Goal: Task Accomplishment & Management: Use online tool/utility

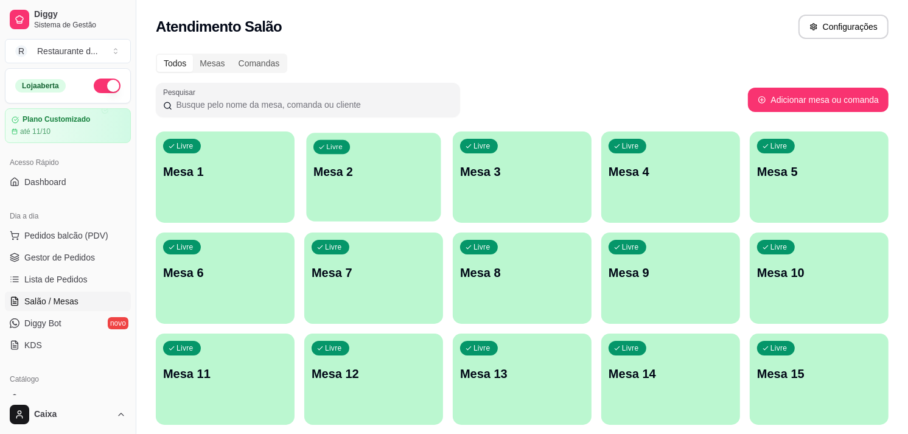
click at [347, 171] on p "Mesa 2" at bounding box center [373, 172] width 120 height 16
click at [220, 296] on div "Livre Mesa 6" at bounding box center [225, 271] width 134 height 74
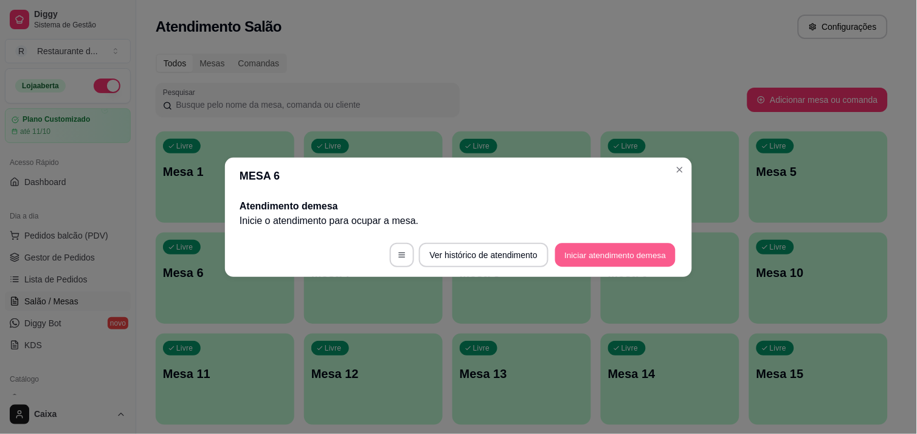
click at [588, 254] on button "Iniciar atendimento de mesa" at bounding box center [615, 255] width 120 height 24
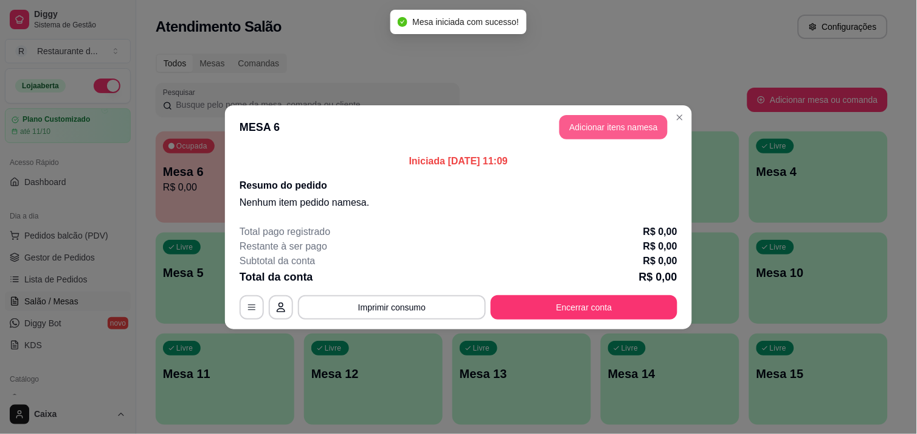
click at [616, 120] on button "Adicionar itens na mesa" at bounding box center [614, 127] width 108 height 24
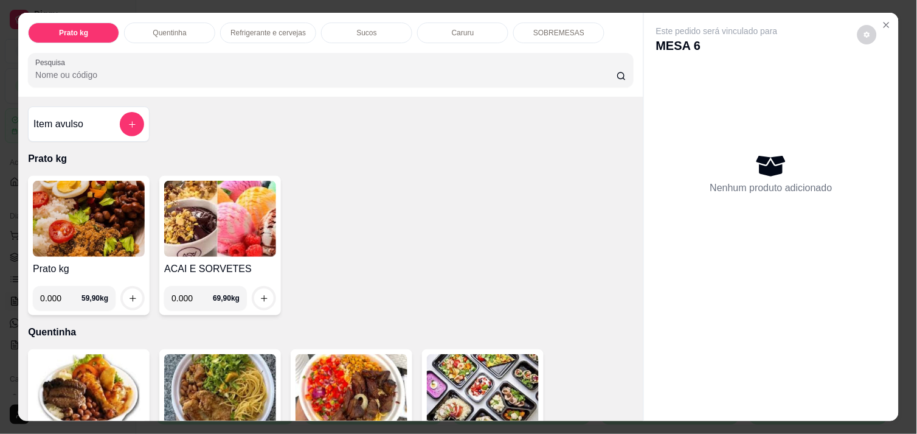
click at [62, 293] on input "0.000" at bounding box center [60, 298] width 41 height 24
type input "0.852"
click at [129, 294] on icon "increase-product-quantity" at bounding box center [132, 298] width 9 height 9
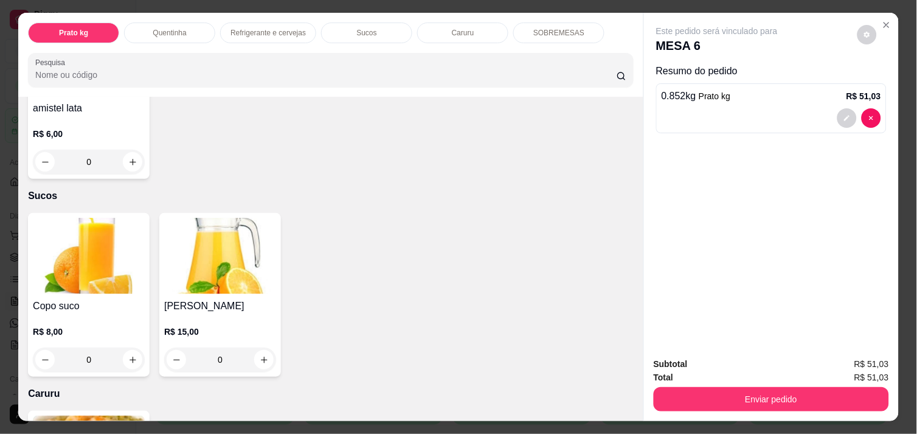
scroll to position [1054, 0]
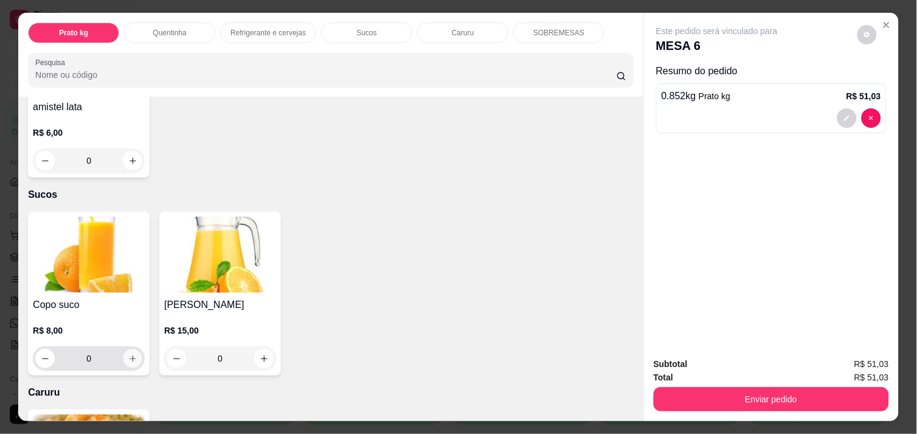
click at [128, 354] on icon "increase-product-quantity" at bounding box center [132, 358] width 9 height 9
type input "1"
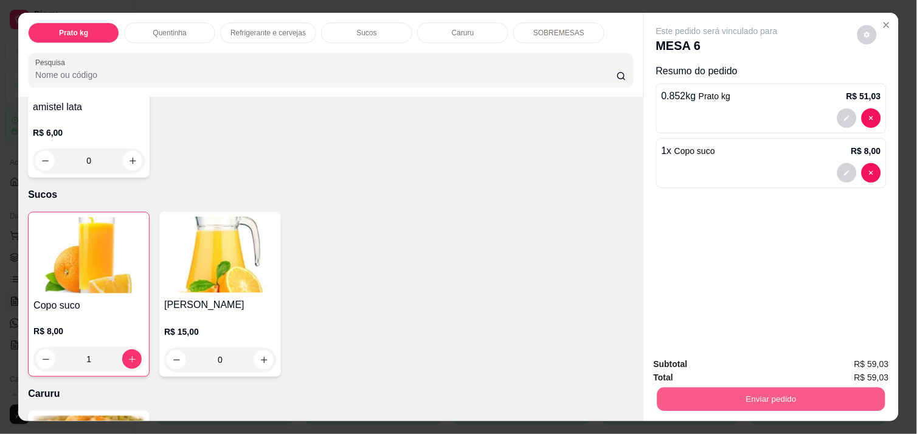
click at [771, 396] on button "Enviar pedido" at bounding box center [772, 399] width 228 height 24
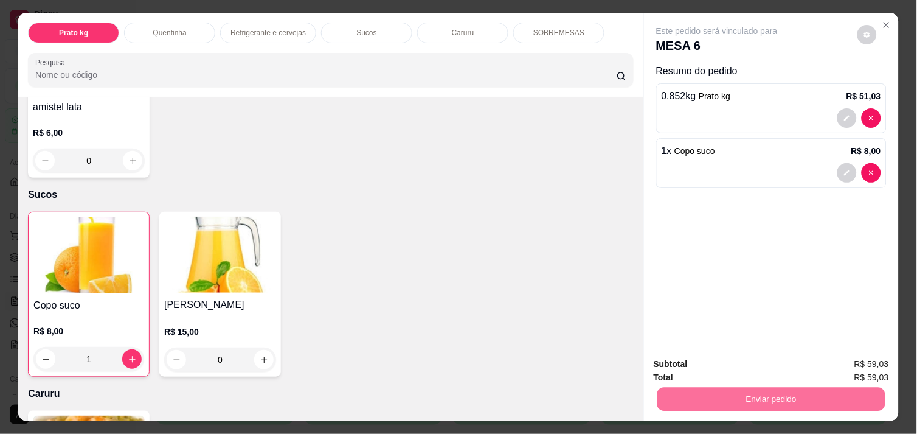
click at [739, 367] on button "Não registrar e enviar pedido" at bounding box center [731, 364] width 123 height 23
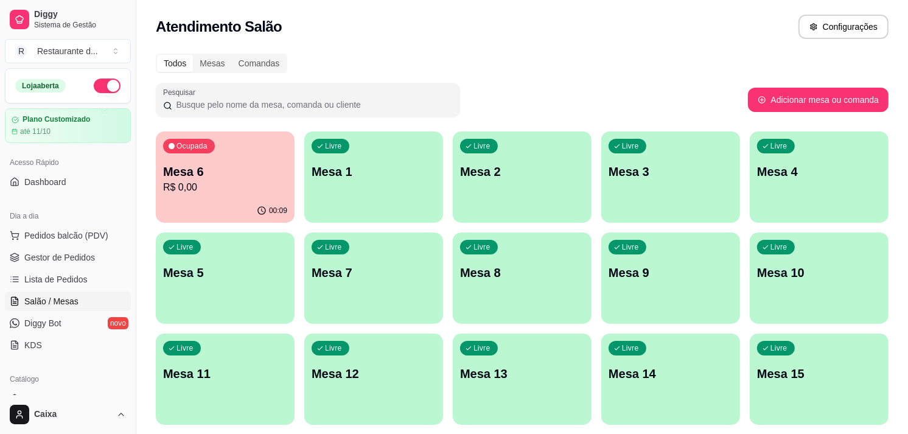
click at [234, 199] on div "00:09" at bounding box center [225, 211] width 139 height 24
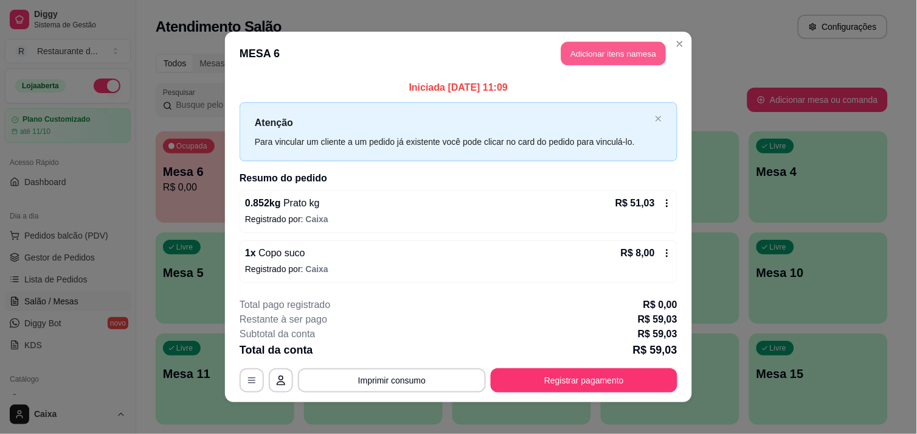
click at [641, 44] on button "Adicionar itens na mesa" at bounding box center [614, 54] width 105 height 24
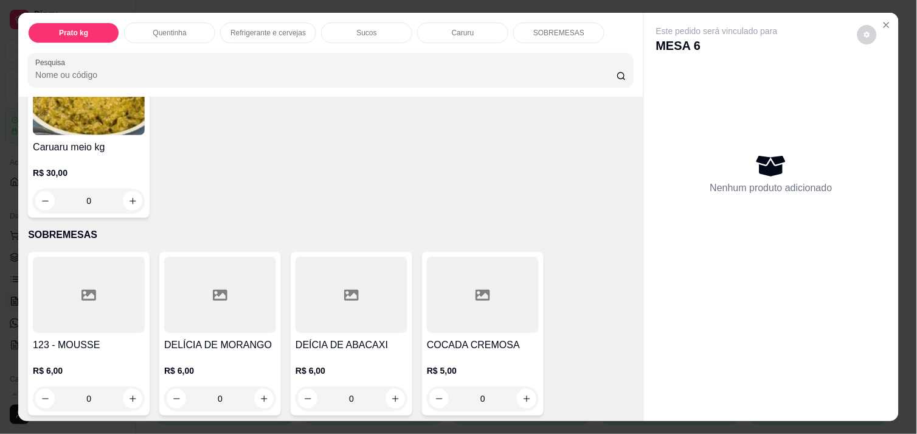
scroll to position [1413, 0]
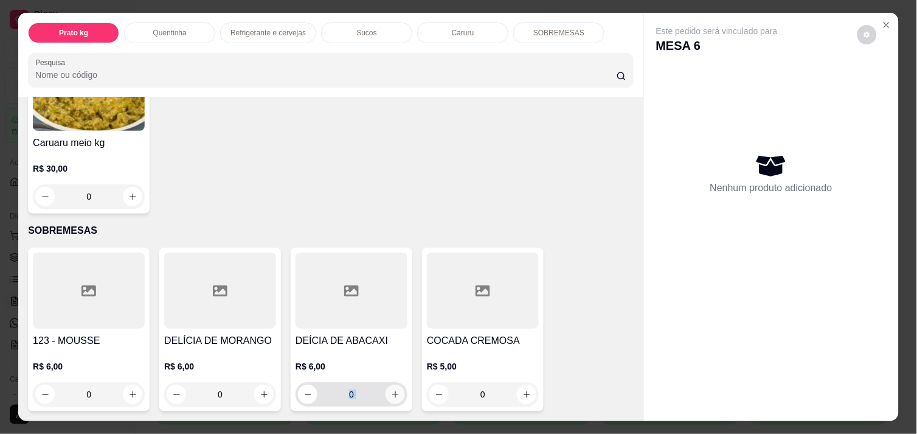
drag, startPoint x: 293, startPoint y: 372, endPoint x: 394, endPoint y: 391, distance: 102.7
click at [394, 391] on div "R$ 6,00 0" at bounding box center [352, 383] width 112 height 46
click at [391, 390] on icon "increase-product-quantity" at bounding box center [395, 394] width 9 height 9
type input "1"
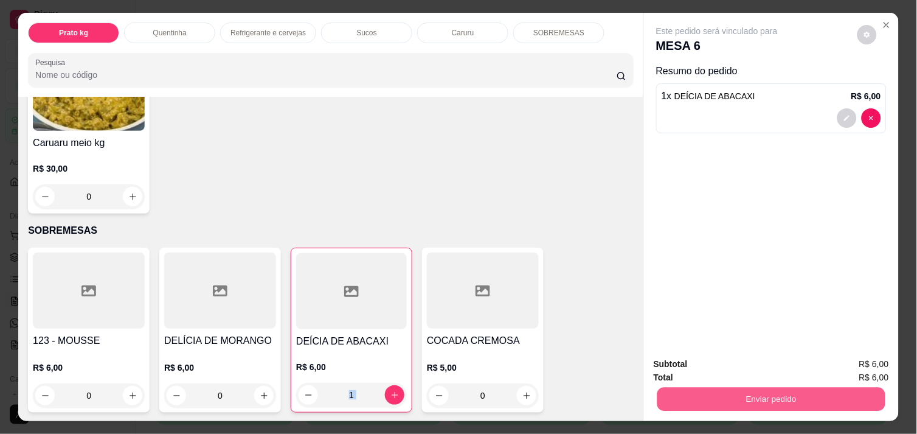
click at [799, 391] on button "Enviar pedido" at bounding box center [772, 399] width 228 height 24
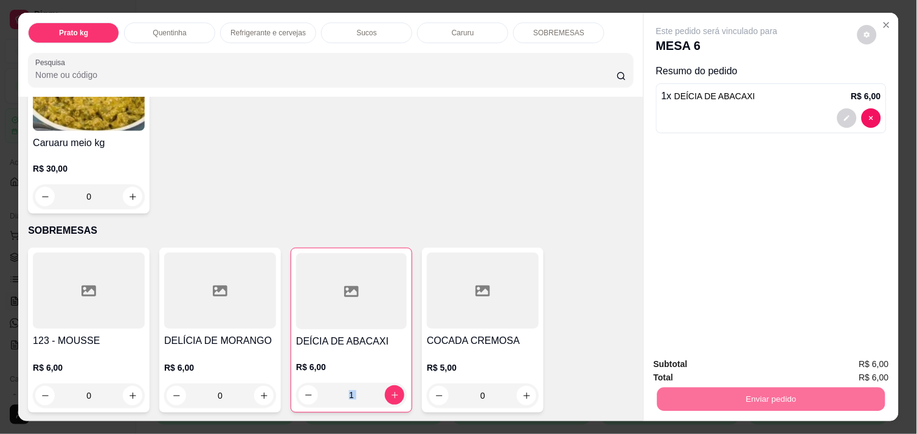
click at [759, 360] on button "Não registrar e enviar pedido" at bounding box center [731, 364] width 123 height 23
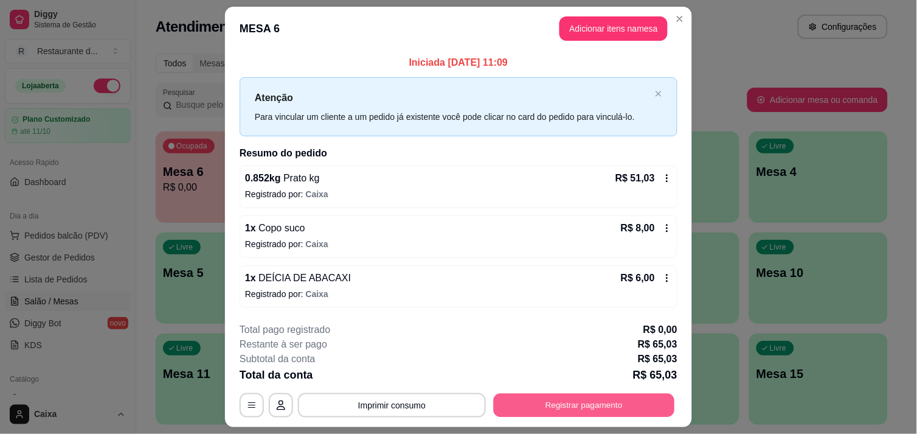
click at [614, 398] on button "Registrar pagamento" at bounding box center [584, 406] width 181 height 24
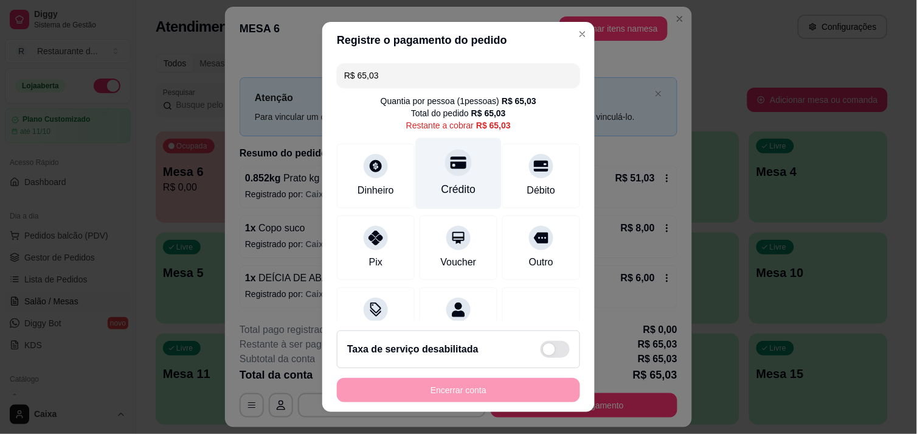
click at [434, 174] on div "Crédito" at bounding box center [459, 172] width 86 height 71
type input "R$ 0,00"
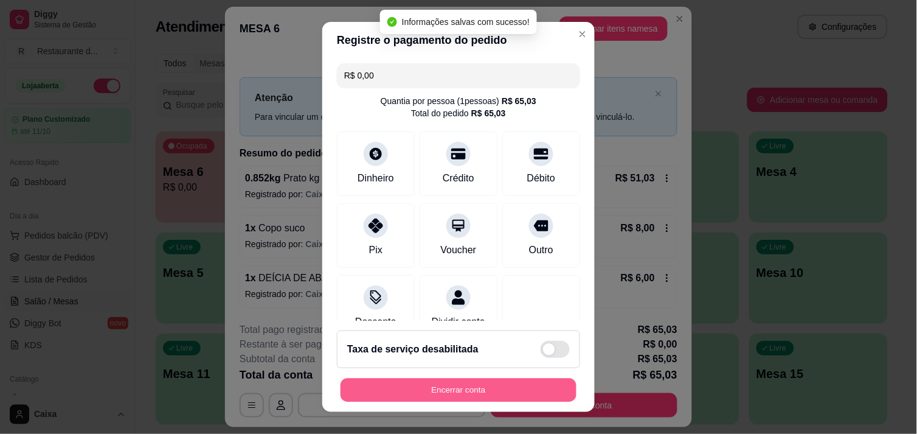
click at [466, 382] on button "Encerrar conta" at bounding box center [459, 390] width 236 height 24
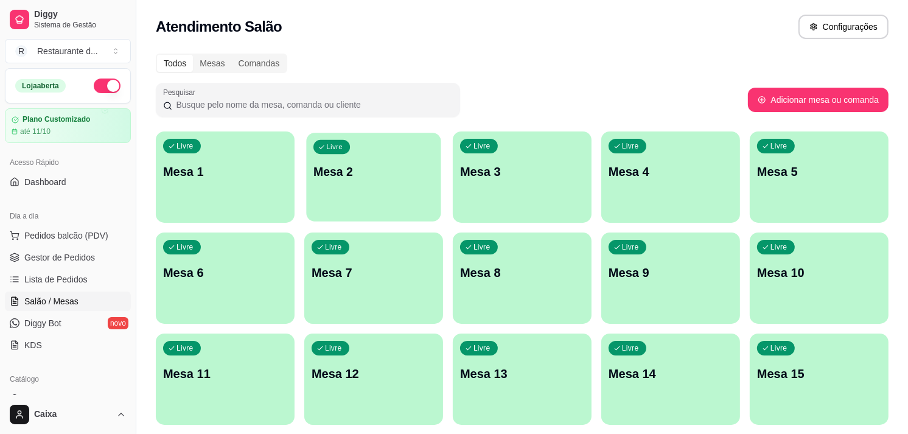
click at [380, 192] on div "Livre Mesa 2" at bounding box center [373, 170] width 134 height 74
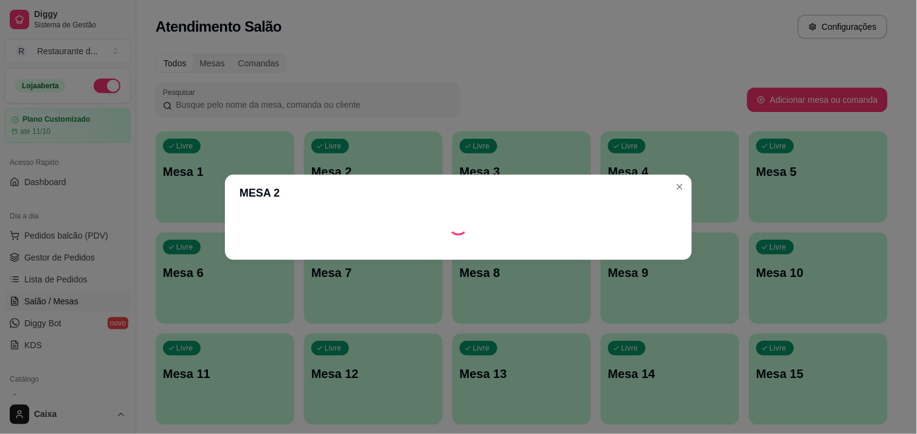
click at [380, 192] on header "MESA 2" at bounding box center [458, 193] width 467 height 37
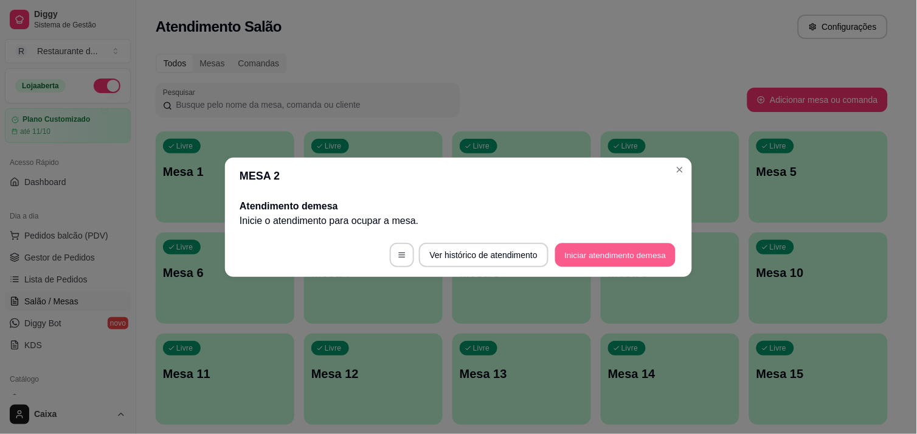
click at [578, 248] on button "Iniciar atendimento de mesa" at bounding box center [615, 255] width 120 height 24
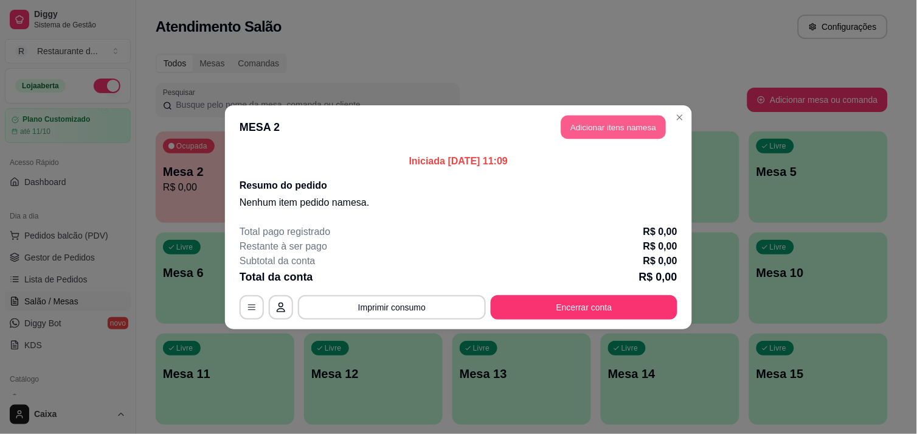
click at [608, 124] on button "Adicionar itens na mesa" at bounding box center [614, 127] width 105 height 24
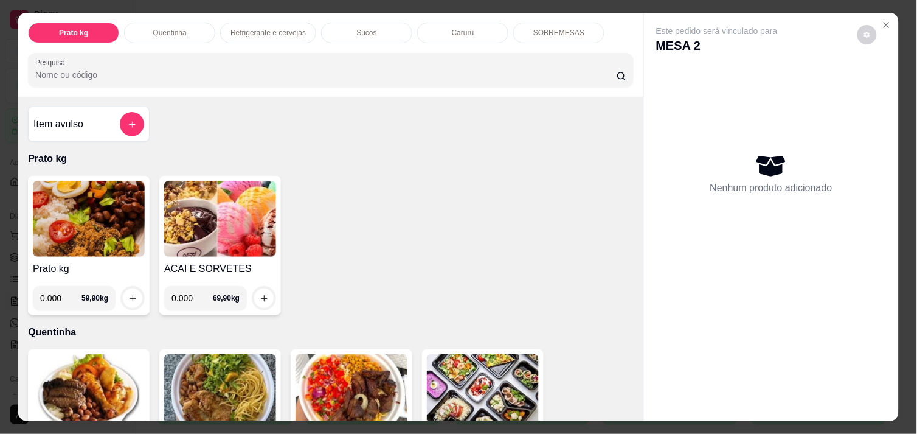
click at [58, 293] on input "0.000" at bounding box center [60, 298] width 41 height 24
type input "0.538"
click at [128, 294] on icon "increase-product-quantity" at bounding box center [132, 298] width 9 height 9
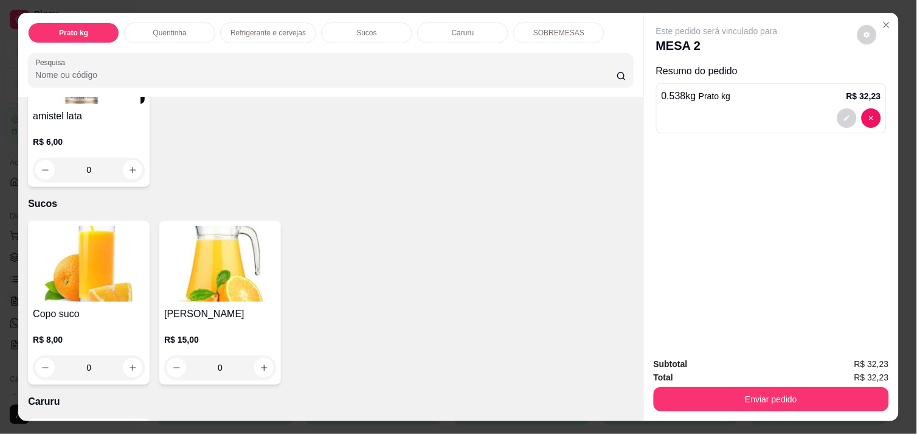
scroll to position [1054, 0]
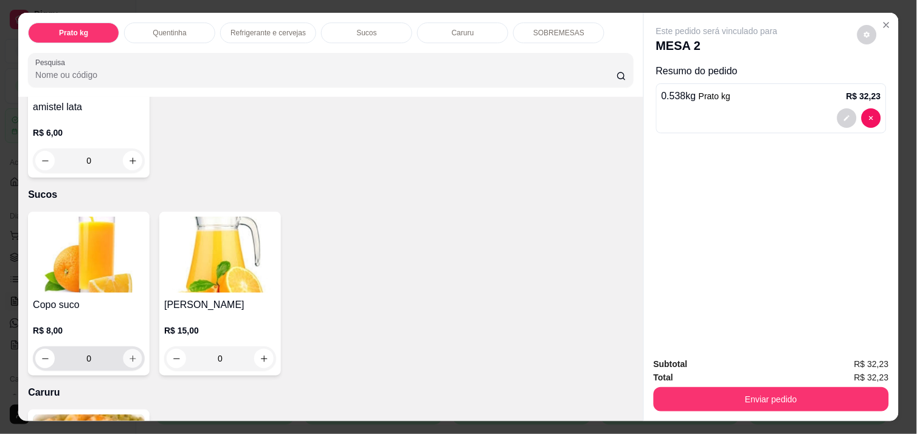
click at [129, 349] on button "increase-product-quantity" at bounding box center [133, 358] width 19 height 19
type input "1"
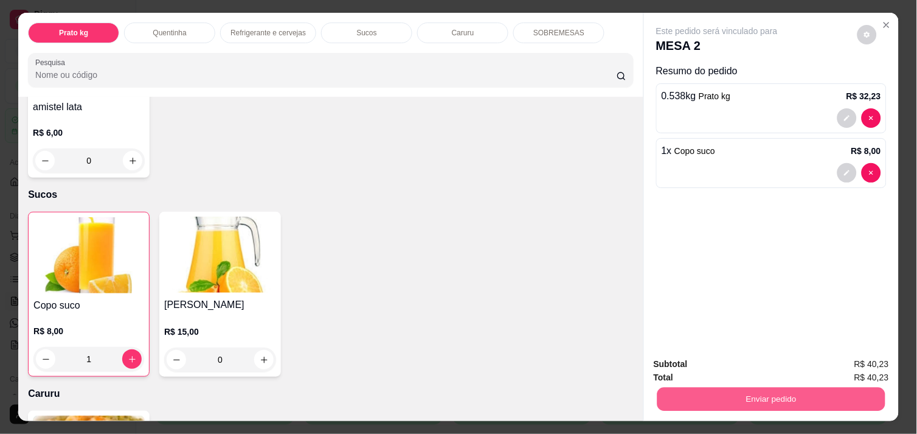
click at [777, 392] on button "Enviar pedido" at bounding box center [772, 399] width 228 height 24
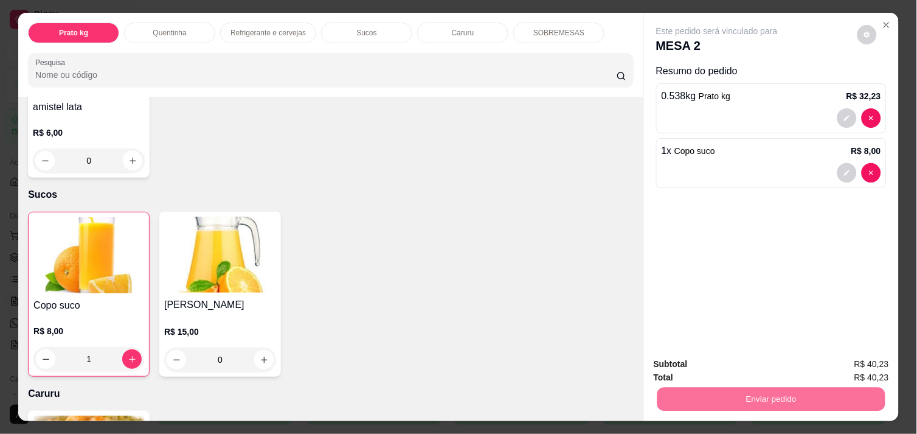
click at [746, 362] on button "Não registrar e enviar pedido" at bounding box center [731, 364] width 123 height 23
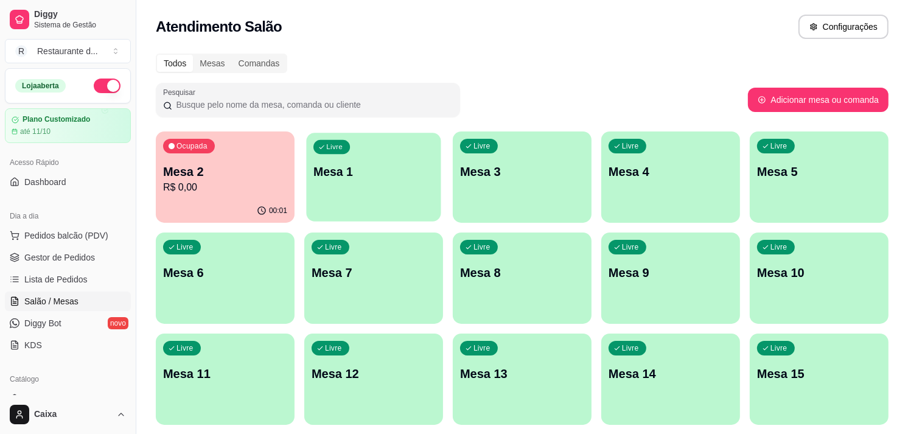
click at [400, 179] on p "Mesa 1" at bounding box center [373, 172] width 120 height 16
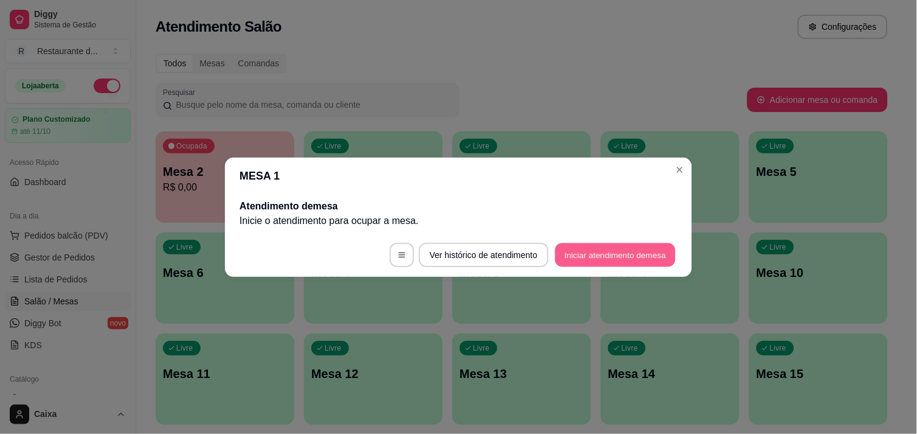
click at [600, 243] on button "Iniciar atendimento de mesa" at bounding box center [615, 255] width 120 height 24
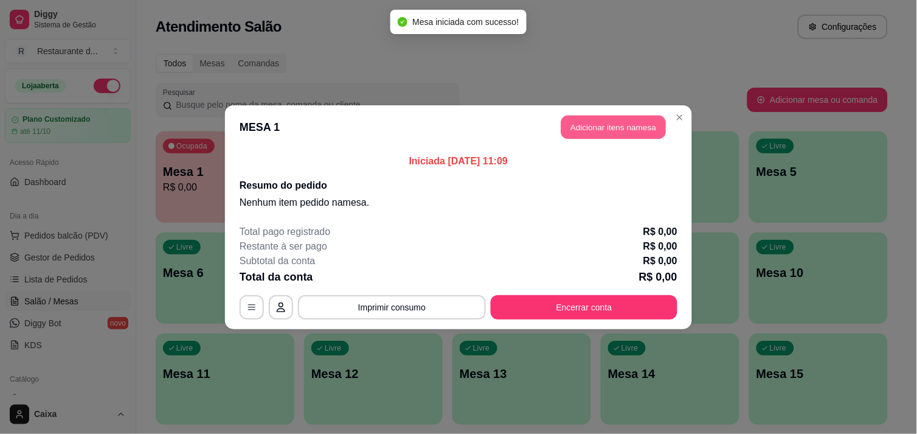
click at [595, 126] on button "Adicionar itens na mesa" at bounding box center [614, 127] width 105 height 24
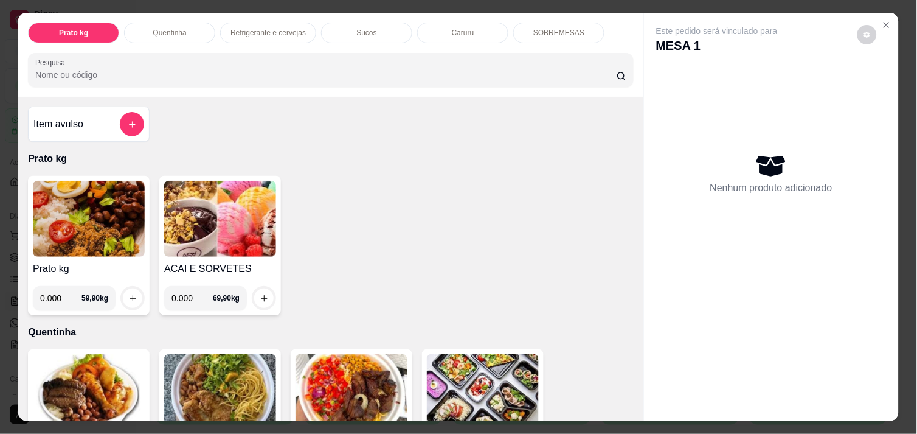
click at [644, 411] on div "Este pedido será vinculado para MESA 1 Nenhum produto adicionado" at bounding box center [772, 217] width 256 height 408
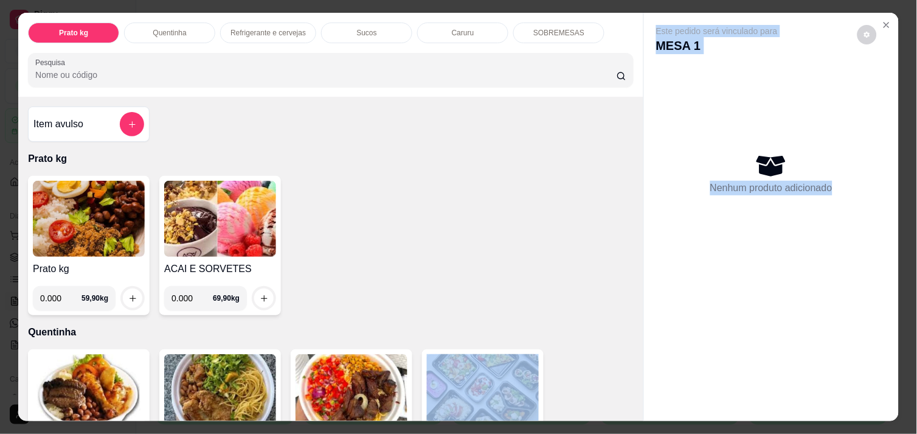
drag, startPoint x: 639, startPoint y: 411, endPoint x: 633, endPoint y: 406, distance: 7.4
click at [633, 406] on div "Prato kg Quentinha Refrigerante e cervejas Sucos Caruru SOBREMESAS Pesquisa Ite…" at bounding box center [458, 217] width 881 height 408
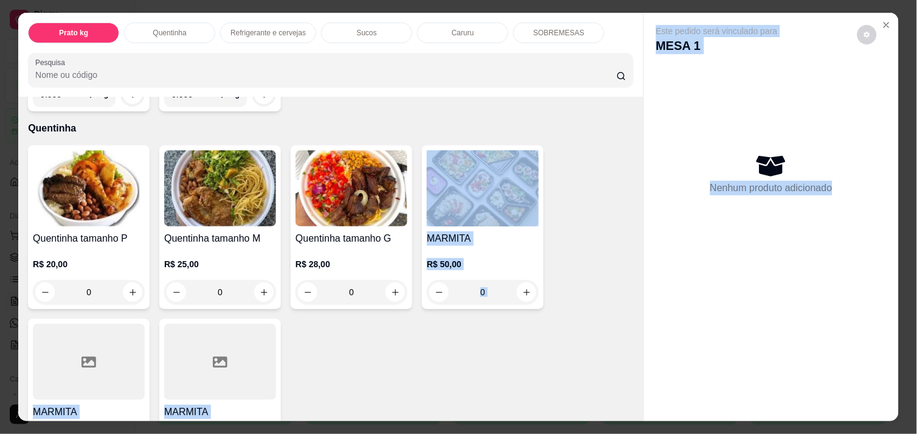
scroll to position [216, 0]
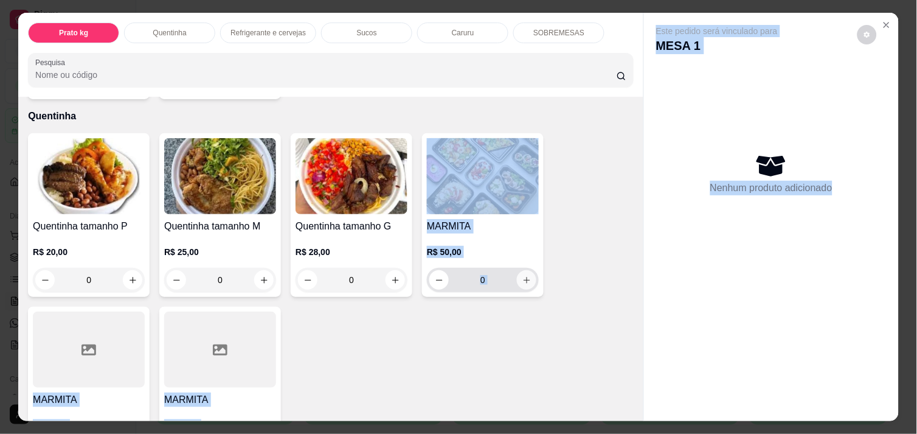
click at [524, 276] on icon "increase-product-quantity" at bounding box center [527, 280] width 9 height 9
type input "1"
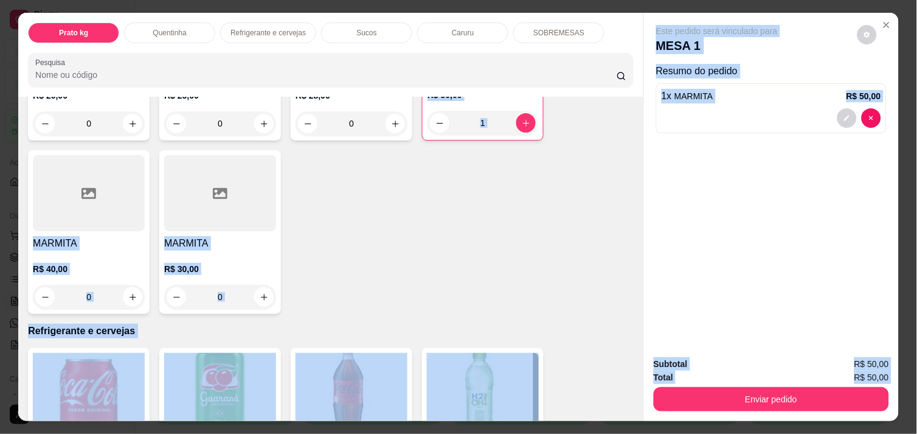
scroll to position [378, 0]
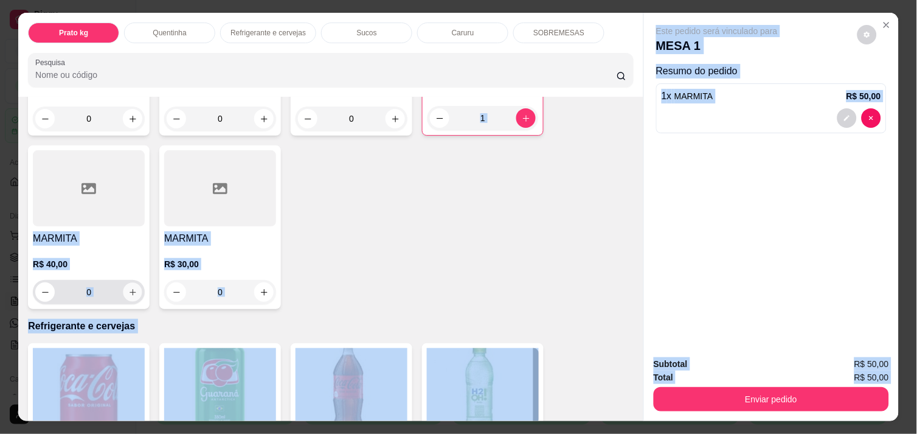
click at [129, 288] on icon "increase-product-quantity" at bounding box center [132, 292] width 9 height 9
type input "1"
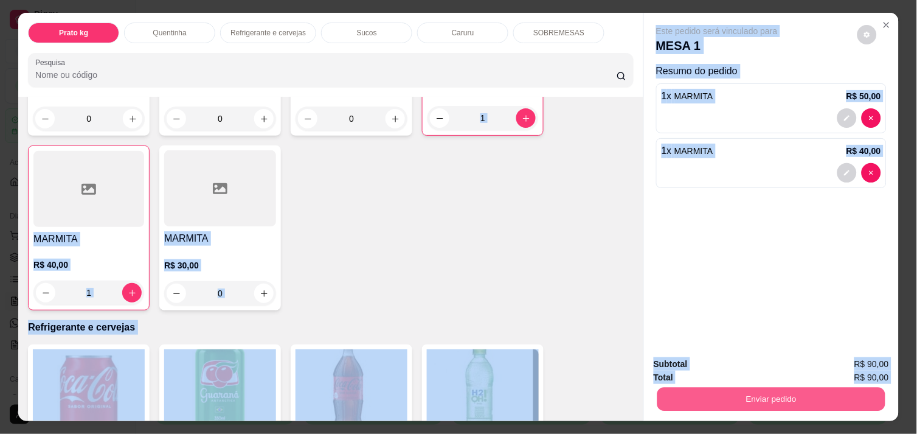
click at [728, 394] on button "Enviar pedido" at bounding box center [772, 399] width 228 height 24
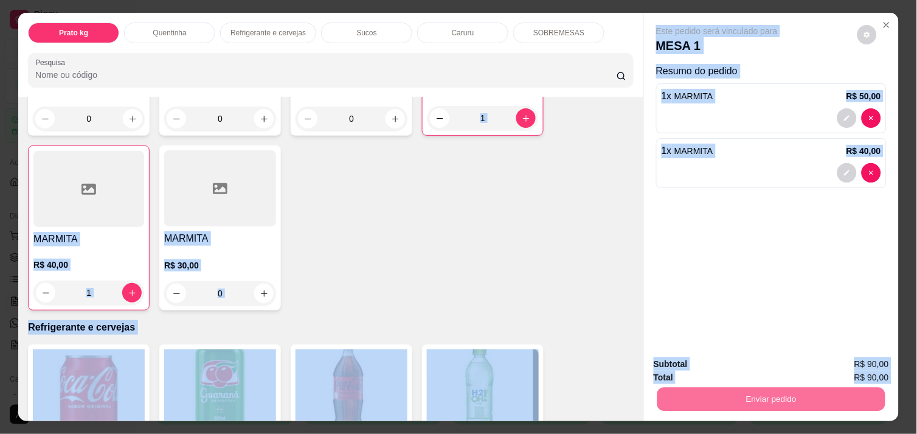
click at [716, 369] on button "Não registrar e enviar pedido" at bounding box center [731, 364] width 127 height 23
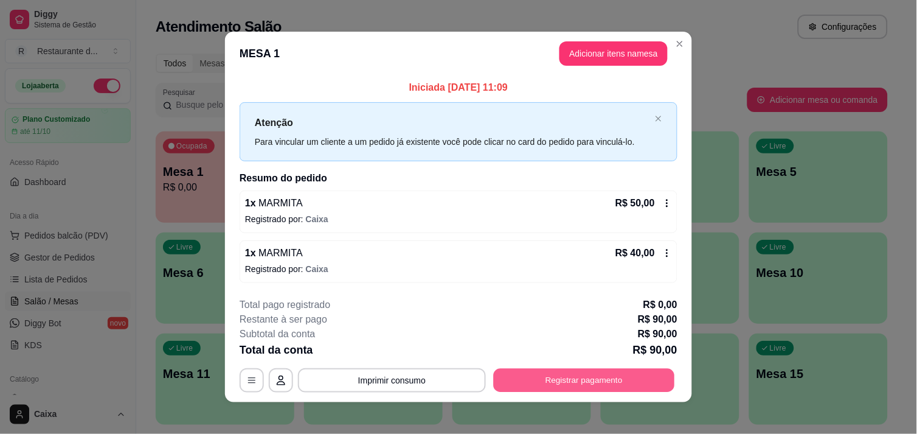
click at [569, 374] on button "Registrar pagamento" at bounding box center [584, 381] width 181 height 24
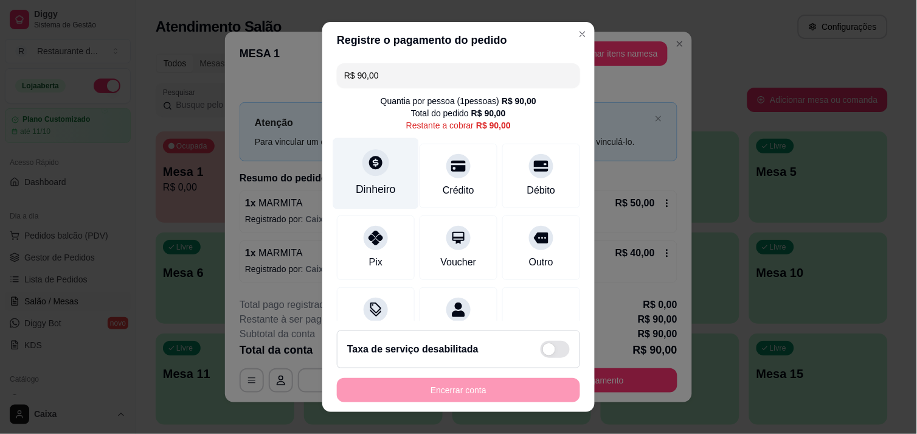
click at [350, 169] on div "Dinheiro" at bounding box center [376, 172] width 86 height 71
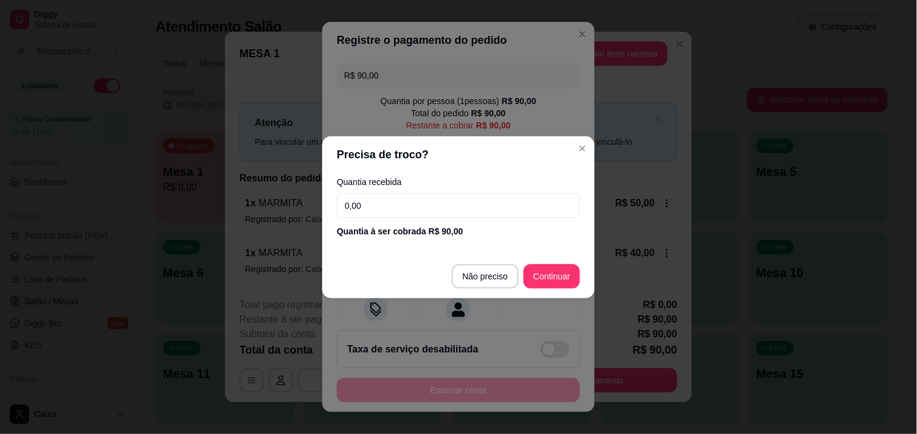
click at [383, 201] on input "0,00" at bounding box center [458, 205] width 243 height 24
type input "40,00"
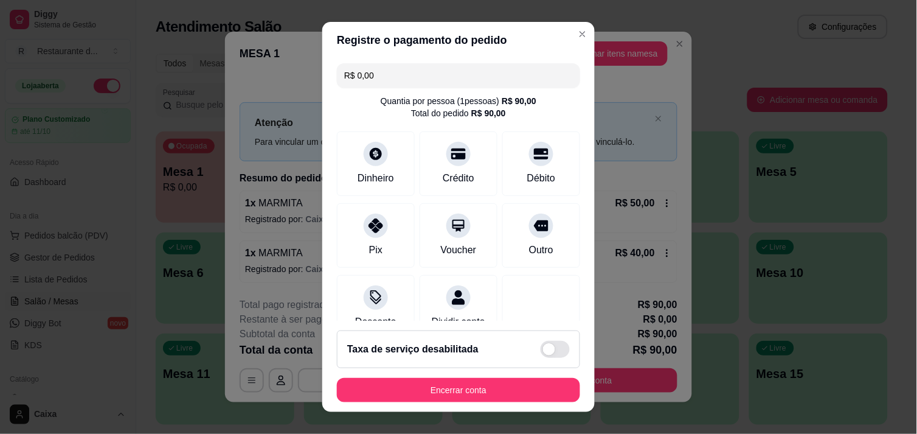
click at [557, 269] on div "R$ 0,00 Quantia por pessoa ( 1 pessoas) R$ 90,00 Total do pedido R$ 90,00 Dinhe…" at bounding box center [458, 189] width 273 height 263
click at [371, 155] on icon at bounding box center [375, 150] width 13 height 13
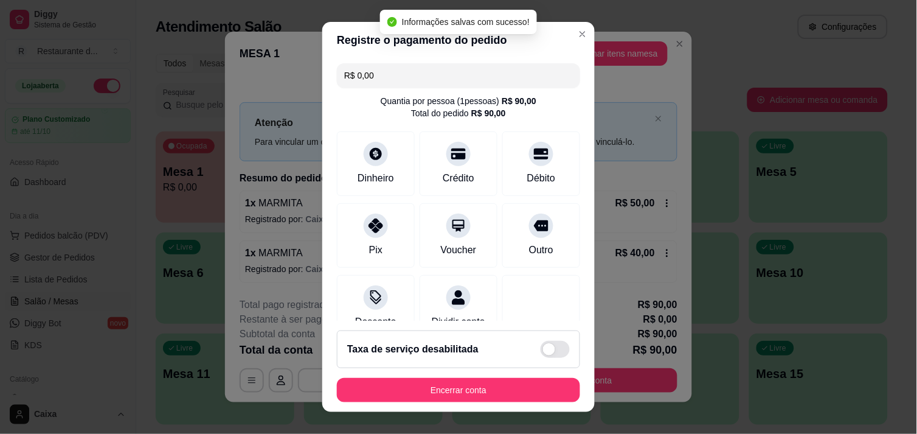
click at [383, 70] on input "R$ 0,00" at bounding box center [458, 75] width 229 height 24
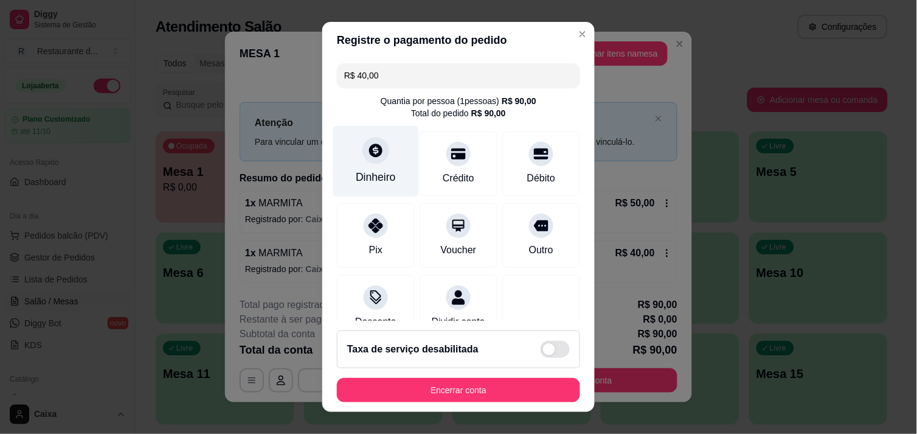
click at [364, 159] on div at bounding box center [376, 150] width 27 height 27
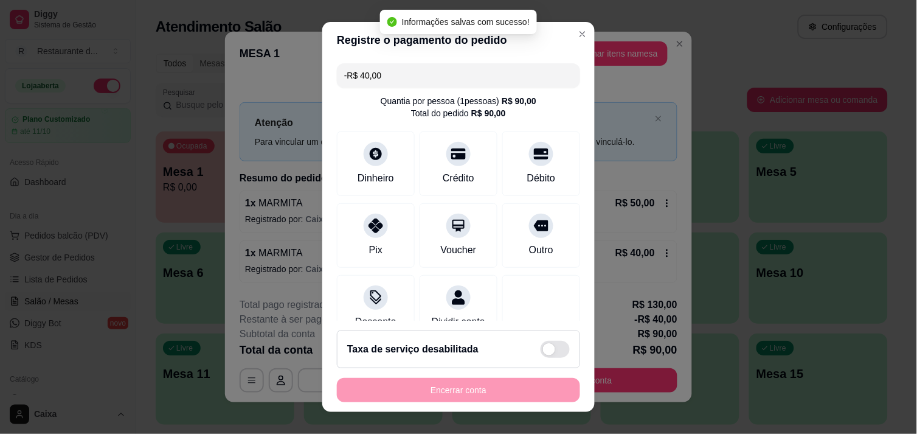
click at [542, 280] on div at bounding box center [542, 307] width 78 height 64
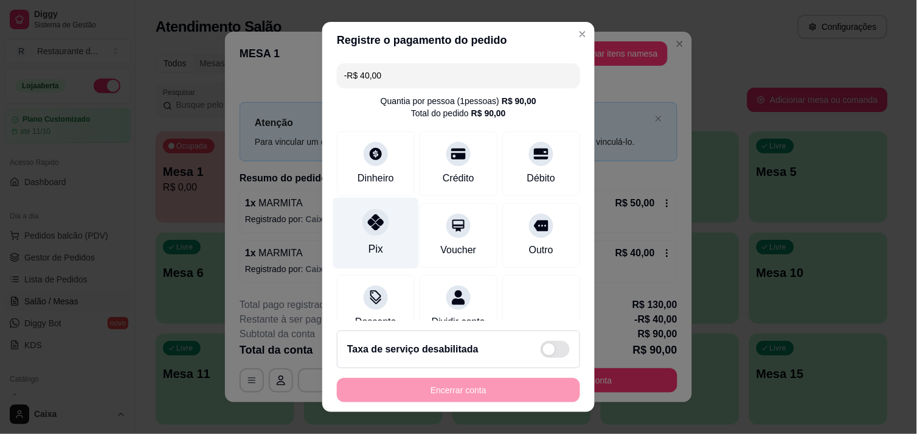
click at [379, 226] on div at bounding box center [376, 222] width 27 height 27
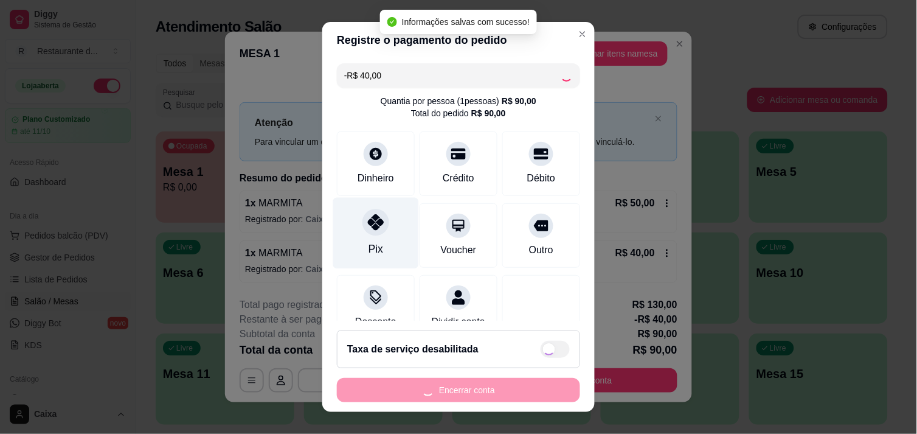
type input "-R$ 80,00"
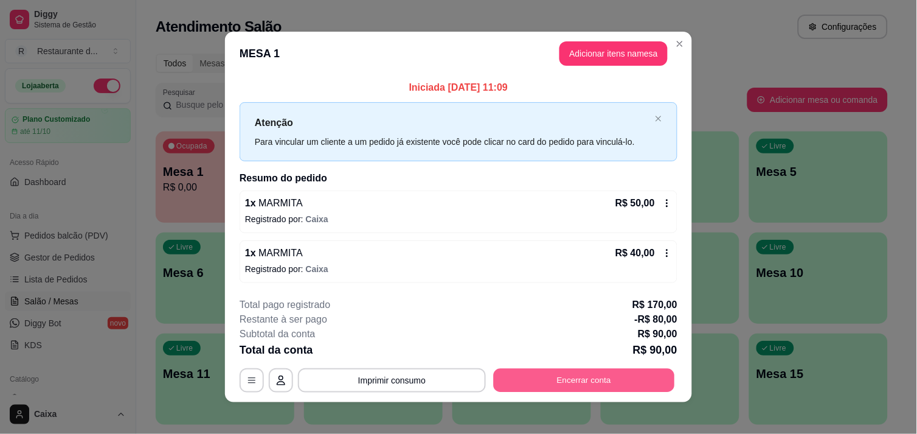
click at [578, 380] on button "Encerrar conta" at bounding box center [584, 381] width 181 height 24
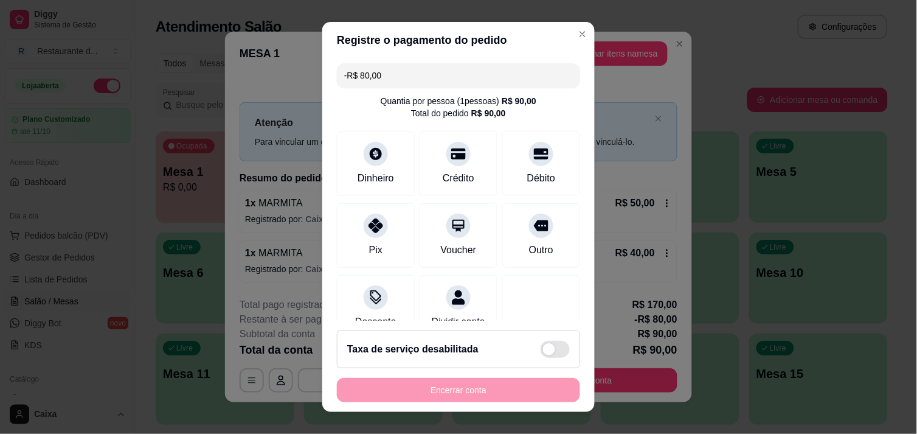
click at [391, 69] on input "-R$ 80,00" at bounding box center [458, 75] width 229 height 24
click at [369, 155] on icon at bounding box center [375, 150] width 13 height 13
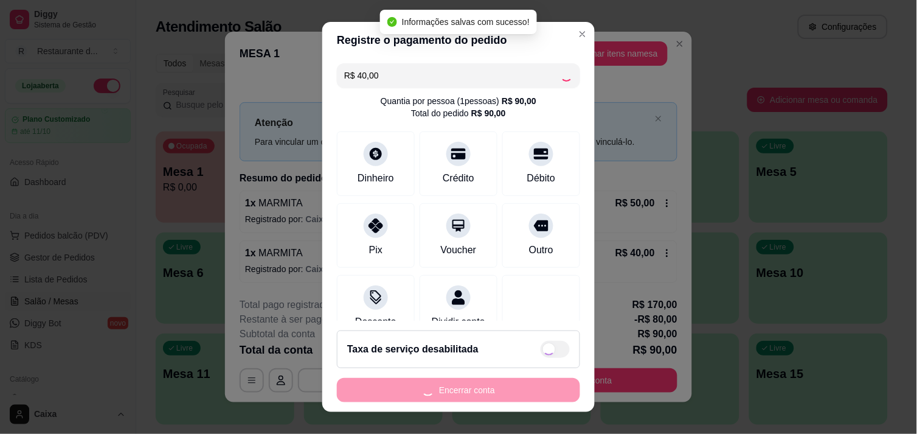
type input "-R$ 120,00"
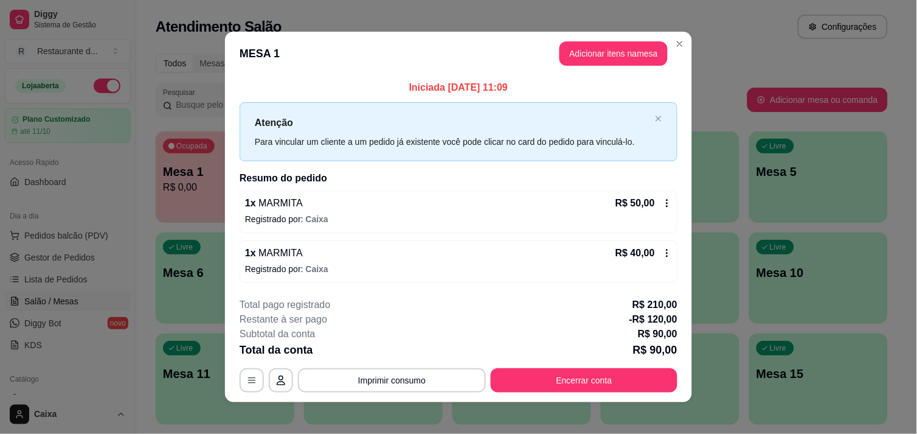
click at [661, 197] on div "R$ 50,00" at bounding box center [644, 203] width 57 height 15
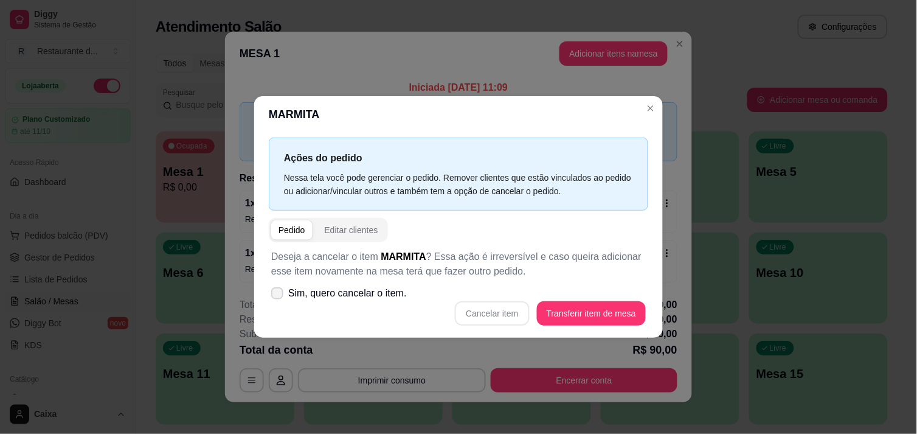
click at [274, 285] on label "Sim, quero cancelar o item." at bounding box center [338, 293] width 145 height 24
click at [274, 295] on input "Sim, quero cancelar o item." at bounding box center [275, 299] width 8 height 8
checkbox input "true"
click at [490, 315] on button "Cancelar item" at bounding box center [492, 313] width 72 height 24
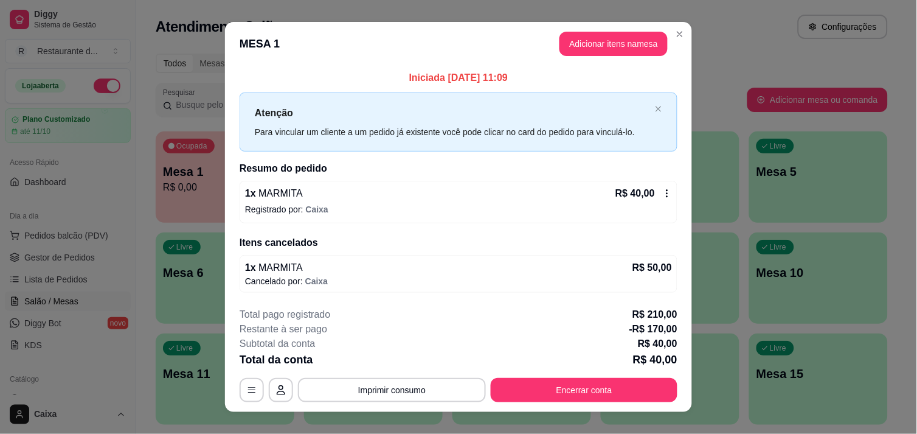
click at [663, 195] on icon at bounding box center [668, 194] width 10 height 10
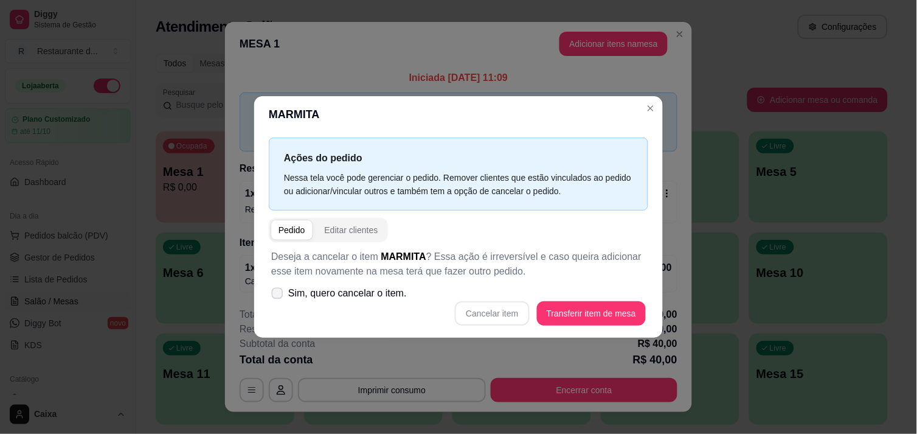
click at [279, 284] on label "Sim, quero cancelar o item." at bounding box center [338, 293] width 145 height 24
click at [279, 295] on input "Sim, quero cancelar o item." at bounding box center [275, 299] width 8 height 8
checkbox input "true"
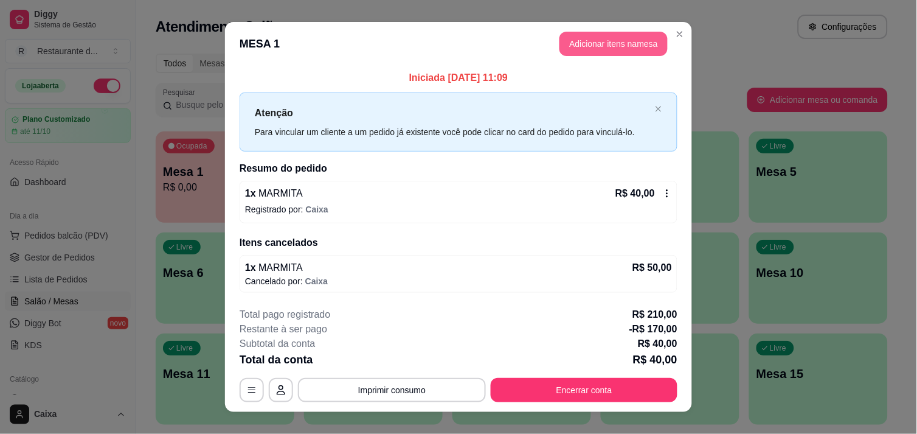
click at [628, 51] on button "Adicionar itens na mesa" at bounding box center [614, 44] width 108 height 24
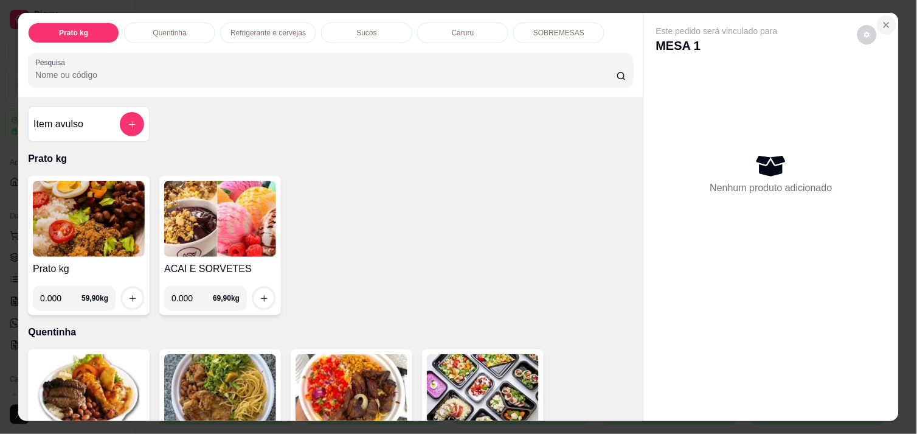
click at [882, 20] on icon "Close" at bounding box center [887, 25] width 10 height 10
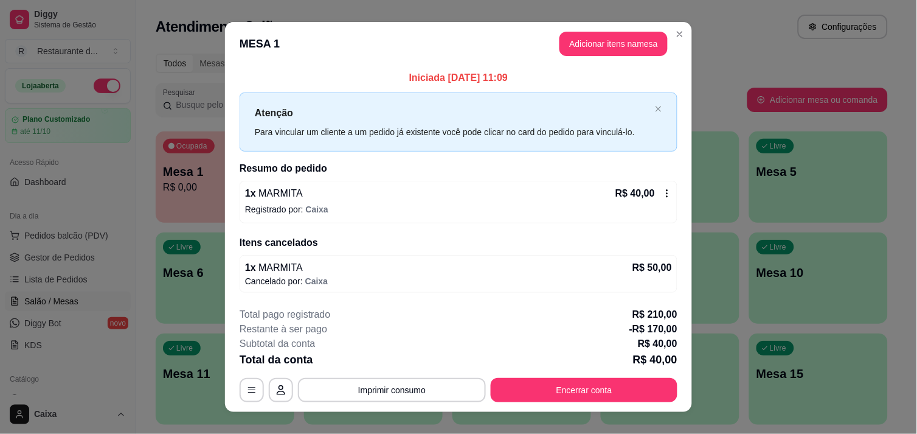
click at [666, 191] on icon at bounding box center [668, 194] width 10 height 10
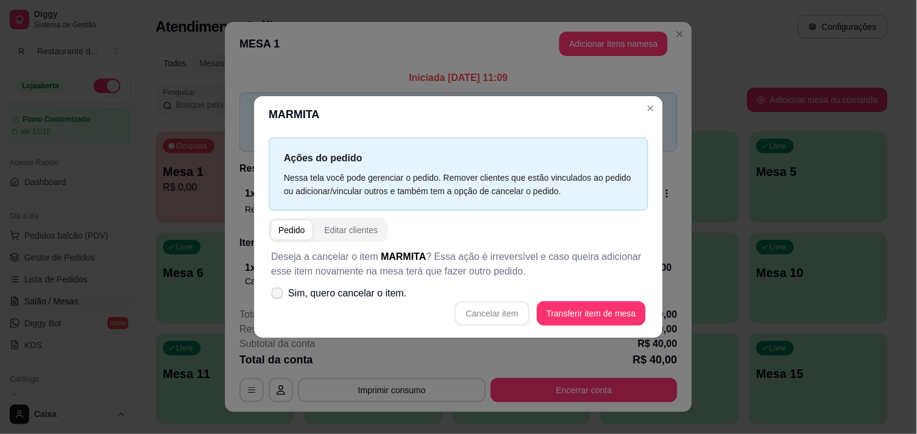
click at [276, 295] on icon at bounding box center [277, 293] width 9 height 7
click at [276, 295] on input "Sim, quero cancelar o item." at bounding box center [275, 299] width 8 height 8
checkbox input "true"
click at [517, 310] on button "Cancelar item" at bounding box center [492, 313] width 72 height 24
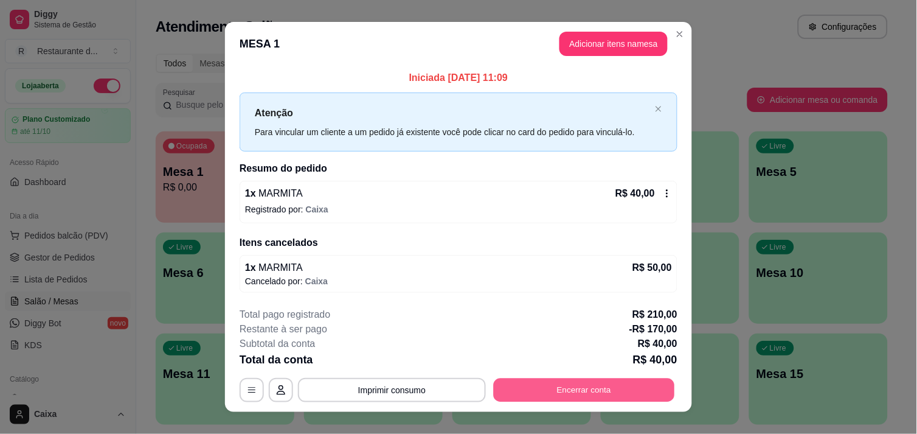
click at [548, 388] on button "Encerrar conta" at bounding box center [584, 390] width 181 height 24
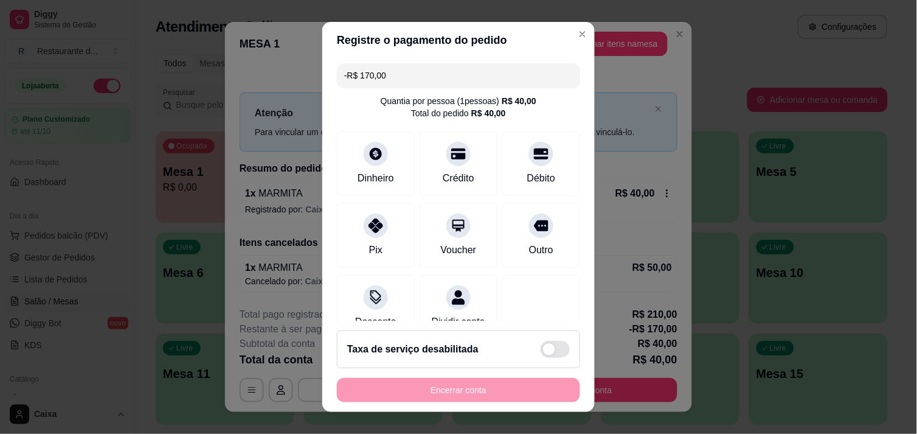
type input "-R$ 210,00"
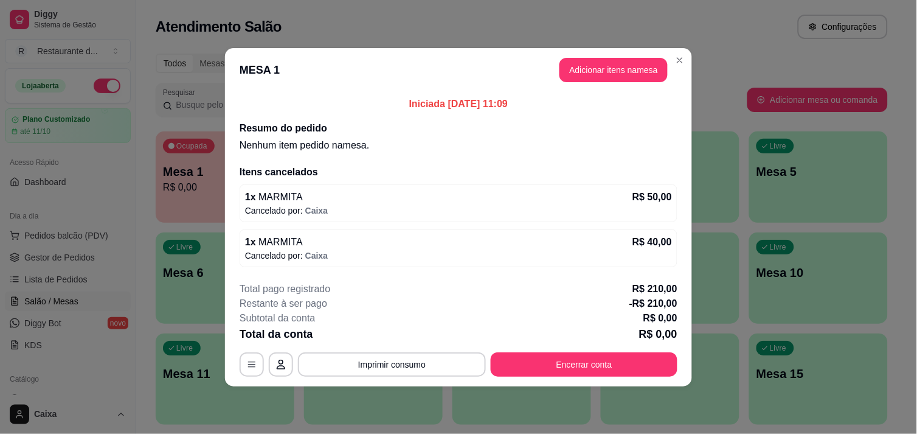
click at [675, 287] on p "R$ 210,00" at bounding box center [655, 289] width 45 height 15
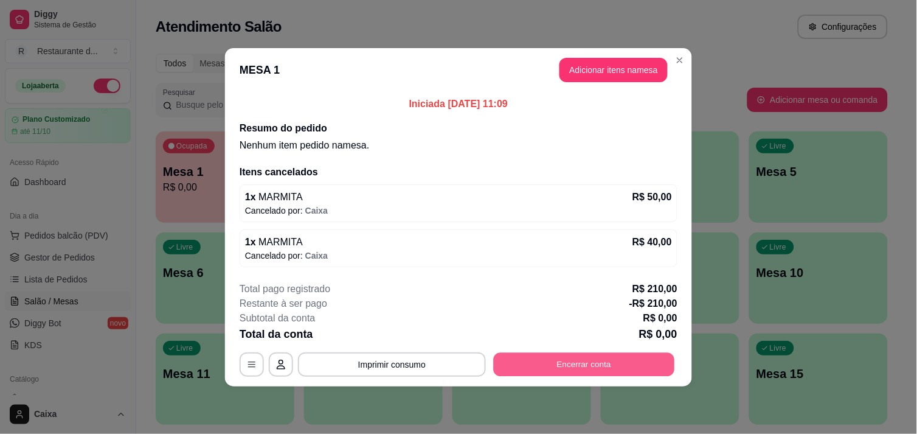
click at [634, 361] on button "Encerrar conta" at bounding box center [584, 364] width 181 height 24
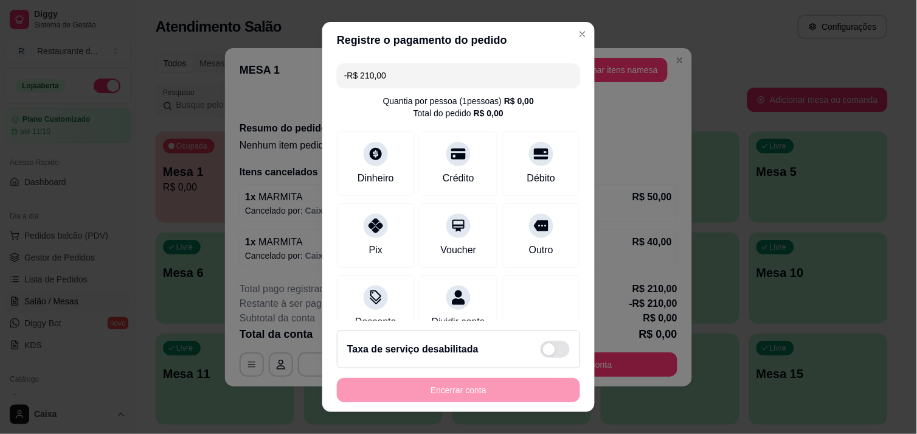
click at [402, 75] on input "-R$ 210,00" at bounding box center [458, 75] width 229 height 24
type input "R$ 0,00"
click at [476, 378] on div "Encerrar conta" at bounding box center [458, 390] width 243 height 24
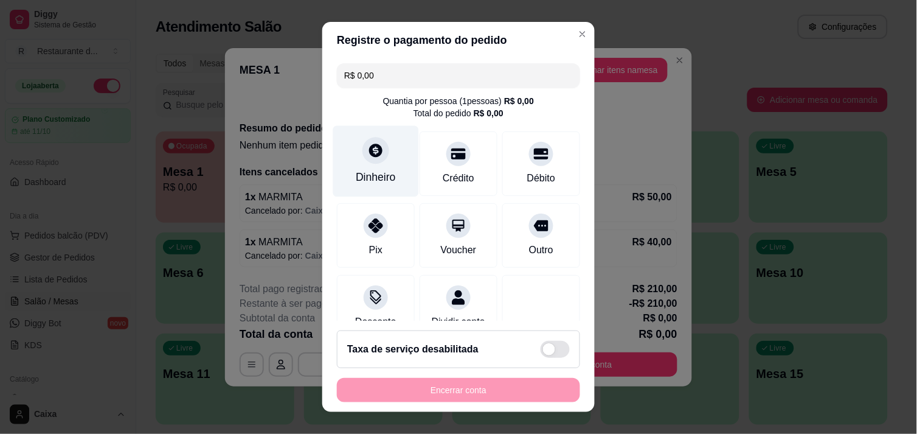
click at [354, 152] on div "Dinheiro" at bounding box center [376, 160] width 86 height 71
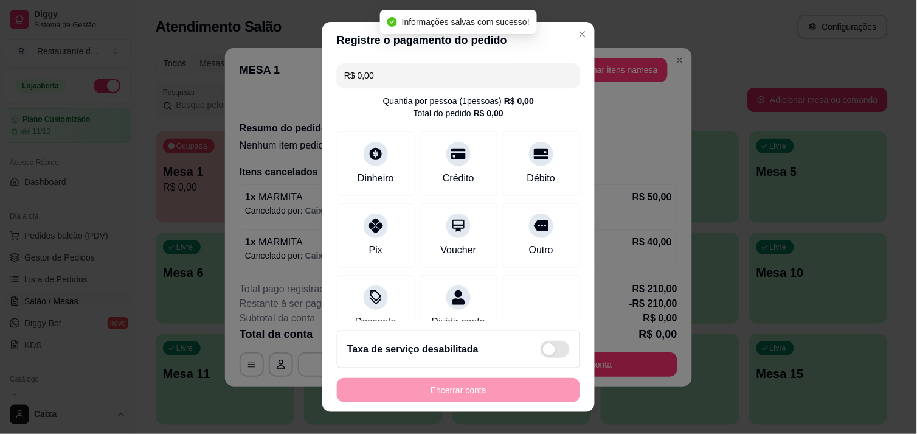
click at [473, 391] on div "Encerrar conta" at bounding box center [458, 390] width 243 height 24
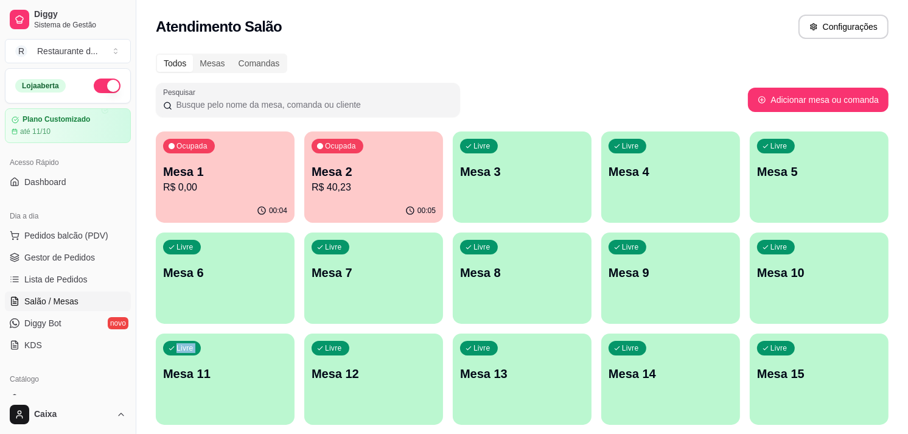
click at [515, 161] on div "Livre Mesa 3" at bounding box center [521, 170] width 134 height 74
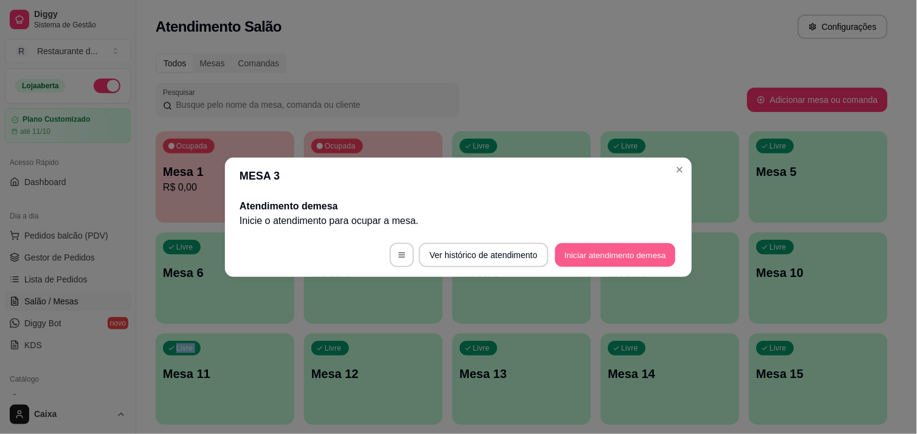
click at [591, 259] on button "Iniciar atendimento de mesa" at bounding box center [615, 255] width 120 height 24
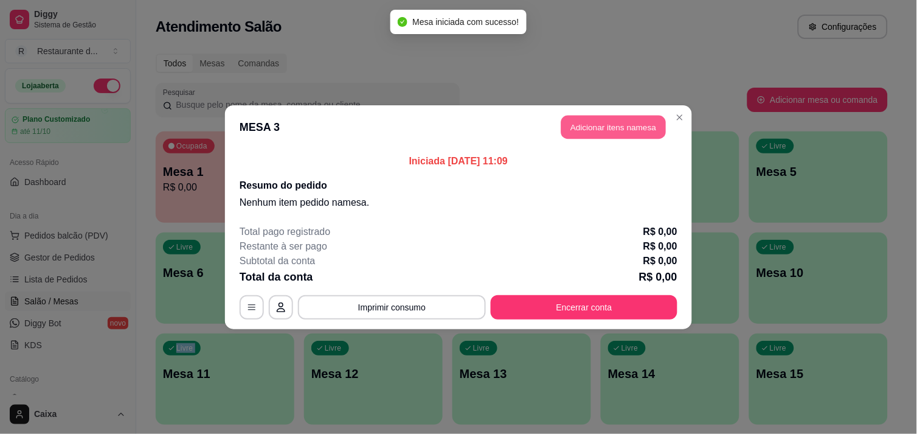
click at [625, 116] on button "Adicionar itens na mesa" at bounding box center [614, 127] width 105 height 24
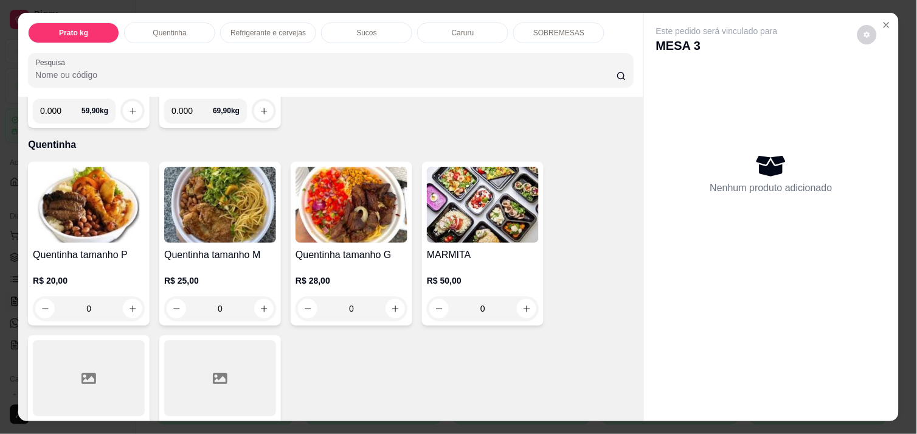
scroll to position [189, 0]
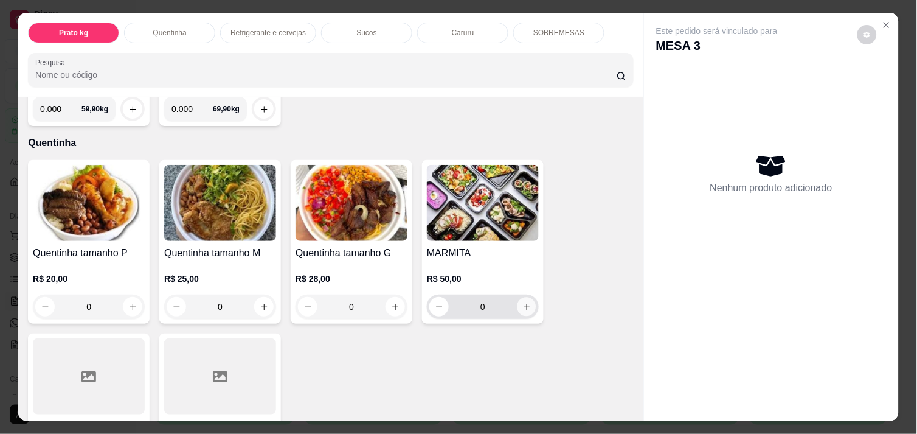
click at [524, 302] on icon "increase-product-quantity" at bounding box center [527, 306] width 9 height 9
type input "1"
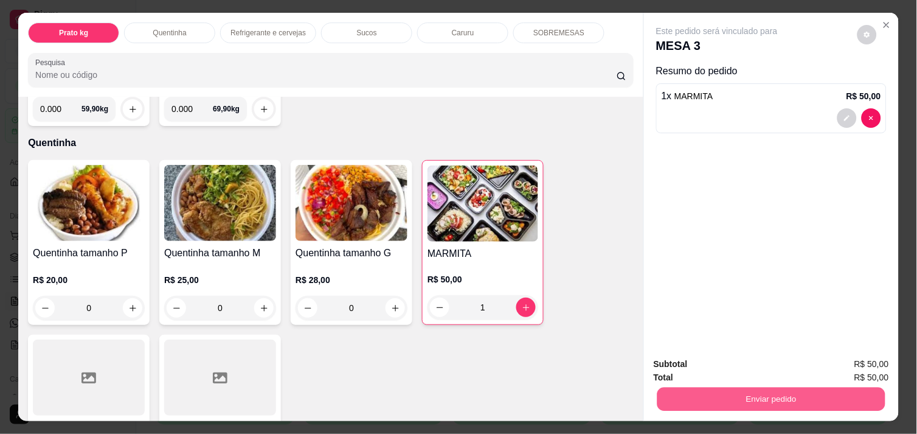
click at [741, 392] on button "Enviar pedido" at bounding box center [772, 399] width 228 height 24
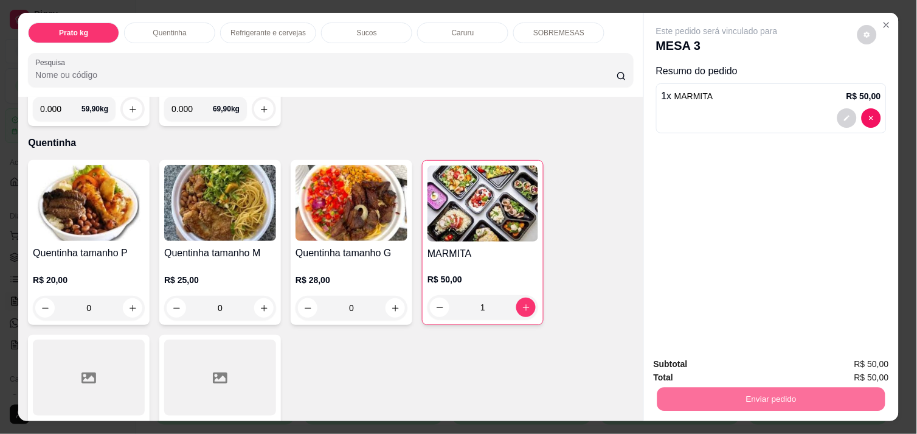
click at [733, 360] on button "Não registrar e enviar pedido" at bounding box center [731, 364] width 123 height 23
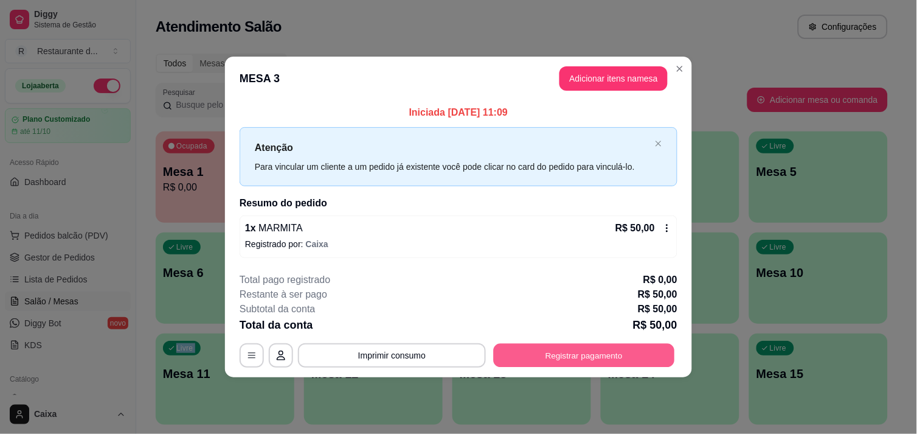
click at [602, 354] on button "Registrar pagamento" at bounding box center [584, 356] width 181 height 24
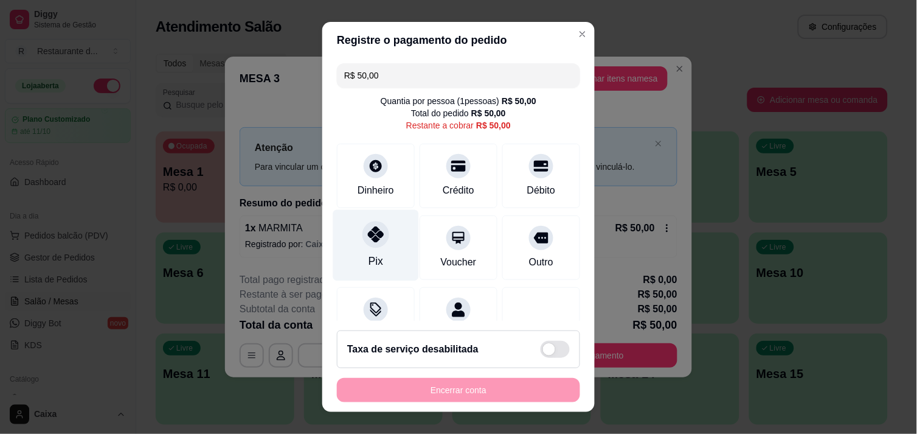
click at [370, 246] on div at bounding box center [376, 234] width 27 height 27
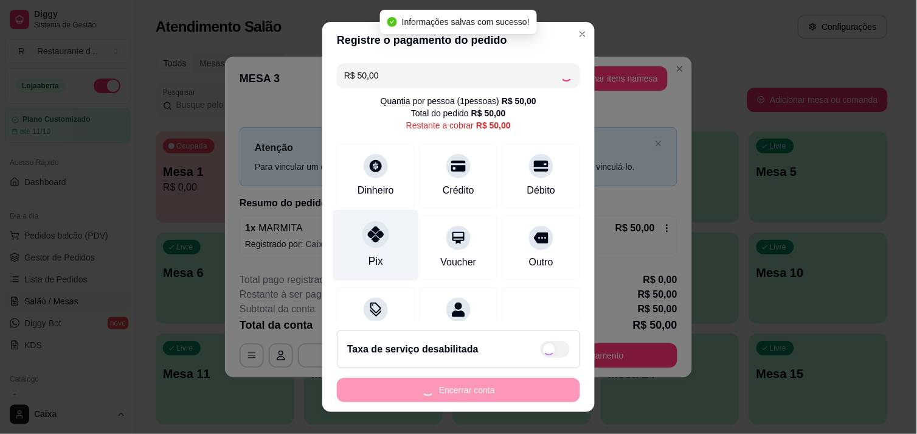
type input "R$ 0,00"
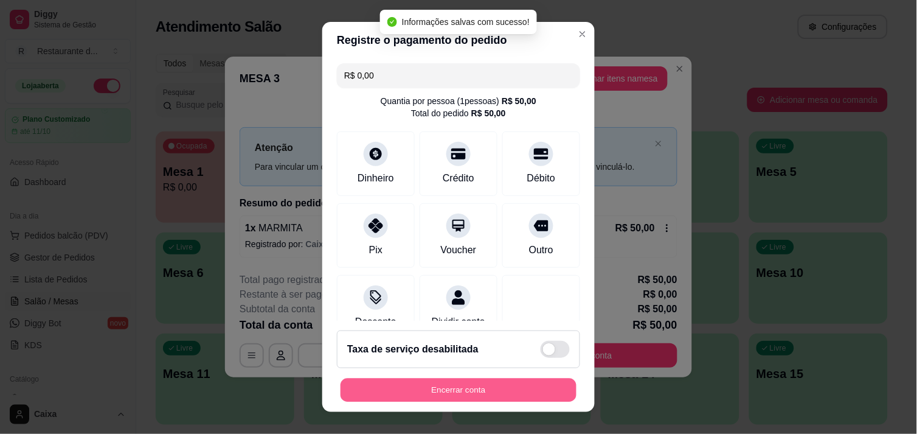
click at [462, 386] on button "Encerrar conta" at bounding box center [459, 390] width 236 height 24
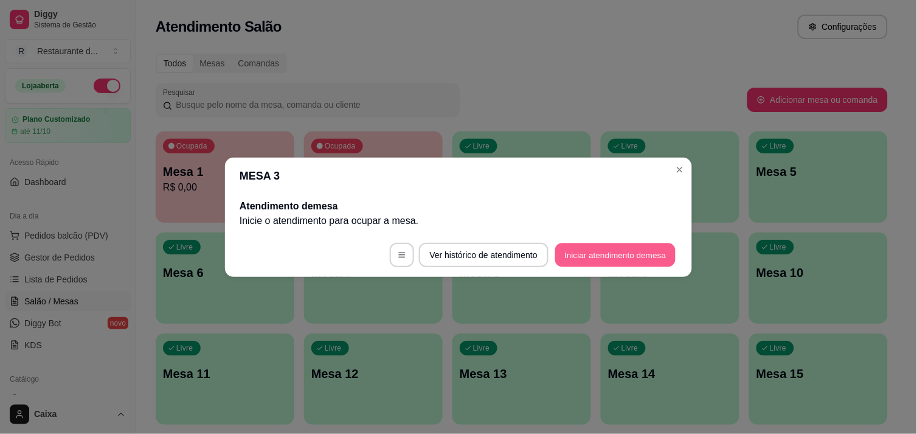
click at [635, 256] on button "Iniciar atendimento de mesa" at bounding box center [615, 255] width 120 height 24
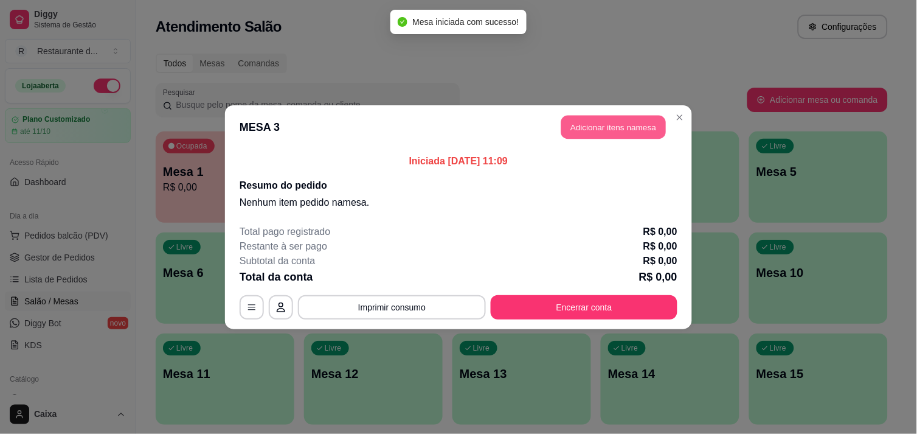
click at [639, 131] on button "Adicionar itens na mesa" at bounding box center [614, 127] width 105 height 24
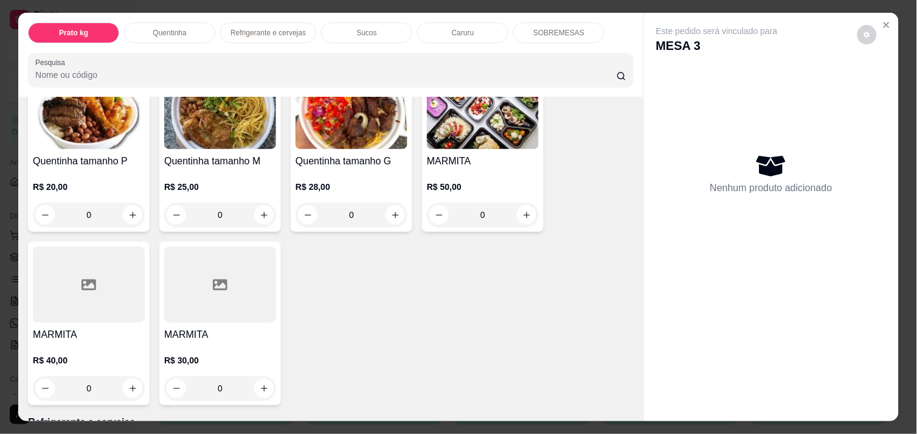
scroll to position [297, 0]
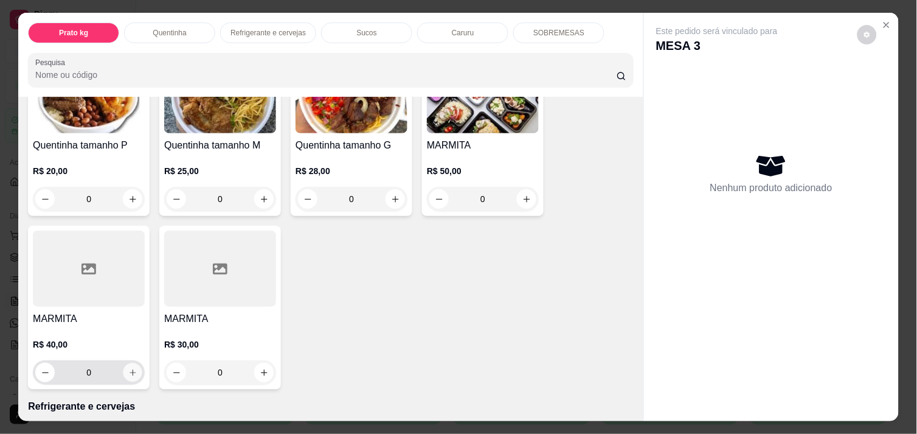
click at [124, 366] on button "increase-product-quantity" at bounding box center [133, 372] width 19 height 19
type input "1"
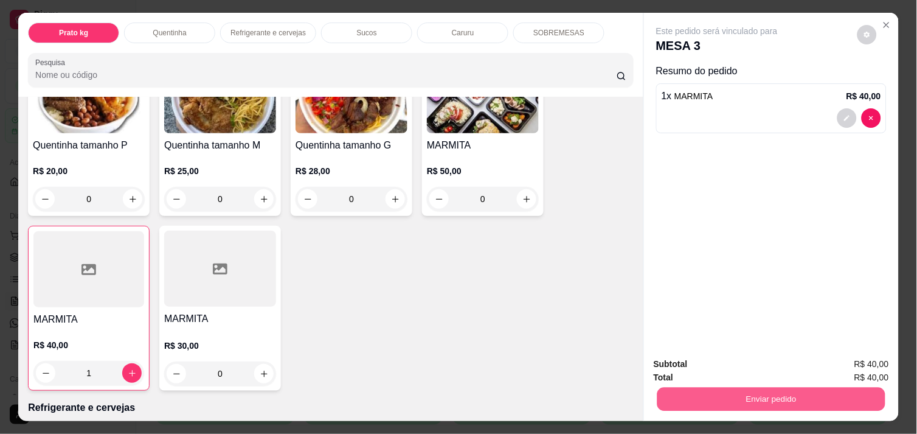
click at [701, 400] on button "Enviar pedido" at bounding box center [772, 399] width 228 height 24
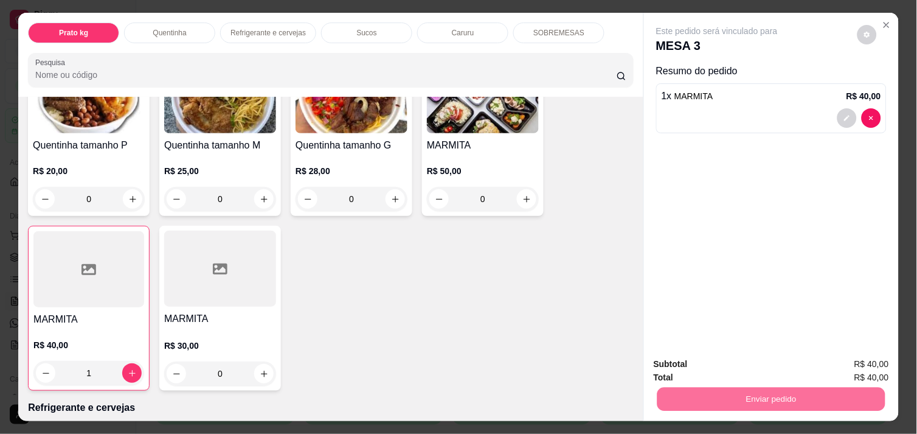
click at [703, 368] on button "Não registrar e enviar pedido" at bounding box center [731, 364] width 127 height 23
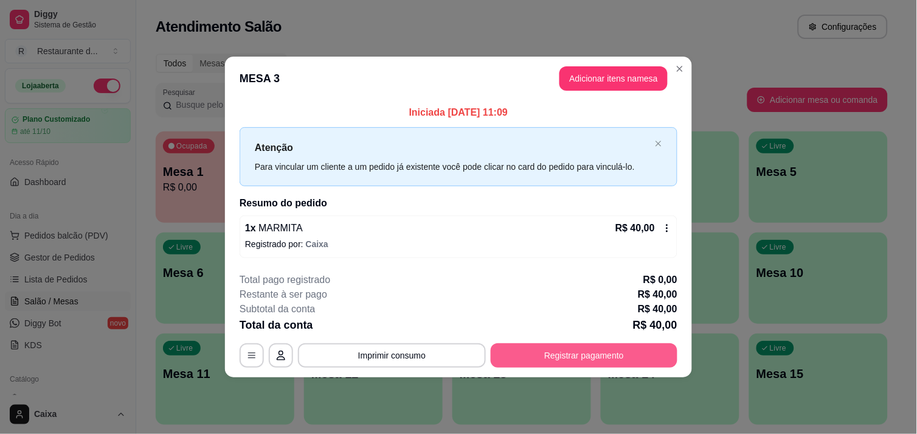
click at [646, 357] on button "Registrar pagamento" at bounding box center [584, 355] width 187 height 24
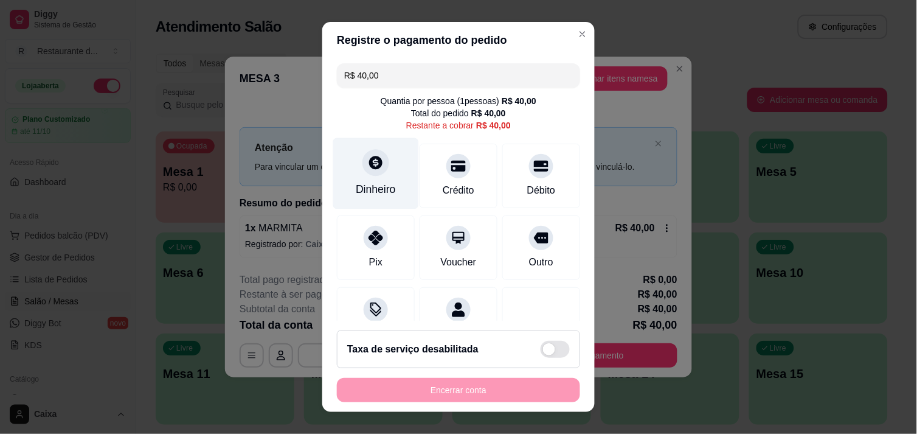
click at [350, 166] on div "Dinheiro" at bounding box center [376, 172] width 86 height 71
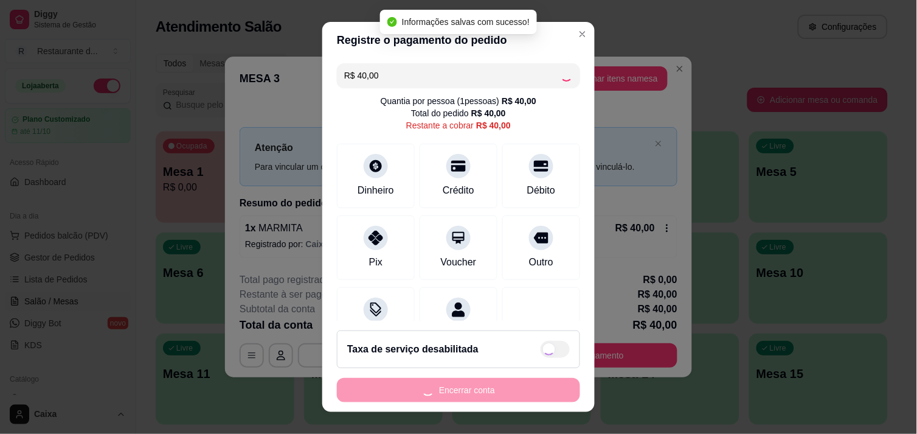
type input "R$ 0,00"
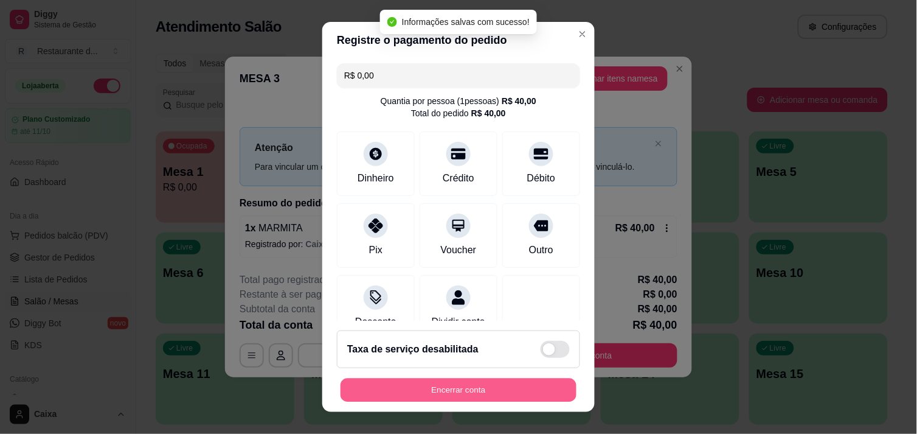
click at [447, 394] on button "Encerrar conta" at bounding box center [459, 390] width 236 height 24
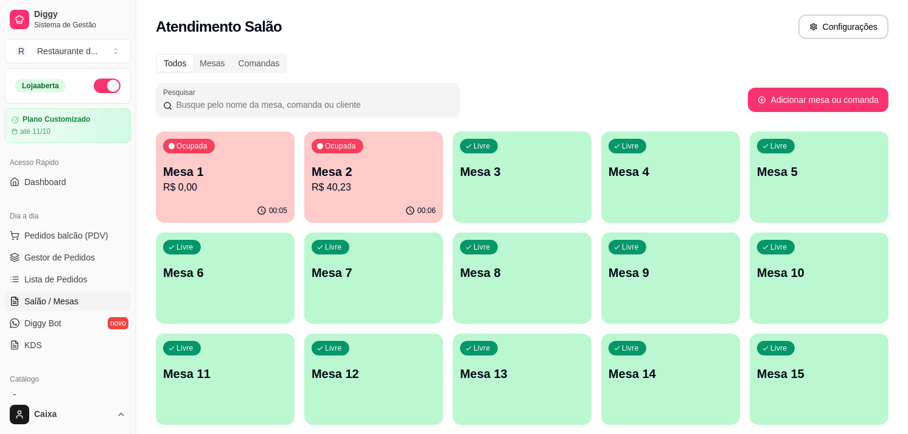
click at [235, 171] on p "Mesa 1" at bounding box center [225, 171] width 124 height 17
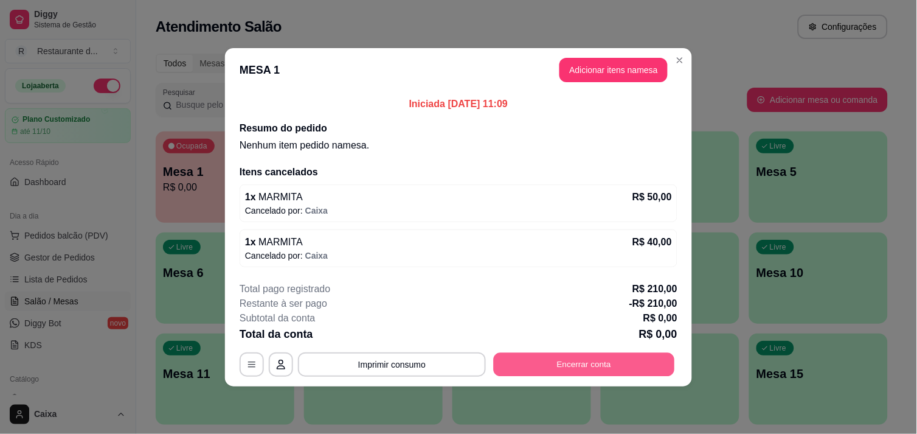
click at [616, 367] on button "Encerrar conta" at bounding box center [584, 364] width 181 height 24
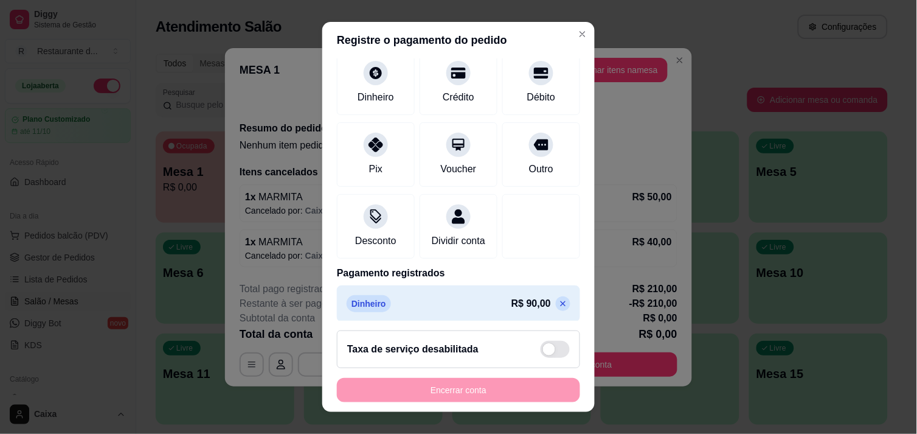
scroll to position [108, 0]
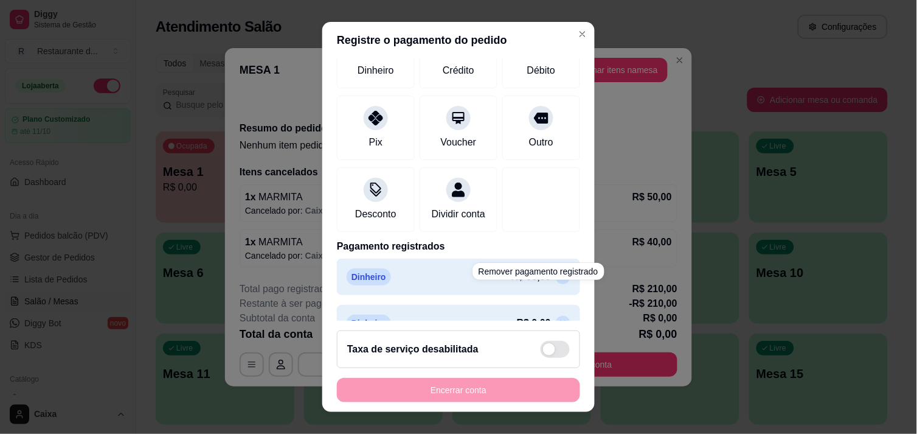
click at [558, 282] on icon at bounding box center [563, 277] width 10 height 10
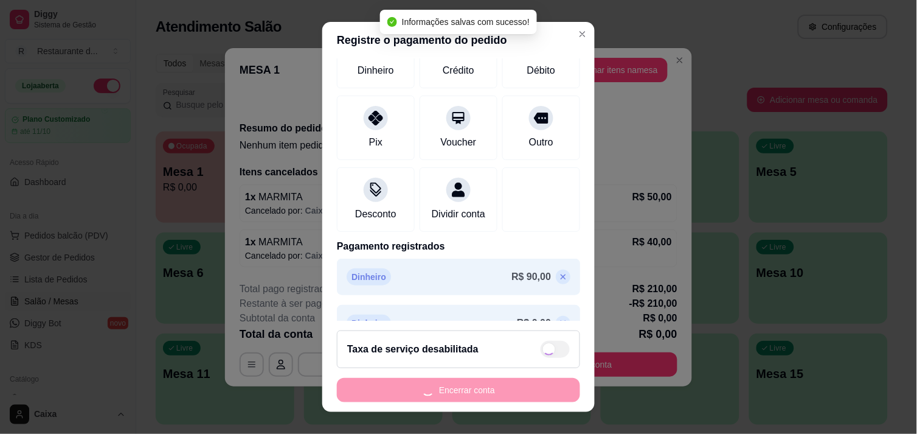
type input "-R$ 120,00"
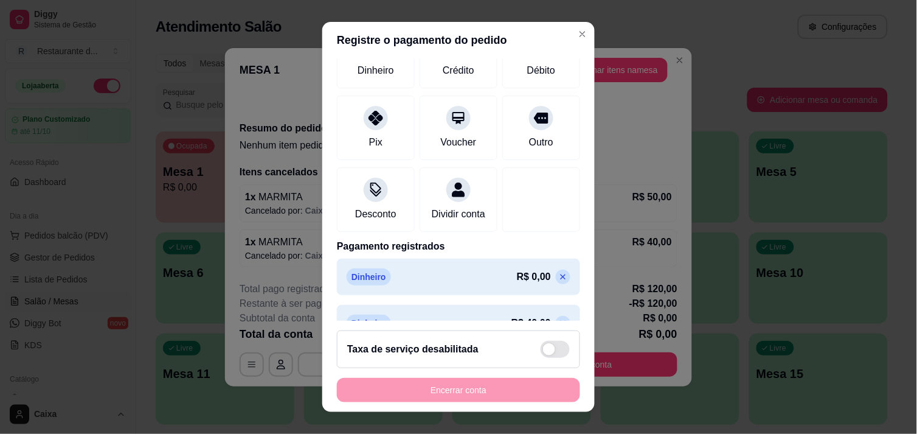
click at [546, 391] on div "Encerrar conta" at bounding box center [458, 390] width 243 height 24
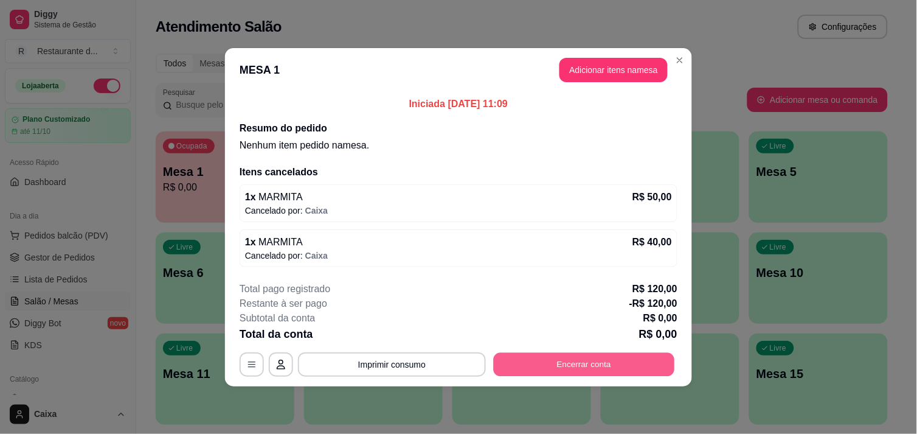
click at [591, 366] on button "Encerrar conta" at bounding box center [584, 364] width 181 height 24
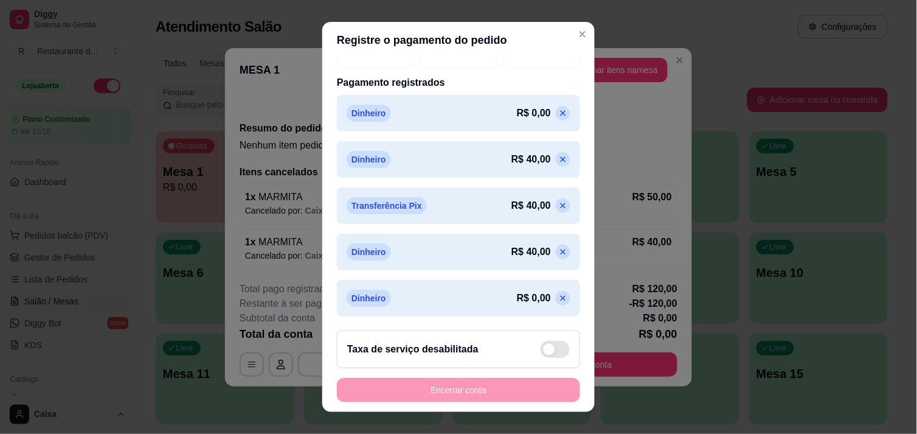
scroll to position [286, 0]
click at [558, 155] on icon at bounding box center [563, 160] width 10 height 10
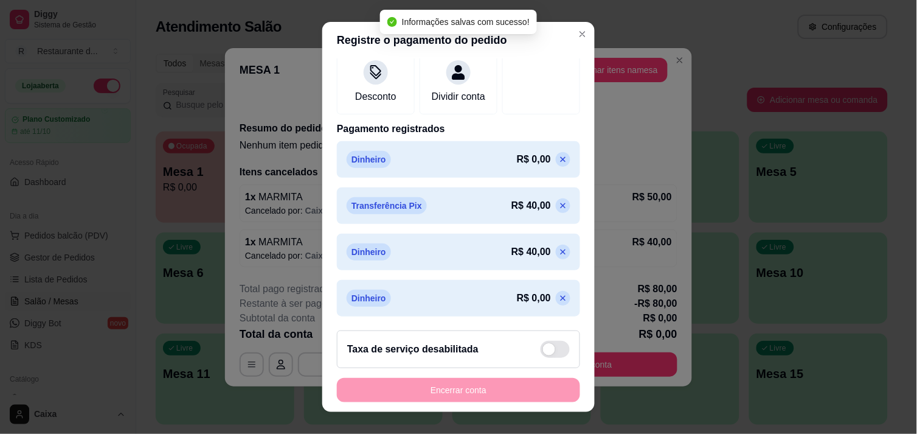
scroll to position [240, 0]
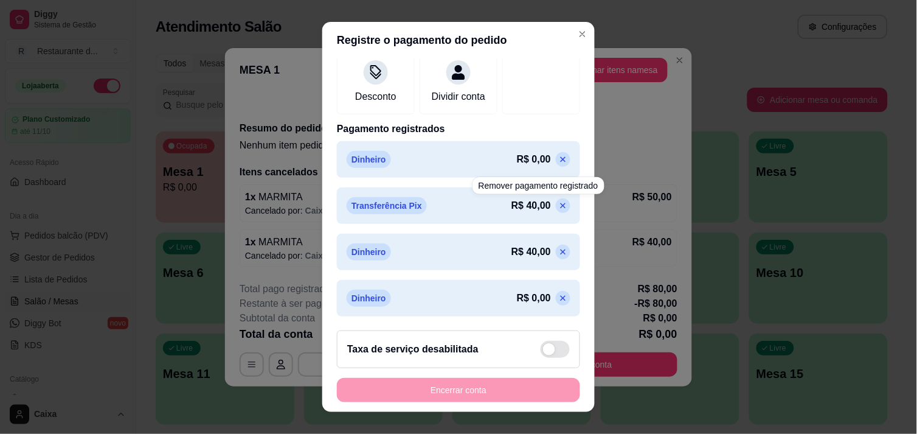
click at [561, 207] on icon at bounding box center [563, 205] width 5 height 5
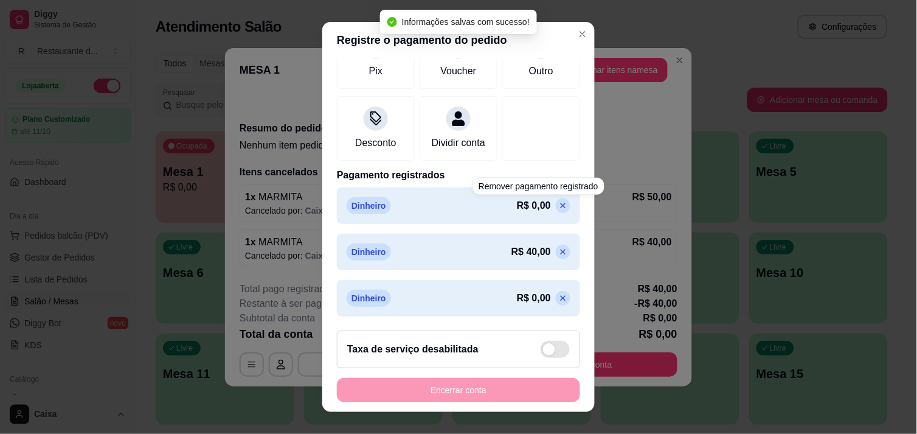
scroll to position [193, 0]
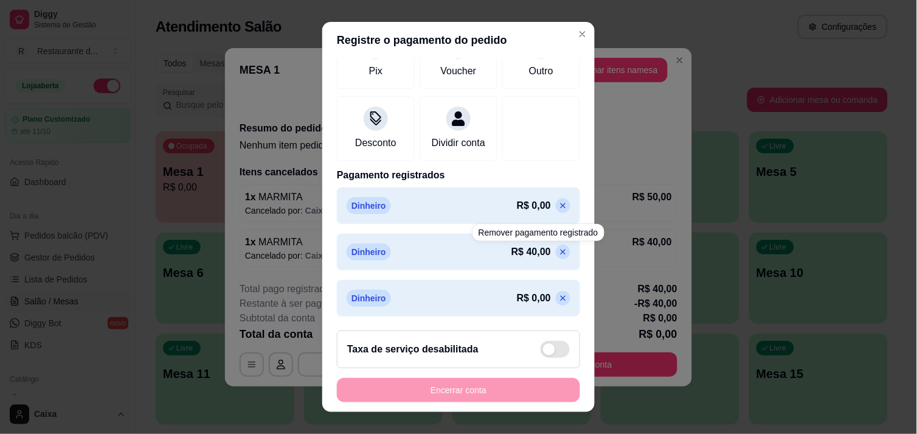
click at [558, 250] on icon at bounding box center [563, 252] width 10 height 10
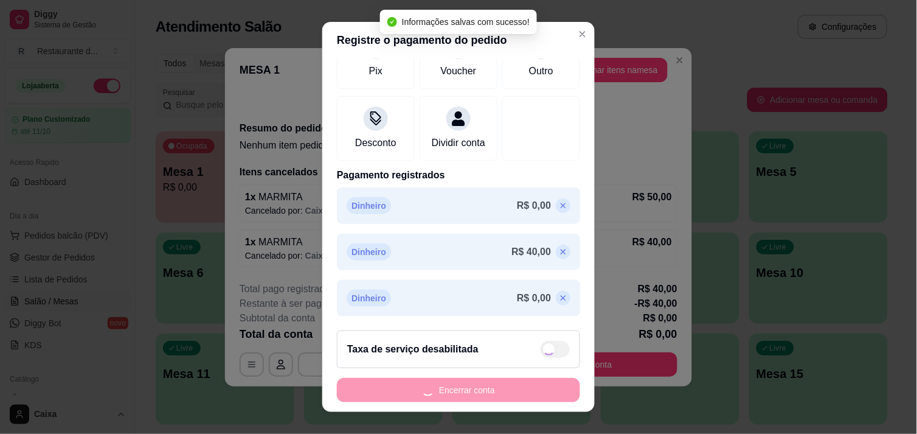
type input "R$ 0,00"
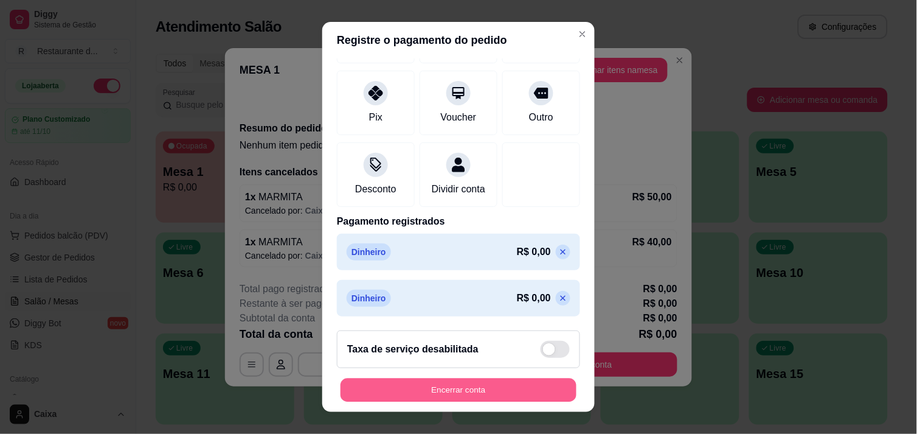
click at [441, 384] on button "Encerrar conta" at bounding box center [459, 390] width 236 height 24
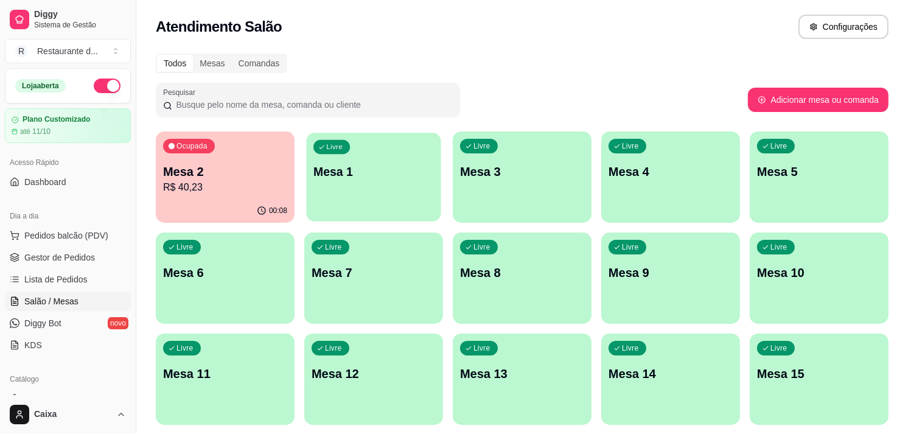
click at [382, 173] on p "Mesa 1" at bounding box center [373, 172] width 120 height 16
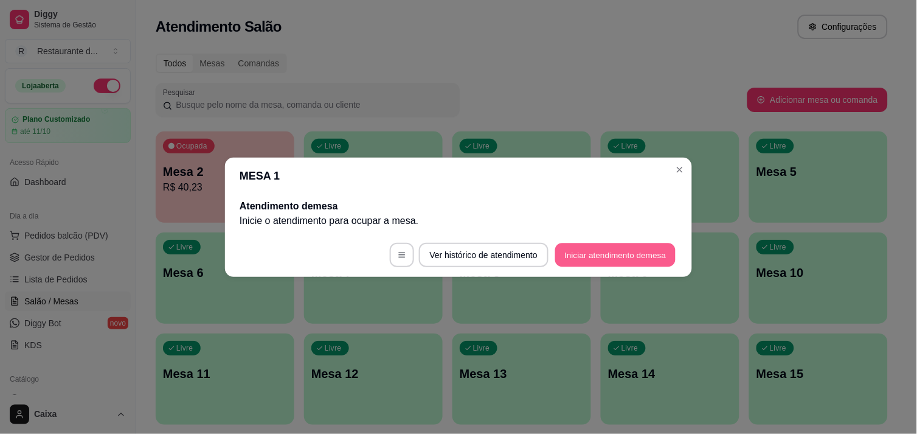
click at [601, 256] on button "Iniciar atendimento de mesa" at bounding box center [615, 255] width 120 height 24
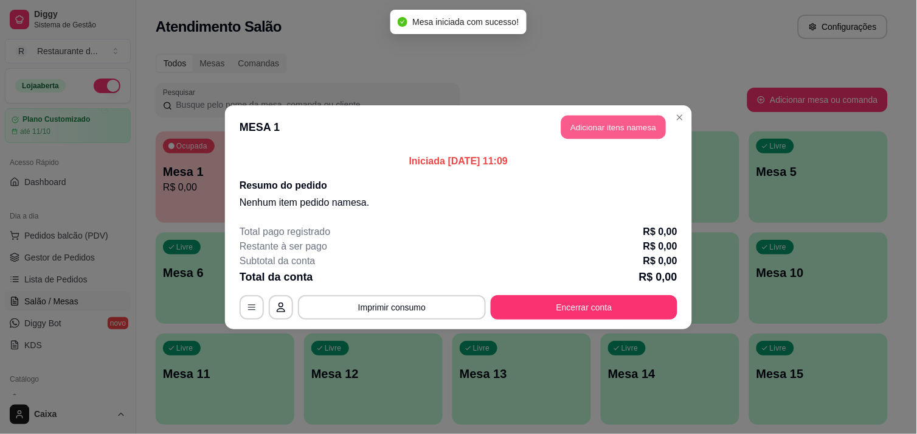
click at [635, 124] on button "Adicionar itens na mesa" at bounding box center [614, 127] width 105 height 24
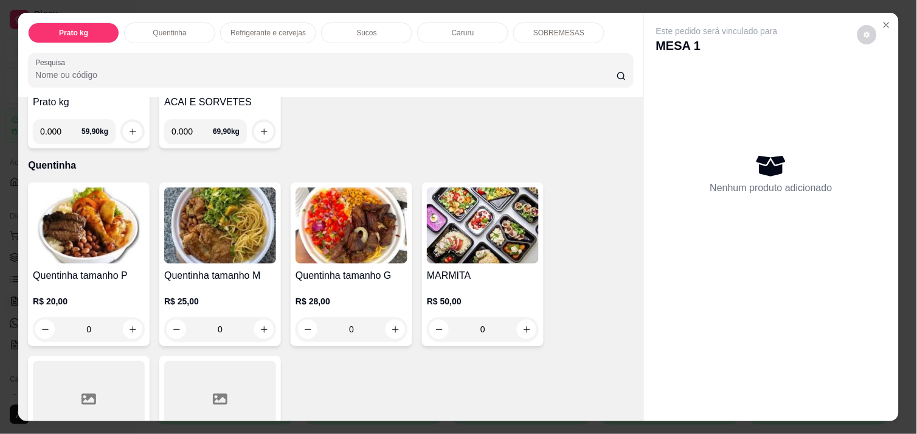
scroll to position [189, 0]
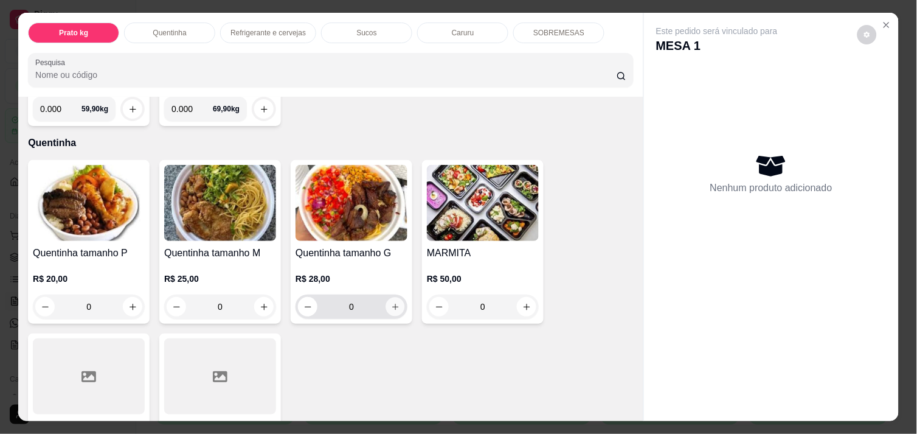
click at [394, 302] on button "increase-product-quantity" at bounding box center [395, 307] width 19 height 19
type input "1"
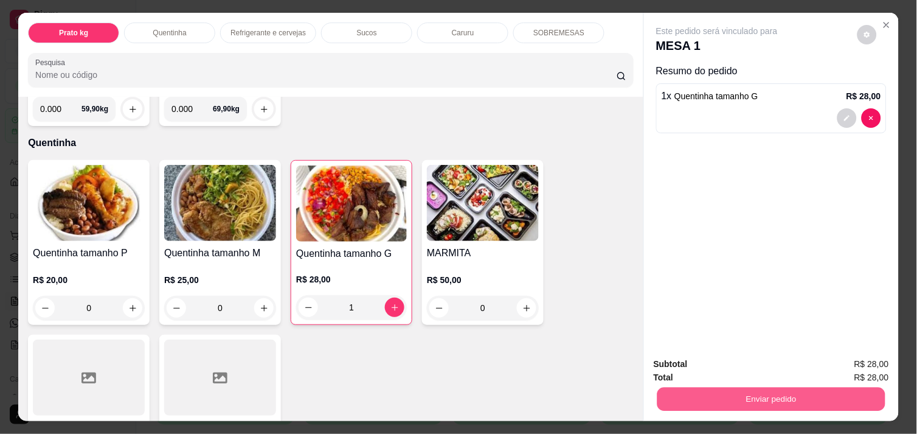
click at [816, 394] on button "Enviar pedido" at bounding box center [772, 399] width 228 height 24
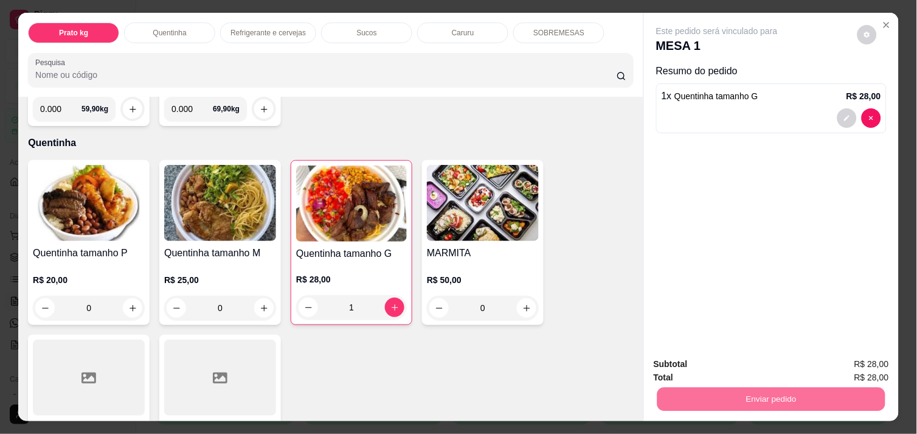
click at [729, 361] on button "Não registrar e enviar pedido" at bounding box center [731, 364] width 123 height 23
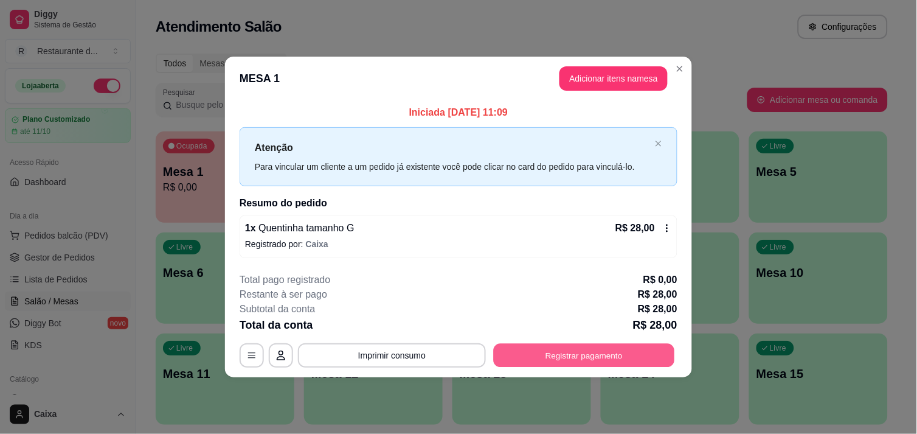
click at [577, 353] on button "Registrar pagamento" at bounding box center [584, 356] width 181 height 24
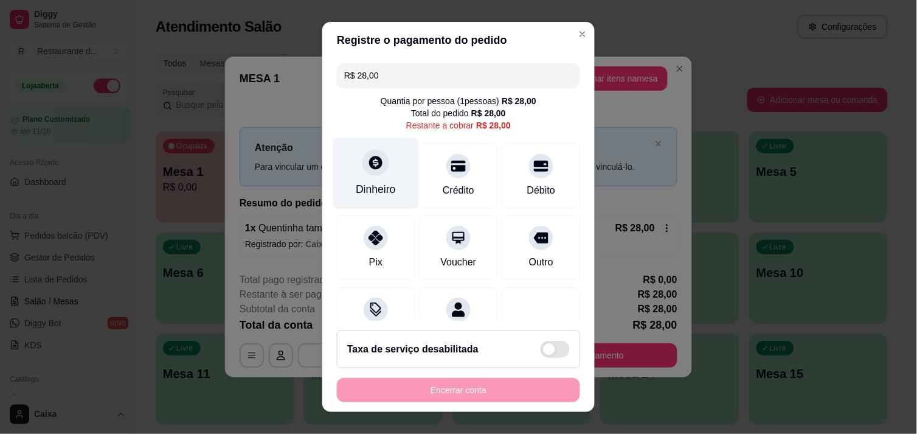
click at [363, 161] on div at bounding box center [376, 162] width 27 height 27
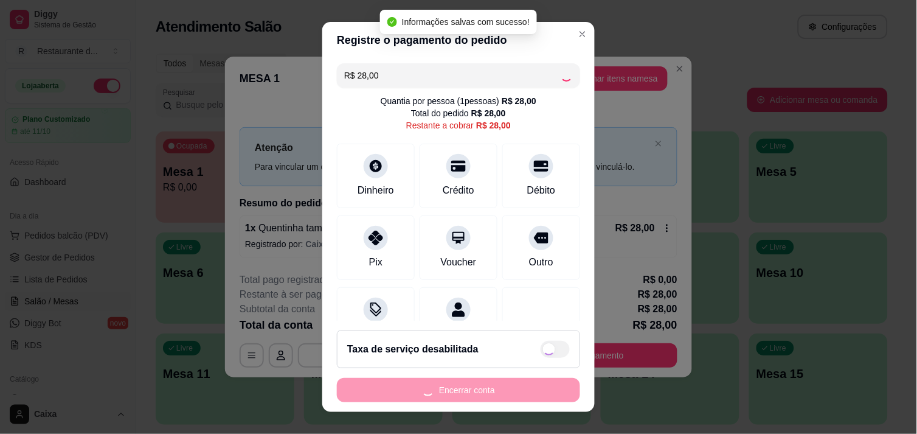
type input "R$ 0,00"
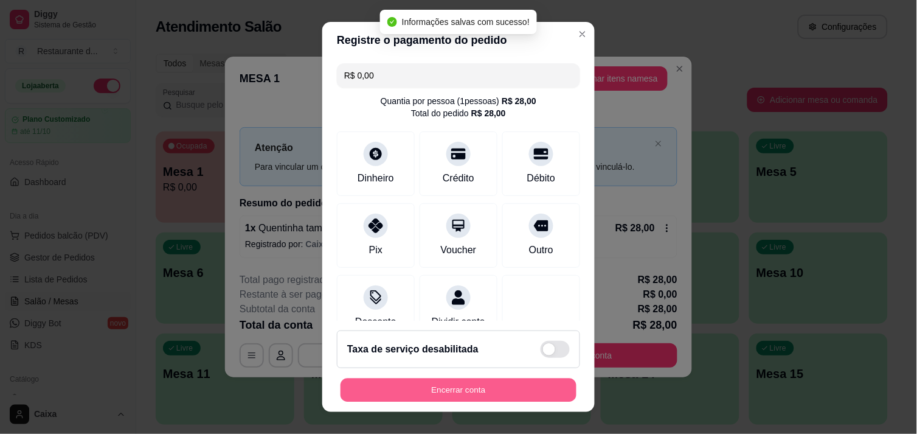
click at [490, 384] on button "Encerrar conta" at bounding box center [459, 390] width 236 height 24
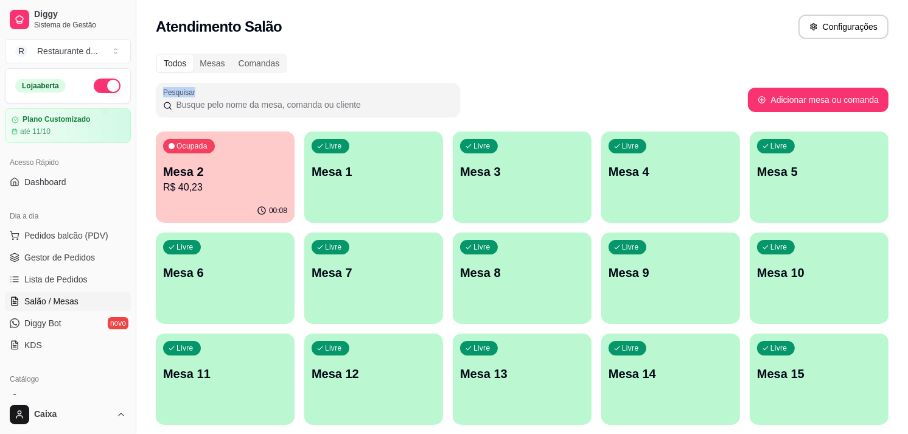
drag, startPoint x: 522, startPoint y: 59, endPoint x: 557, endPoint y: 94, distance: 49.5
click at [557, 94] on div "Pesquisar" at bounding box center [452, 100] width 592 height 34
click at [398, 198] on div "Livre Mesa 1" at bounding box center [373, 170] width 134 height 74
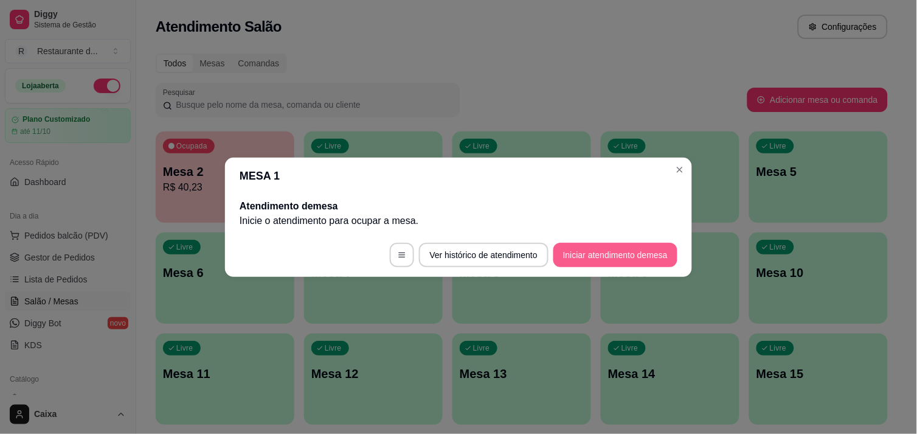
click at [591, 254] on button "Iniciar atendimento de mesa" at bounding box center [616, 255] width 124 height 24
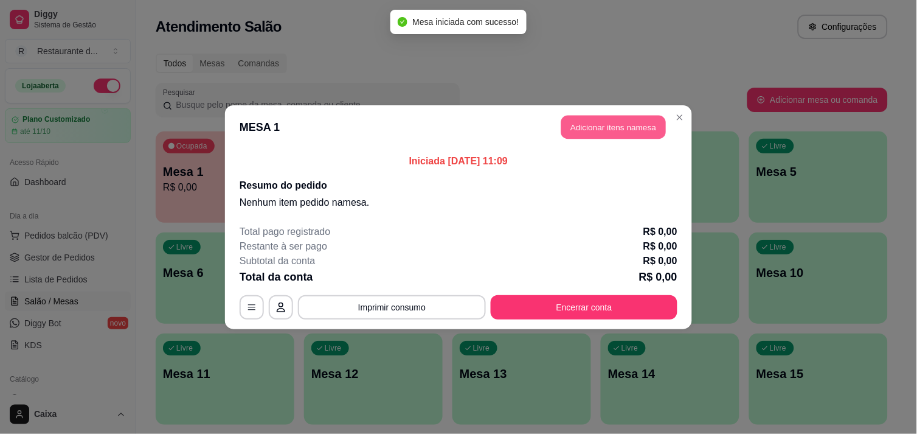
click at [600, 130] on button "Adicionar itens na mesa" at bounding box center [614, 127] width 105 height 24
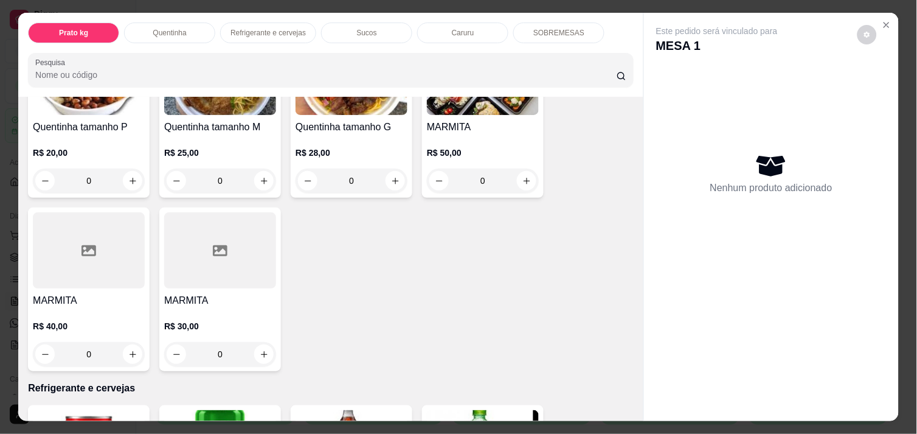
scroll to position [351, 0]
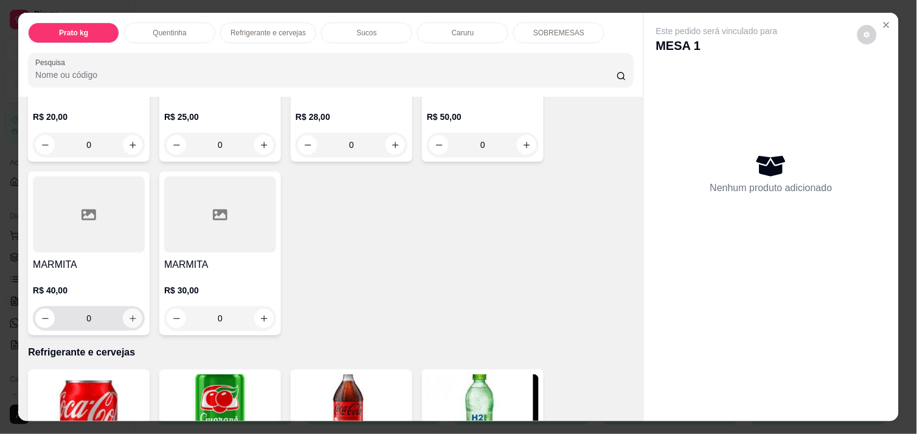
click at [131, 308] on button "increase-product-quantity" at bounding box center [132, 317] width 19 height 19
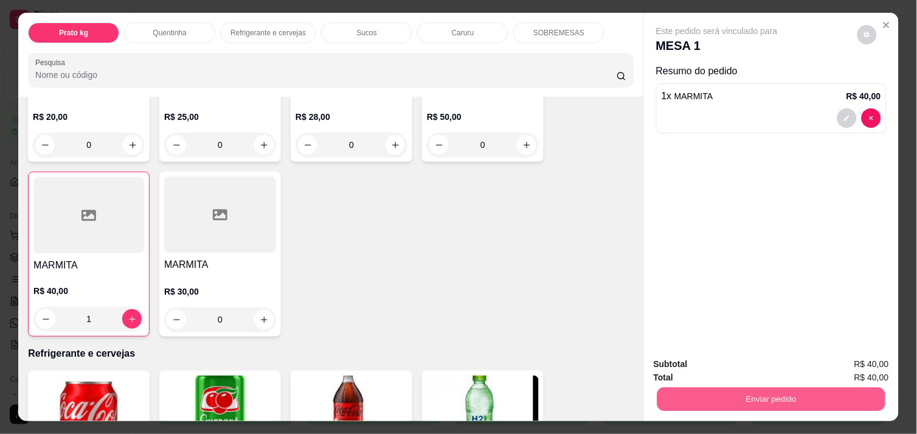
click at [722, 390] on button "Enviar pedido" at bounding box center [772, 399] width 228 height 24
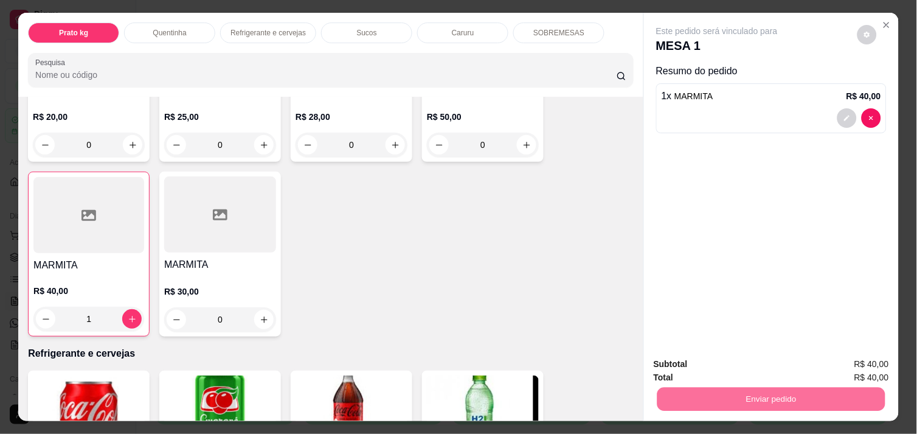
click at [560, 292] on div "Quentinha tamanho P R$ 20,00 0 Quentinha tamanho M R$ 25,00 0 Quentinha tamanho…" at bounding box center [331, 167] width 606 height 338
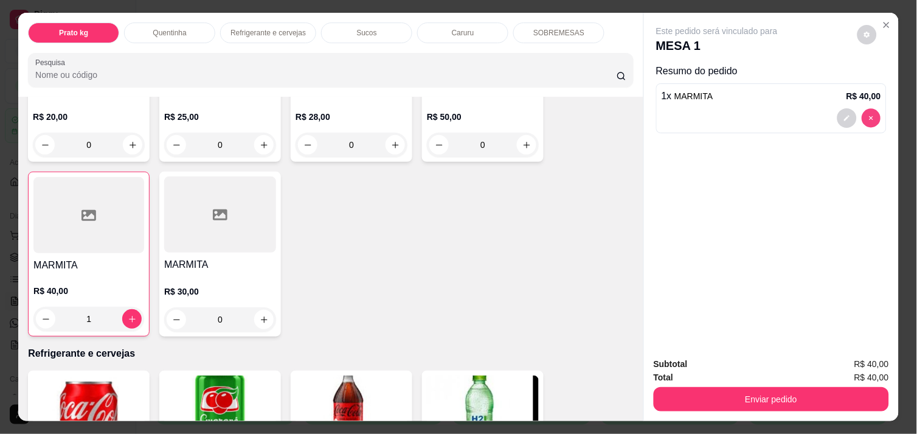
type input "0"
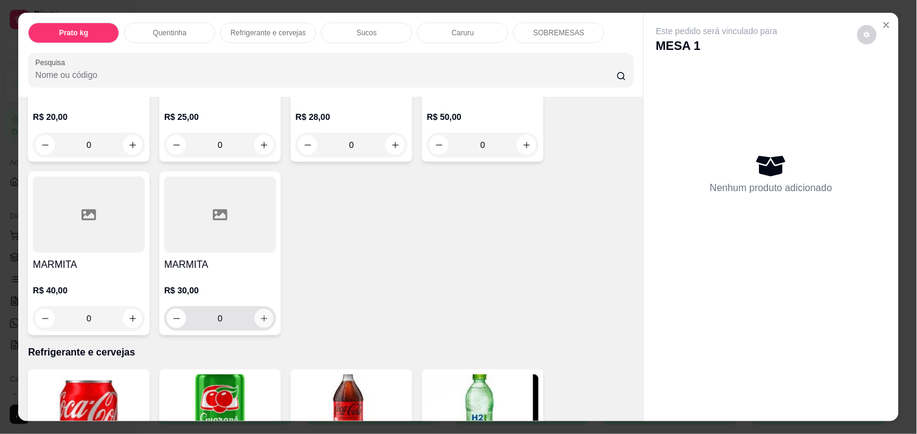
click at [260, 315] on icon "increase-product-quantity" at bounding box center [264, 318] width 9 height 9
type input "1"
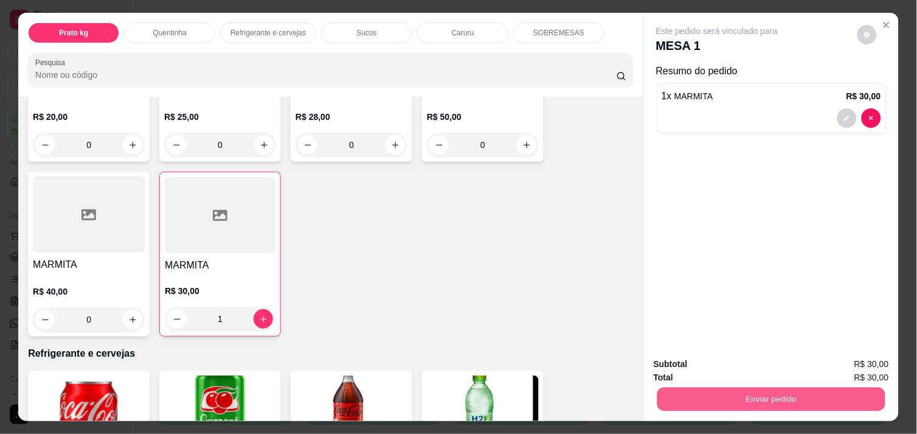
click at [813, 389] on button "Enviar pedido" at bounding box center [772, 399] width 228 height 24
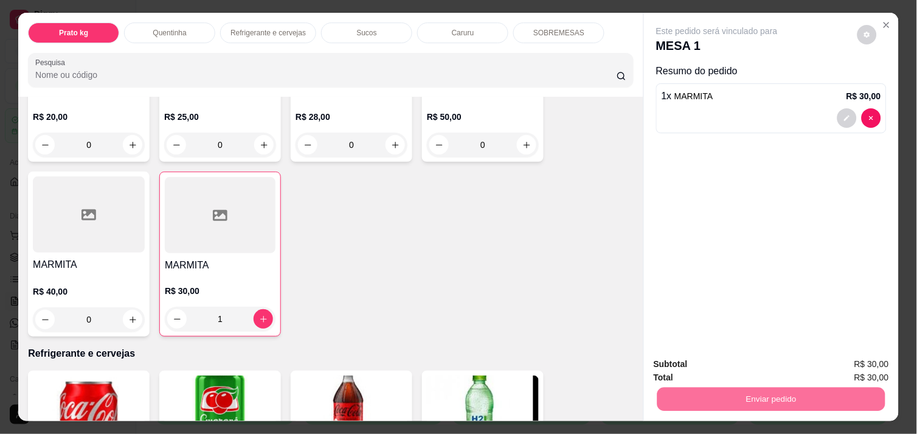
click at [743, 357] on button "Não registrar e enviar pedido" at bounding box center [731, 364] width 123 height 23
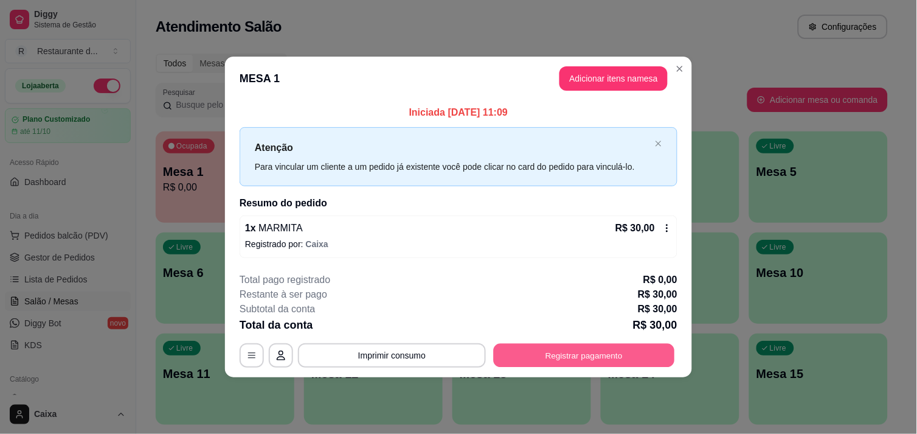
click at [570, 347] on button "Registrar pagamento" at bounding box center [584, 356] width 181 height 24
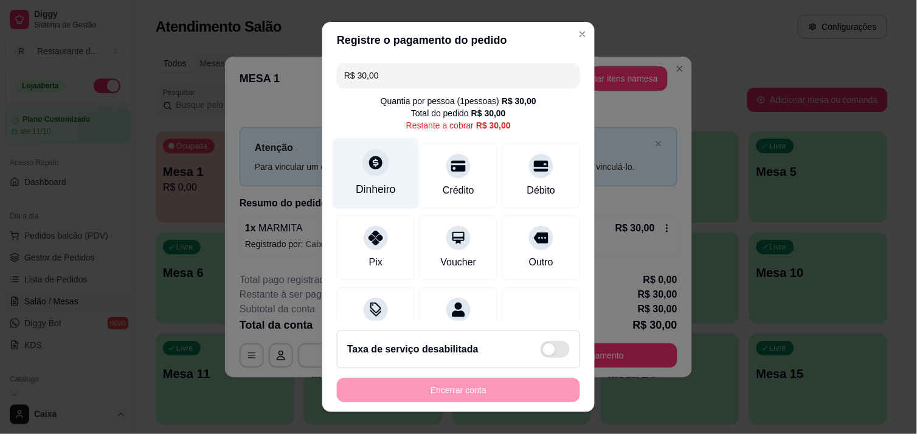
click at [372, 167] on icon at bounding box center [375, 162] width 13 height 13
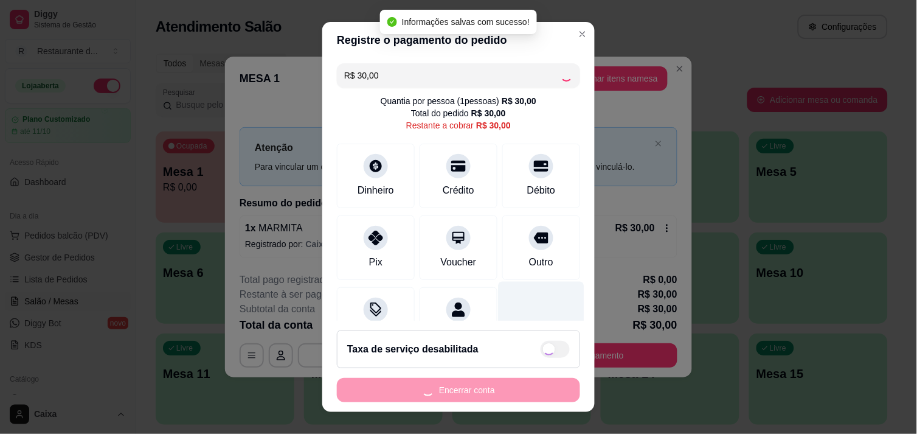
type input "R$ 0,00"
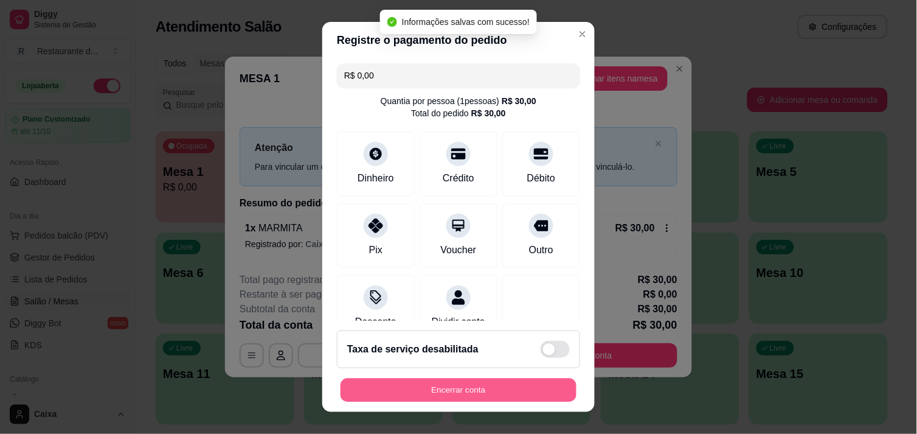
click at [482, 394] on button "Encerrar conta" at bounding box center [459, 390] width 236 height 24
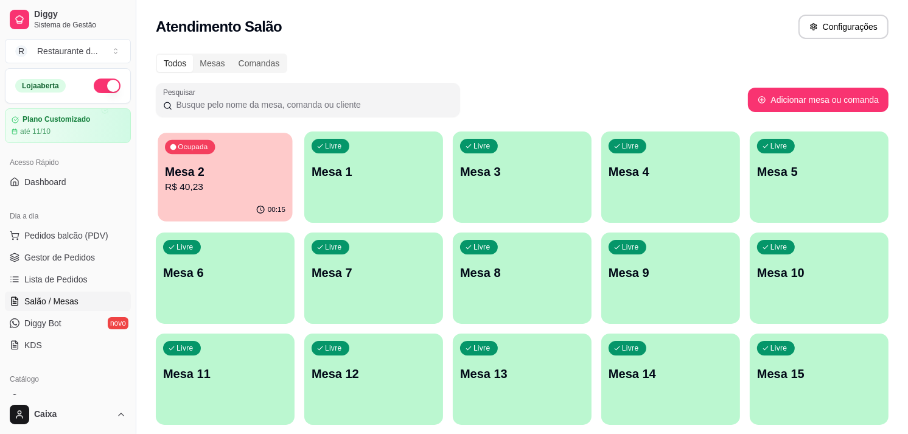
click at [248, 174] on p "Mesa 2" at bounding box center [225, 172] width 120 height 16
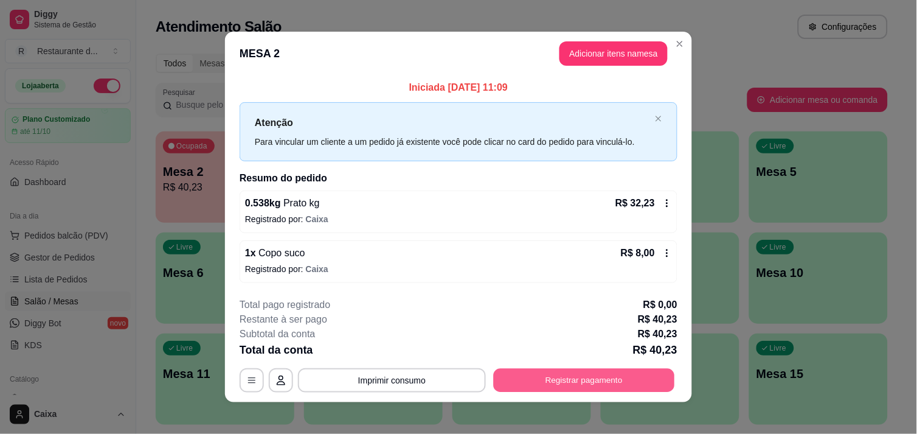
click at [544, 372] on button "Registrar pagamento" at bounding box center [584, 381] width 181 height 24
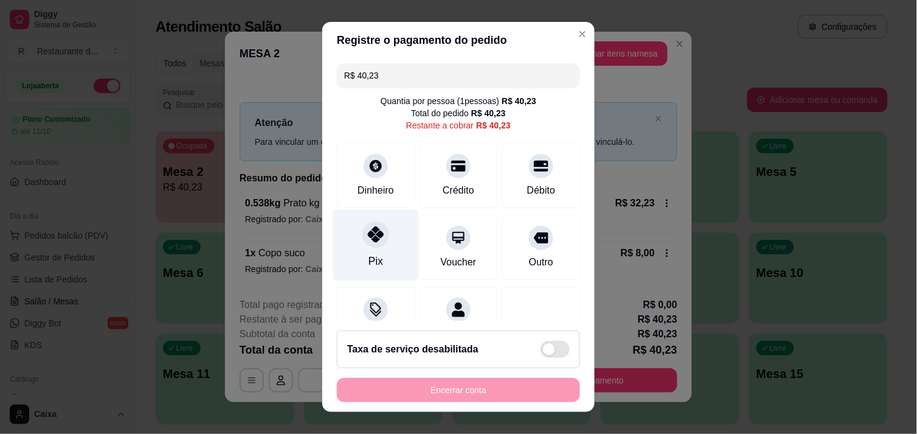
click at [366, 245] on div at bounding box center [376, 234] width 27 height 27
type input "R$ 0,00"
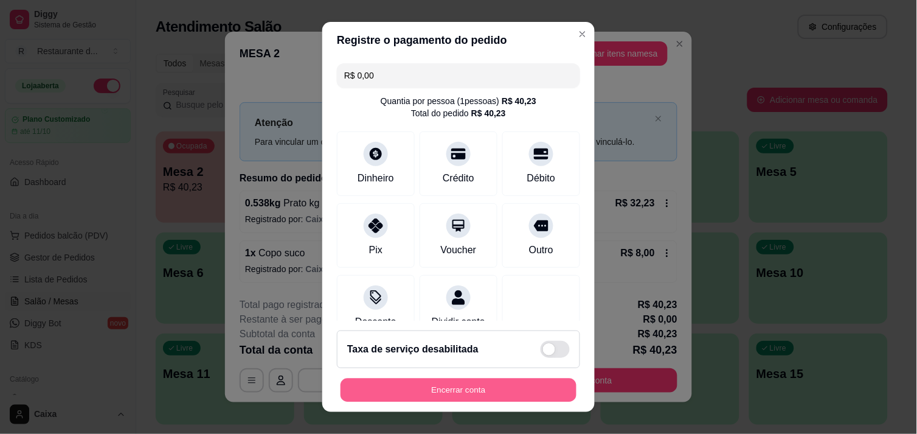
click at [427, 386] on button "Encerrar conta" at bounding box center [459, 390] width 236 height 24
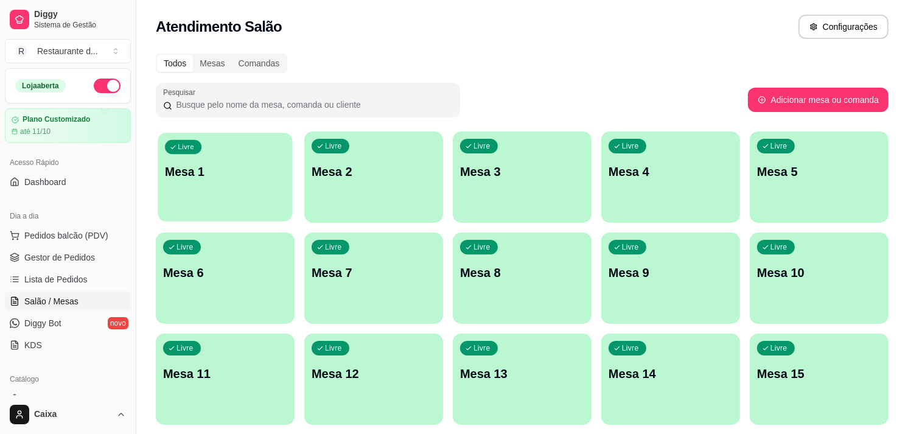
click at [281, 191] on div "Livre Mesa 1" at bounding box center [225, 170] width 134 height 74
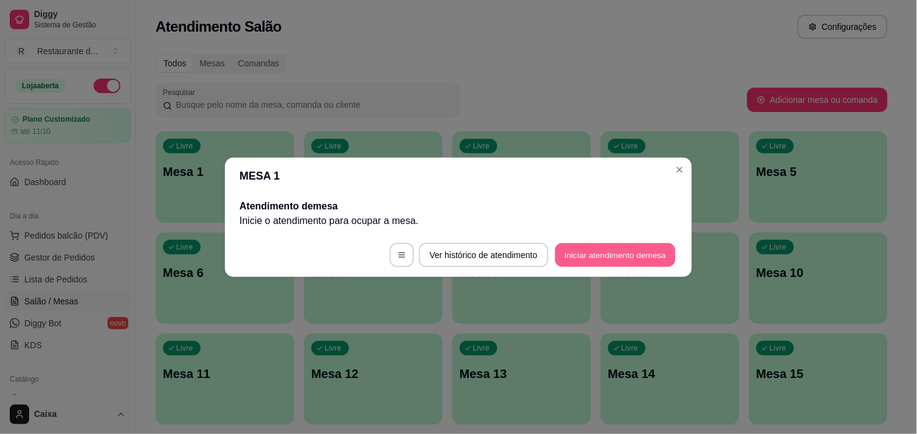
click at [603, 257] on button "Iniciar atendimento de mesa" at bounding box center [615, 255] width 120 height 24
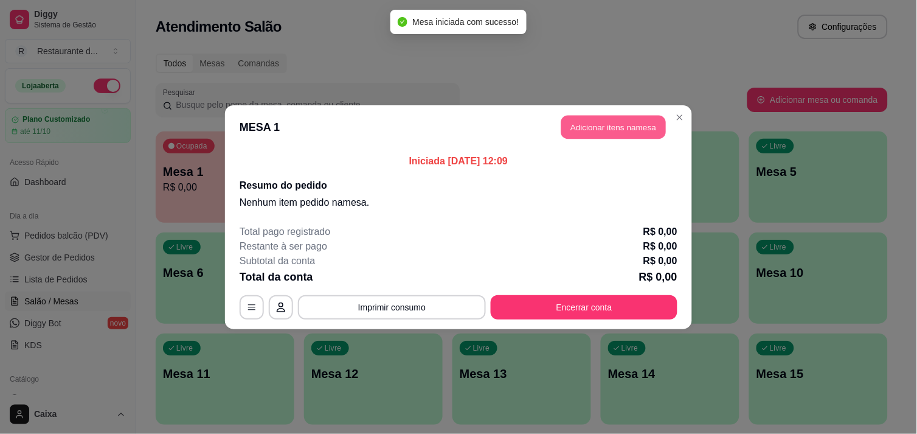
click at [607, 125] on button "Adicionar itens na mesa" at bounding box center [614, 127] width 105 height 24
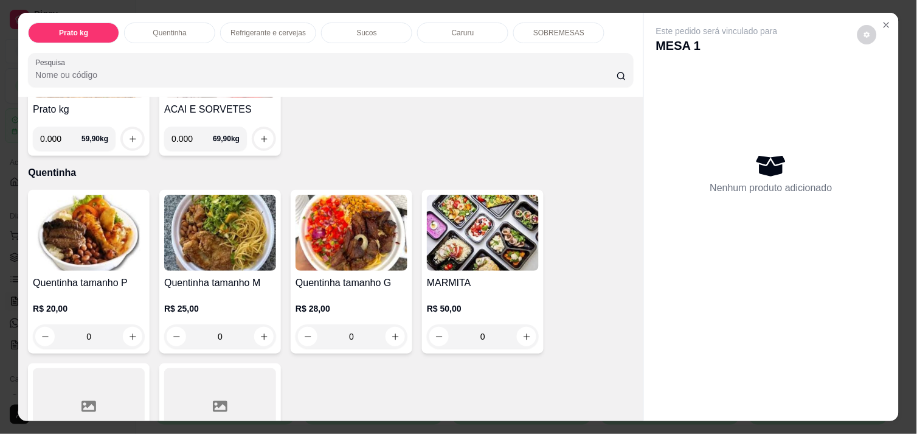
scroll to position [162, 0]
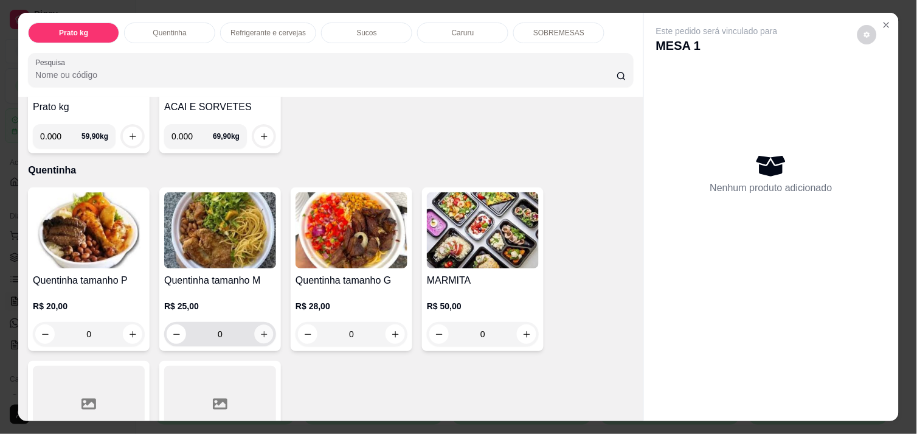
click at [260, 330] on icon "increase-product-quantity" at bounding box center [264, 334] width 9 height 9
type input "1"
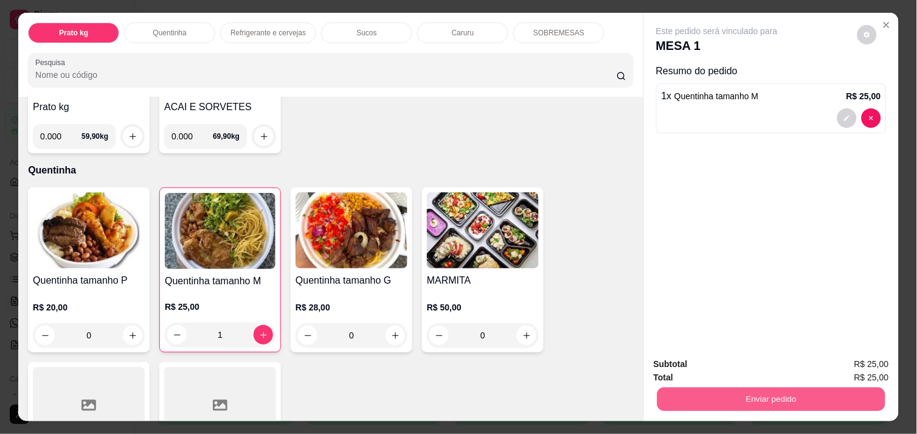
click at [778, 396] on button "Enviar pedido" at bounding box center [772, 399] width 228 height 24
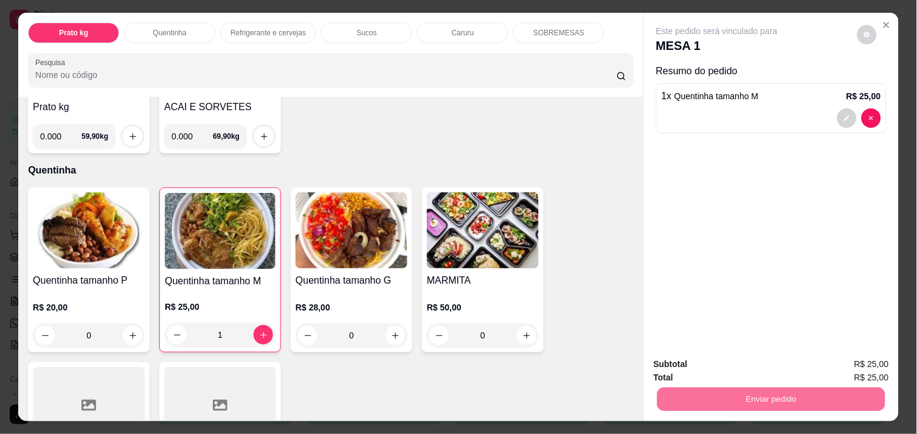
click at [764, 369] on button "Não registrar e enviar pedido" at bounding box center [731, 364] width 123 height 23
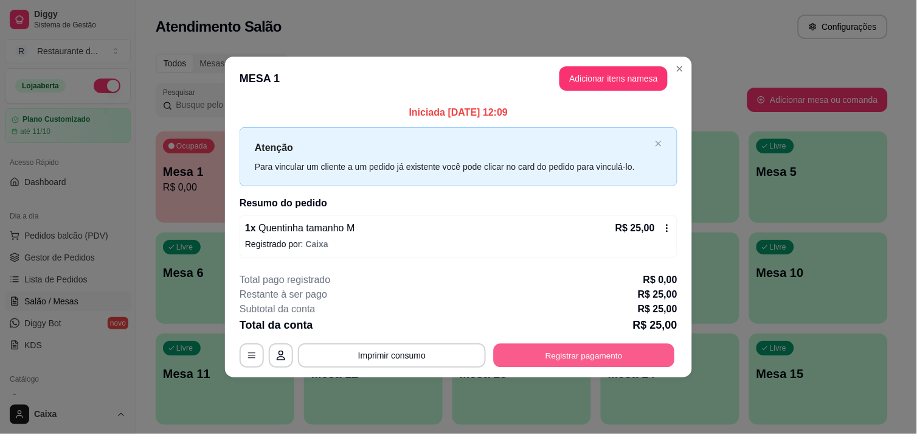
click at [600, 348] on button "Registrar pagamento" at bounding box center [584, 356] width 181 height 24
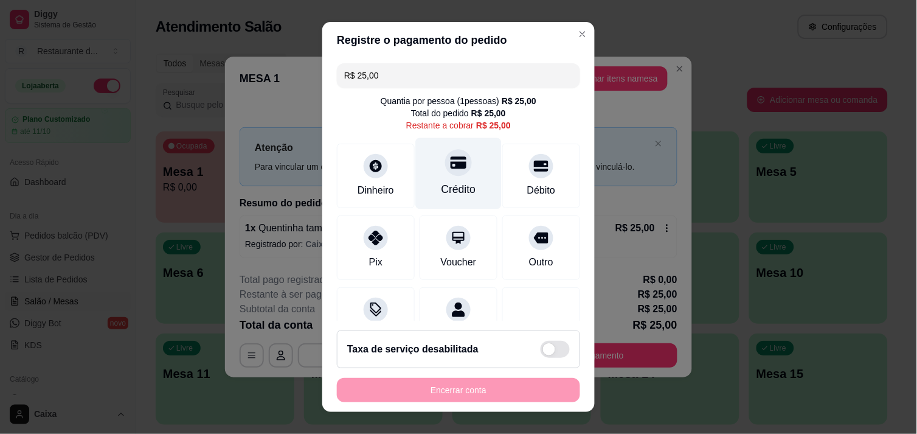
click at [451, 170] on icon at bounding box center [459, 163] width 16 height 16
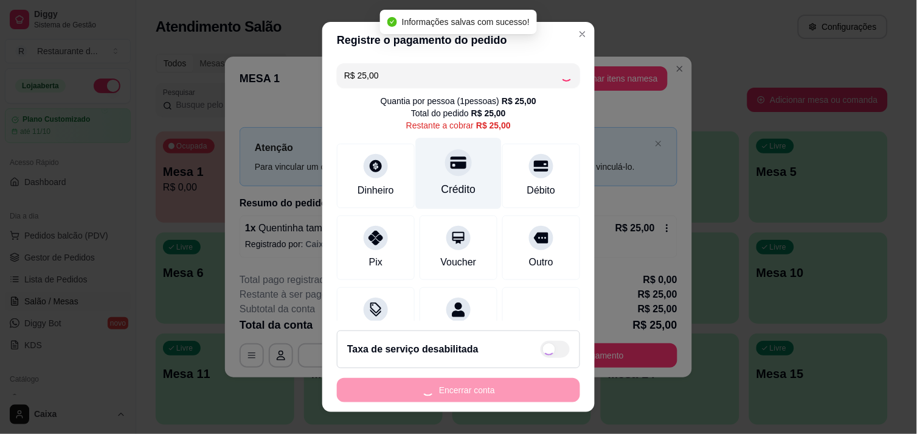
click at [451, 170] on icon at bounding box center [459, 163] width 16 height 16
type input "R$ 0,00"
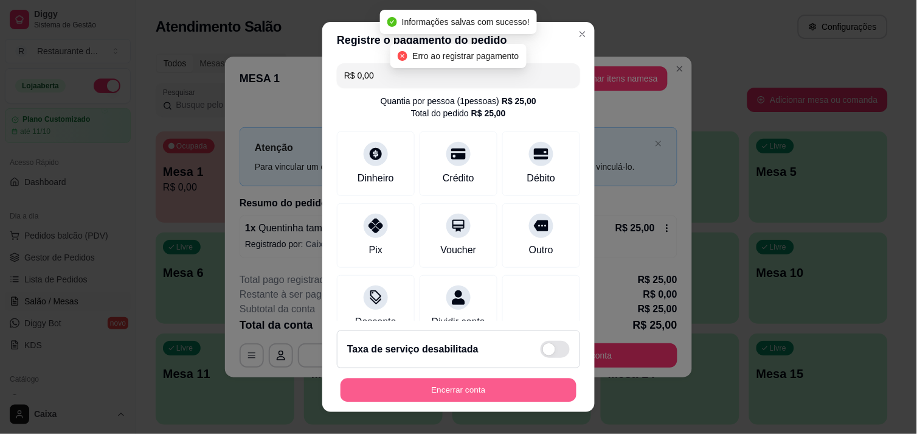
click at [436, 383] on button "Encerrar conta" at bounding box center [459, 390] width 236 height 24
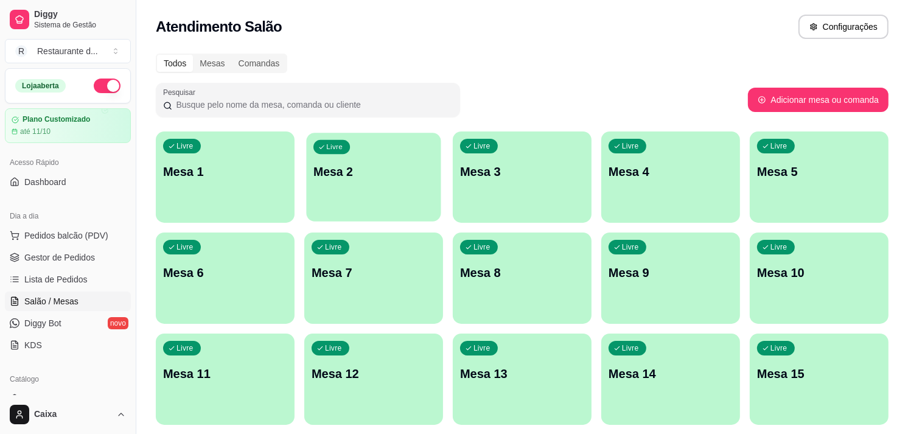
click at [345, 175] on p "Mesa 2" at bounding box center [373, 172] width 120 height 16
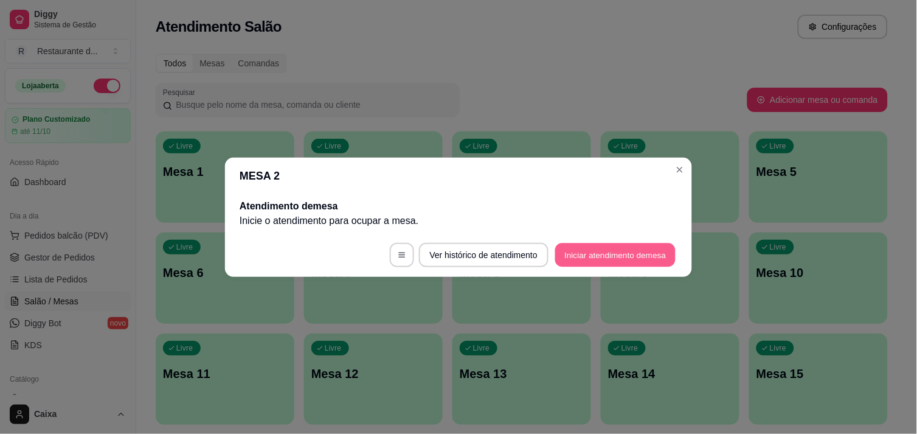
click at [590, 252] on button "Iniciar atendimento de mesa" at bounding box center [615, 255] width 120 height 24
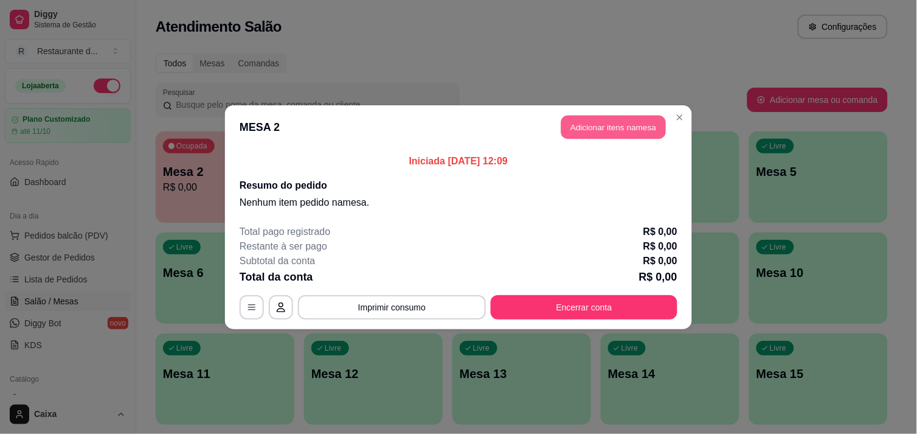
click at [614, 130] on button "Adicionar itens na mesa" at bounding box center [614, 127] width 105 height 24
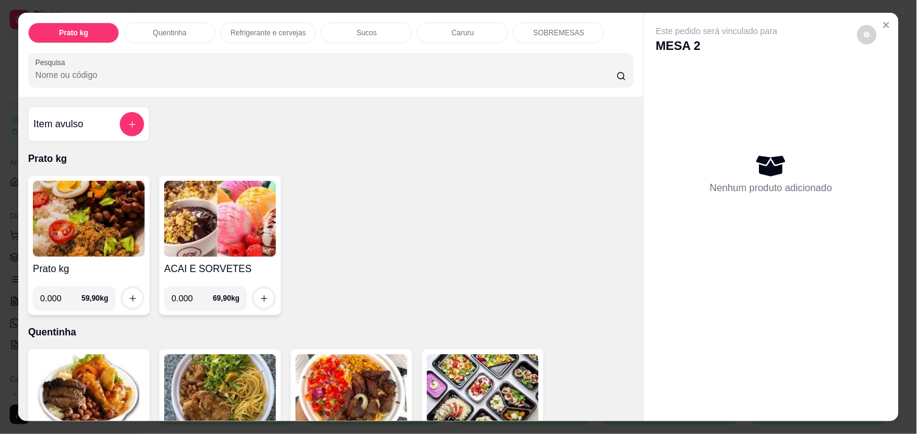
click at [63, 296] on input "0.000" at bounding box center [60, 298] width 41 height 24
type input "0.380"
click at [128, 294] on icon "increase-product-quantity" at bounding box center [132, 298] width 9 height 9
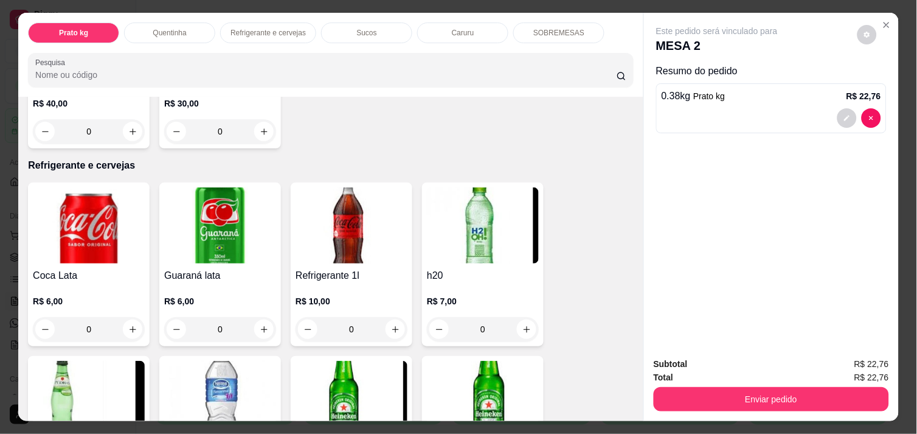
scroll to position [540, 0]
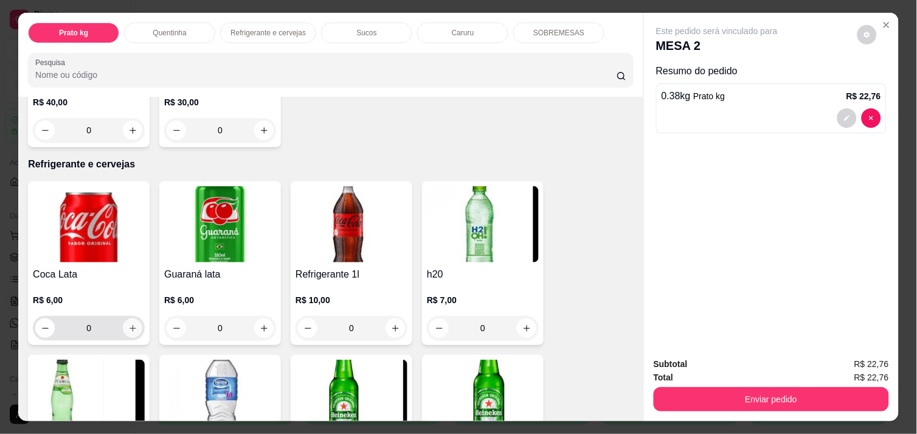
click at [130, 324] on icon "increase-product-quantity" at bounding box center [132, 328] width 9 height 9
type input "1"
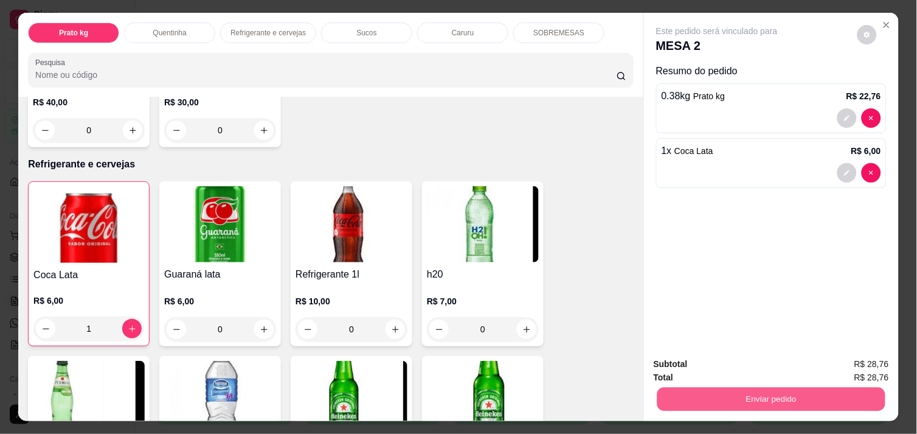
click at [717, 395] on button "Enviar pedido" at bounding box center [772, 399] width 228 height 24
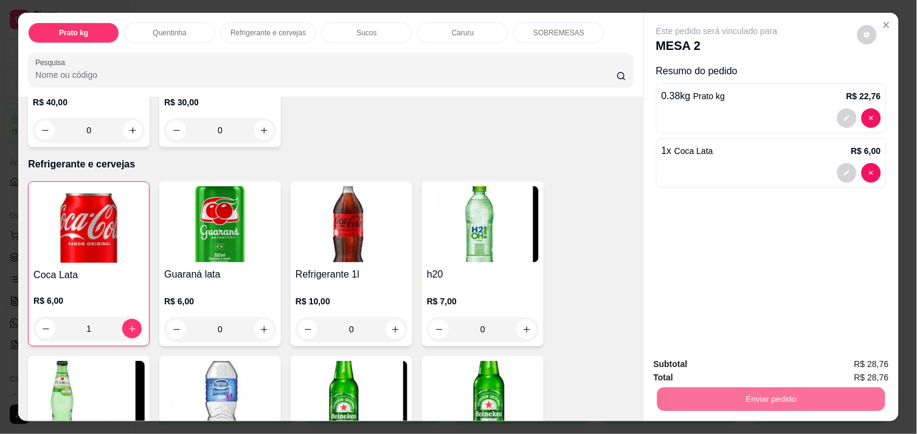
click at [706, 367] on button "Não registrar e enviar pedido" at bounding box center [731, 364] width 127 height 23
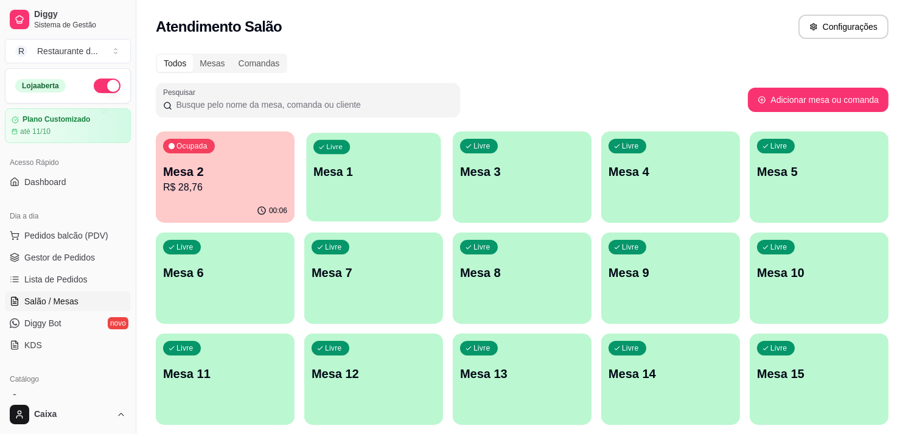
click at [402, 167] on p "Mesa 1" at bounding box center [373, 172] width 120 height 16
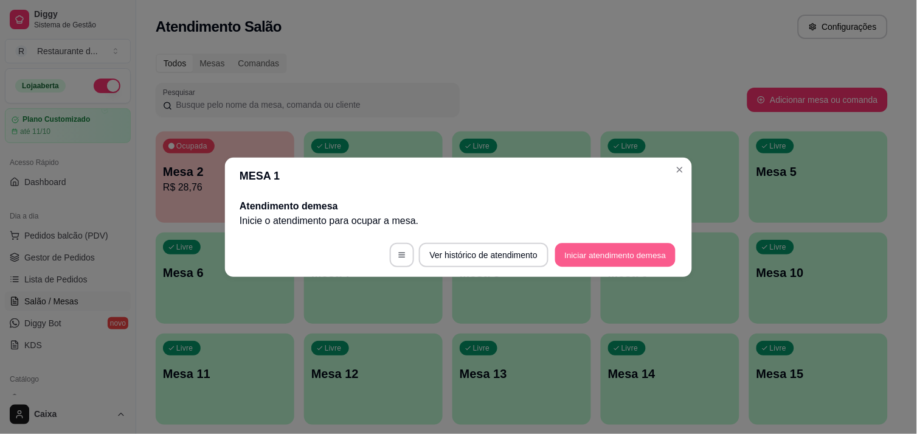
click at [582, 251] on button "Iniciar atendimento de mesa" at bounding box center [615, 255] width 120 height 24
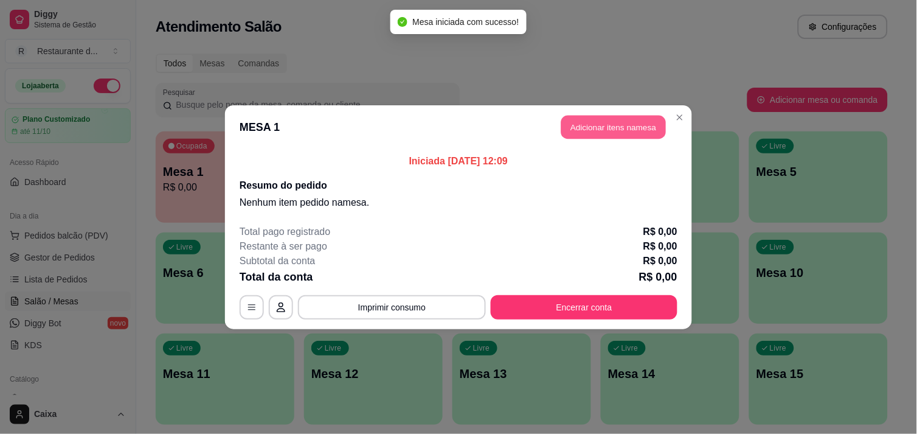
click at [607, 124] on button "Adicionar itens na mesa" at bounding box center [614, 127] width 105 height 24
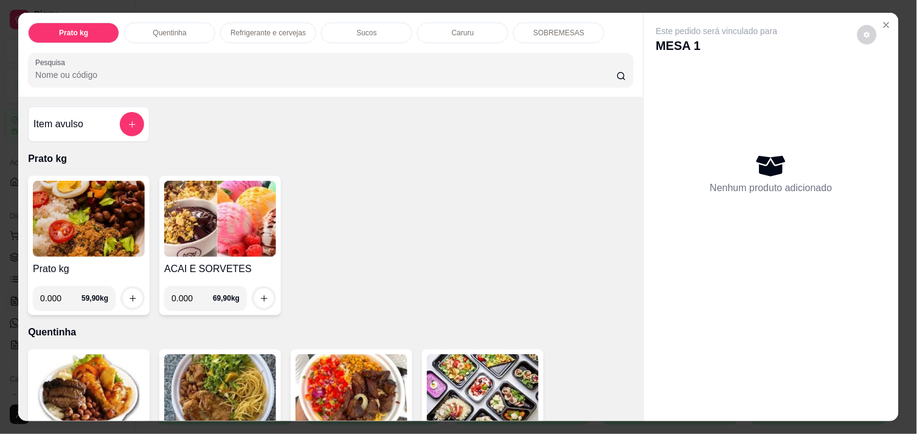
click at [607, 124] on div "Item avulso Prato kg Prato kg 0.000 59,90 kg ACAI E SORVETES 0.000 69,90 kg Que…" at bounding box center [330, 259] width 625 height 324
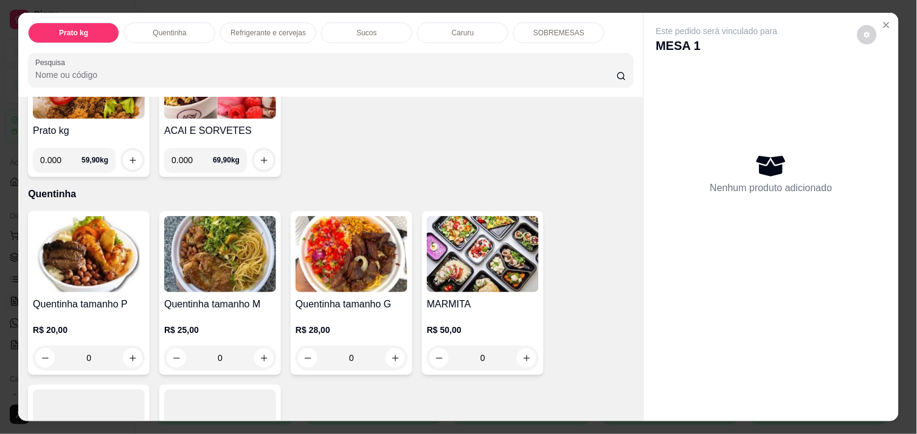
scroll to position [162, 0]
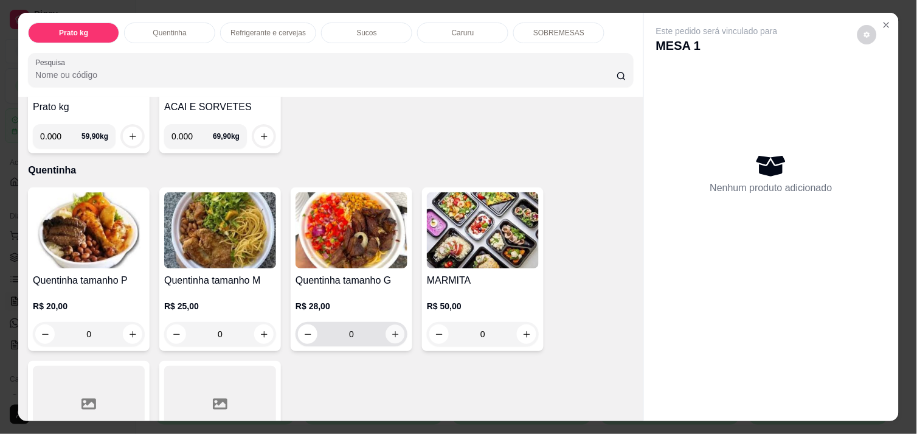
click at [391, 330] on icon "increase-product-quantity" at bounding box center [395, 334] width 9 height 9
type input "1"
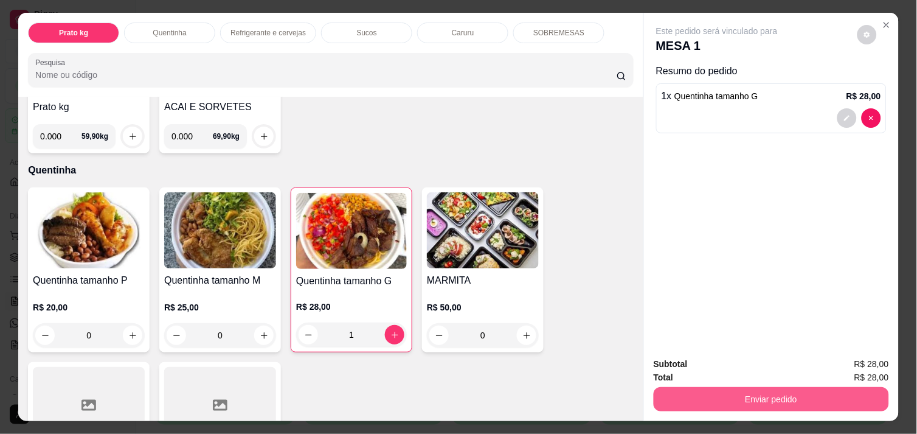
click at [781, 396] on button "Enviar pedido" at bounding box center [771, 399] width 235 height 24
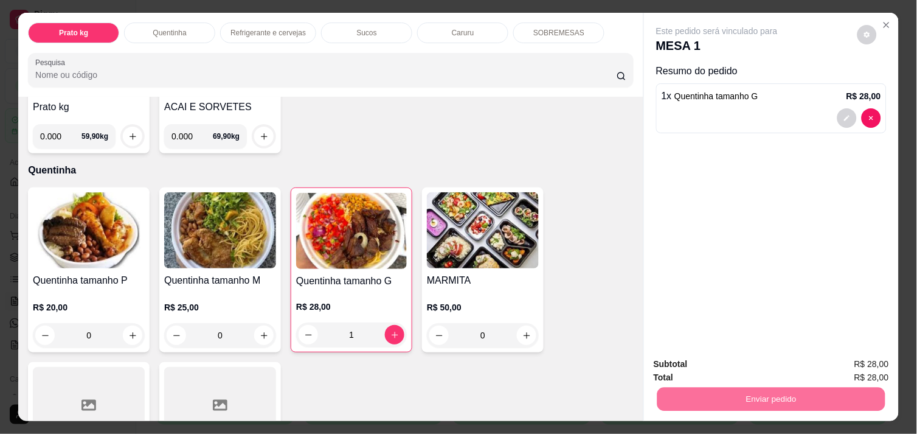
click at [751, 358] on button "Não registrar e enviar pedido" at bounding box center [731, 364] width 123 height 23
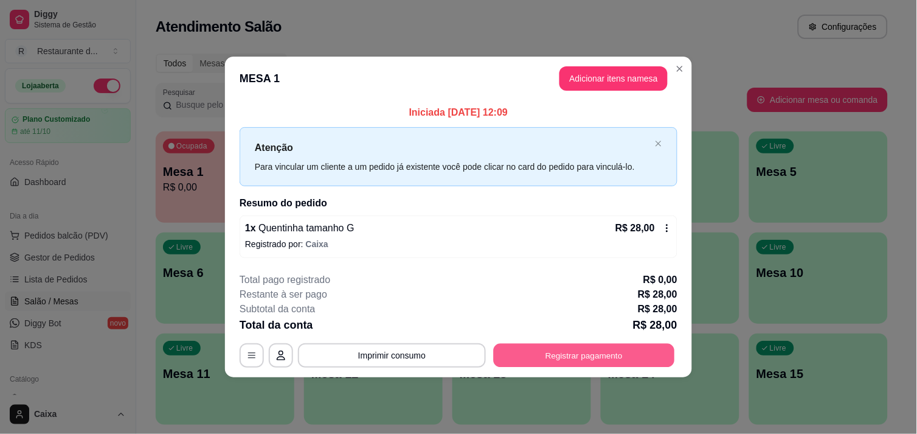
click at [561, 357] on button "Registrar pagamento" at bounding box center [584, 356] width 181 height 24
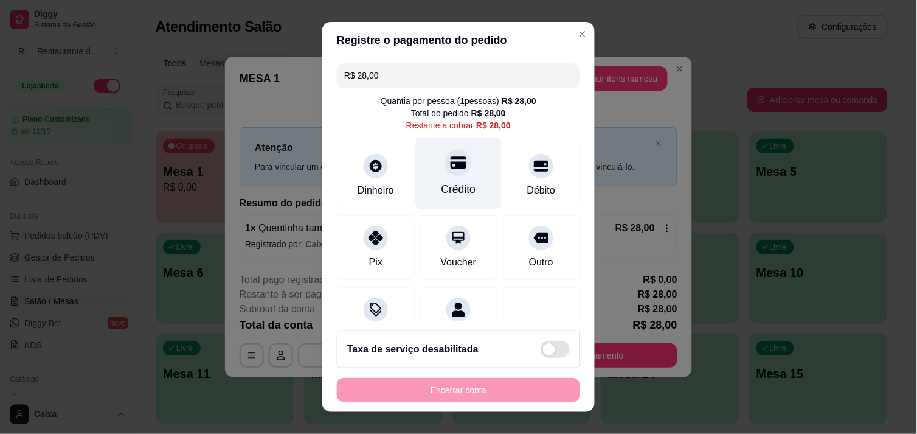
click at [445, 151] on div at bounding box center [458, 162] width 27 height 27
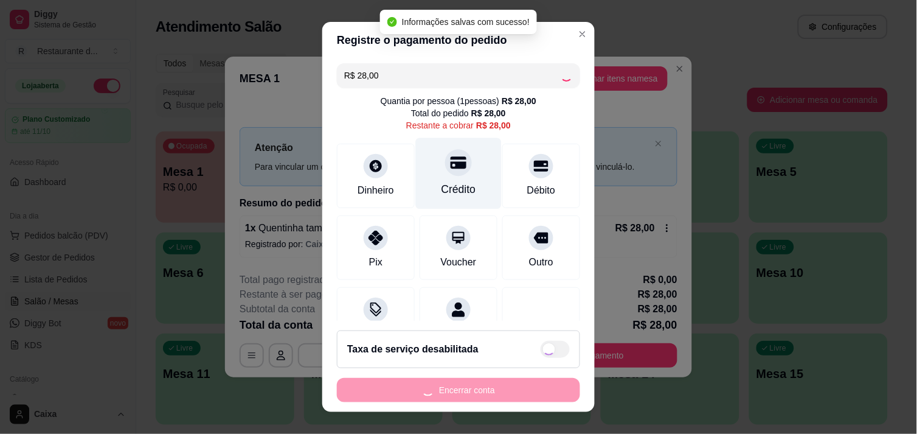
type input "R$ 0,00"
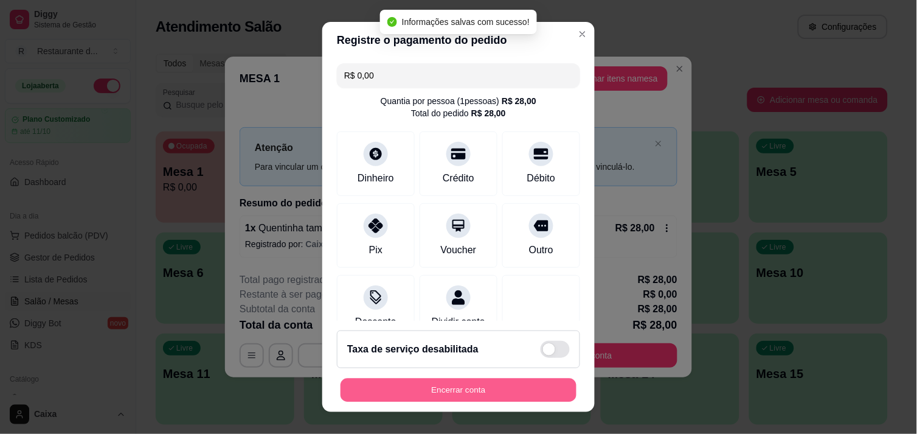
click at [465, 385] on button "Encerrar conta" at bounding box center [459, 390] width 236 height 24
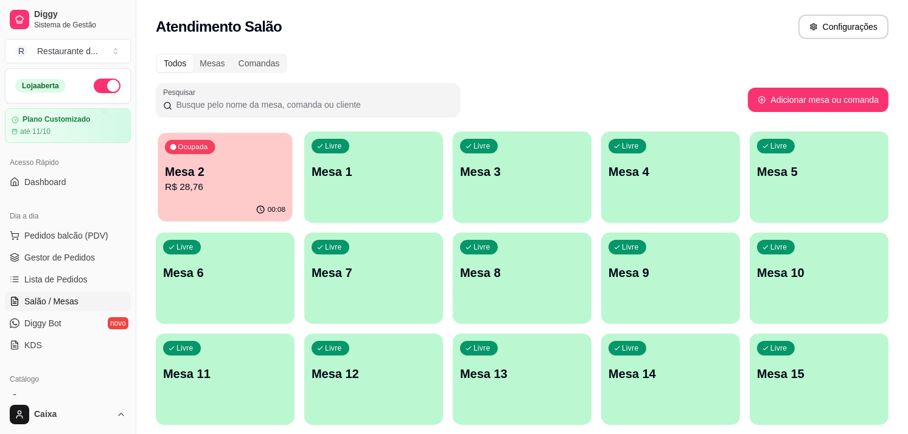
click at [246, 165] on p "Mesa 2" at bounding box center [225, 172] width 120 height 16
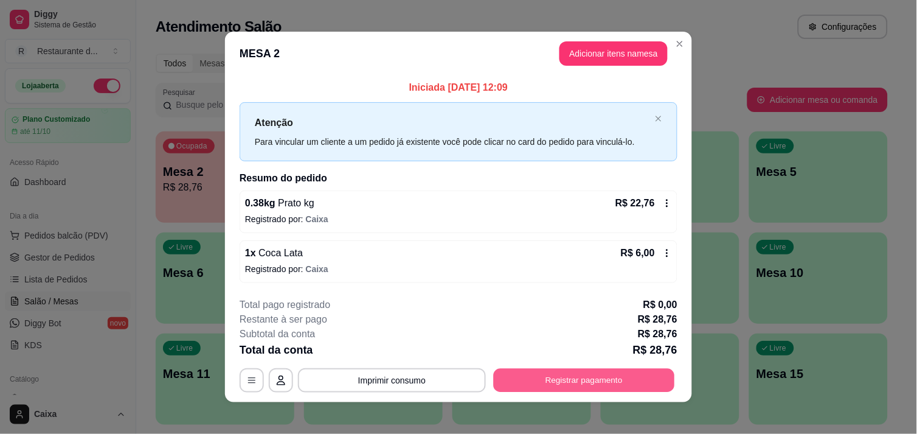
click at [621, 382] on button "Registrar pagamento" at bounding box center [584, 381] width 181 height 24
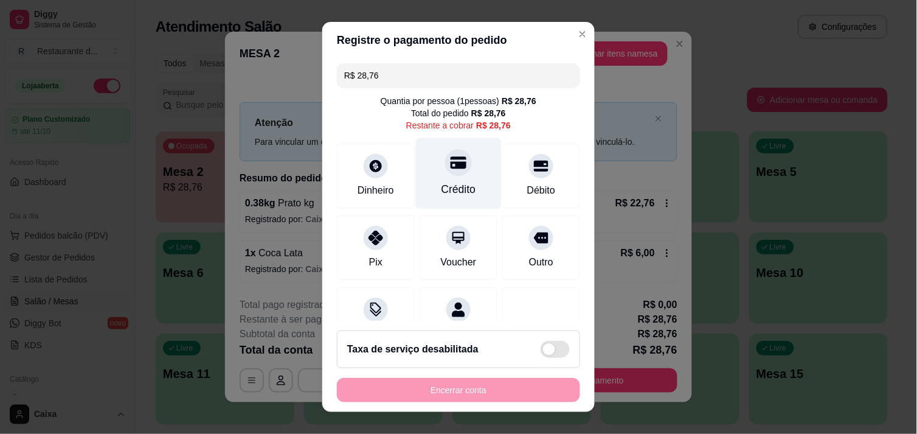
click at [445, 169] on div at bounding box center [458, 162] width 27 height 27
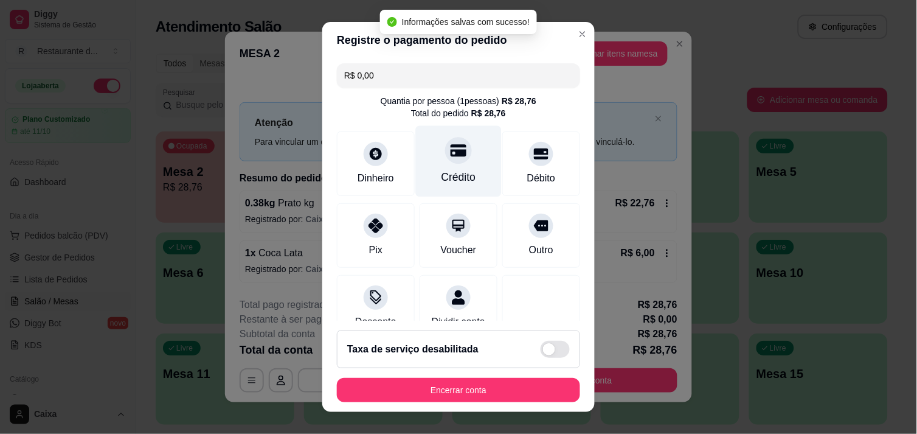
type input "R$ 0,00"
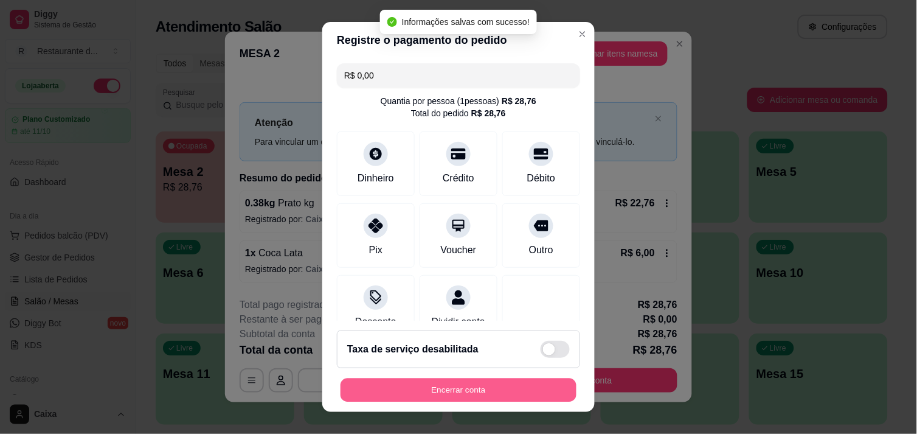
click at [467, 387] on button "Encerrar conta" at bounding box center [459, 390] width 236 height 24
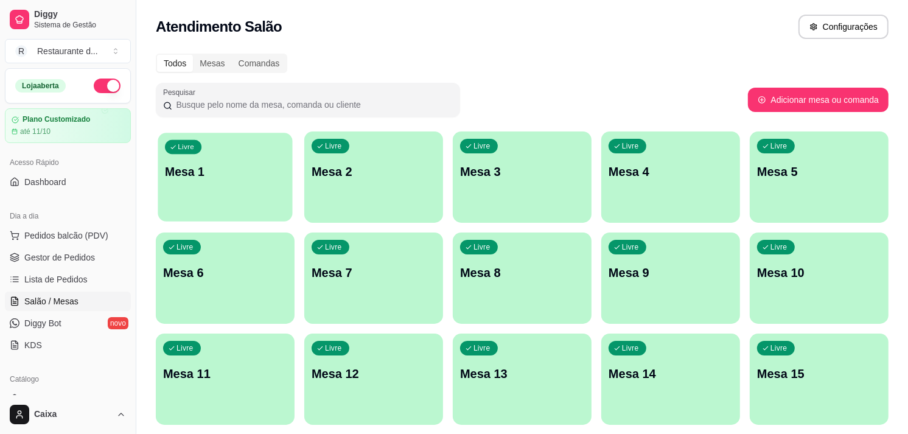
click at [240, 165] on p "Mesa 1" at bounding box center [225, 172] width 120 height 16
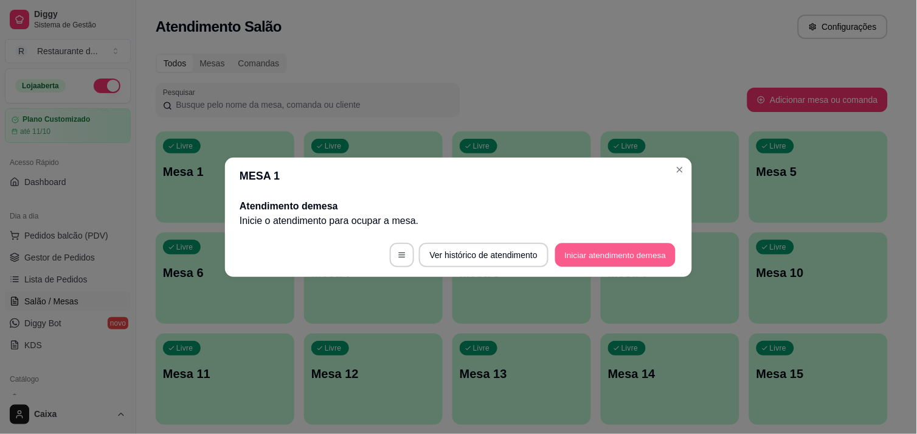
click at [589, 251] on button "Iniciar atendimento de mesa" at bounding box center [615, 255] width 120 height 24
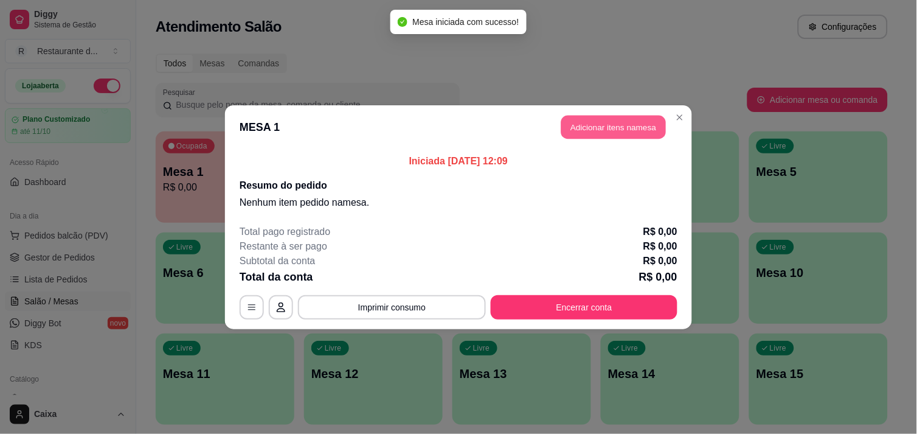
click at [606, 118] on button "Adicionar itens na mesa" at bounding box center [614, 127] width 105 height 24
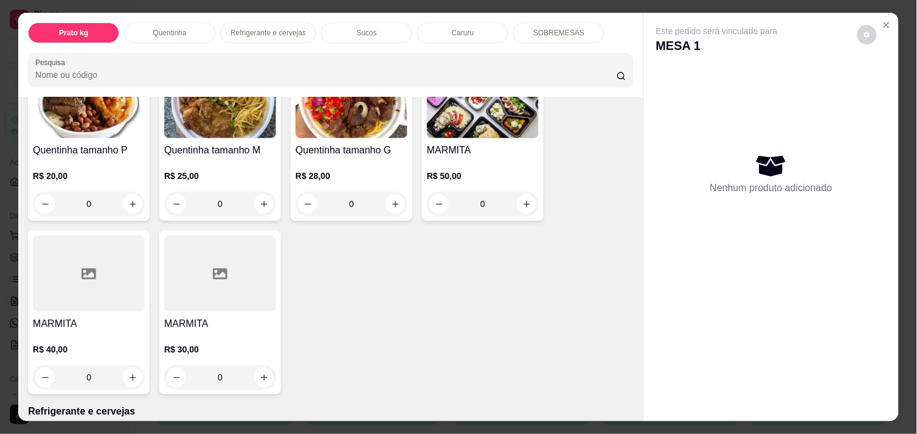
scroll to position [324, 0]
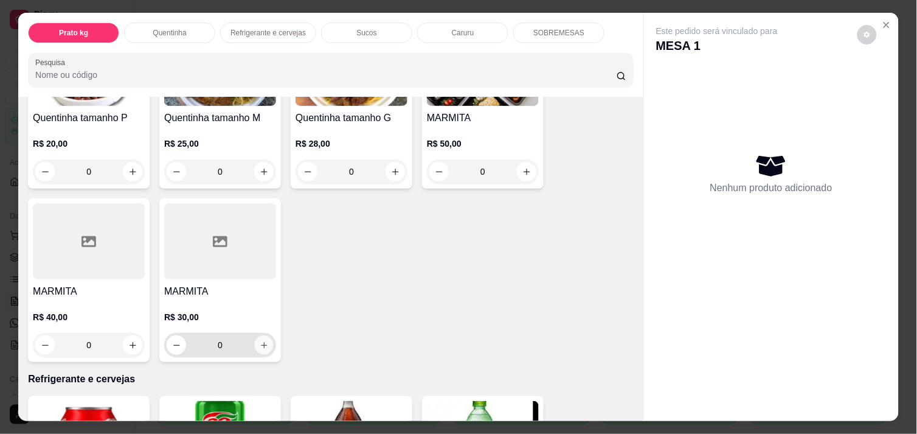
click at [260, 336] on button "increase-product-quantity" at bounding box center [264, 345] width 19 height 19
type input "1"
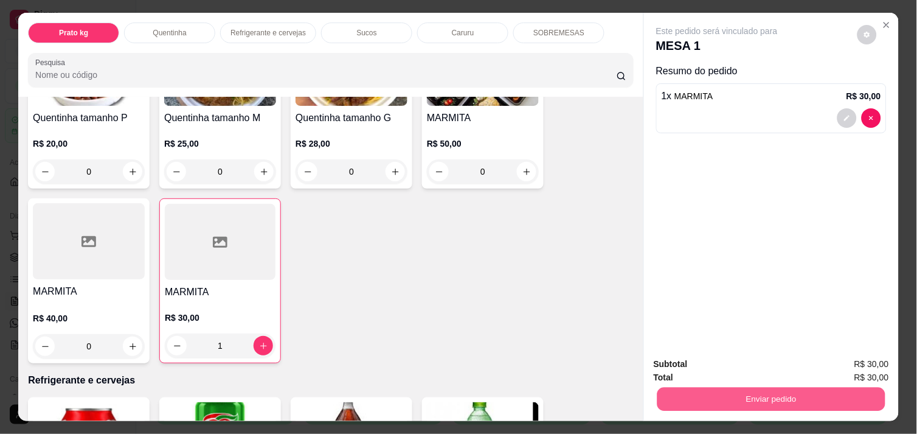
click at [714, 394] on button "Enviar pedido" at bounding box center [772, 399] width 228 height 24
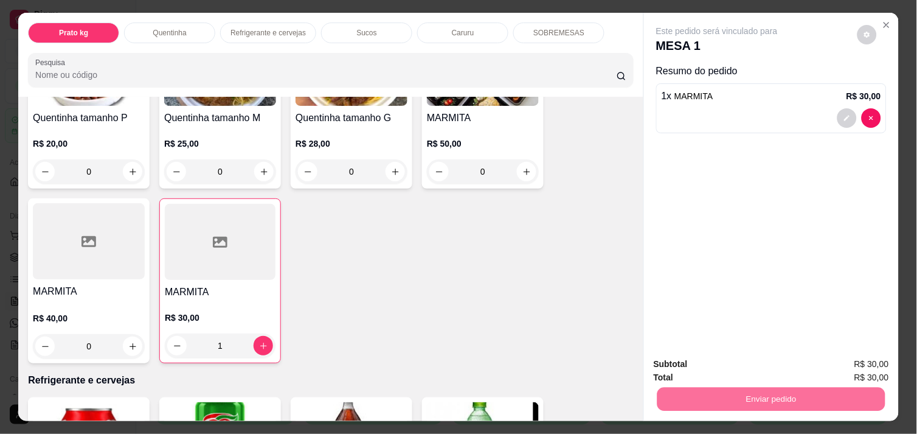
click at [708, 364] on button "Não registrar e enviar pedido" at bounding box center [731, 364] width 123 height 23
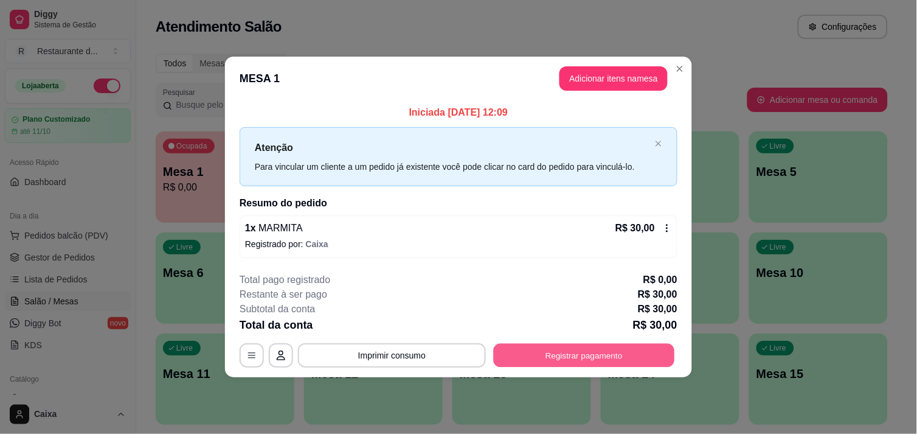
click at [594, 349] on button "Registrar pagamento" at bounding box center [584, 356] width 181 height 24
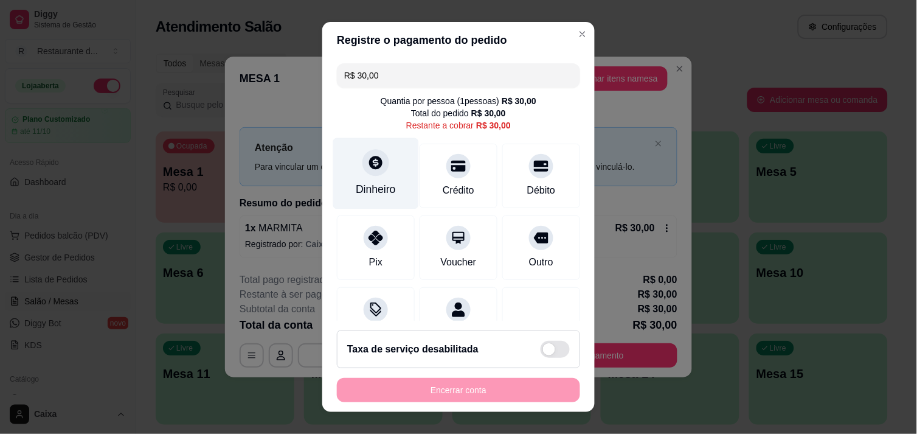
click at [369, 155] on icon at bounding box center [376, 163] width 16 height 16
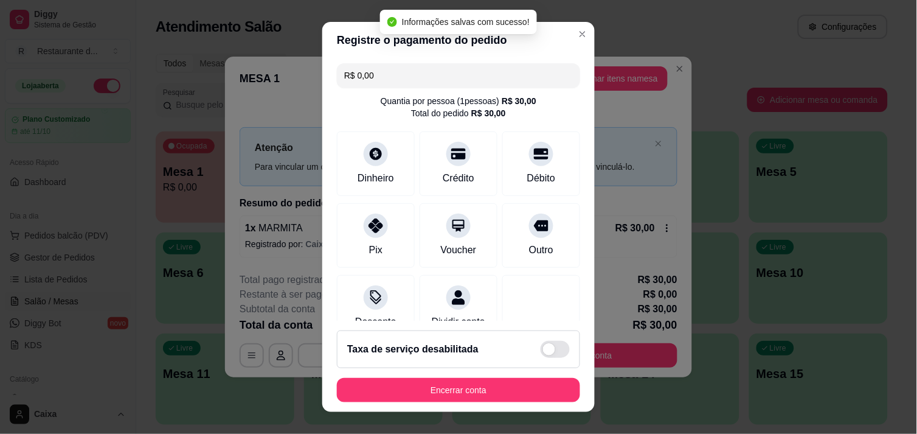
type input "R$ 0,00"
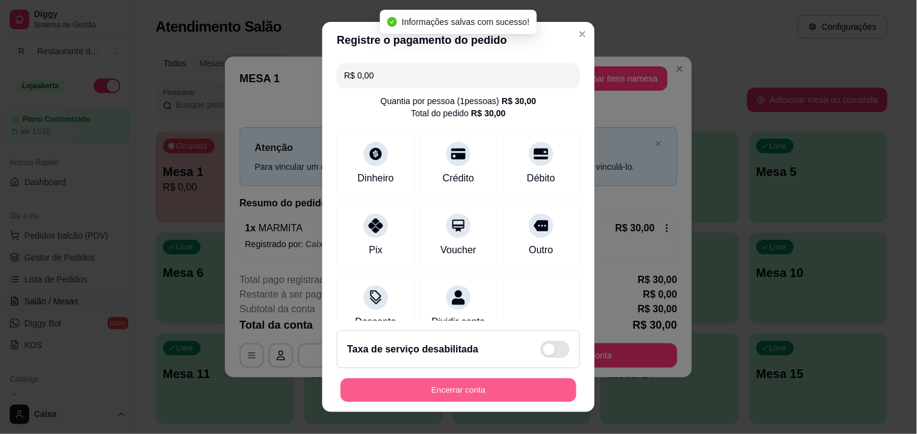
click at [477, 380] on button "Encerrar conta" at bounding box center [459, 390] width 236 height 24
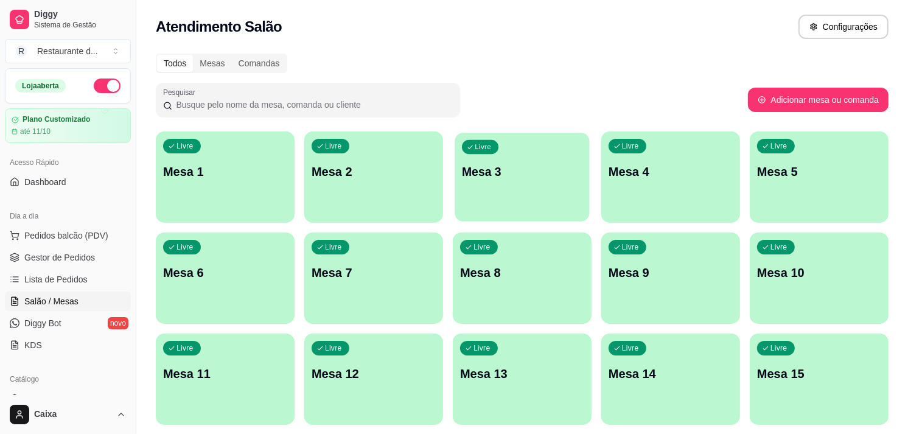
click at [543, 169] on p "Mesa 3" at bounding box center [522, 172] width 120 height 16
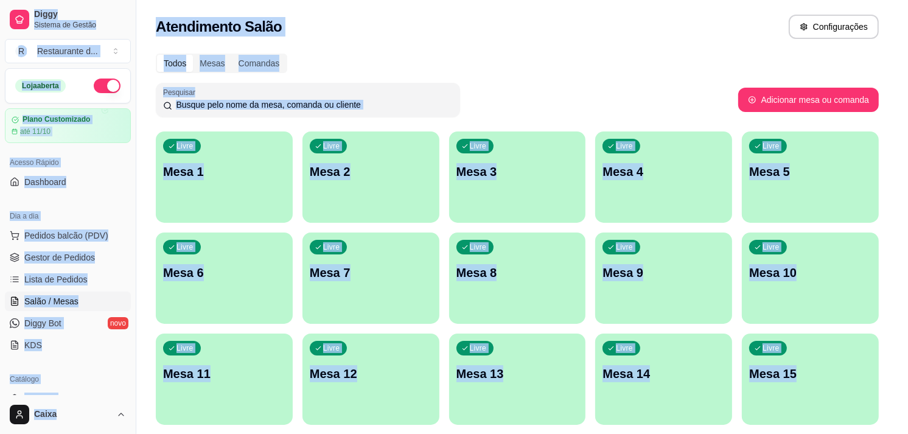
click at [543, 169] on header "MESA 3" at bounding box center [454, 174] width 474 height 37
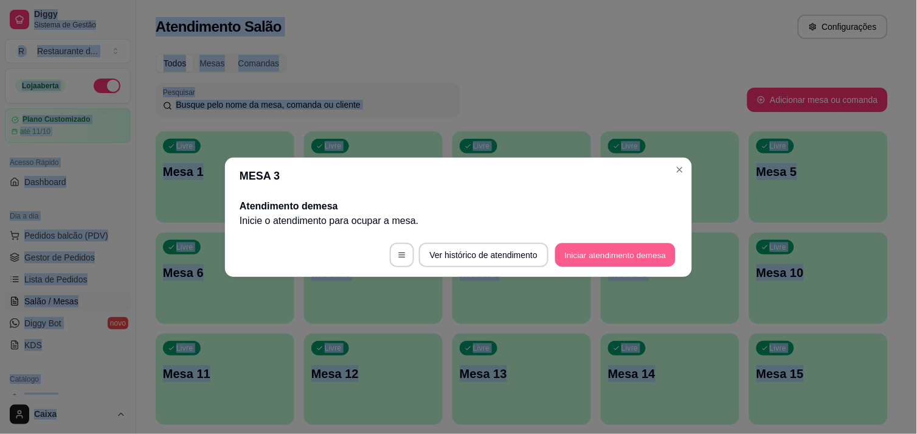
click at [595, 260] on button "Iniciar atendimento de mesa" at bounding box center [615, 255] width 120 height 24
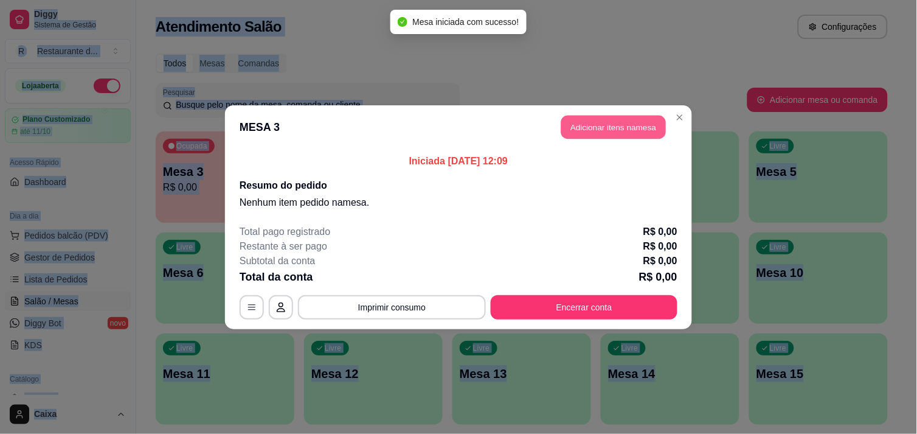
click at [611, 135] on button "Adicionar itens na mesa" at bounding box center [614, 127] width 105 height 24
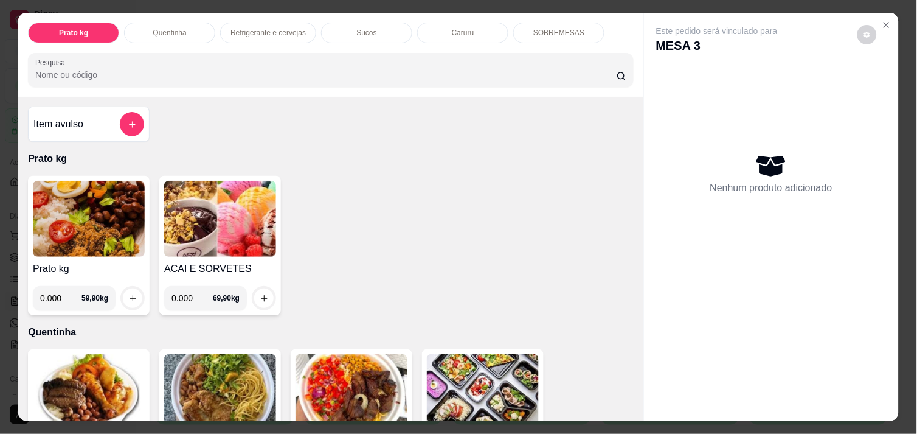
click at [62, 295] on input "0.000" at bounding box center [60, 298] width 41 height 24
type input "0.672"
click at [124, 293] on button "increase-product-quantity" at bounding box center [133, 298] width 19 height 19
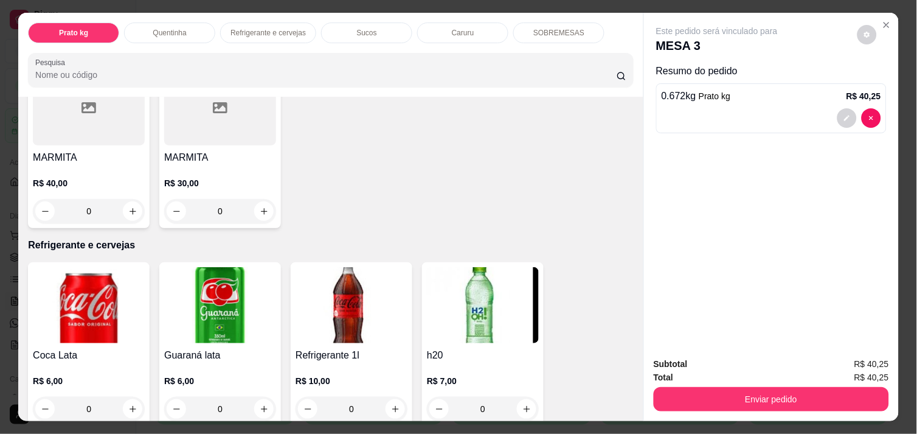
scroll to position [487, 0]
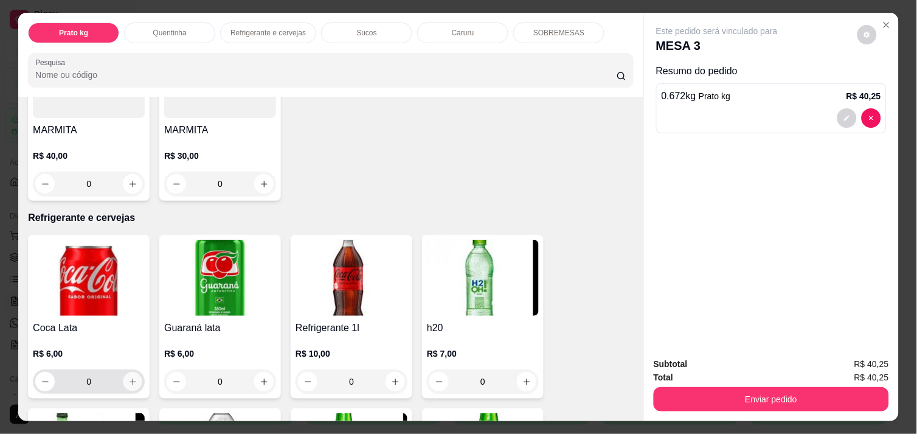
click at [129, 377] on icon "increase-product-quantity" at bounding box center [132, 381] width 9 height 9
type input "1"
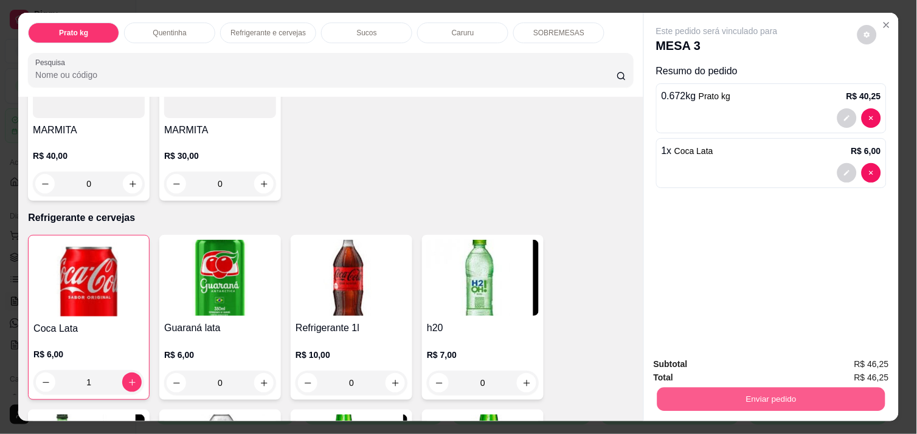
click at [738, 387] on button "Enviar pedido" at bounding box center [772, 399] width 228 height 24
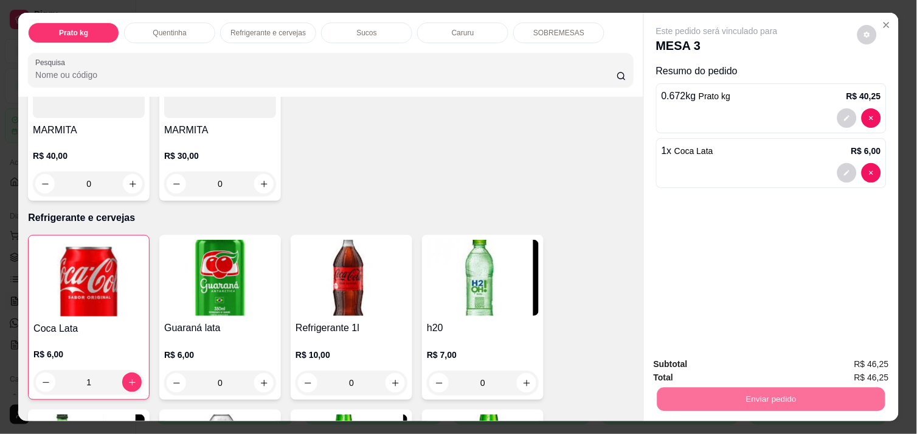
click at [732, 369] on button "Não registrar e enviar pedido" at bounding box center [731, 364] width 123 height 23
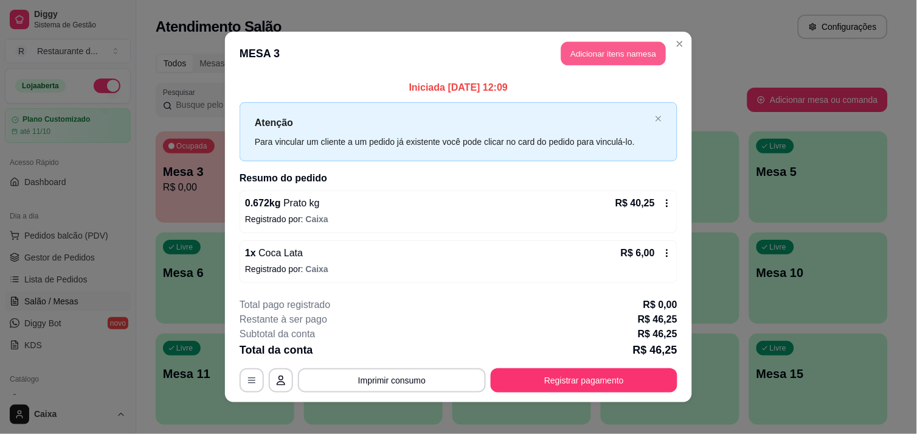
click at [633, 46] on button "Adicionar itens na mesa" at bounding box center [614, 54] width 105 height 24
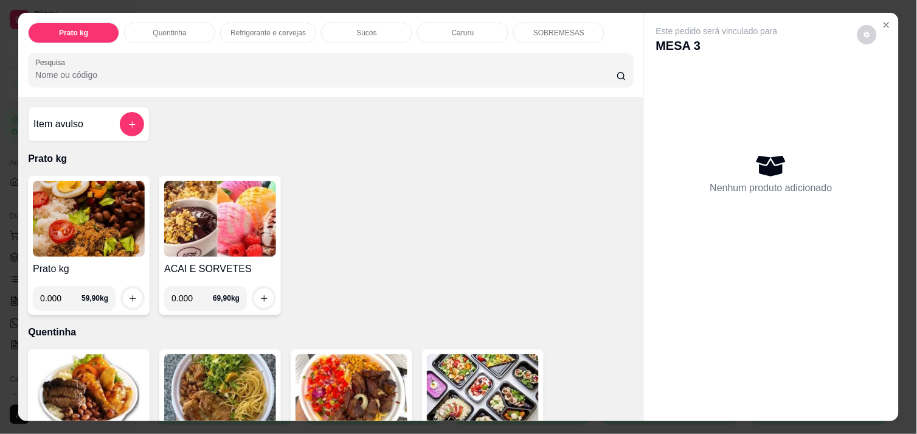
click at [63, 296] on input "0.000" at bounding box center [60, 298] width 41 height 24
type input "0.586"
click at [128, 294] on icon "increase-product-quantity" at bounding box center [132, 298] width 9 height 9
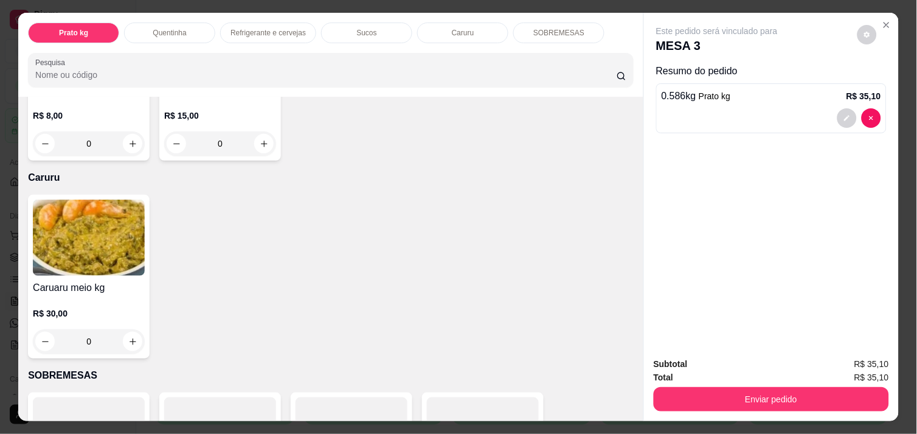
scroll to position [1270, 0]
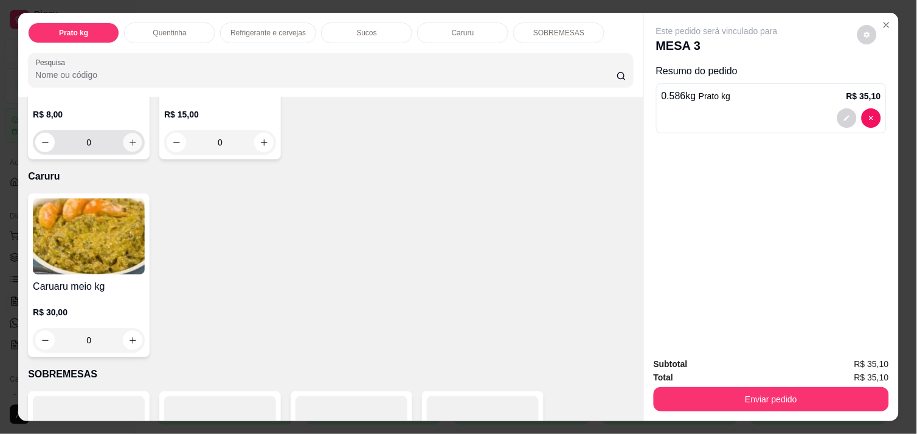
click at [130, 139] on icon "increase-product-quantity" at bounding box center [132, 142] width 9 height 9
type input "1"
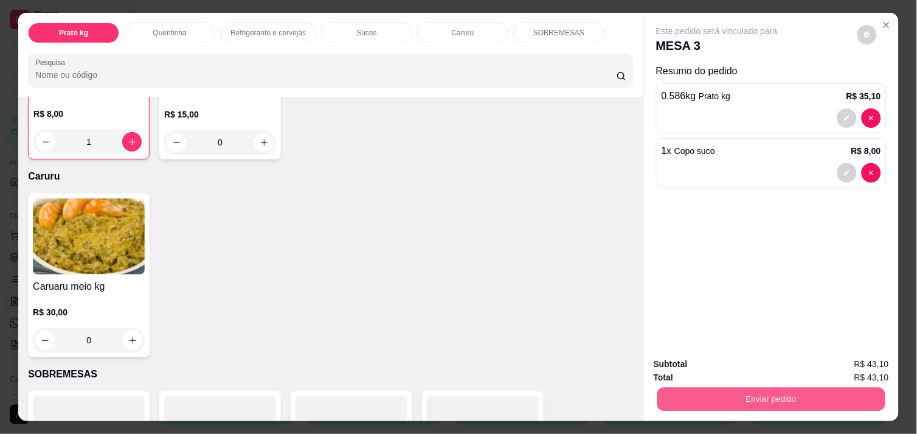
click at [728, 387] on button "Enviar pedido" at bounding box center [772, 399] width 228 height 24
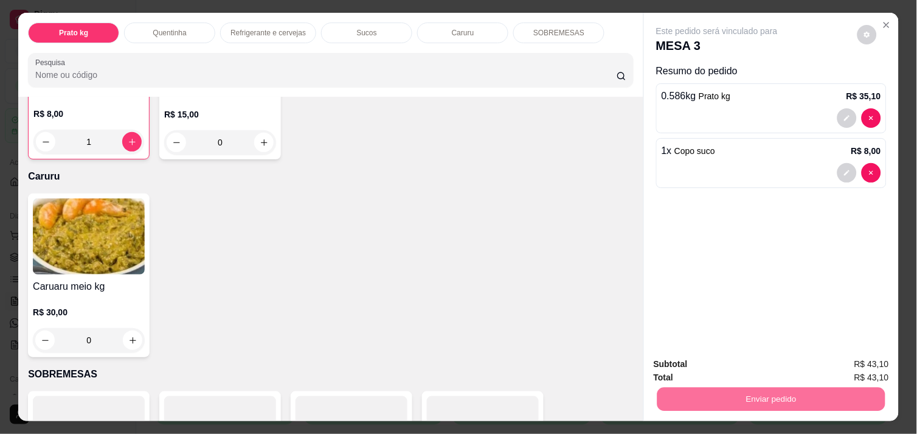
click at [729, 357] on button "Não registrar e enviar pedido" at bounding box center [731, 364] width 123 height 23
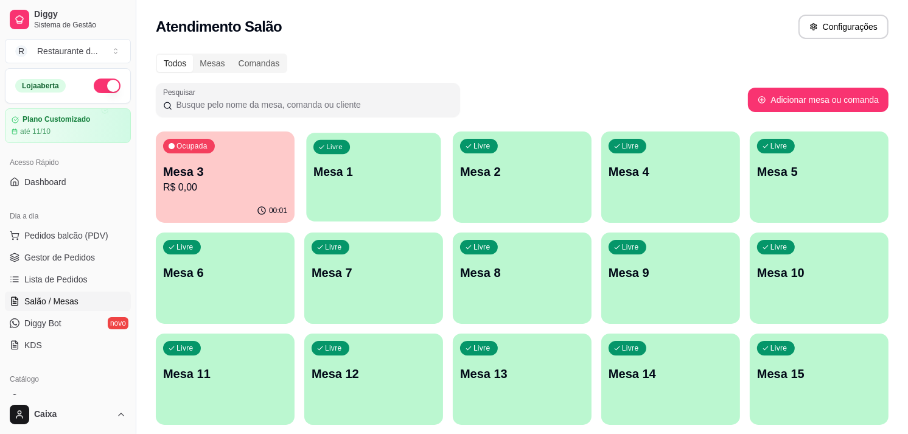
click at [388, 173] on p "Mesa 1" at bounding box center [373, 172] width 120 height 16
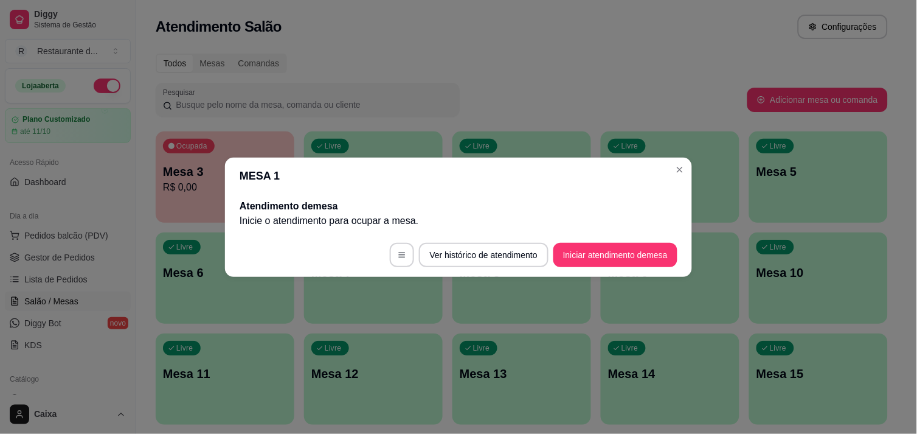
click at [388, 173] on header "MESA 1" at bounding box center [458, 176] width 467 height 37
click at [630, 246] on button "Iniciar atendimento de mesa" at bounding box center [615, 255] width 120 height 24
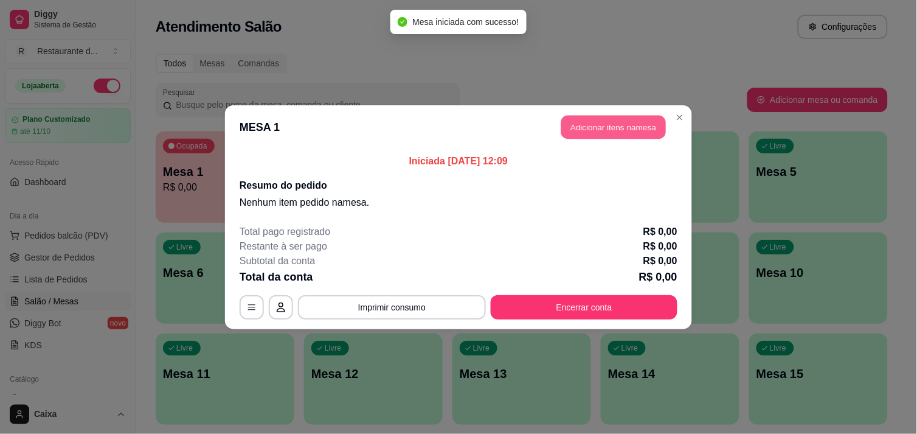
click at [613, 119] on button "Adicionar itens na mesa" at bounding box center [614, 127] width 105 height 24
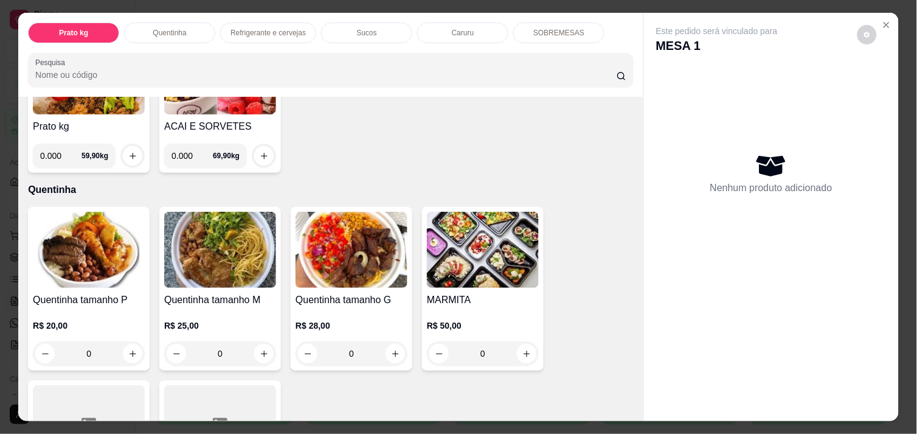
scroll to position [162, 0]
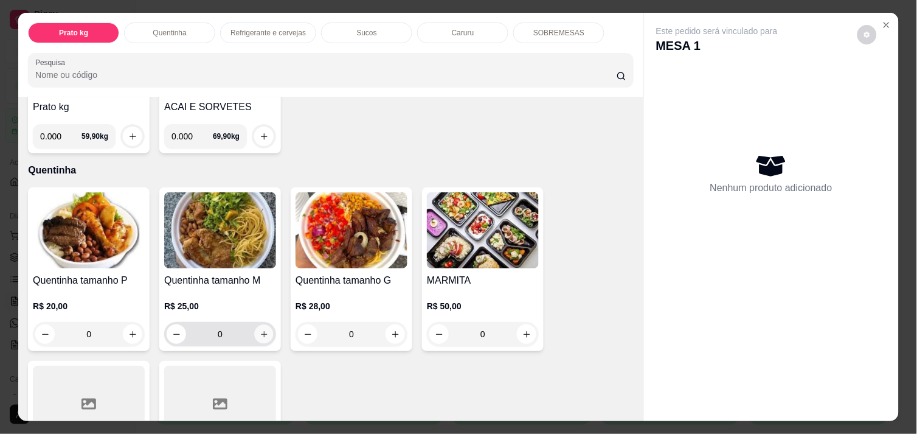
click at [260, 330] on icon "increase-product-quantity" at bounding box center [264, 334] width 9 height 9
type input "1"
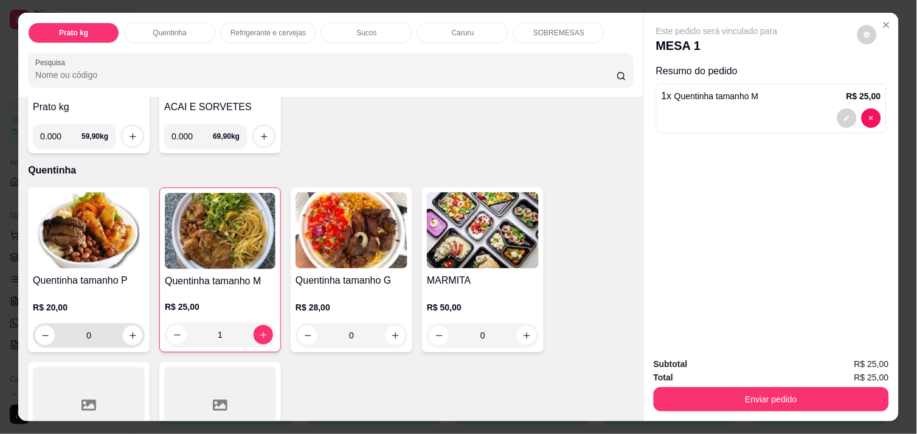
click at [128, 342] on div "0" at bounding box center [88, 335] width 107 height 24
click at [128, 331] on icon "increase-product-quantity" at bounding box center [132, 335] width 9 height 9
type input "1"
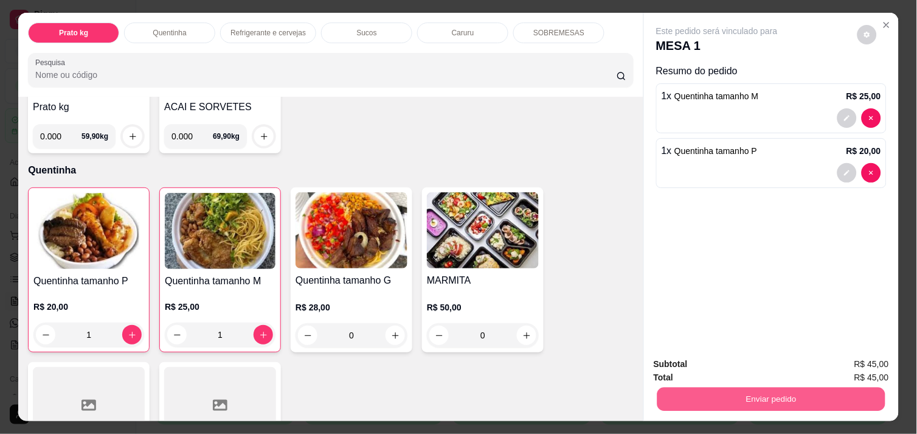
click at [758, 390] on button "Enviar pedido" at bounding box center [772, 399] width 228 height 24
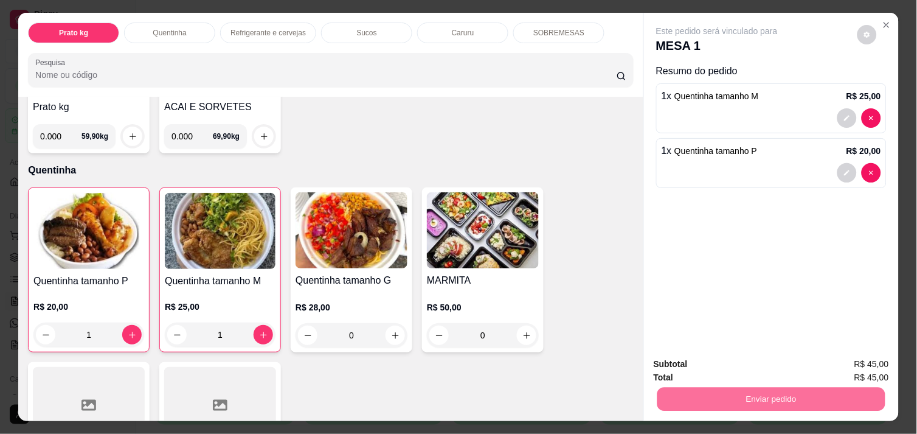
click at [742, 367] on button "Não registrar e enviar pedido" at bounding box center [731, 364] width 123 height 23
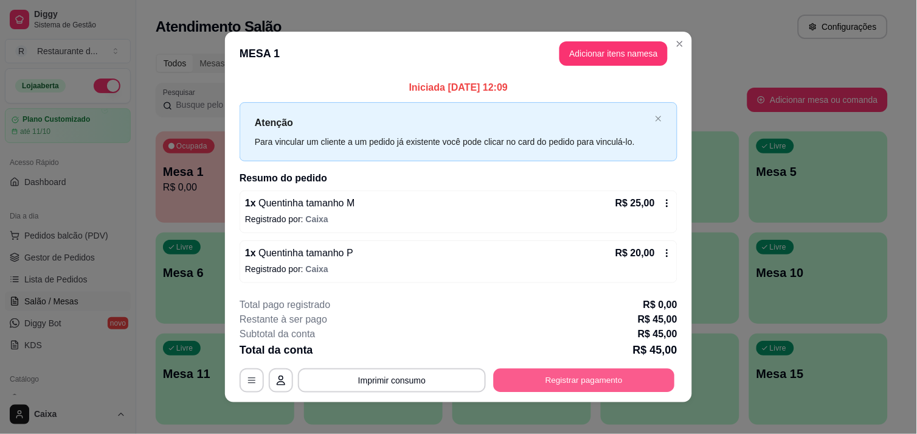
click at [598, 377] on button "Registrar pagamento" at bounding box center [584, 381] width 181 height 24
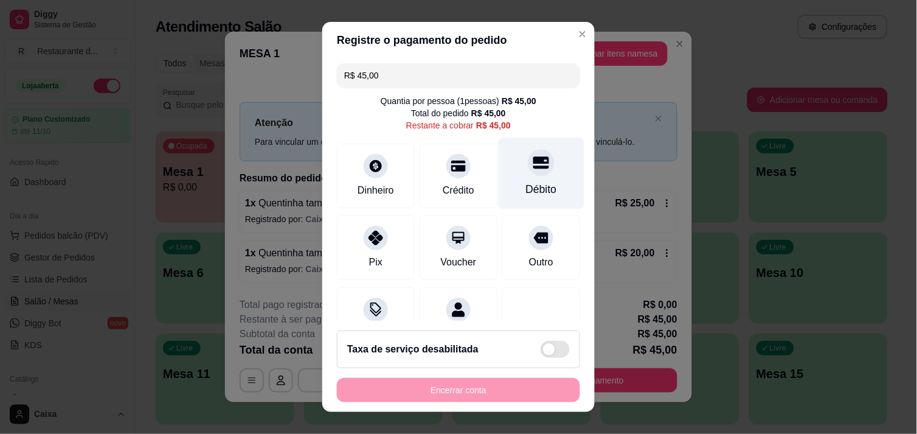
click at [534, 163] on icon at bounding box center [542, 163] width 16 height 16
type input "R$ 0,00"
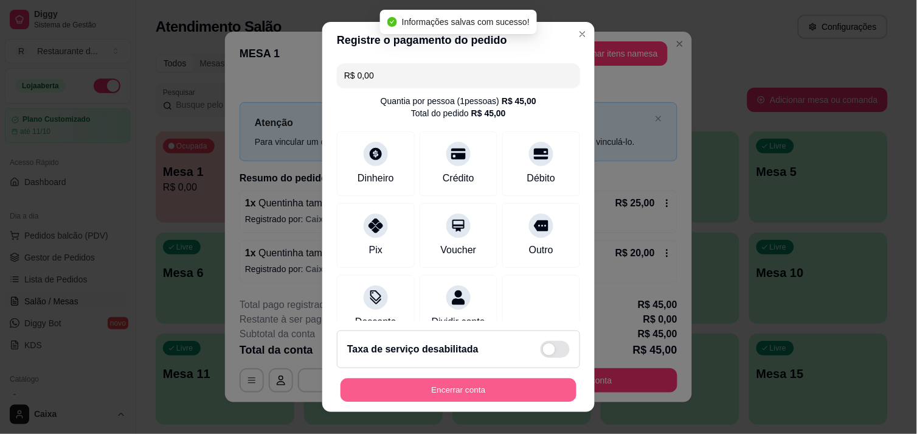
click at [466, 384] on button "Encerrar conta" at bounding box center [459, 390] width 236 height 24
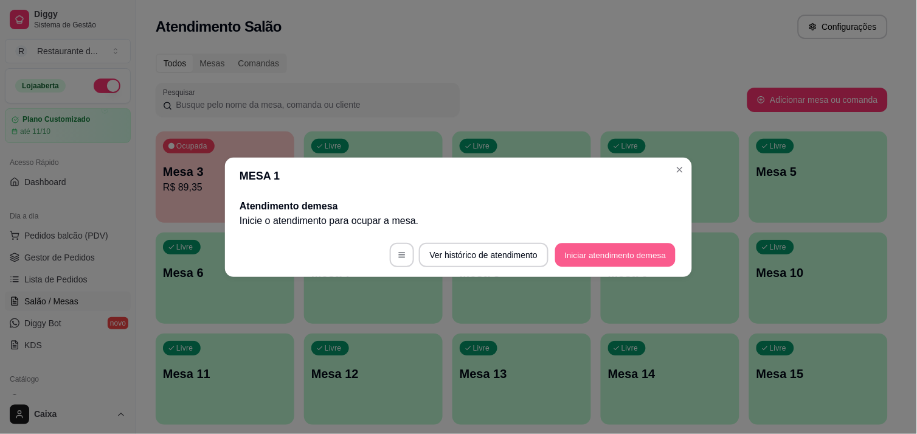
click at [591, 257] on button "Iniciar atendimento de mesa" at bounding box center [615, 255] width 120 height 24
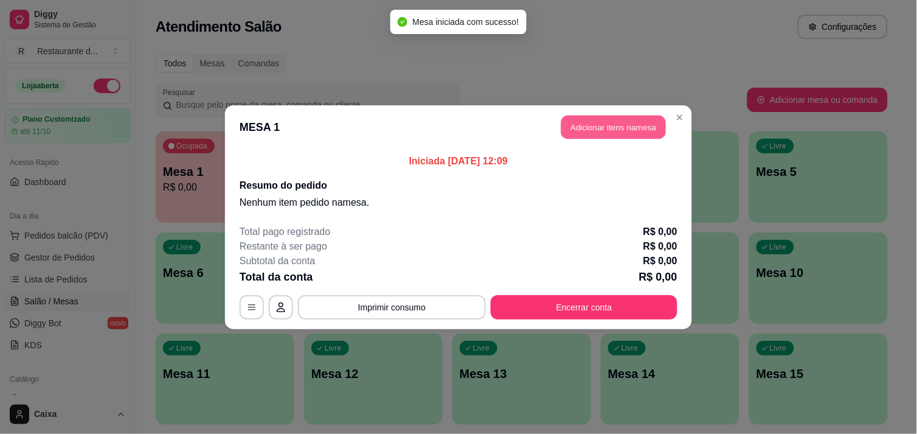
click at [606, 125] on button "Adicionar itens na mesa" at bounding box center [614, 127] width 105 height 24
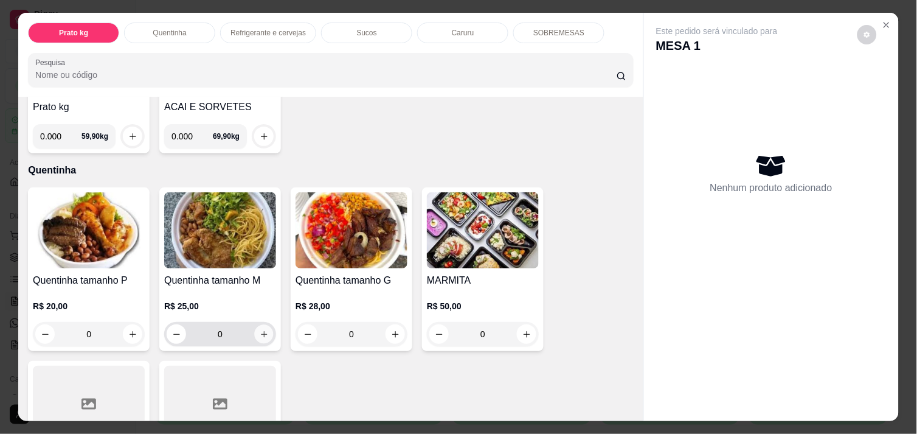
click at [260, 330] on icon "increase-product-quantity" at bounding box center [264, 334] width 9 height 9
type input "1"
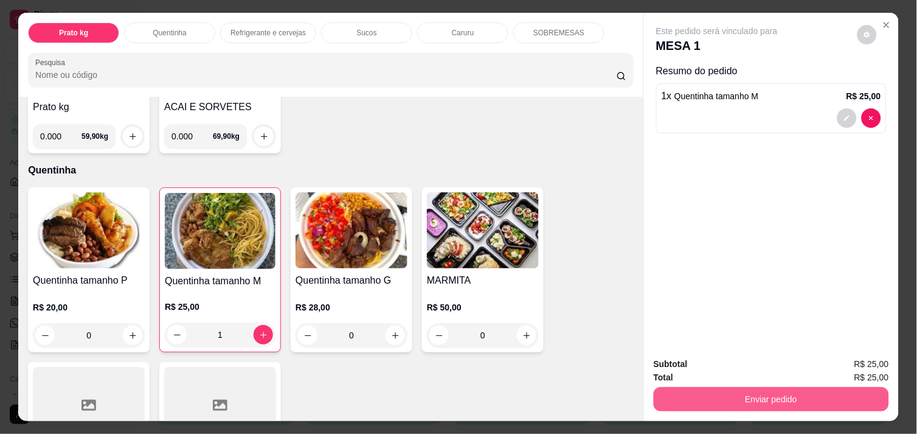
click at [764, 392] on button "Enviar pedido" at bounding box center [771, 399] width 235 height 24
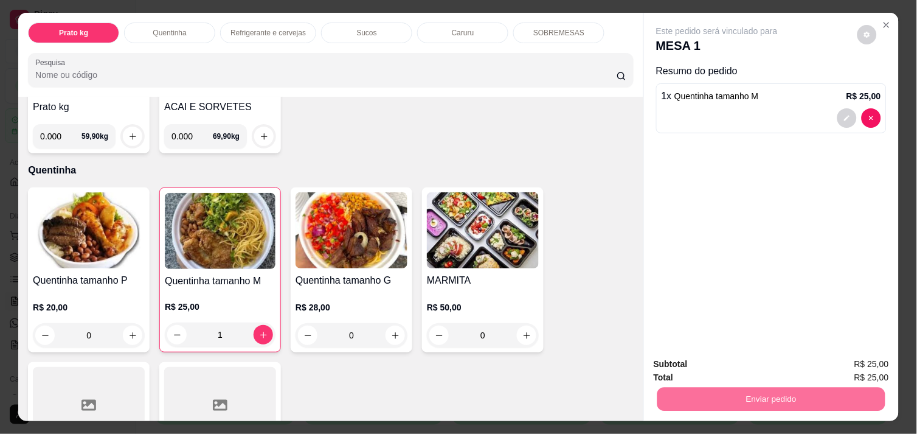
click at [726, 358] on button "Não registrar e enviar pedido" at bounding box center [731, 364] width 127 height 23
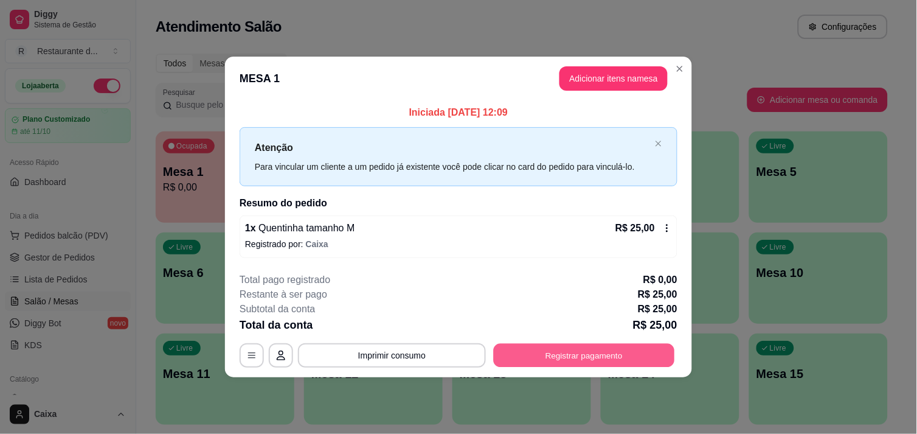
click at [589, 363] on button "Registrar pagamento" at bounding box center [584, 356] width 181 height 24
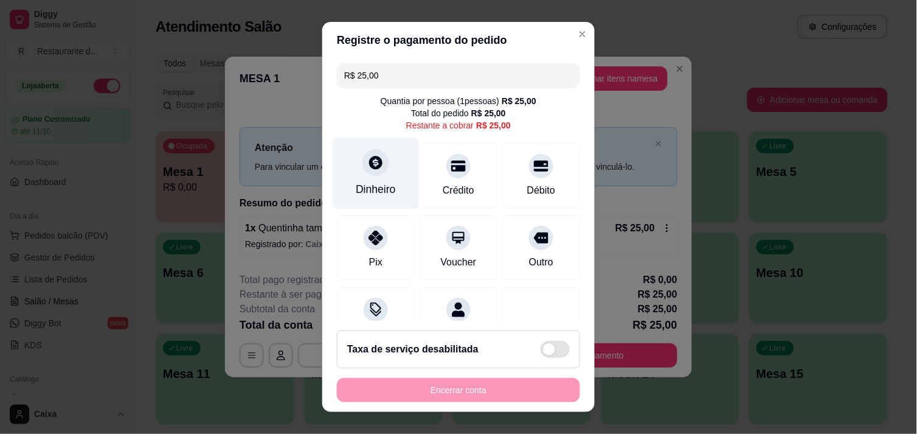
click at [377, 163] on div at bounding box center [376, 162] width 27 height 27
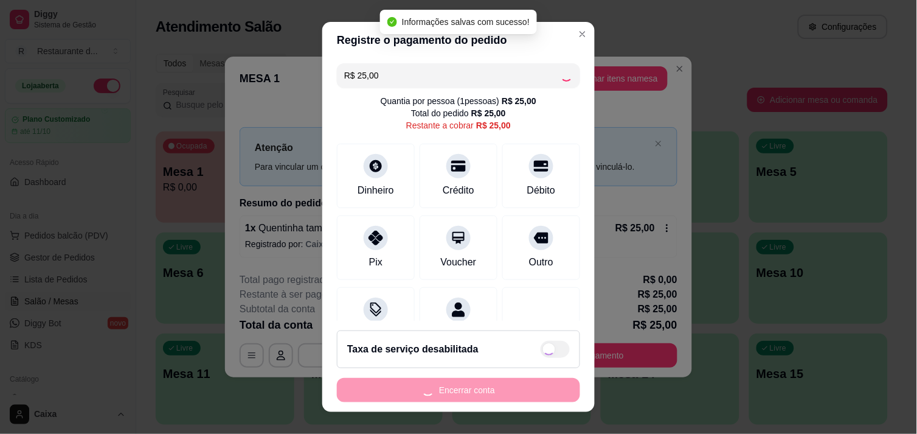
type input "R$ 0,00"
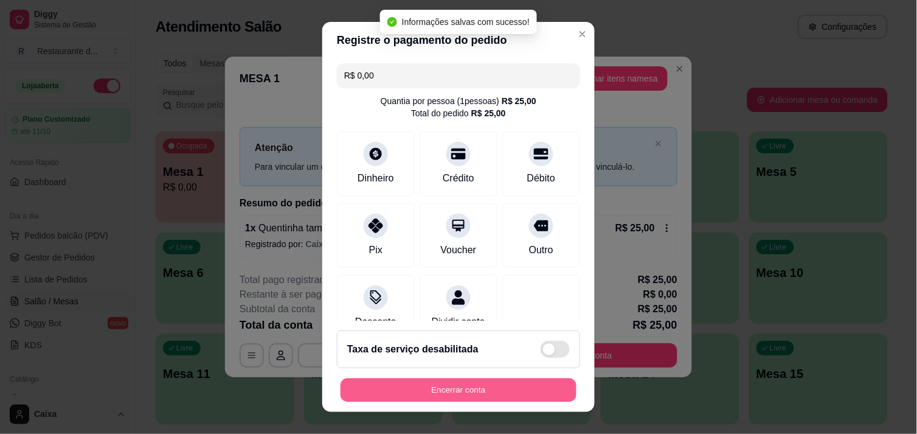
click at [503, 386] on button "Encerrar conta" at bounding box center [459, 390] width 236 height 24
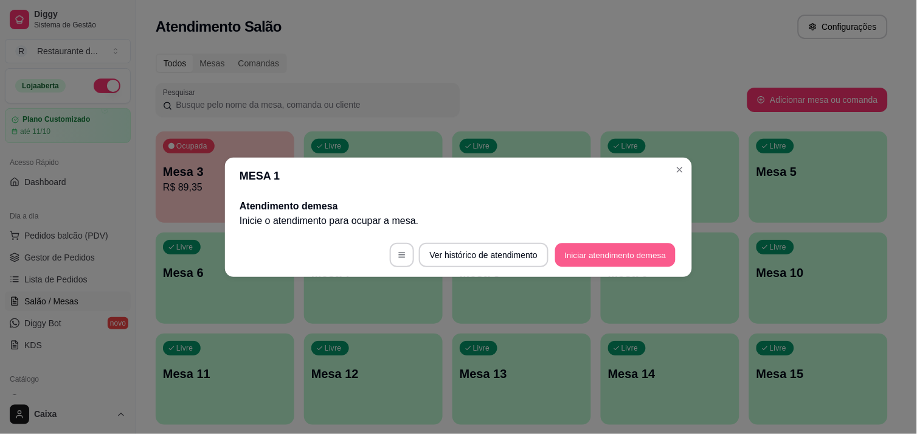
click at [598, 254] on button "Iniciar atendimento de mesa" at bounding box center [615, 255] width 120 height 24
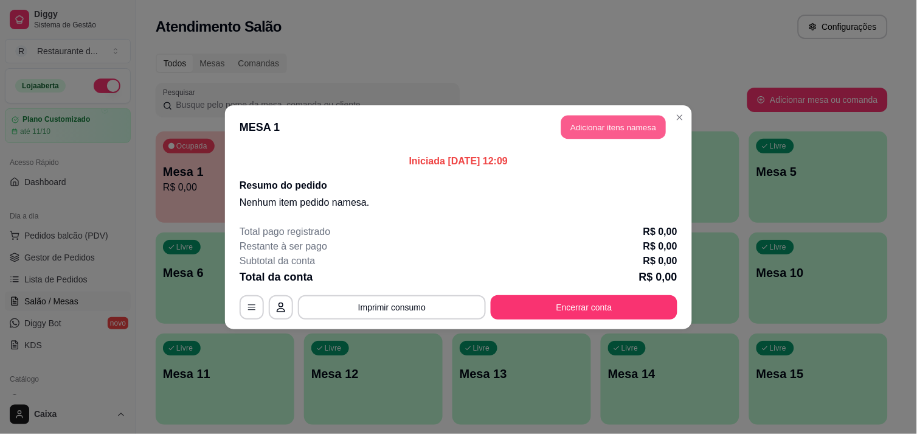
click at [611, 128] on button "Adicionar itens na mesa" at bounding box center [614, 127] width 105 height 24
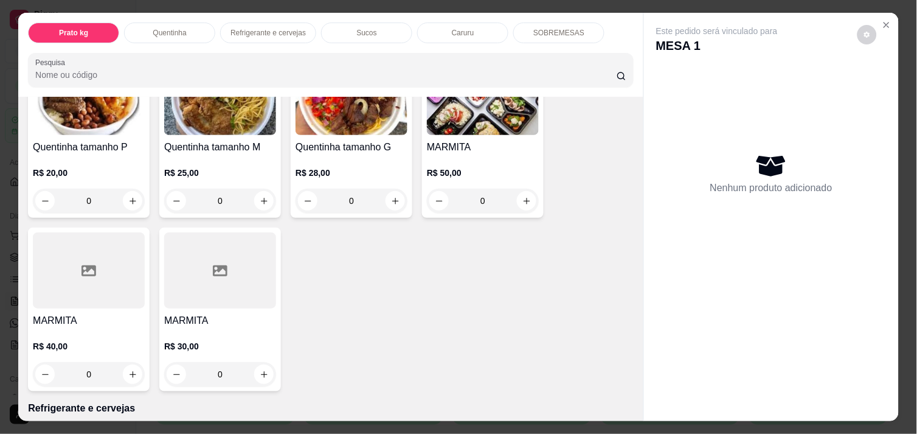
scroll to position [297, 0]
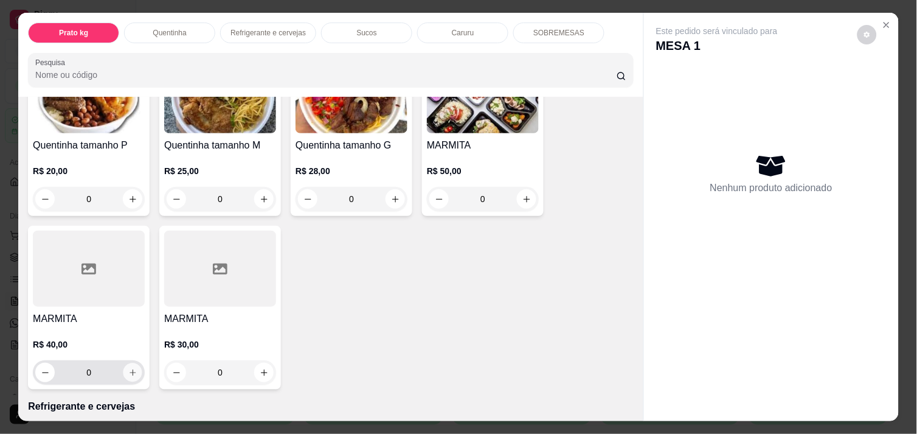
click at [128, 368] on icon "increase-product-quantity" at bounding box center [132, 372] width 9 height 9
type input "1"
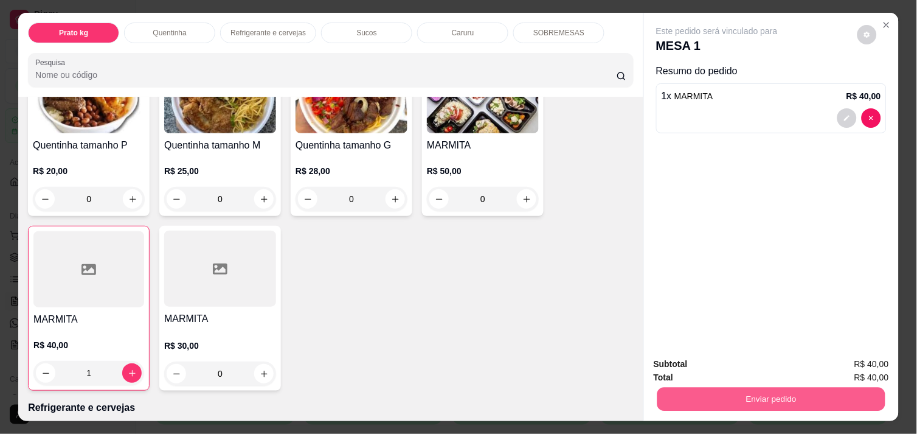
click at [728, 398] on button "Enviar pedido" at bounding box center [772, 399] width 228 height 24
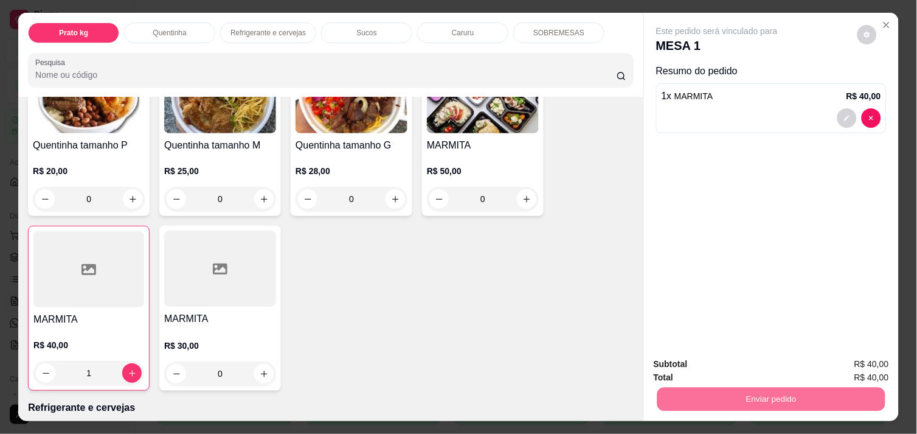
click at [718, 366] on button "Não registrar e enviar pedido" at bounding box center [731, 364] width 123 height 23
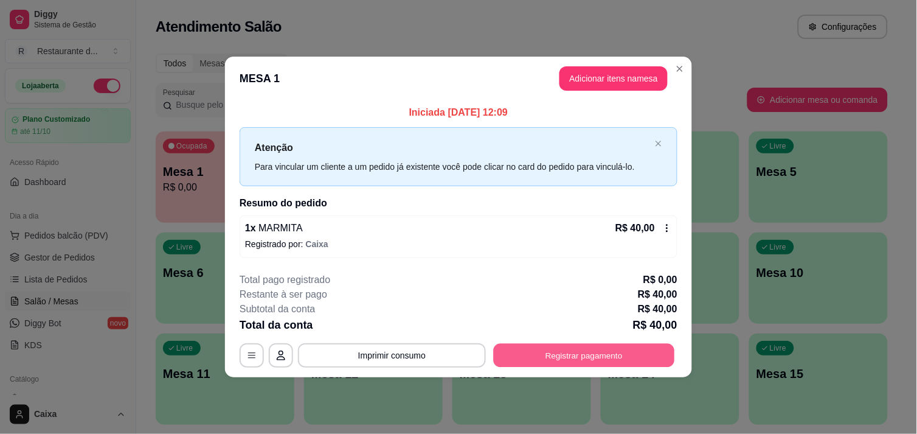
click at [600, 355] on button "Registrar pagamento" at bounding box center [584, 356] width 181 height 24
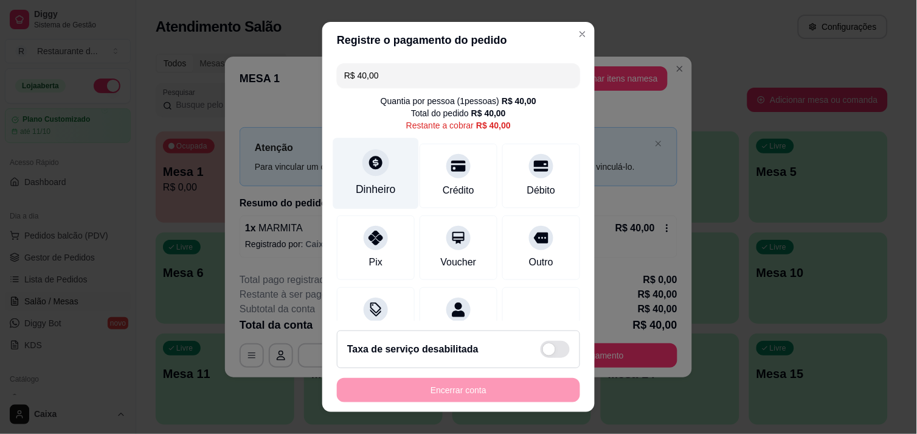
click at [372, 167] on icon at bounding box center [376, 163] width 16 height 16
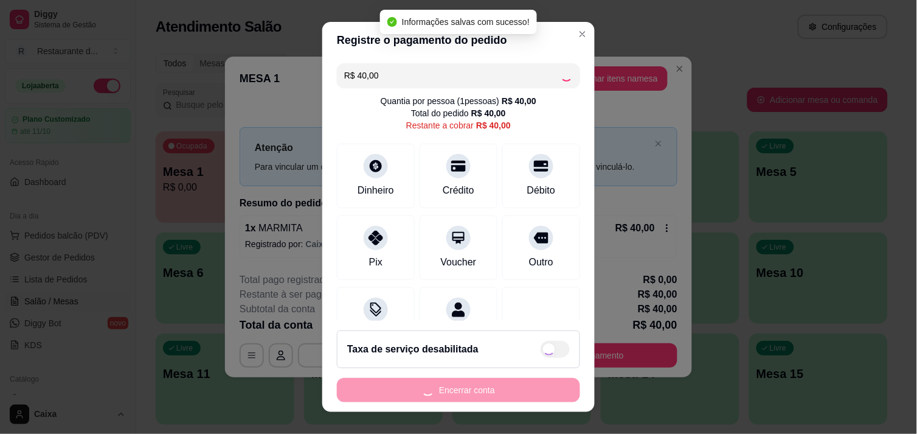
type input "R$ 0,00"
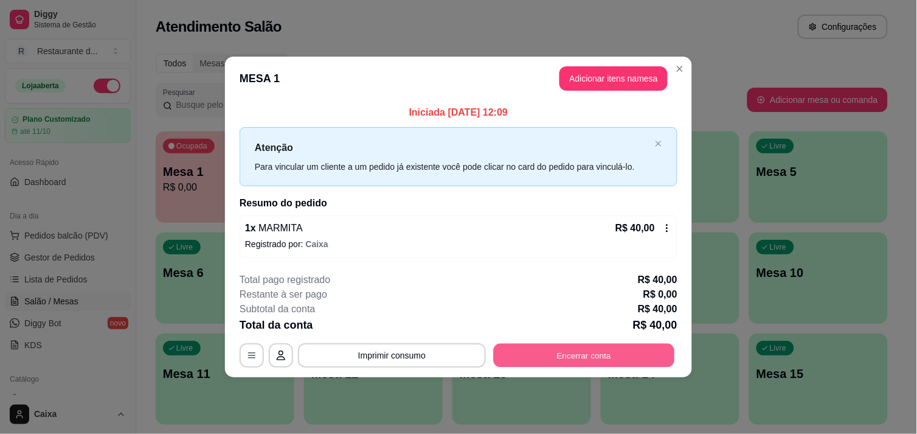
click at [585, 355] on button "Encerrar conta" at bounding box center [584, 356] width 181 height 24
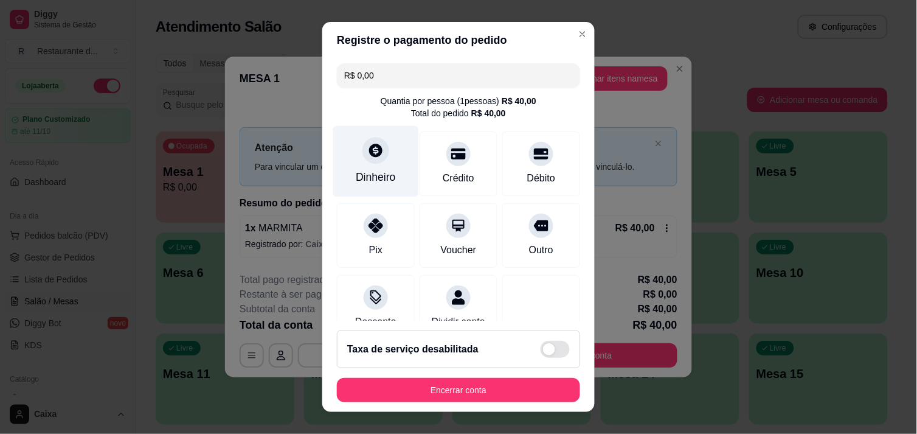
click at [363, 159] on div at bounding box center [376, 150] width 27 height 27
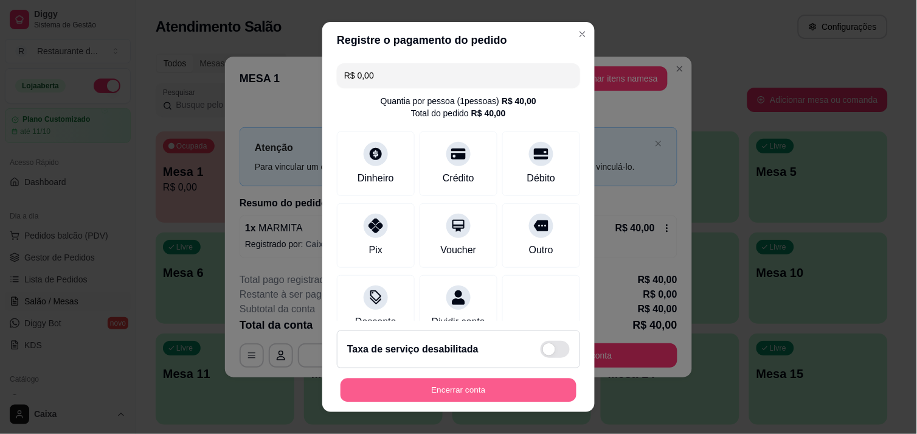
click at [451, 381] on button "Encerrar conta" at bounding box center [459, 390] width 236 height 24
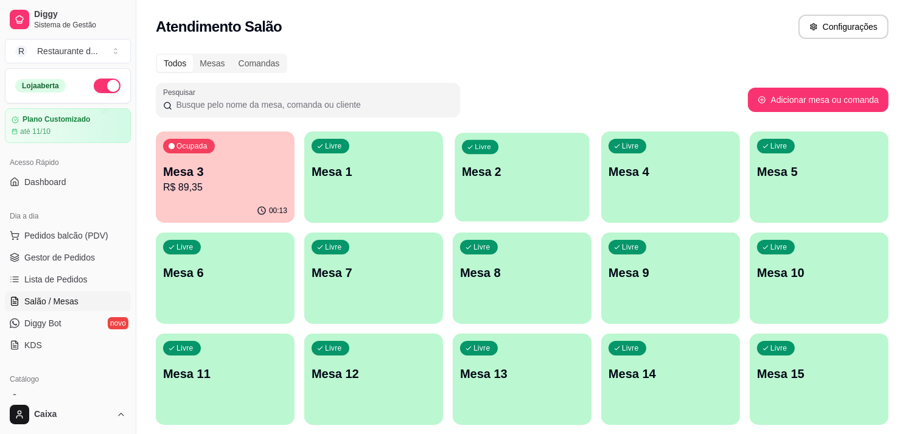
click at [527, 195] on div "Livre Mesa 2" at bounding box center [521, 170] width 134 height 74
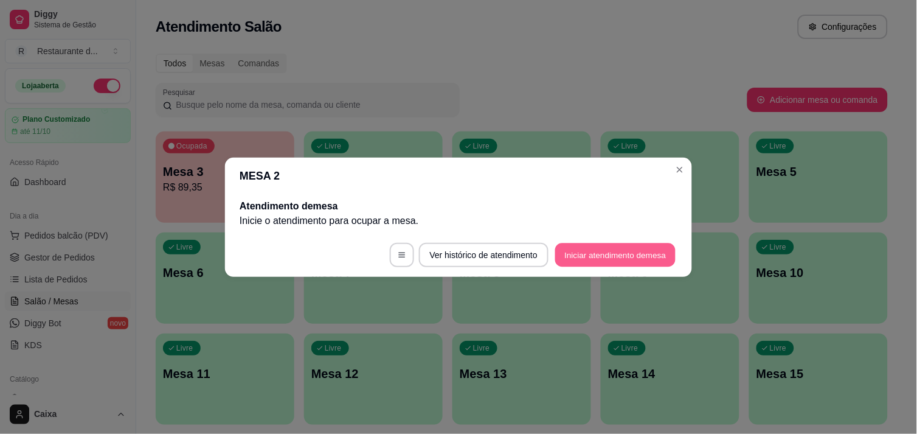
click at [613, 247] on button "Iniciar atendimento de mesa" at bounding box center [615, 255] width 120 height 24
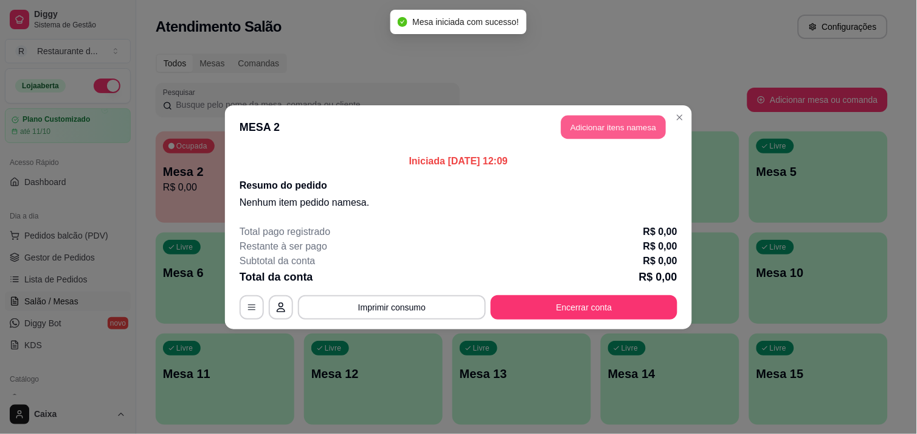
click at [613, 125] on button "Adicionar itens na mesa" at bounding box center [614, 127] width 105 height 24
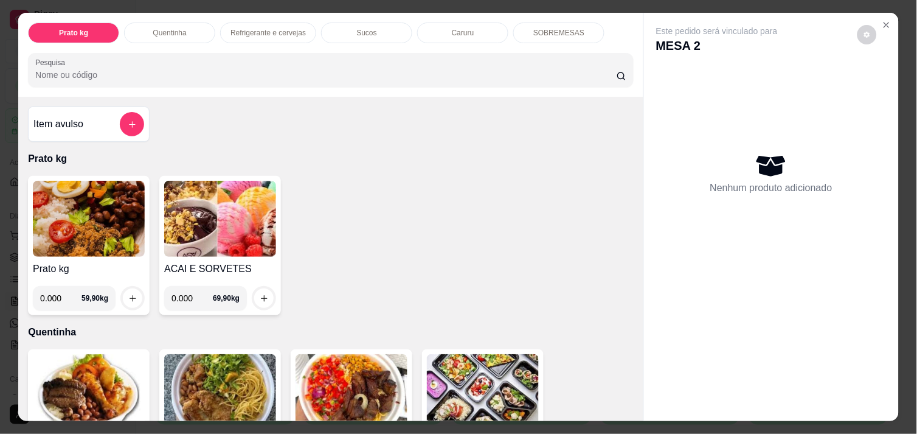
click at [57, 293] on input "0.000" at bounding box center [60, 298] width 41 height 24
type input "0.544"
click at [128, 294] on icon "increase-product-quantity" at bounding box center [132, 298] width 9 height 9
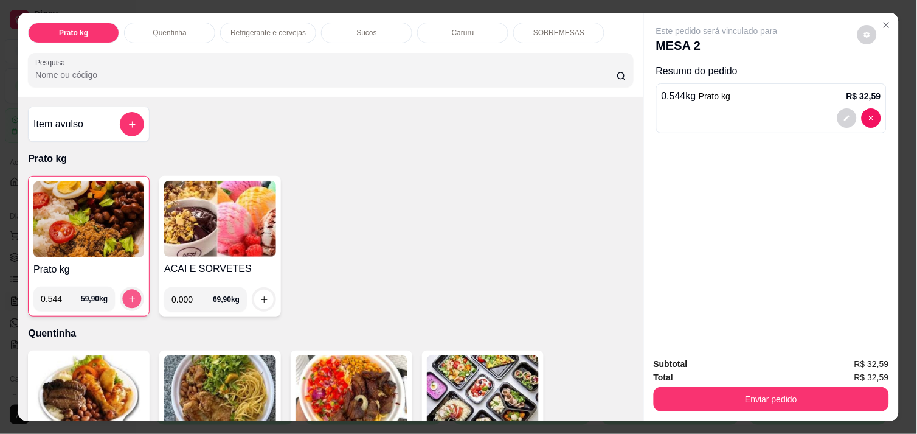
click at [128, 294] on icon "increase-product-quantity" at bounding box center [132, 298] width 9 height 9
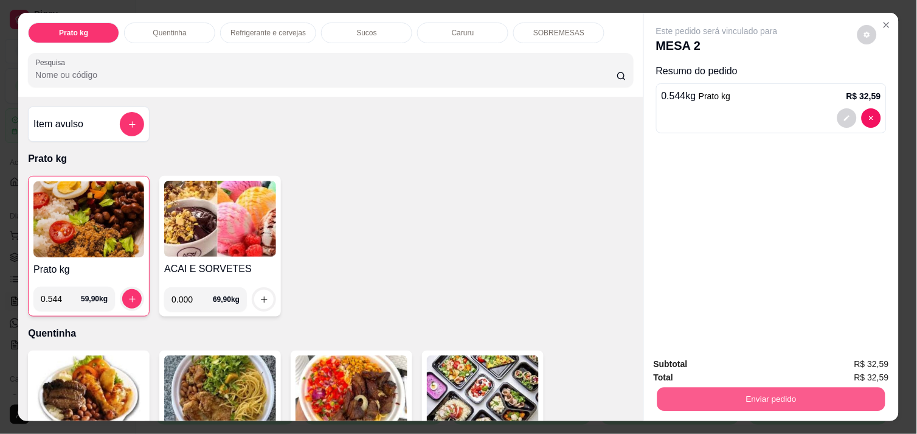
click at [703, 388] on button "Enviar pedido" at bounding box center [772, 399] width 228 height 24
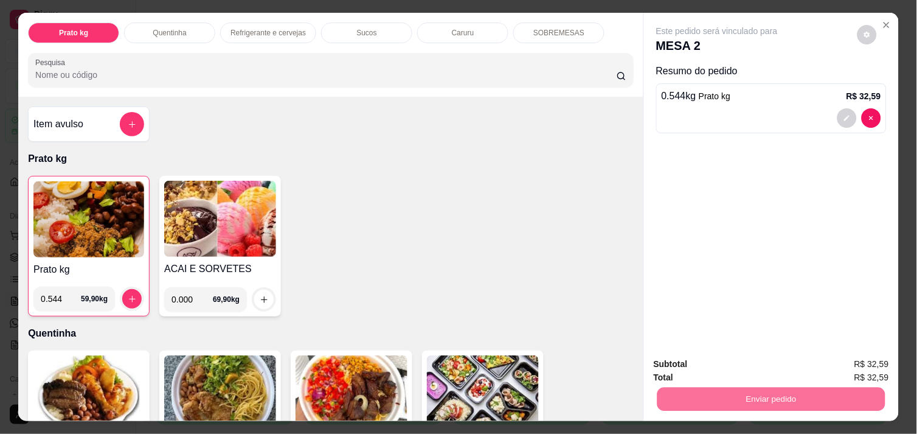
click at [698, 363] on button "Não registrar e enviar pedido" at bounding box center [731, 364] width 123 height 23
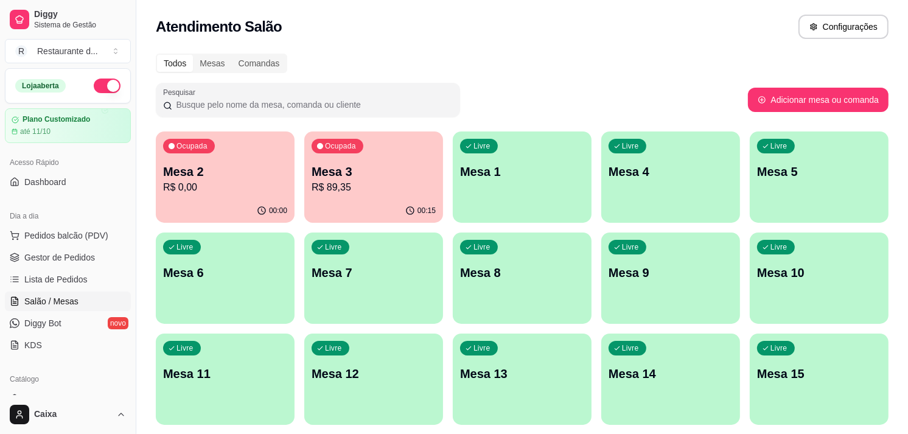
click at [247, 207] on div "00:00" at bounding box center [225, 211] width 139 height 24
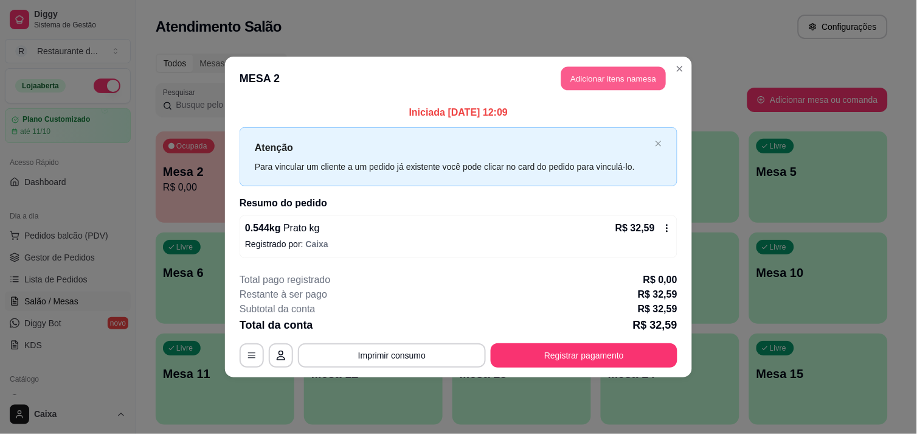
click at [630, 78] on button "Adicionar itens na mesa" at bounding box center [614, 79] width 105 height 24
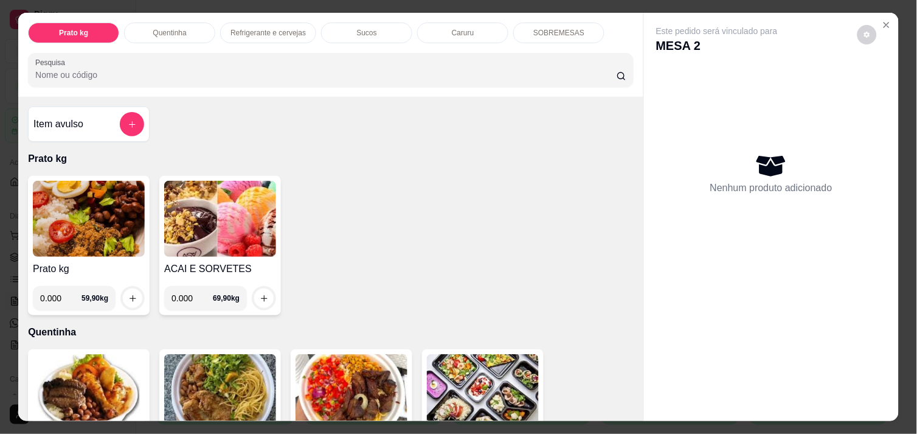
click at [58, 294] on input "0.000" at bounding box center [60, 298] width 41 height 24
type input "0.498"
click at [128, 296] on icon "increase-product-quantity" at bounding box center [132, 298] width 9 height 9
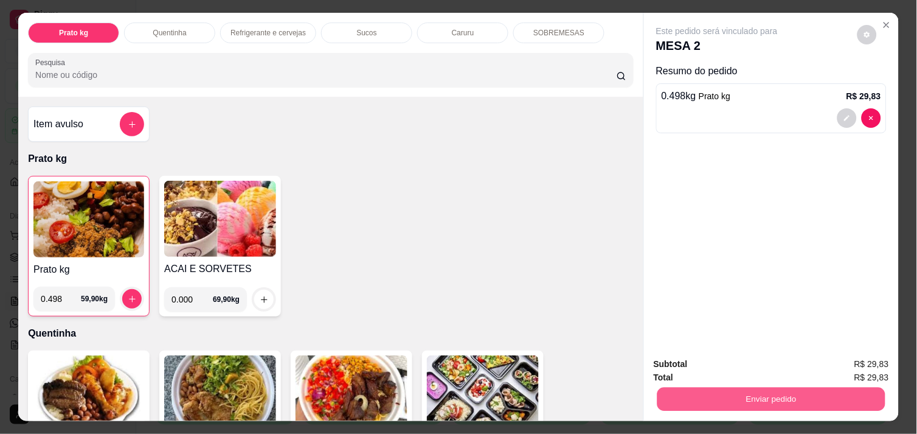
click at [744, 389] on button "Enviar pedido" at bounding box center [772, 399] width 228 height 24
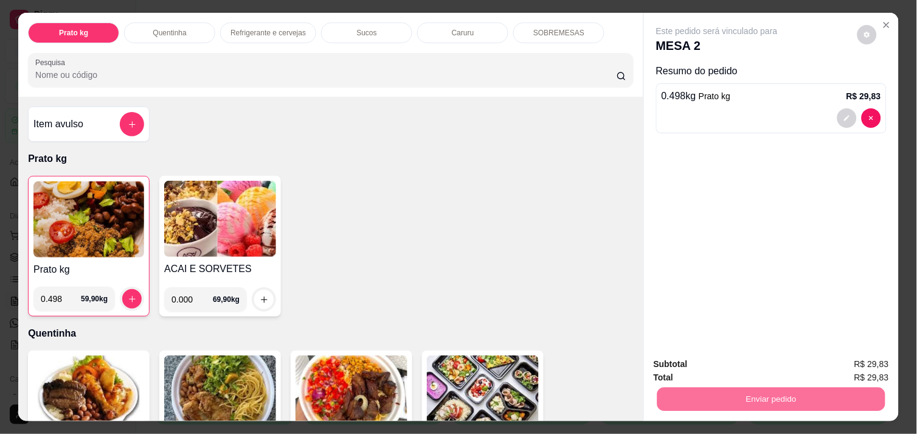
click at [731, 361] on button "Não registrar e enviar pedido" at bounding box center [731, 364] width 123 height 23
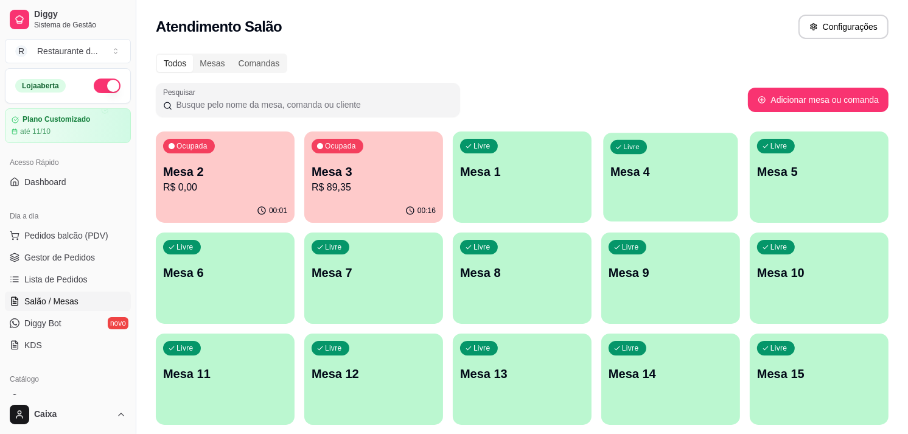
click at [640, 184] on div "Livre Mesa 4" at bounding box center [670, 170] width 134 height 74
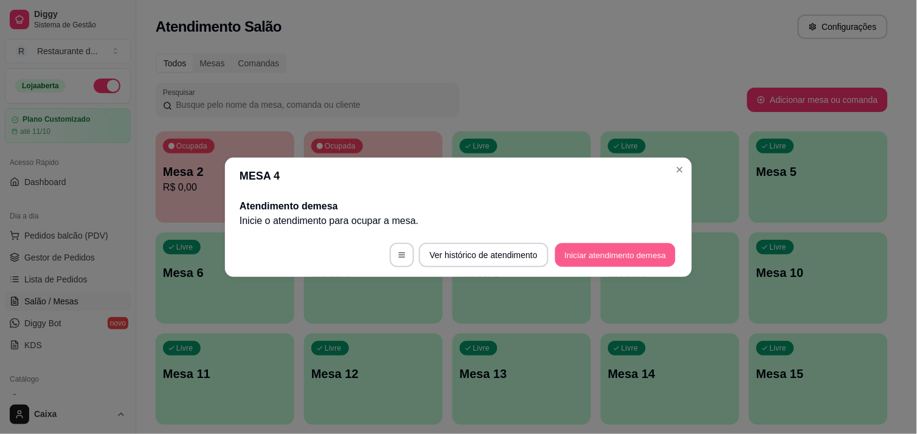
click at [605, 260] on button "Iniciar atendimento de mesa" at bounding box center [615, 255] width 120 height 24
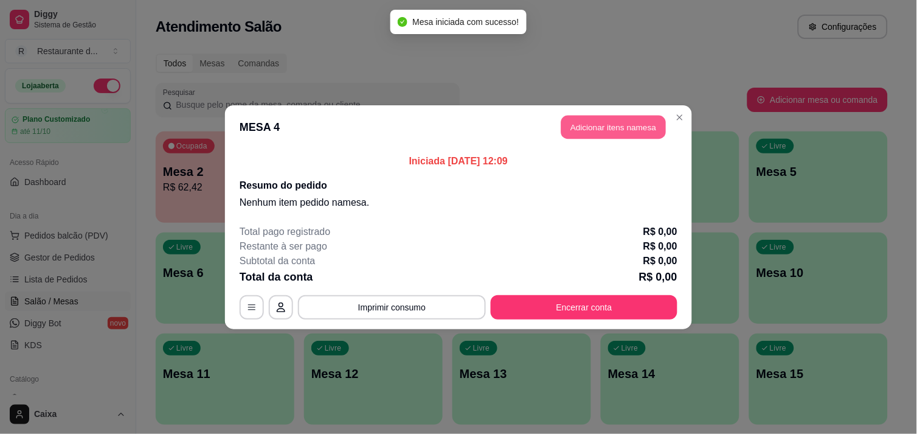
click at [614, 129] on button "Adicionar itens na mesa" at bounding box center [614, 127] width 105 height 24
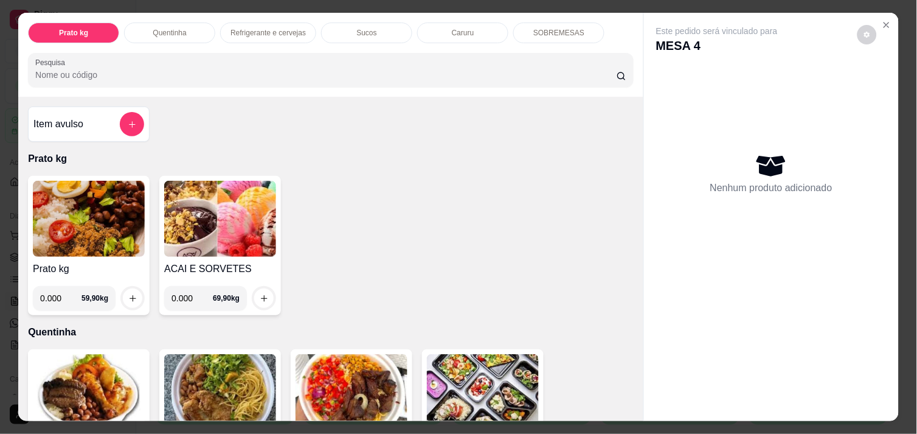
click at [55, 292] on input "0.000" at bounding box center [60, 298] width 41 height 24
type input "0.606"
click at [128, 294] on icon "increase-product-quantity" at bounding box center [132, 298] width 9 height 9
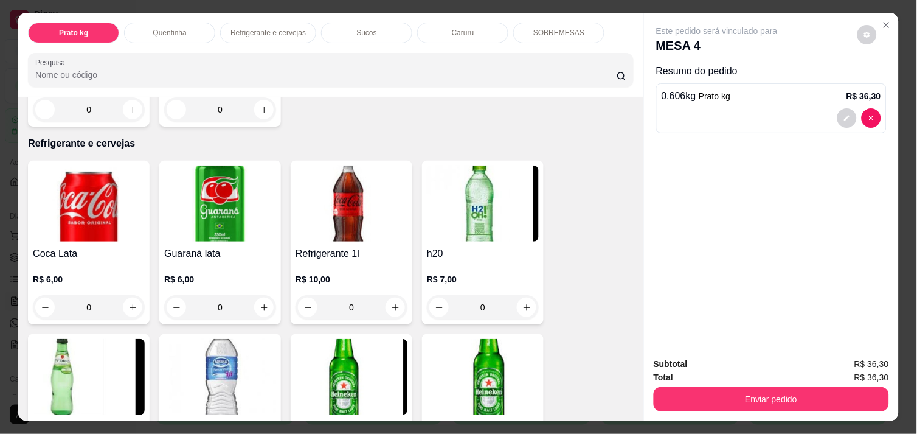
scroll to position [594, 0]
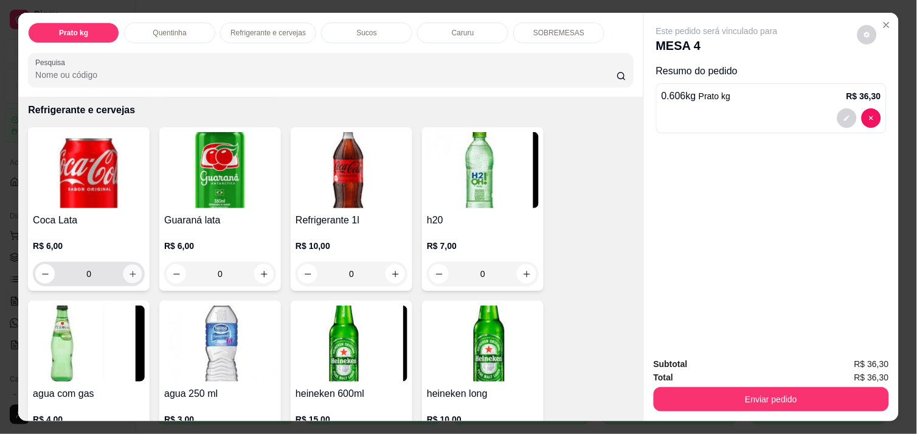
click at [125, 274] on button "increase-product-quantity" at bounding box center [133, 274] width 19 height 19
type input "1"
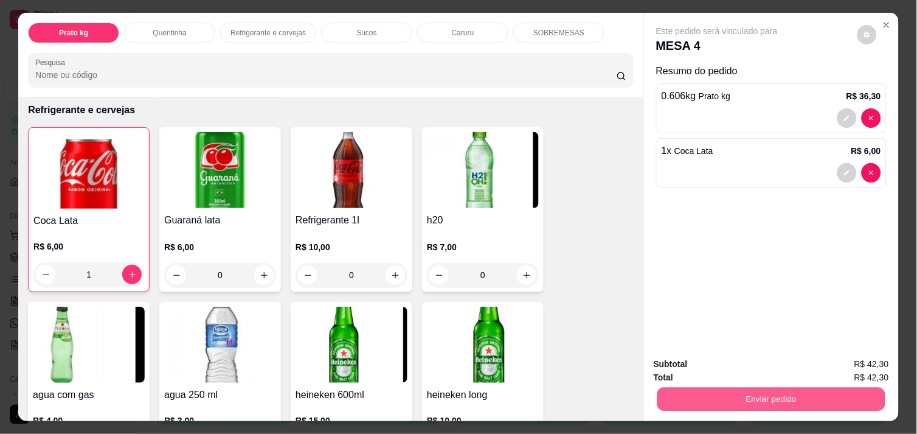
click at [768, 387] on button "Enviar pedido" at bounding box center [772, 399] width 228 height 24
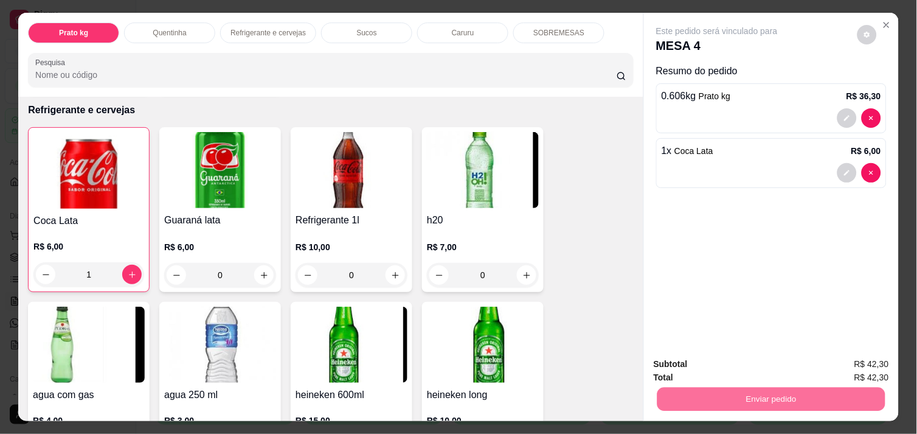
click at [722, 361] on button "Não registrar e enviar pedido" at bounding box center [731, 364] width 123 height 23
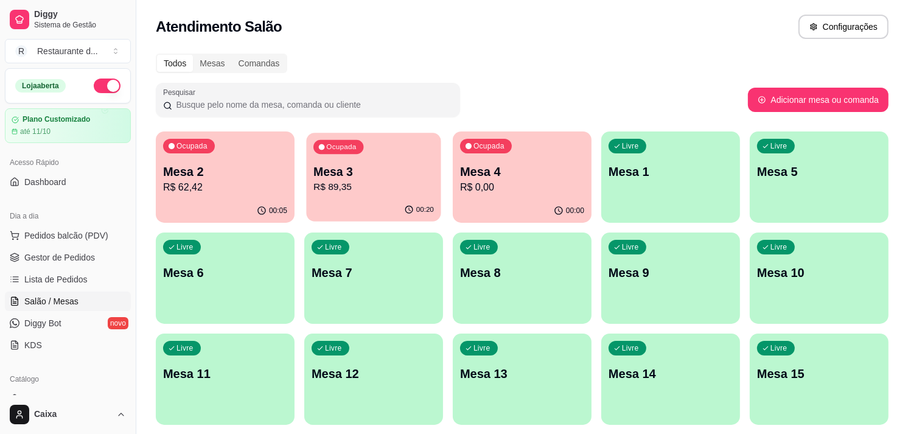
click at [417, 203] on div "00:20" at bounding box center [373, 209] width 134 height 23
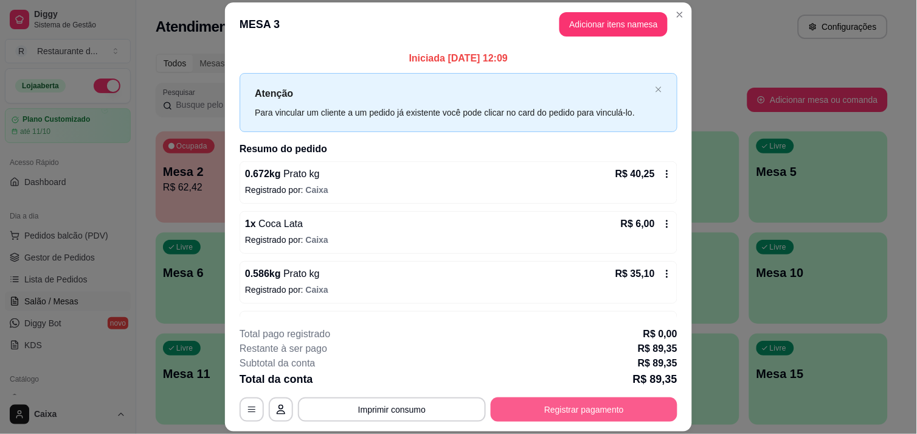
click at [533, 412] on button "Registrar pagamento" at bounding box center [584, 409] width 187 height 24
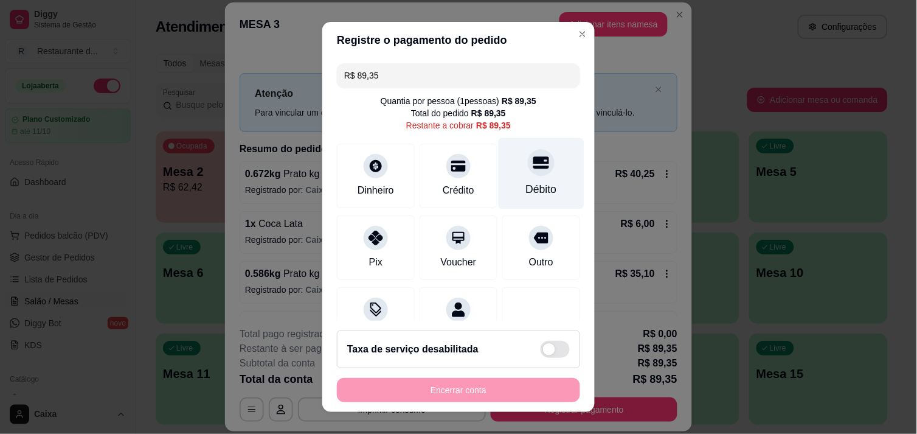
click at [531, 187] on div "Débito" at bounding box center [541, 189] width 31 height 16
type input "R$ 0,00"
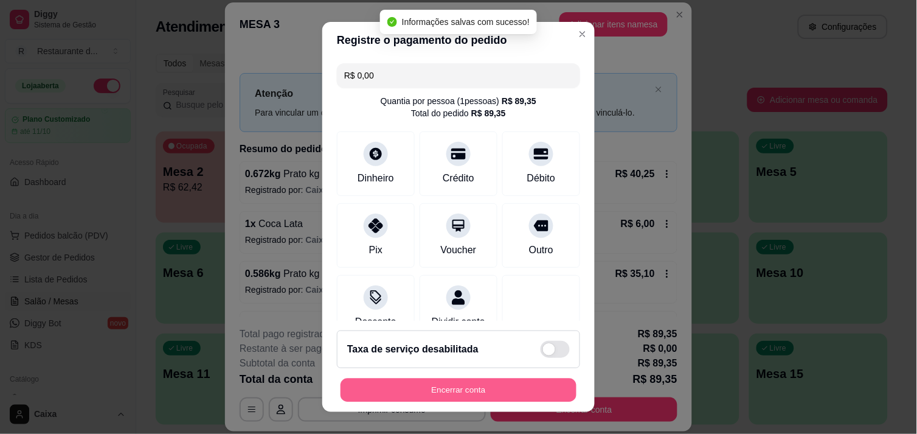
click at [462, 387] on button "Encerrar conta" at bounding box center [459, 390] width 236 height 24
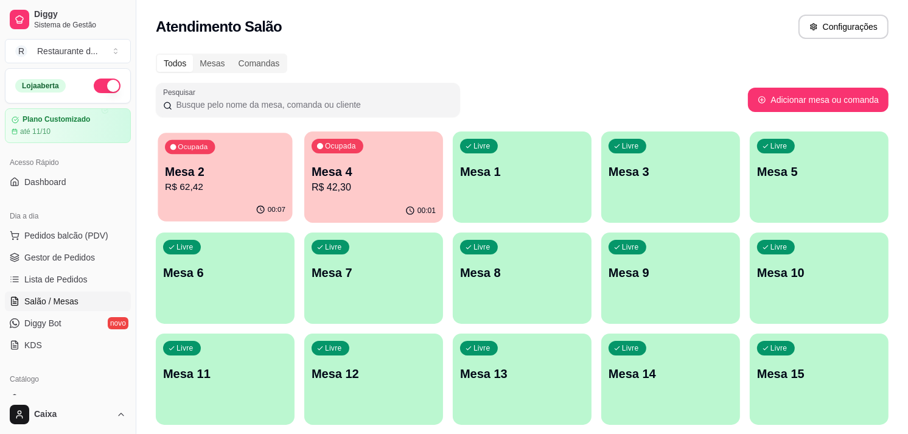
click at [263, 145] on div "Ocupada Mesa 2 R$ 62,42" at bounding box center [225, 166] width 134 height 66
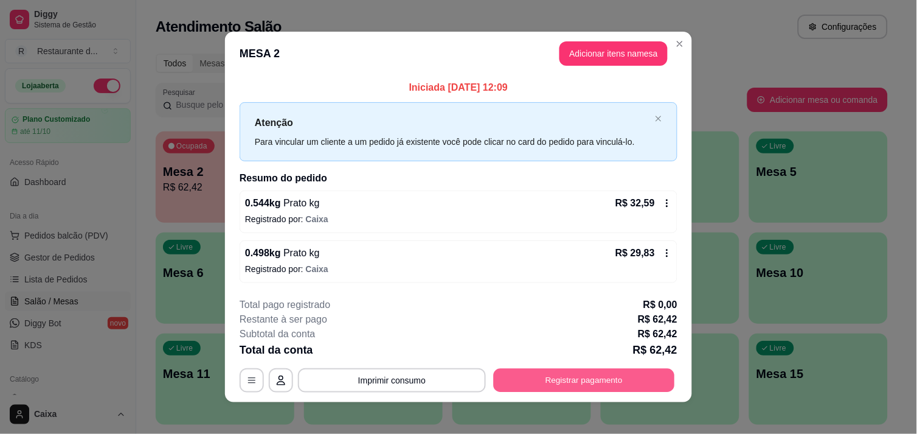
click at [580, 385] on button "Registrar pagamento" at bounding box center [584, 381] width 181 height 24
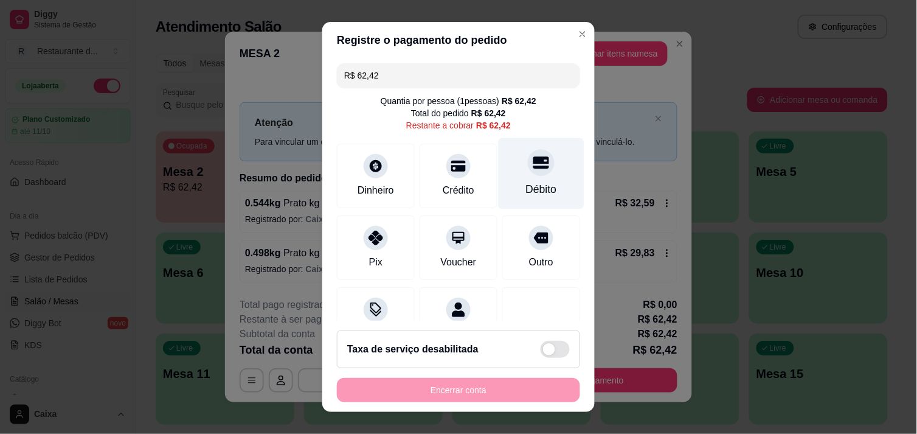
click at [526, 189] on div "Débito" at bounding box center [541, 189] width 31 height 16
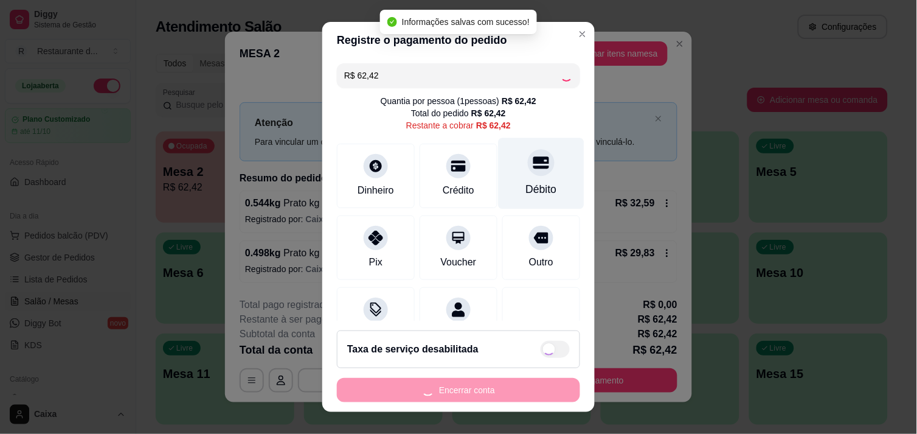
type input "R$ 0,00"
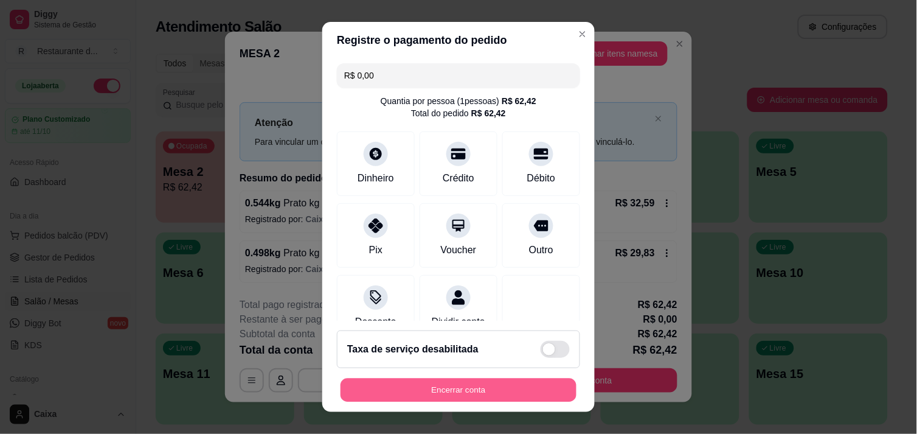
click at [420, 391] on button "Encerrar conta" at bounding box center [459, 390] width 236 height 24
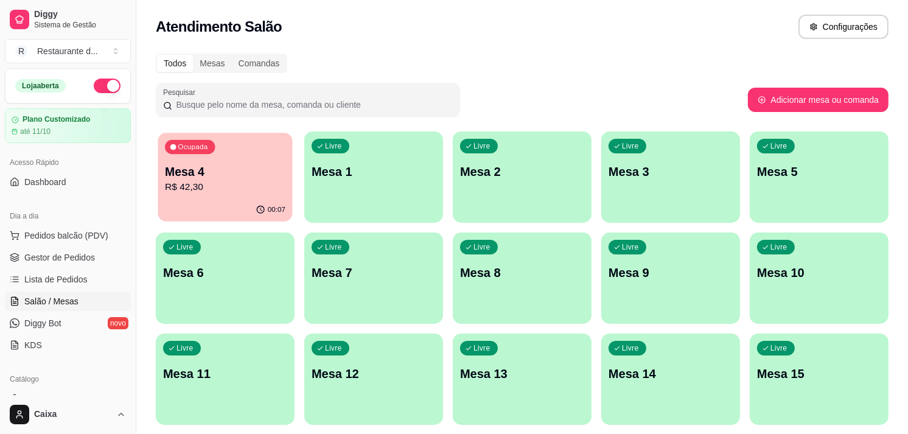
click at [260, 197] on div "Ocupada Mesa 4 R$ 42,30" at bounding box center [225, 166] width 134 height 66
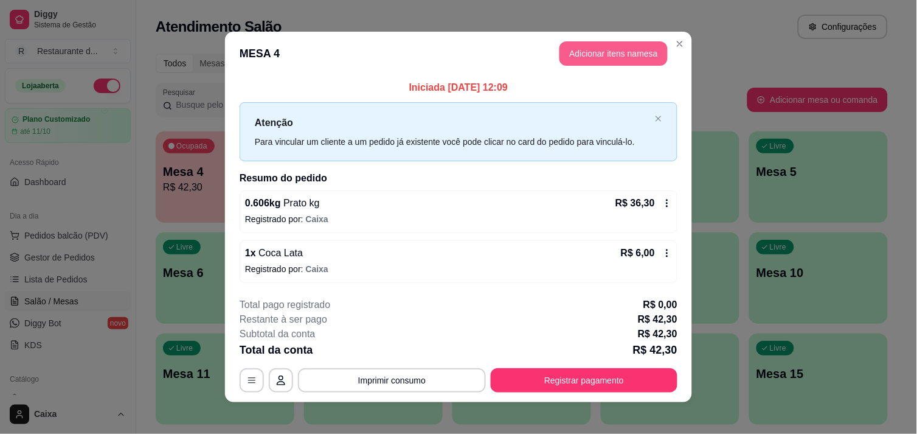
click at [586, 49] on button "Adicionar itens na mesa" at bounding box center [614, 53] width 108 height 24
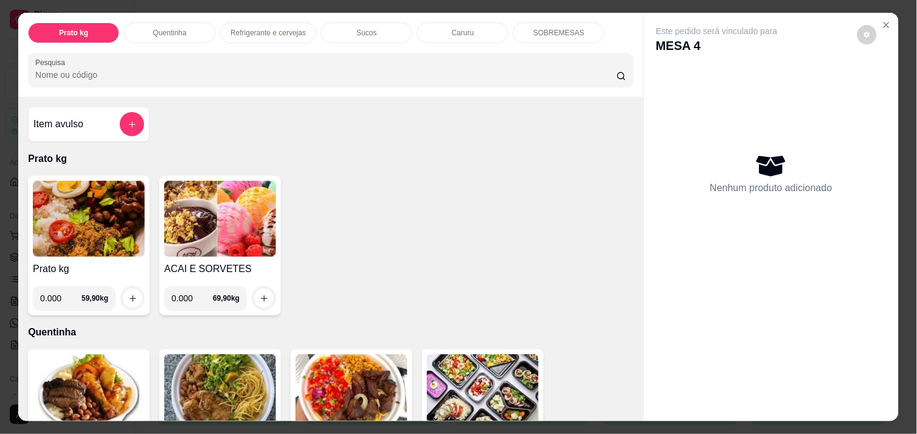
click at [58, 296] on input "0.000" at bounding box center [60, 298] width 41 height 24
type input "0.894"
click at [137, 290] on div at bounding box center [132, 298] width 24 height 24
click at [126, 289] on button "increase-product-quantity" at bounding box center [133, 298] width 19 height 19
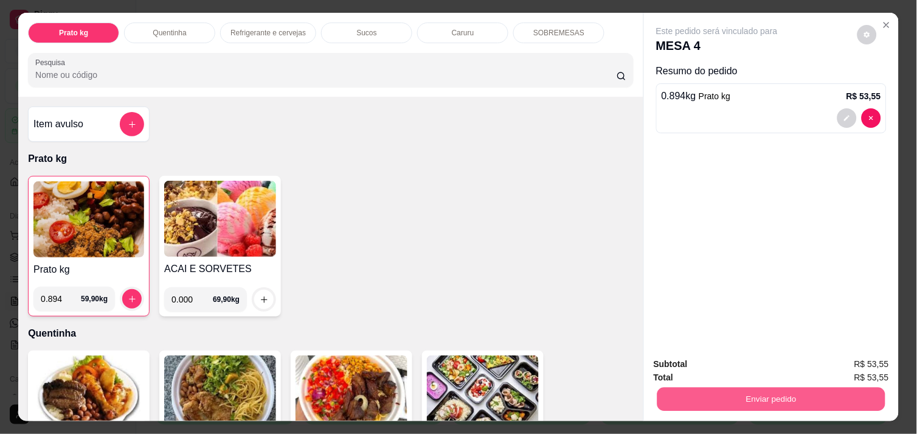
click at [805, 391] on button "Enviar pedido" at bounding box center [772, 399] width 228 height 24
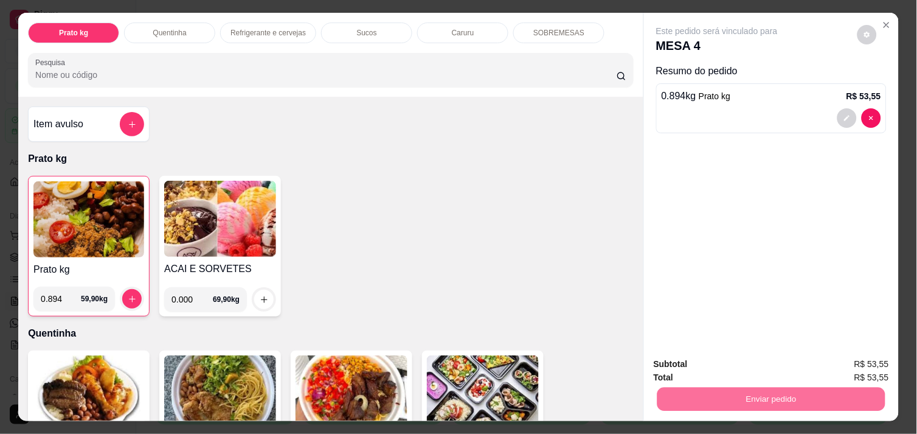
click at [744, 363] on button "Não registrar e enviar pedido" at bounding box center [731, 364] width 123 height 23
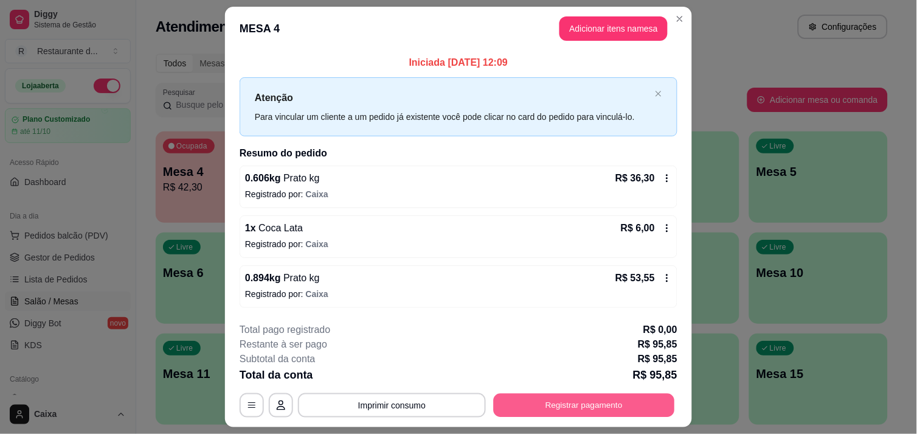
click at [605, 404] on button "Registrar pagamento" at bounding box center [584, 406] width 181 height 24
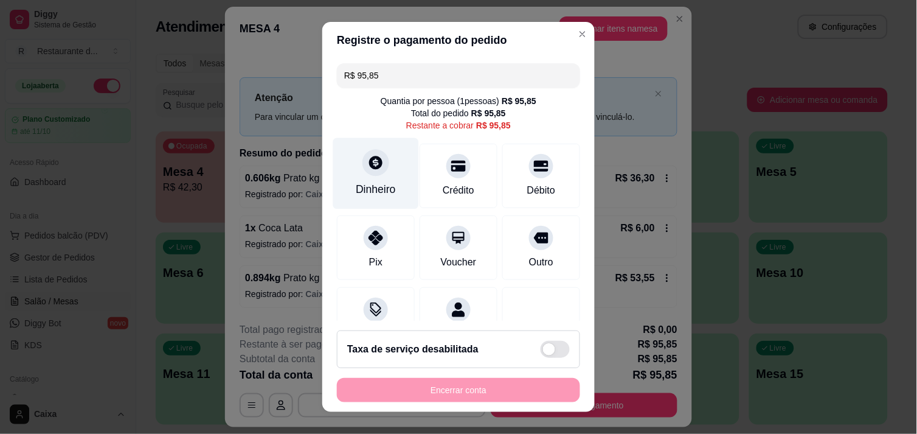
click at [362, 184] on div "Dinheiro" at bounding box center [376, 189] width 40 height 16
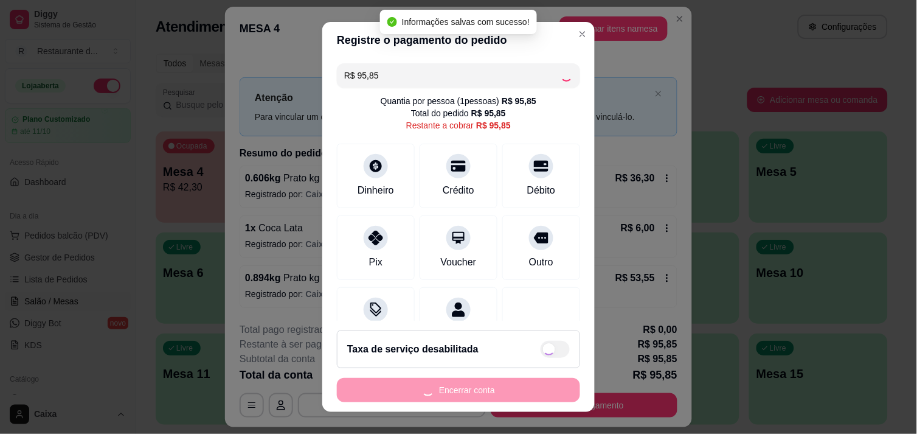
type input "R$ 0,00"
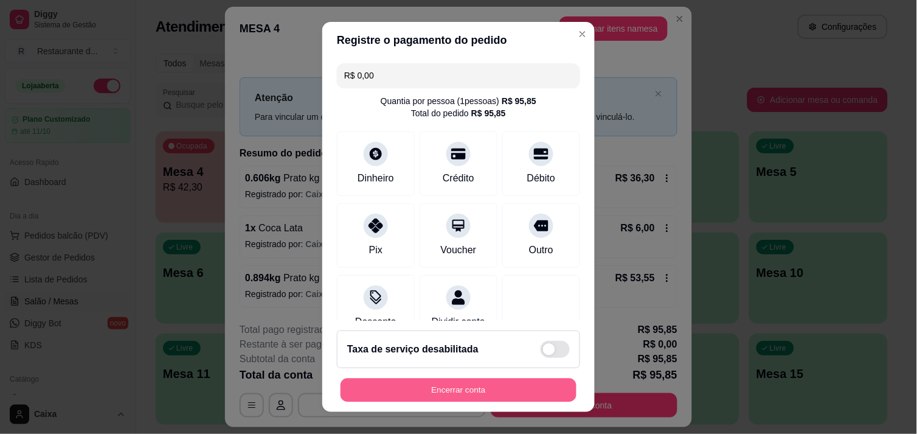
click at [430, 387] on button "Encerrar conta" at bounding box center [459, 390] width 236 height 24
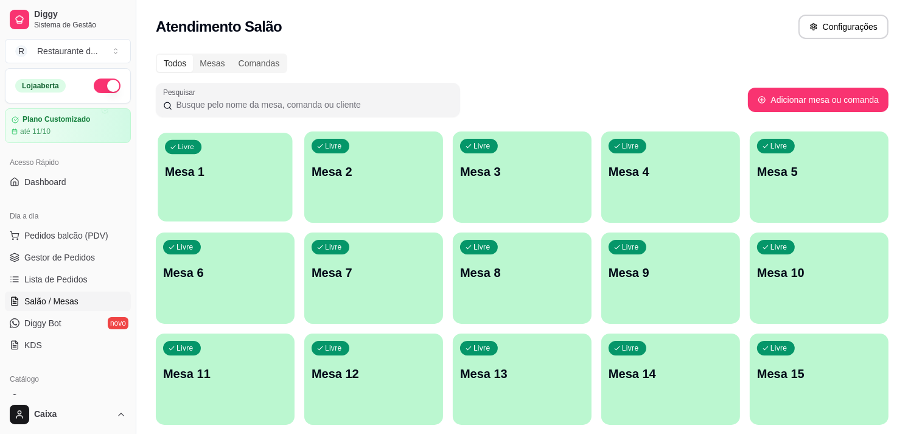
click at [254, 193] on div "Livre Mesa 1" at bounding box center [225, 170] width 134 height 74
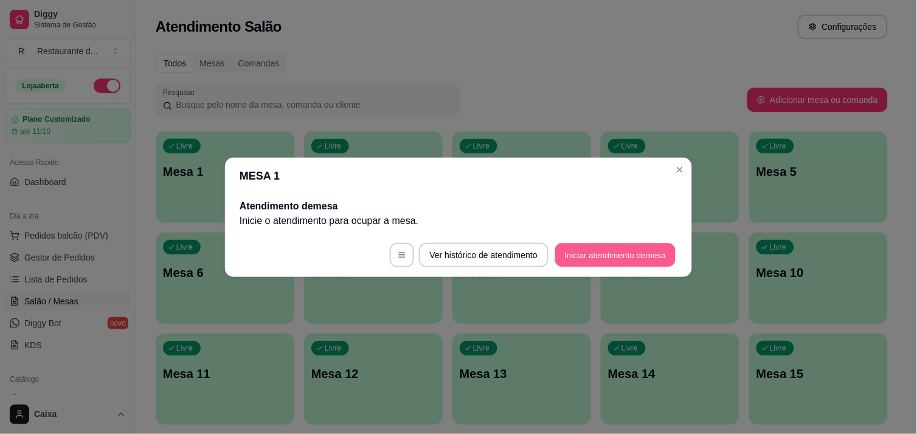
click at [585, 249] on button "Iniciar atendimento de mesa" at bounding box center [615, 255] width 120 height 24
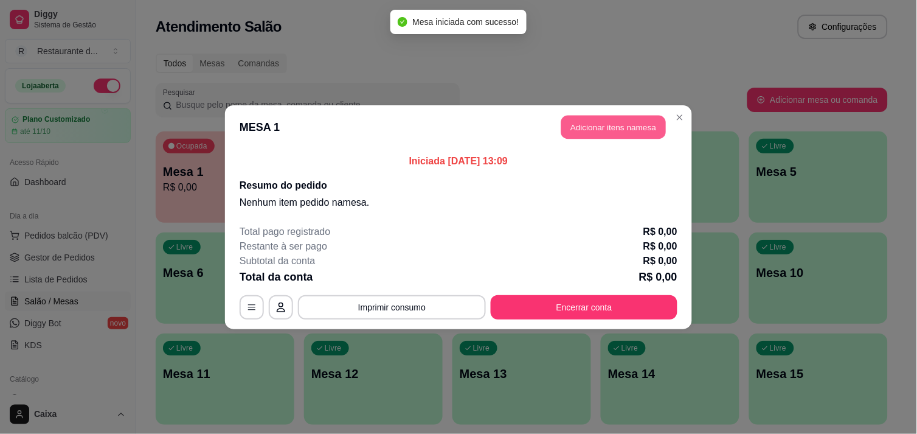
click at [605, 120] on button "Adicionar itens na mesa" at bounding box center [614, 127] width 105 height 24
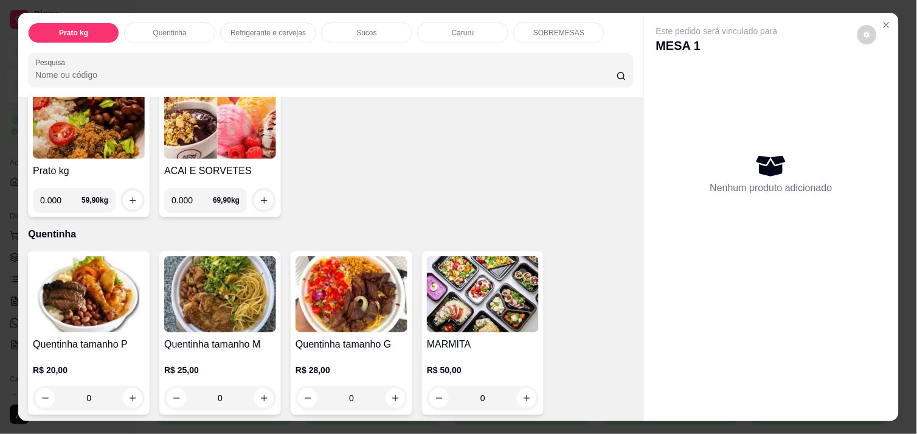
scroll to position [135, 0]
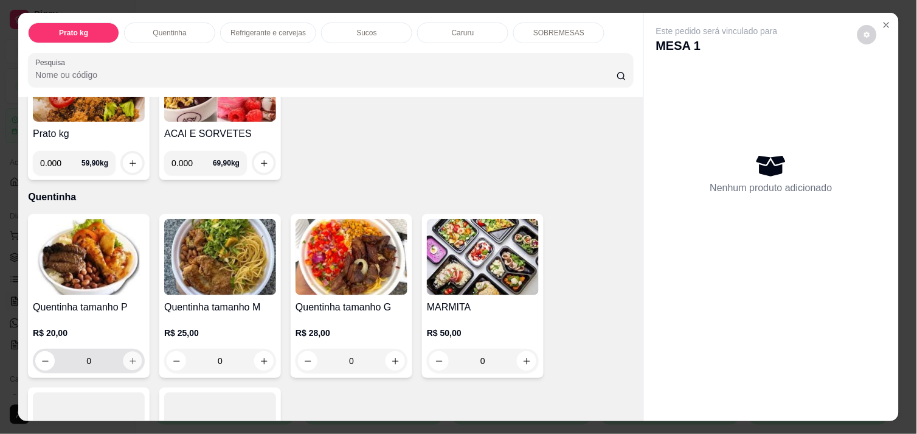
click at [131, 357] on icon "increase-product-quantity" at bounding box center [132, 361] width 9 height 9
type input "1"
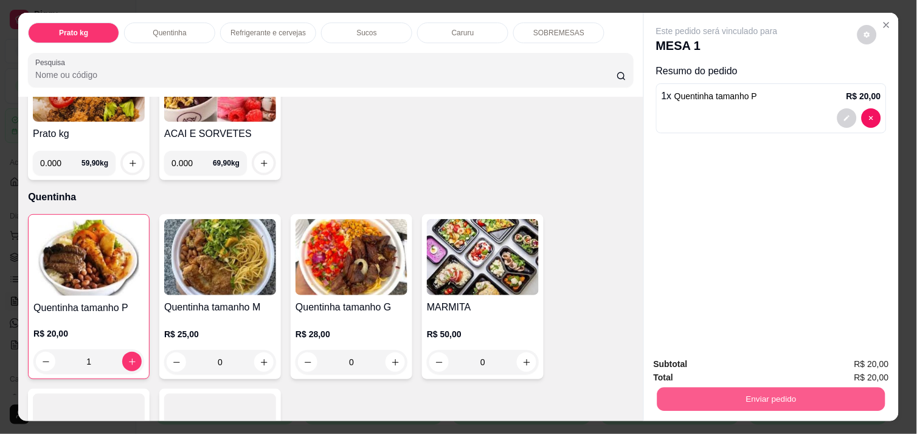
click at [765, 397] on button "Enviar pedido" at bounding box center [772, 399] width 228 height 24
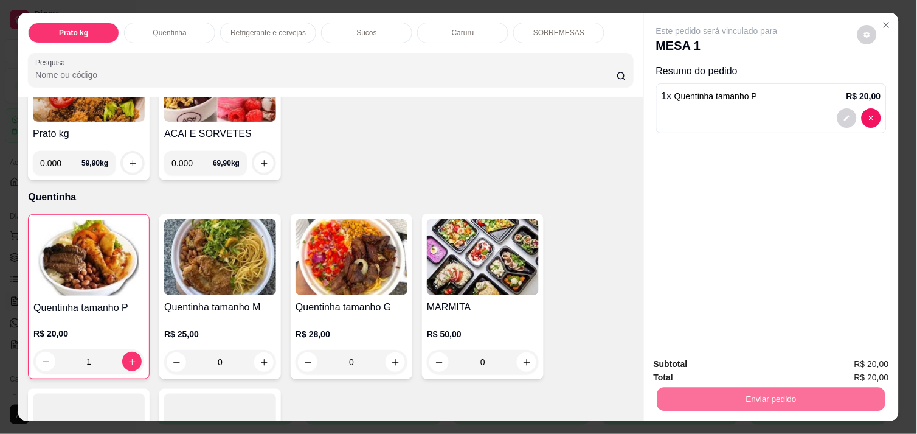
click at [716, 363] on button "Não registrar e enviar pedido" at bounding box center [731, 364] width 123 height 23
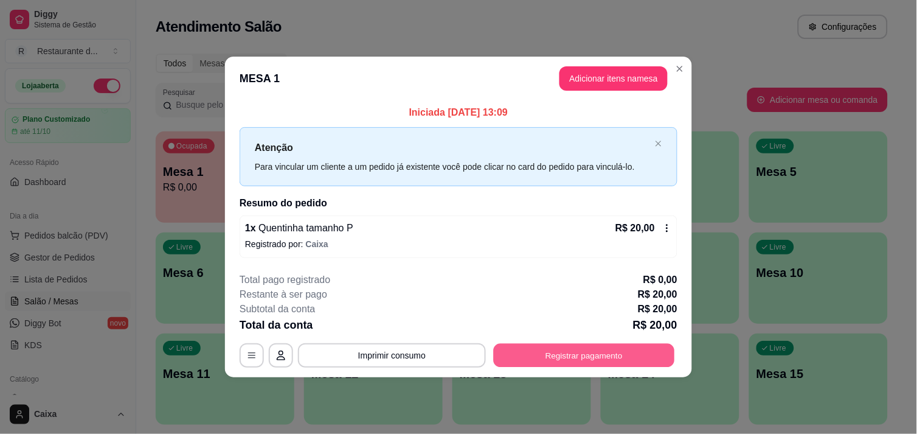
click at [591, 353] on button "Registrar pagamento" at bounding box center [584, 356] width 181 height 24
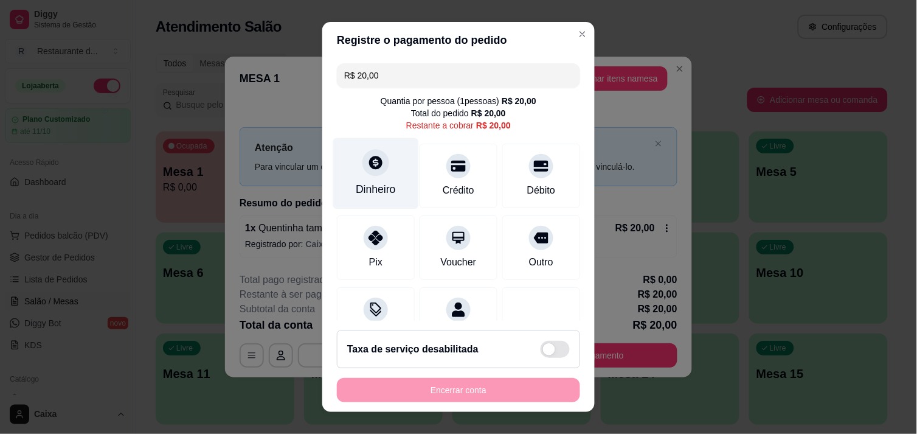
click at [373, 171] on div at bounding box center [376, 162] width 27 height 27
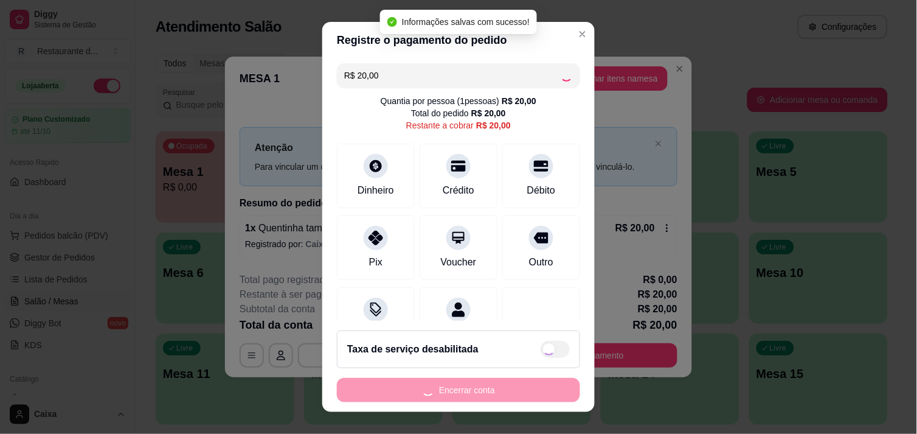
type input "R$ 0,00"
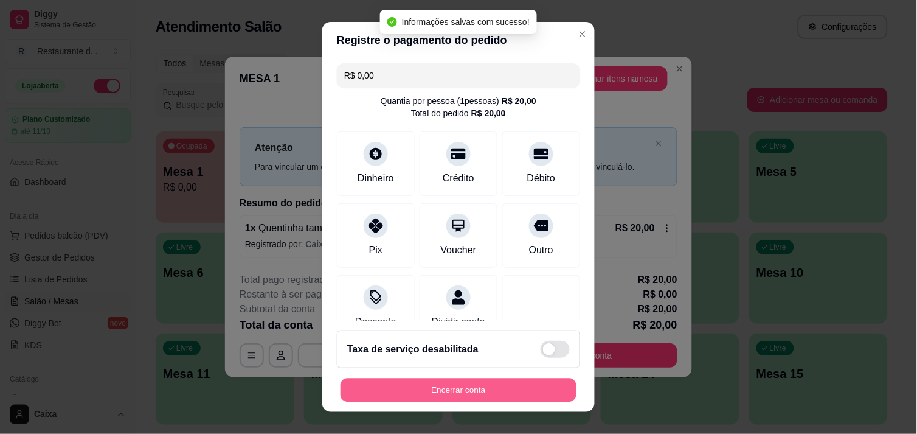
click at [458, 381] on button "Encerrar conta" at bounding box center [459, 390] width 236 height 24
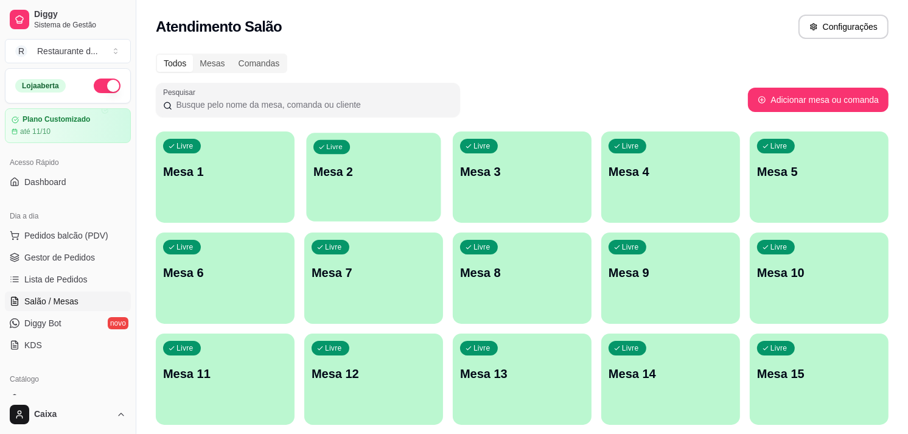
click at [344, 178] on p "Mesa 2" at bounding box center [373, 172] width 120 height 16
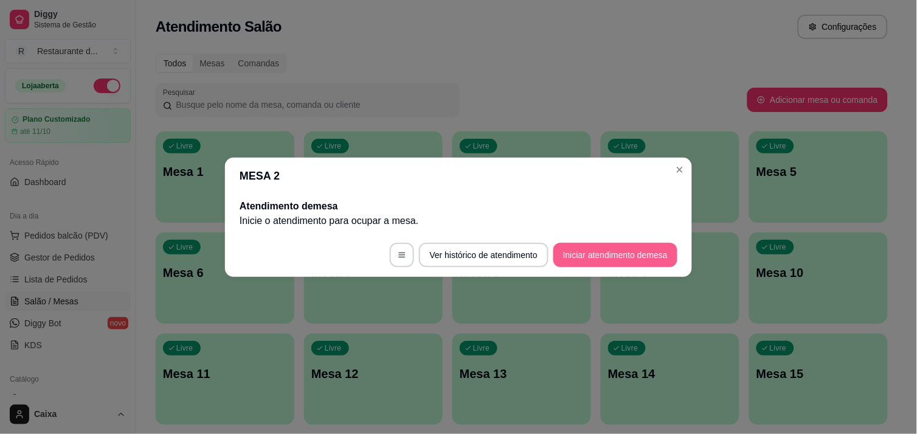
click at [596, 253] on button "Iniciar atendimento de mesa" at bounding box center [616, 255] width 124 height 24
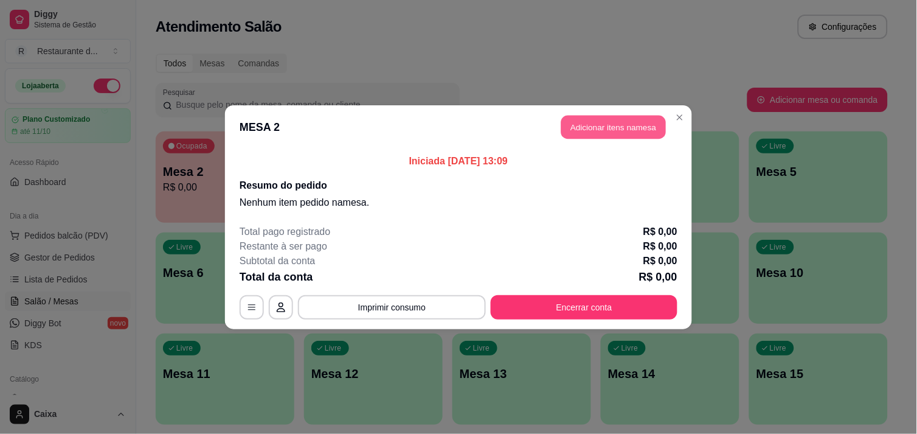
click at [595, 122] on button "Adicionar itens na mesa" at bounding box center [614, 127] width 105 height 24
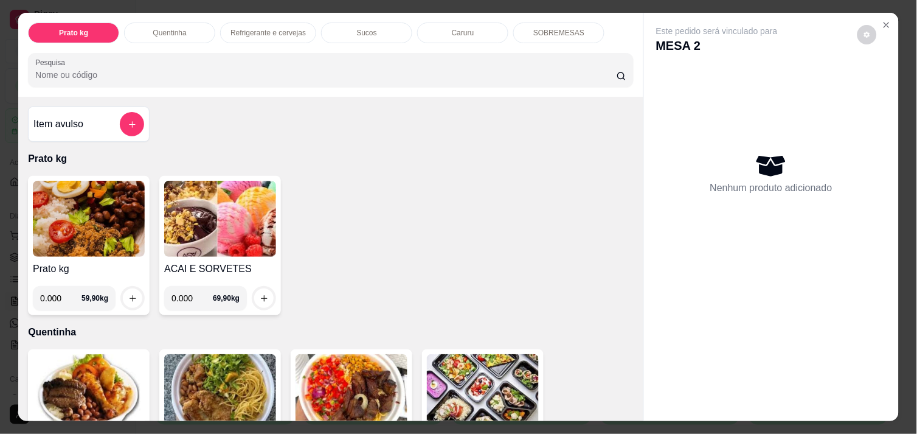
click at [54, 296] on input "0.000" at bounding box center [60, 298] width 41 height 24
type input "0.442"
click at [124, 289] on button "increase-product-quantity" at bounding box center [133, 298] width 19 height 19
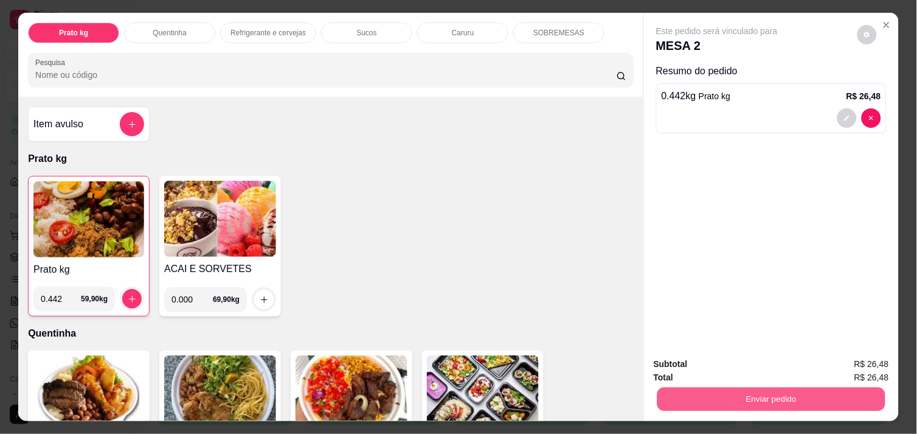
click at [685, 391] on button "Enviar pedido" at bounding box center [772, 399] width 228 height 24
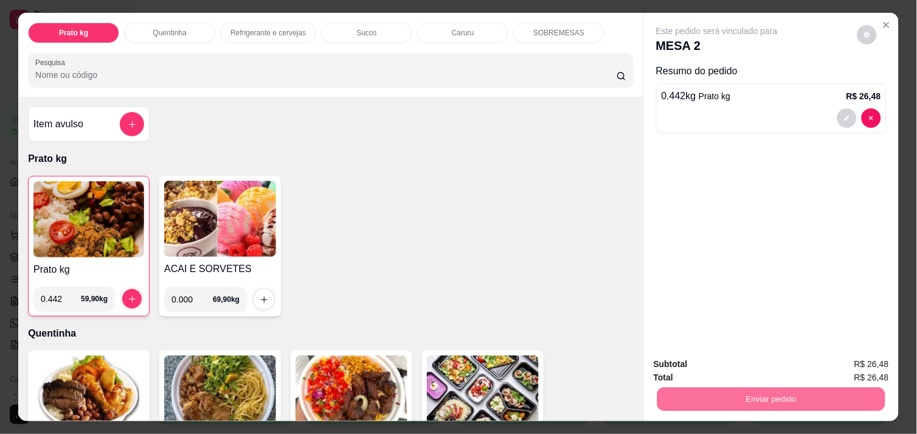
click at [692, 354] on button "Não registrar e enviar pedido" at bounding box center [731, 364] width 123 height 23
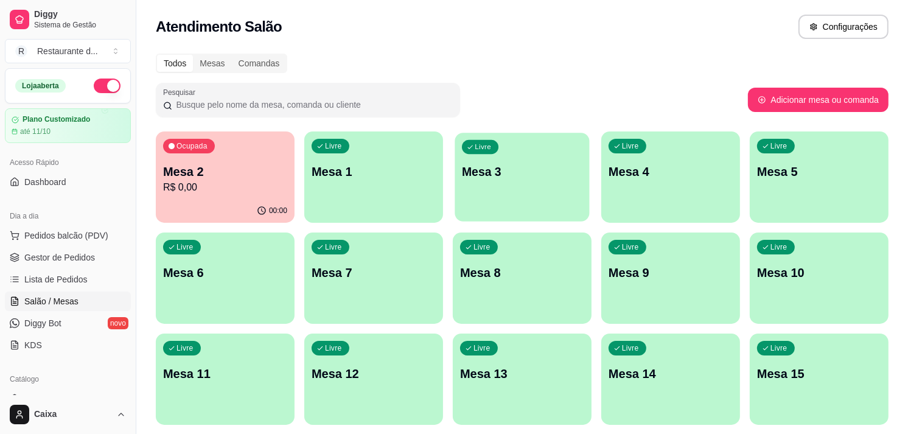
click at [493, 145] on div "Livre" at bounding box center [480, 147] width 37 height 14
click at [368, 166] on p "Mesa 1" at bounding box center [373, 172] width 120 height 16
click at [537, 206] on div "Livre Mesa 3" at bounding box center [521, 170] width 134 height 74
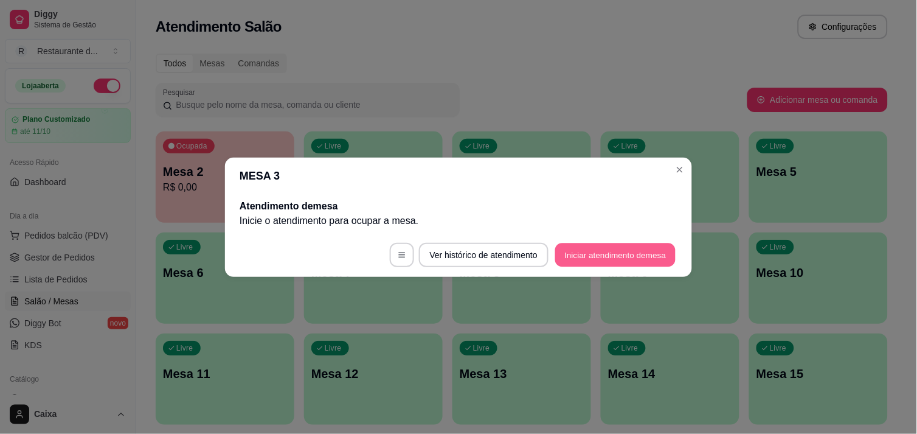
click at [591, 251] on button "Iniciar atendimento de mesa" at bounding box center [615, 255] width 120 height 24
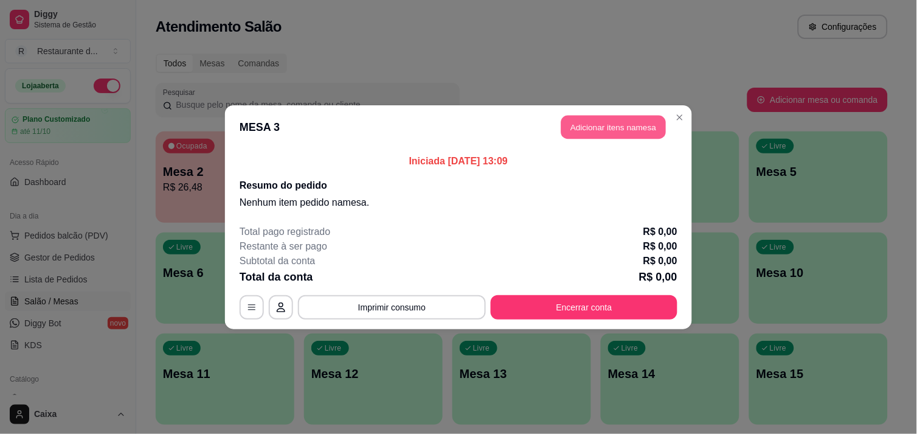
click at [605, 134] on button "Adicionar itens na mesa" at bounding box center [614, 127] width 105 height 24
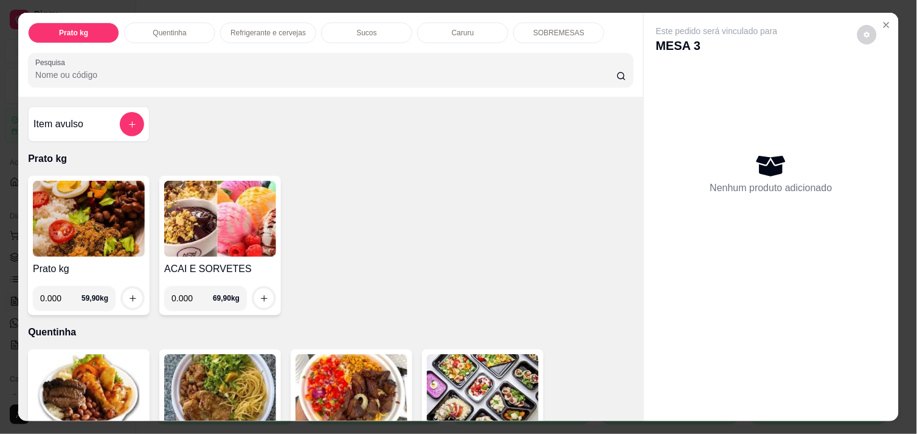
click at [55, 294] on input "0.000" at bounding box center [60, 298] width 41 height 24
type input "0.680"
click at [130, 294] on icon "increase-product-quantity" at bounding box center [132, 298] width 9 height 9
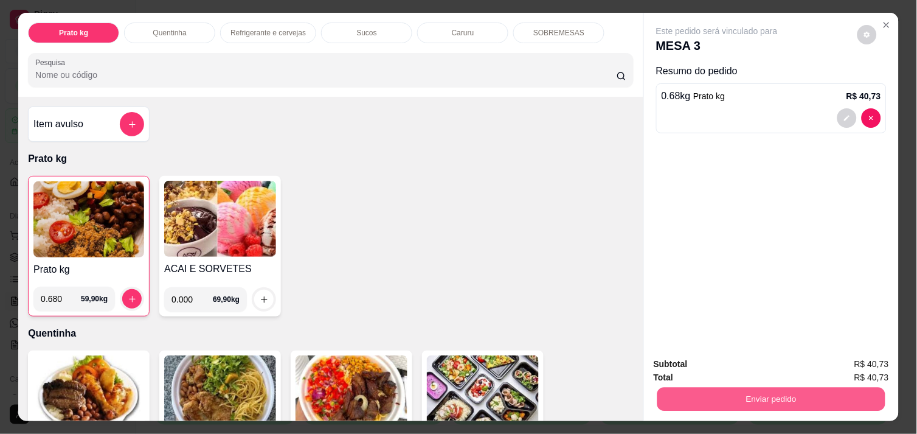
click at [768, 388] on button "Enviar pedido" at bounding box center [772, 399] width 228 height 24
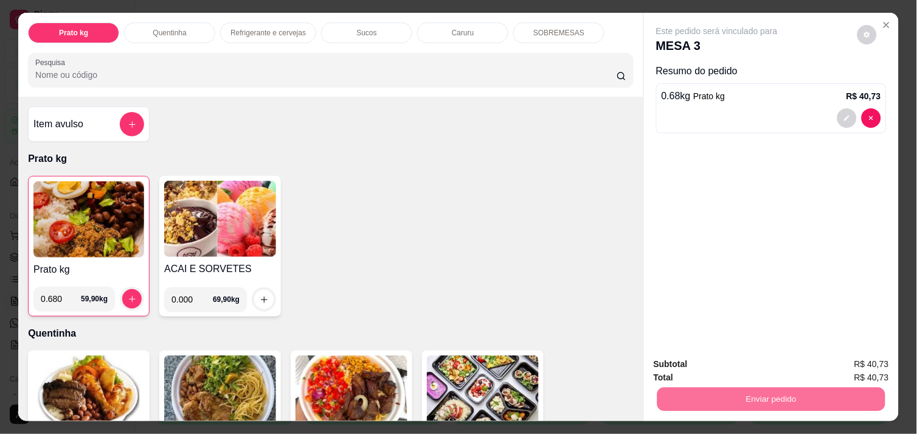
click at [739, 366] on button "Não registrar e enviar pedido" at bounding box center [731, 364] width 123 height 23
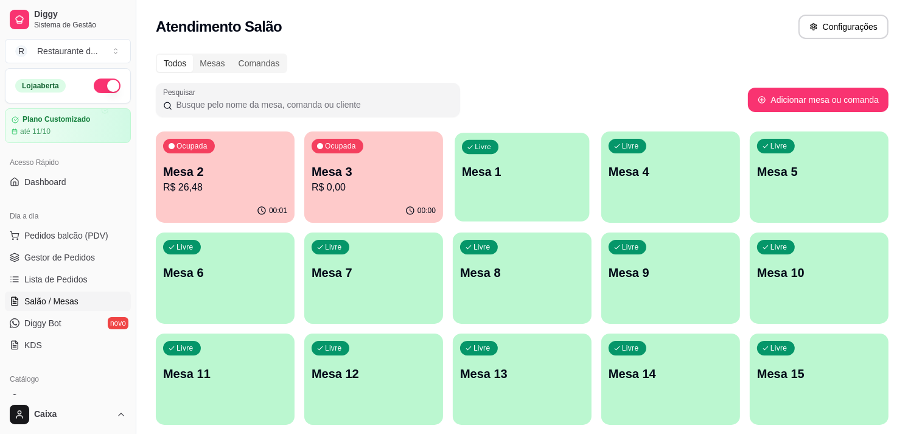
click at [551, 212] on div "button" at bounding box center [521, 214] width 134 height 14
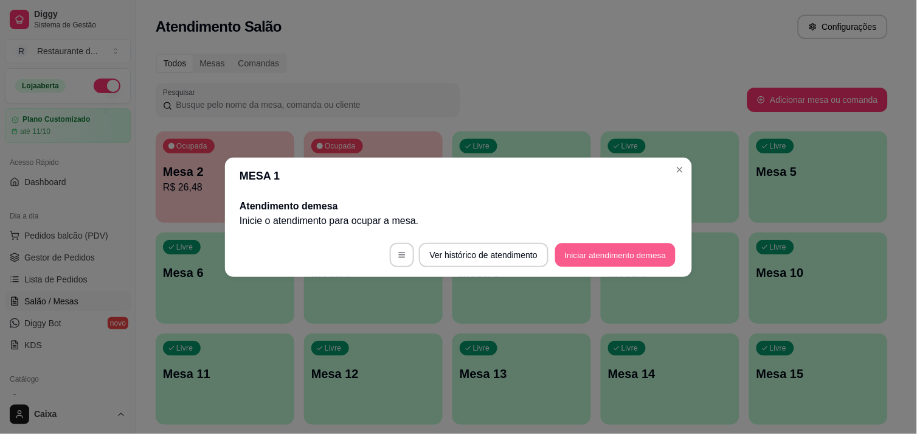
click at [589, 260] on button "Iniciar atendimento de mesa" at bounding box center [615, 255] width 120 height 24
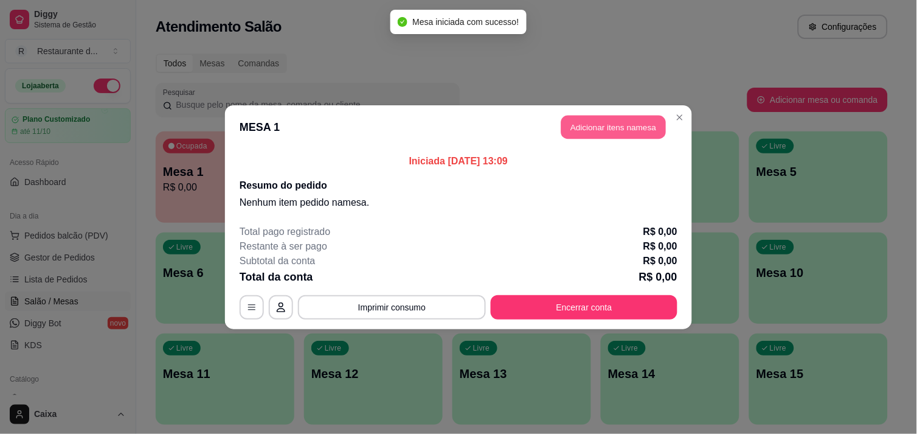
click at [616, 136] on button "Adicionar itens na mesa" at bounding box center [614, 127] width 105 height 24
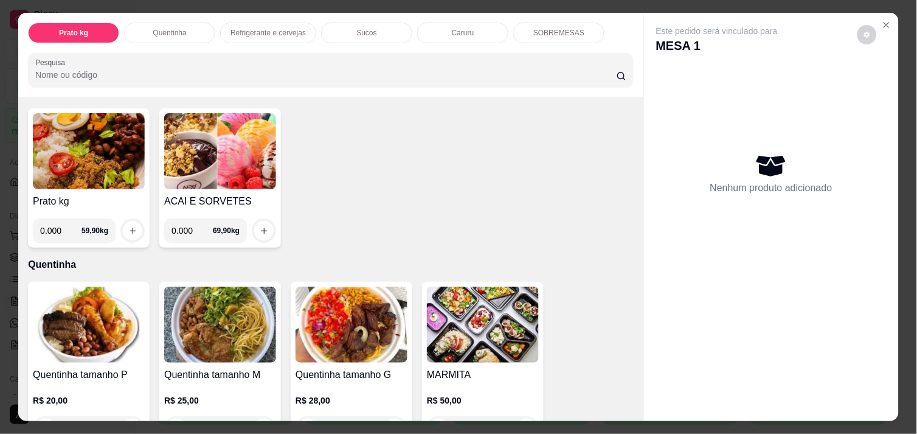
scroll to position [81, 0]
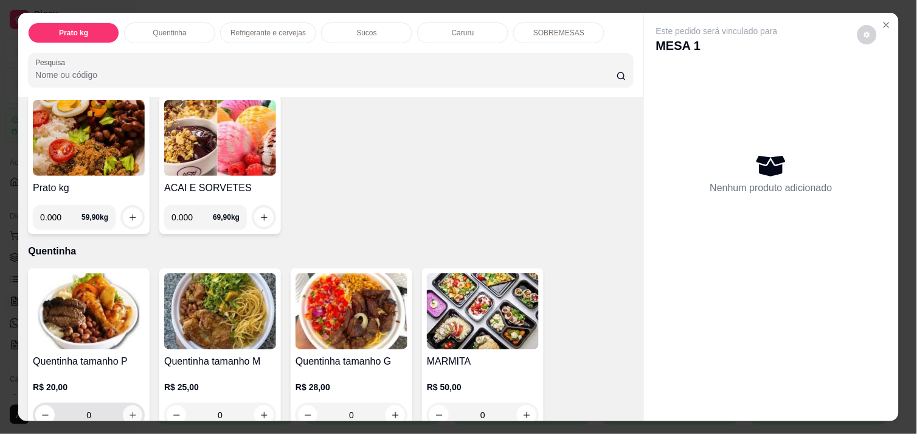
click at [124, 405] on button "increase-product-quantity" at bounding box center [132, 414] width 19 height 19
type input "1"
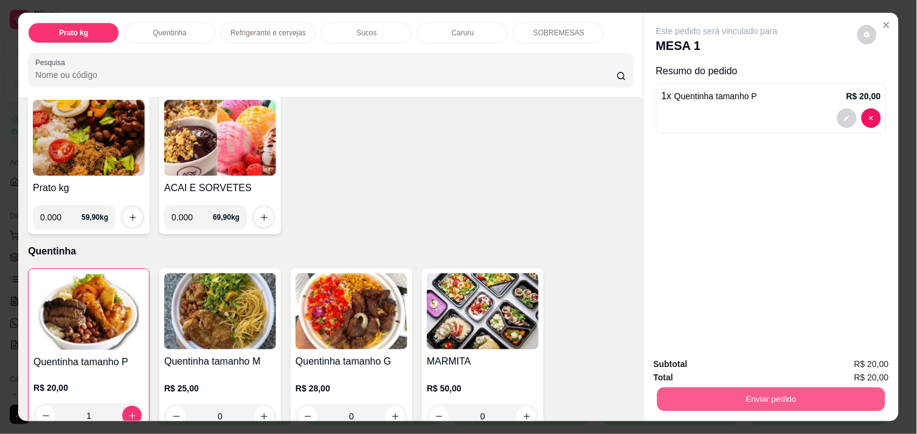
click at [760, 391] on button "Enviar pedido" at bounding box center [772, 399] width 228 height 24
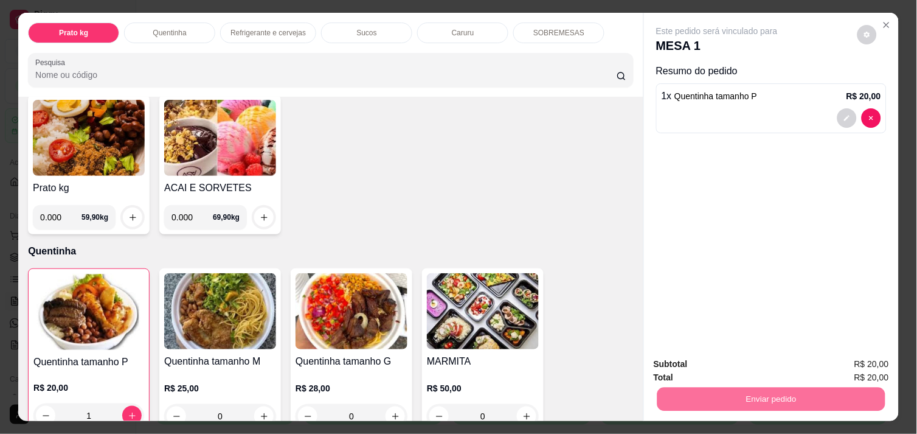
click at [718, 370] on button "Não registrar e enviar pedido" at bounding box center [731, 364] width 123 height 23
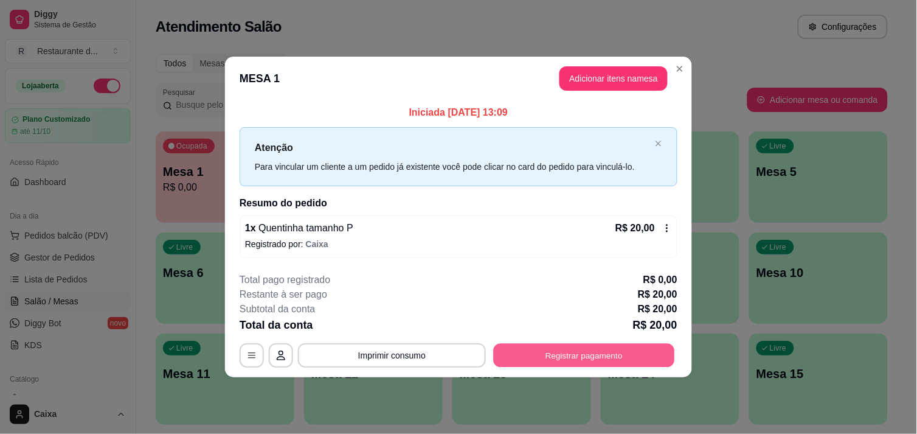
click at [588, 349] on button "Registrar pagamento" at bounding box center [584, 356] width 181 height 24
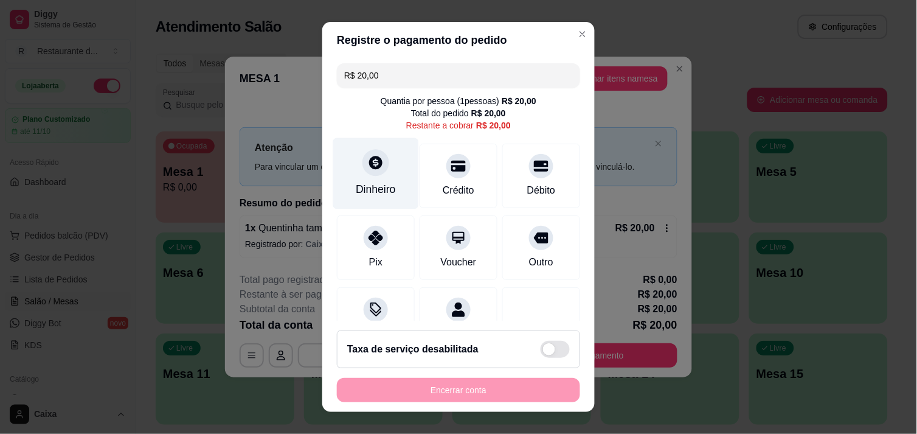
click at [360, 179] on div "Dinheiro" at bounding box center [376, 172] width 86 height 71
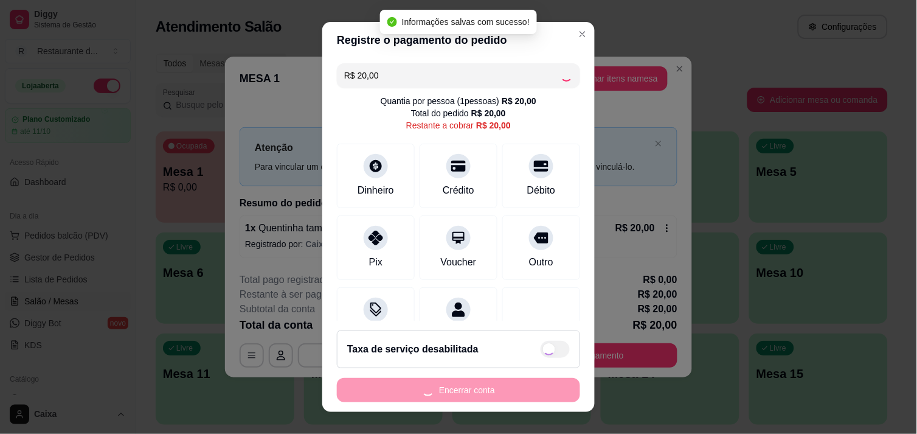
type input "R$ 0,00"
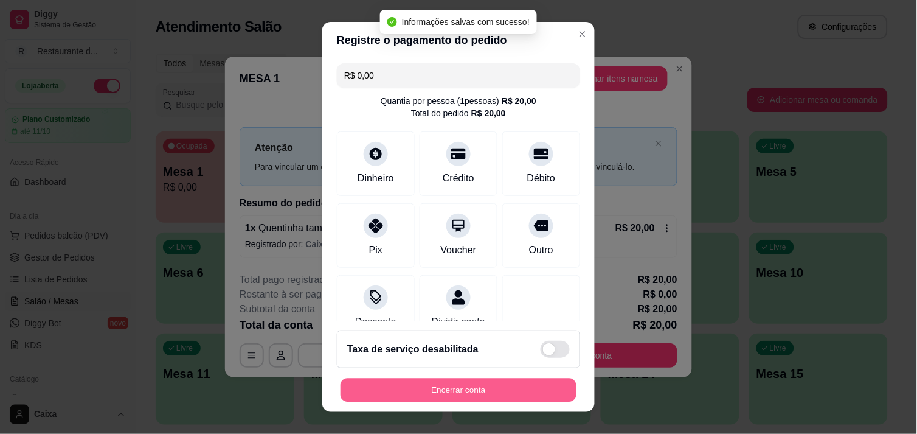
click at [417, 383] on button "Encerrar conta" at bounding box center [459, 390] width 236 height 24
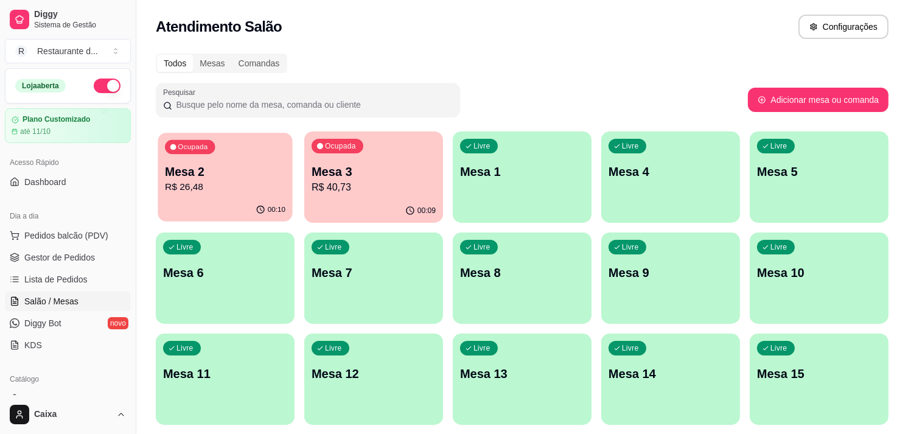
click at [254, 190] on p "R$ 26,48" at bounding box center [225, 187] width 120 height 14
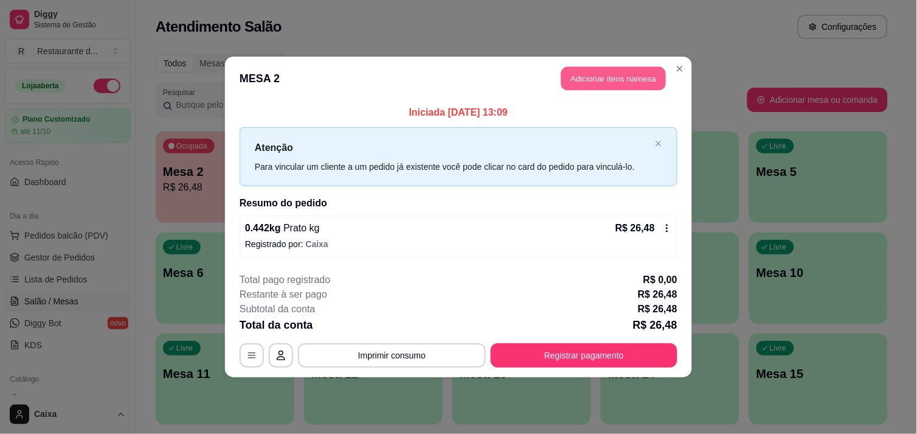
click at [612, 79] on button "Adicionar itens na mesa" at bounding box center [614, 79] width 105 height 24
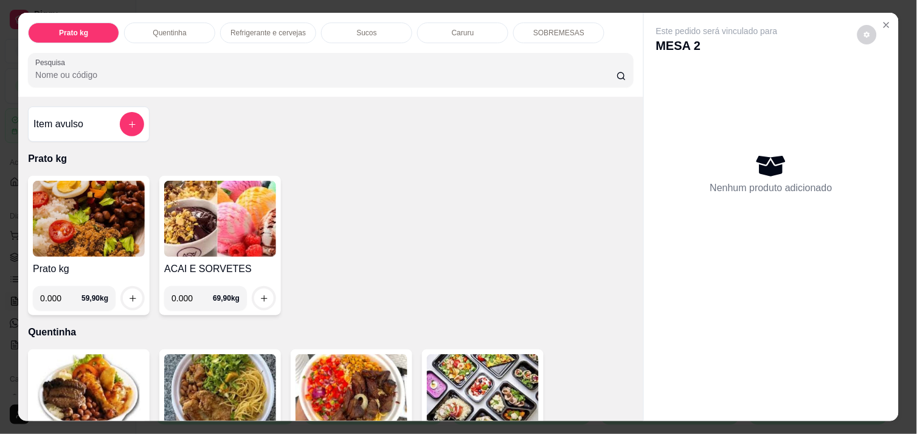
click at [57, 293] on input "0.000" at bounding box center [60, 298] width 41 height 24
type input "0.640"
click at [131, 295] on icon "increase-product-quantity" at bounding box center [132, 298] width 9 height 9
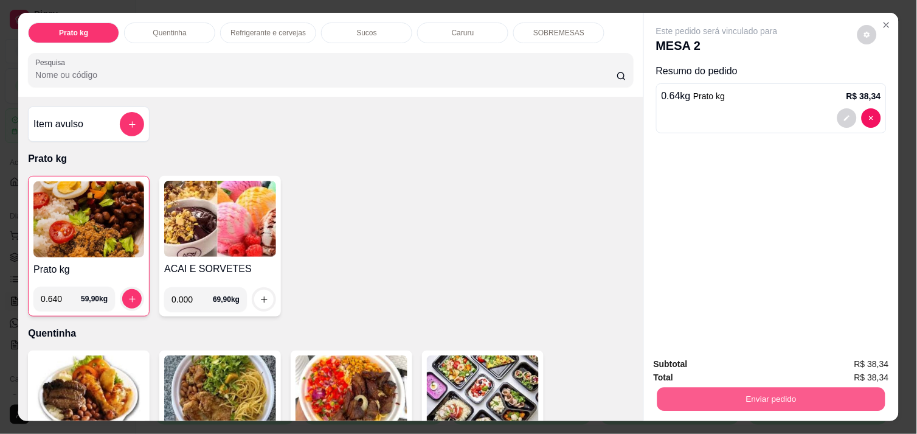
click at [686, 387] on button "Enviar pedido" at bounding box center [772, 399] width 228 height 24
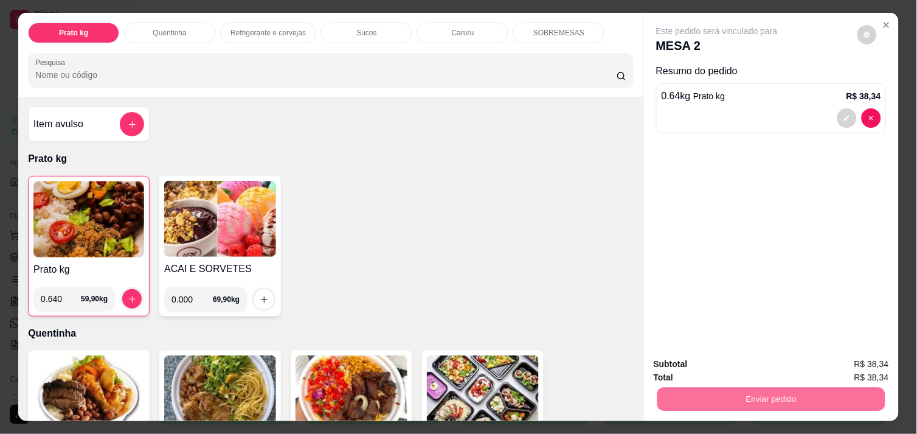
click at [701, 363] on button "Não registrar e enviar pedido" at bounding box center [731, 364] width 123 height 23
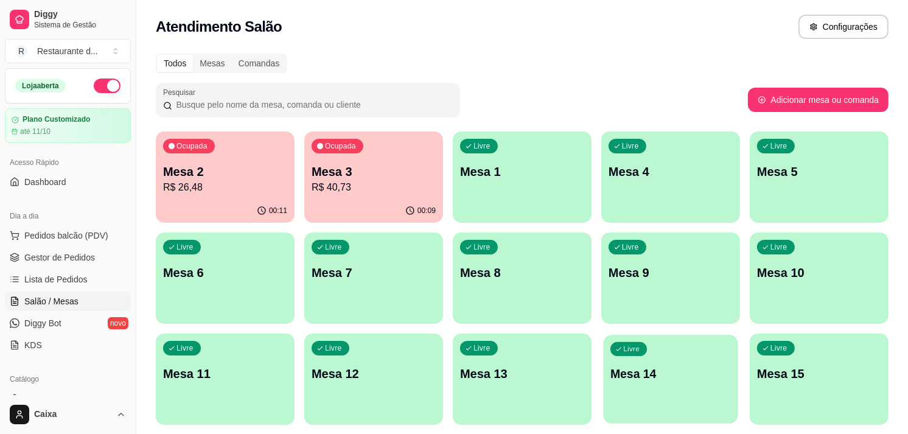
click at [701, 363] on div "Livre Mesa 14" at bounding box center [670, 372] width 134 height 74
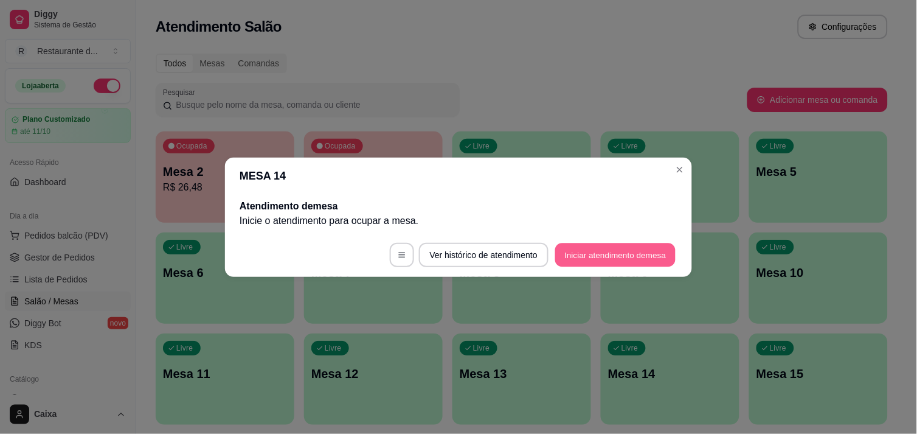
click at [598, 252] on button "Iniciar atendimento de mesa" at bounding box center [615, 255] width 120 height 24
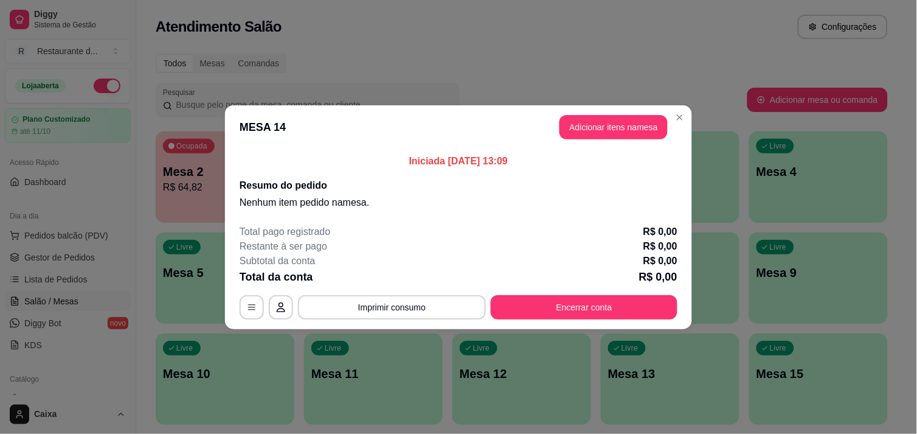
click at [598, 254] on div "Subtotal da conta R$ 0,00" at bounding box center [459, 261] width 438 height 15
click at [600, 128] on button "Adicionar itens na mesa" at bounding box center [614, 127] width 105 height 24
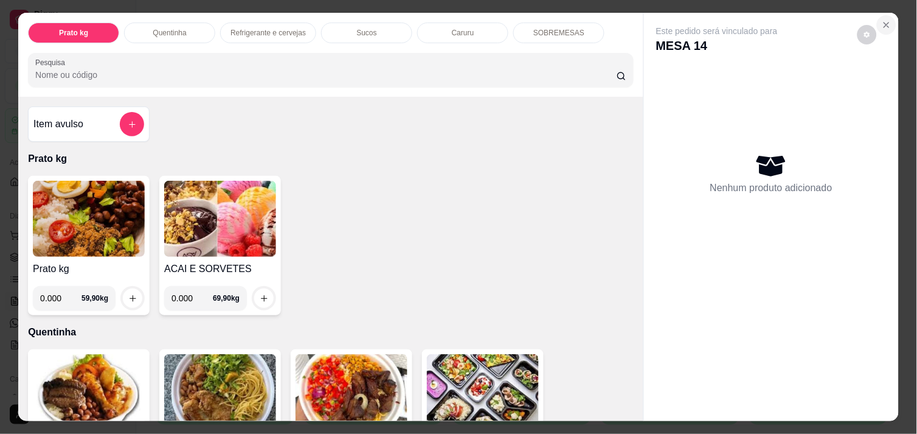
click at [882, 22] on icon "Close" at bounding box center [887, 25] width 10 height 10
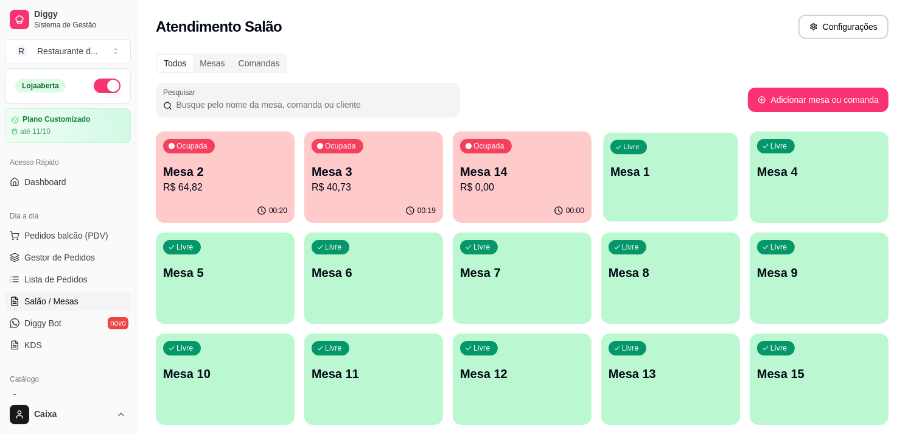
click at [659, 180] on div "Livre Mesa 1" at bounding box center [670, 170] width 134 height 74
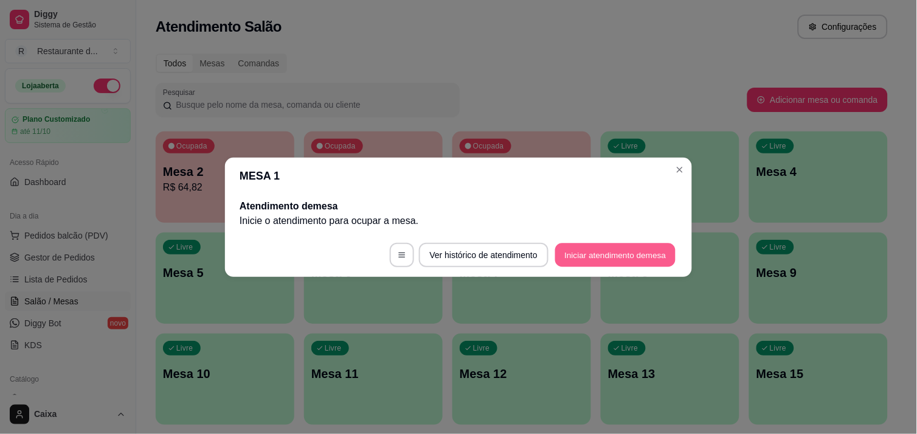
click at [610, 256] on button "Iniciar atendimento de mesa" at bounding box center [615, 255] width 120 height 24
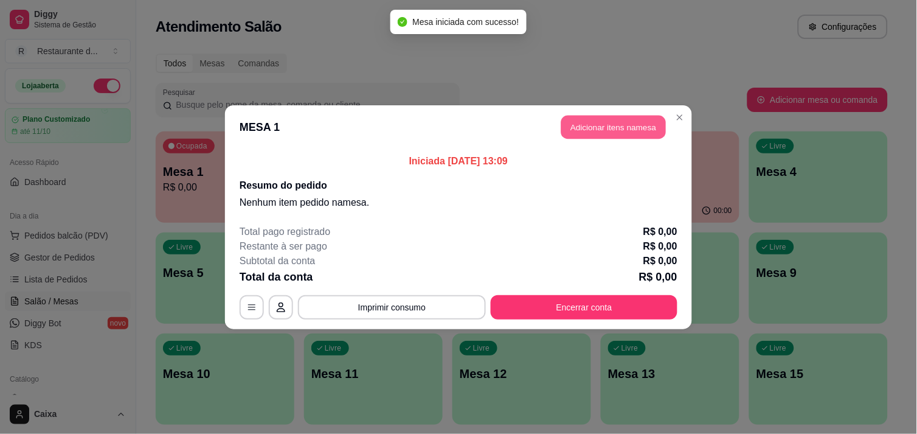
click at [572, 120] on button "Adicionar itens na mesa" at bounding box center [614, 127] width 105 height 24
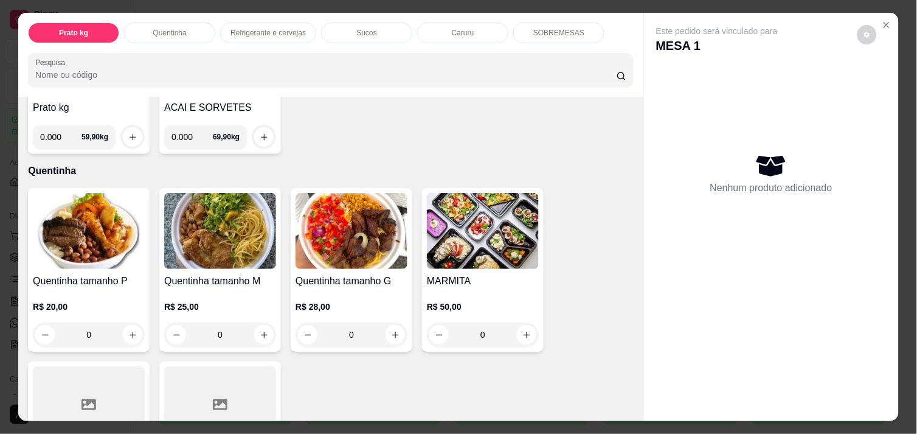
scroll to position [162, 0]
click at [524, 330] on icon "increase-product-quantity" at bounding box center [527, 334] width 9 height 9
type input "1"
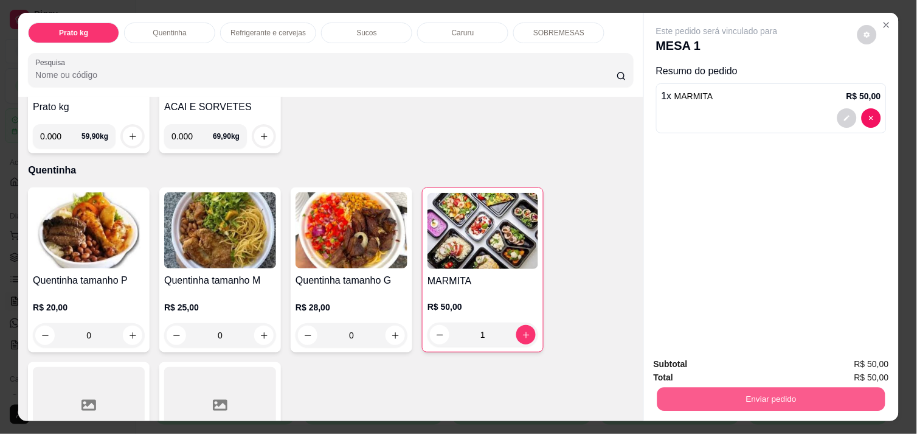
click at [798, 402] on button "Enviar pedido" at bounding box center [772, 399] width 228 height 24
click at [761, 387] on button "Enviar pedido" at bounding box center [772, 399] width 228 height 24
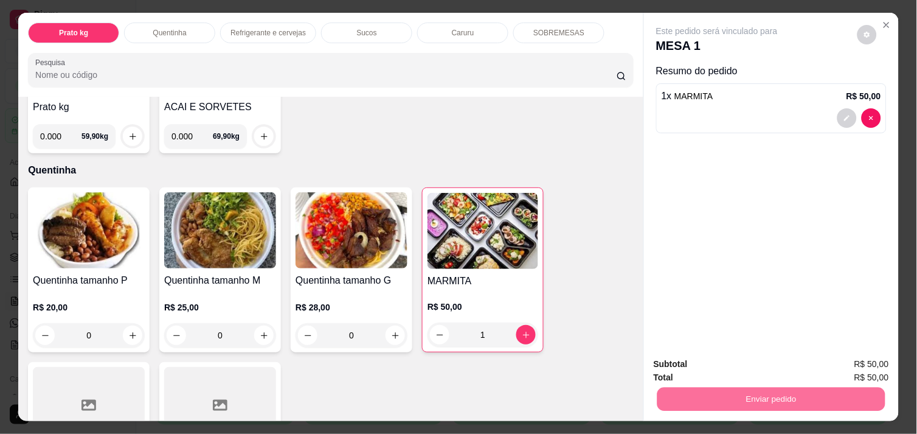
click at [743, 367] on button "Não registrar e enviar pedido" at bounding box center [731, 364] width 123 height 23
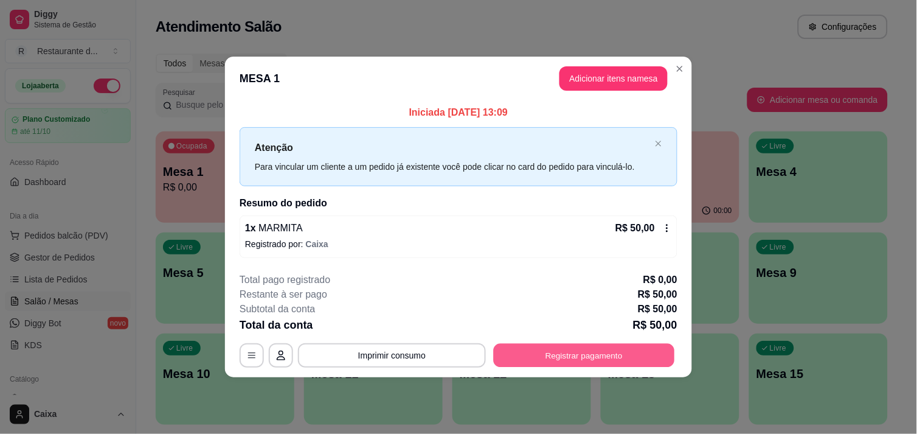
click at [607, 352] on button "Registrar pagamento" at bounding box center [584, 356] width 181 height 24
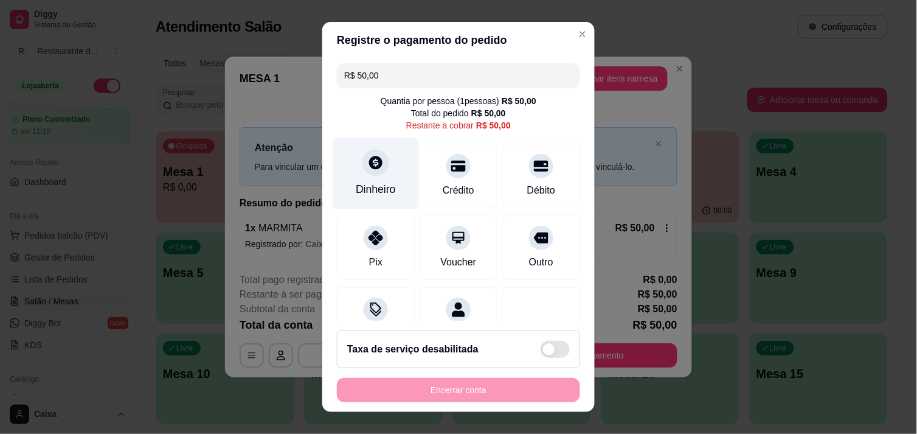
click at [371, 167] on icon at bounding box center [375, 162] width 13 height 13
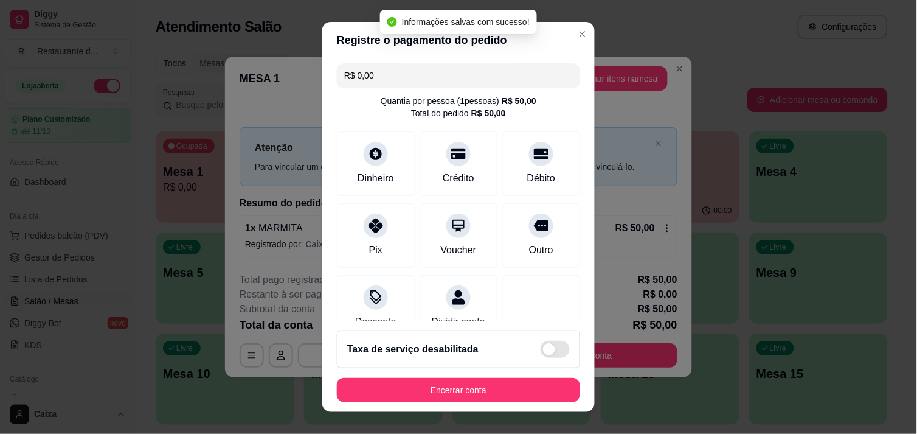
type input "R$ 0,00"
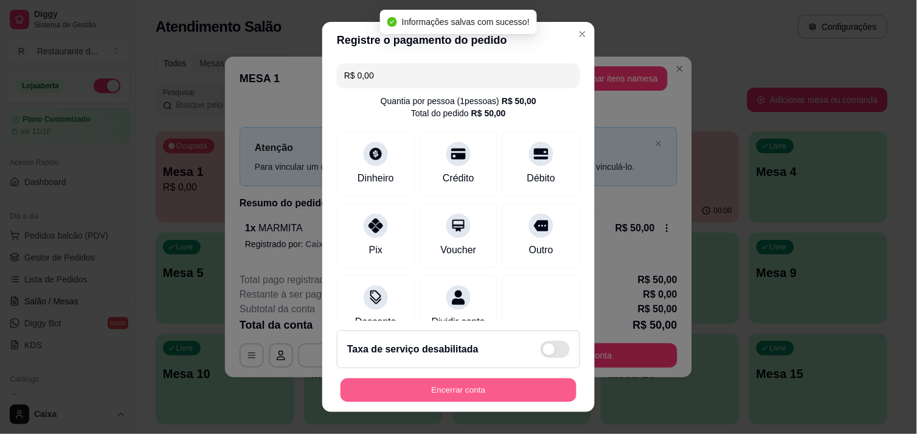
click at [473, 389] on button "Encerrar conta" at bounding box center [459, 390] width 236 height 24
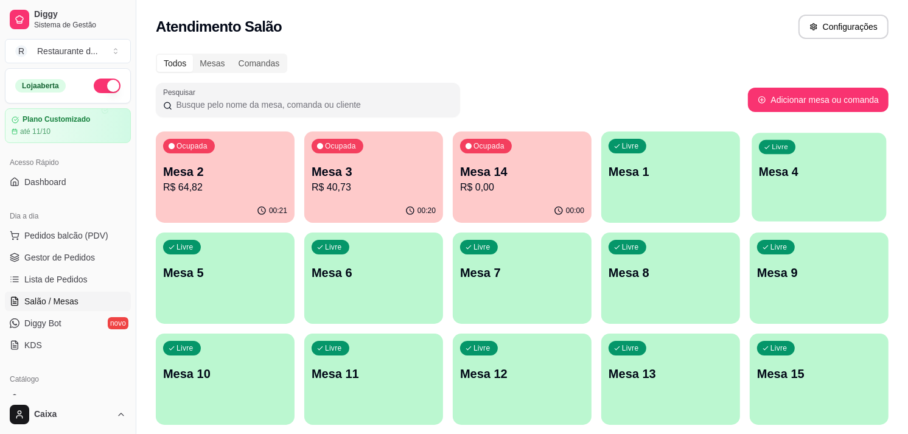
click at [812, 178] on p "Mesa 4" at bounding box center [819, 172] width 120 height 16
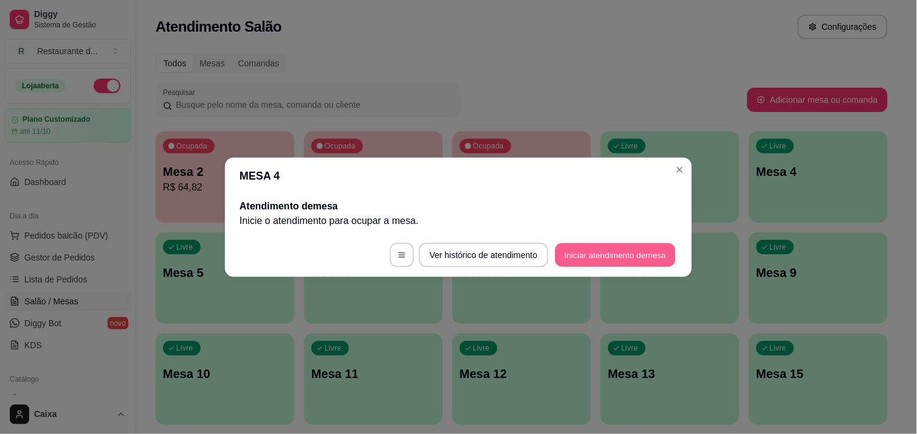
click at [602, 243] on button "Iniciar atendimento de mesa" at bounding box center [615, 255] width 120 height 24
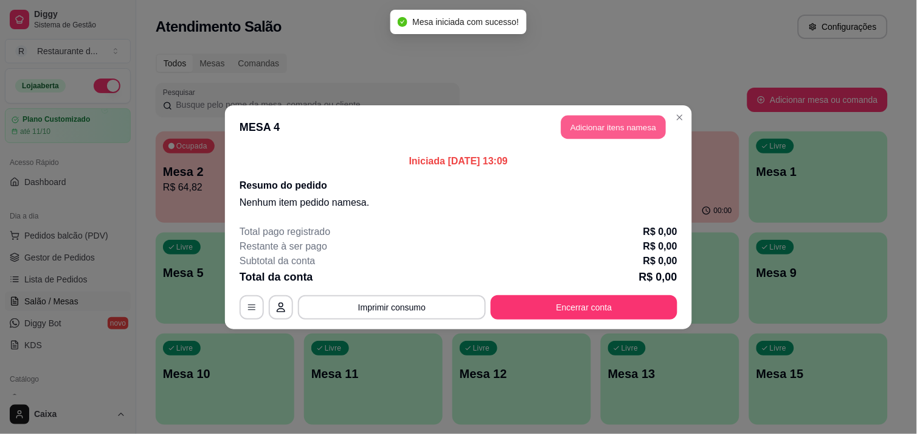
click at [619, 131] on button "Adicionar itens na mesa" at bounding box center [614, 127] width 105 height 24
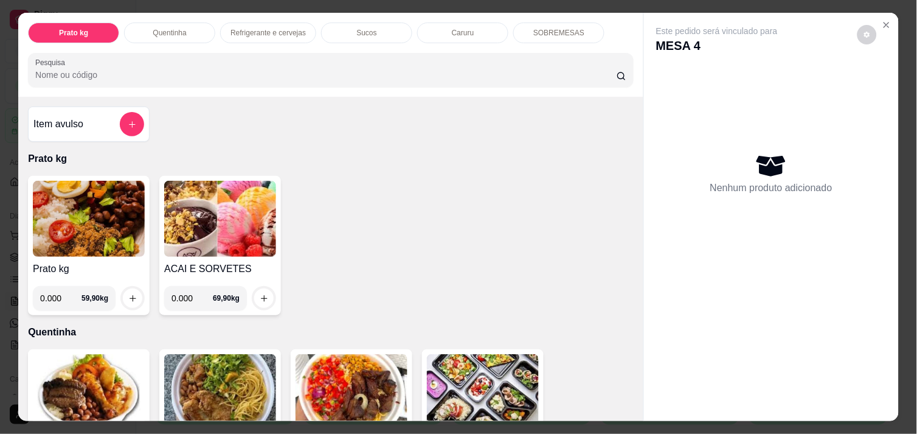
click at [57, 294] on input "0.000" at bounding box center [60, 298] width 41 height 24
type input "0.426"
click at [130, 295] on icon "increase-product-quantity" at bounding box center [132, 298] width 9 height 9
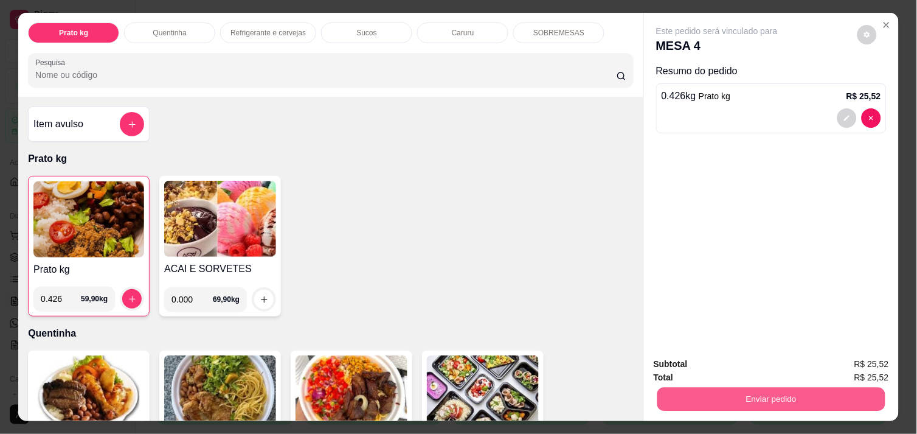
click at [726, 403] on button "Enviar pedido" at bounding box center [772, 399] width 228 height 24
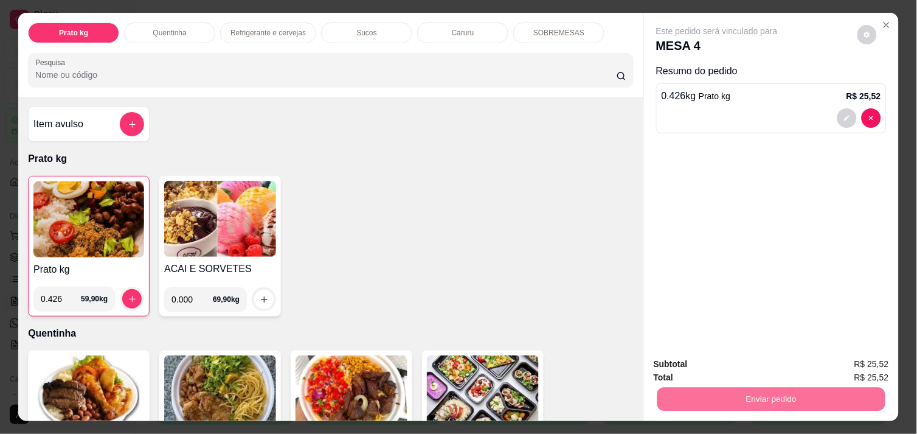
click at [687, 357] on button "Não registrar e enviar pedido" at bounding box center [731, 364] width 123 height 23
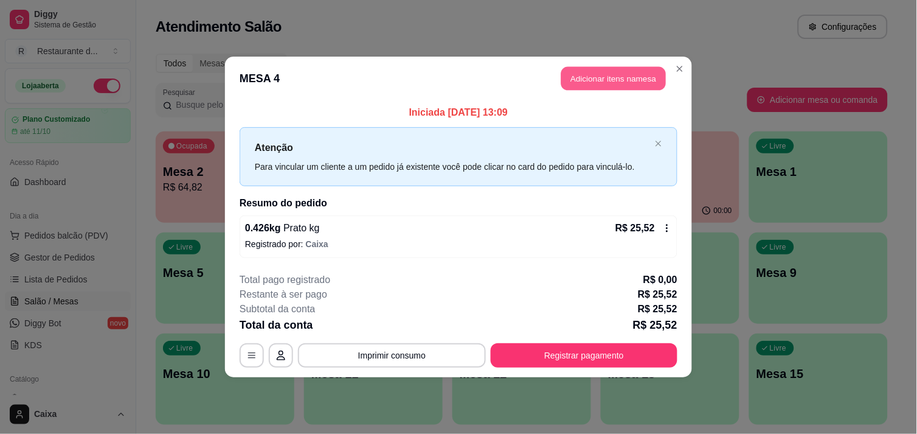
click at [599, 76] on button "Adicionar itens na mesa" at bounding box center [614, 79] width 105 height 24
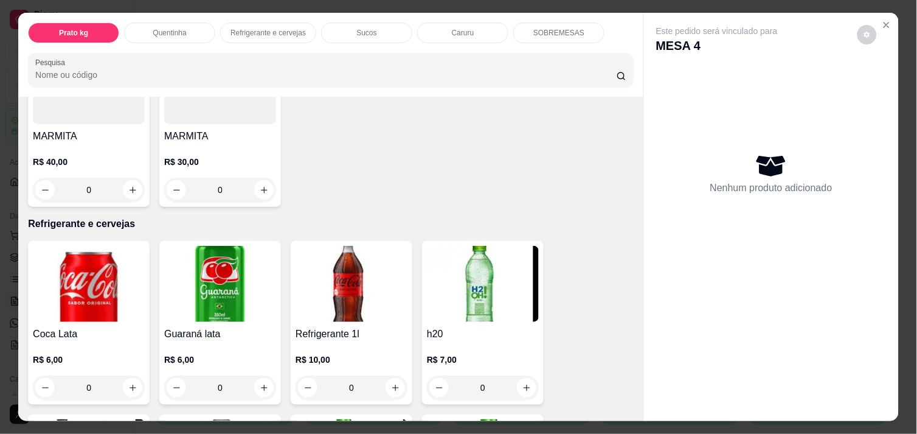
scroll to position [487, 0]
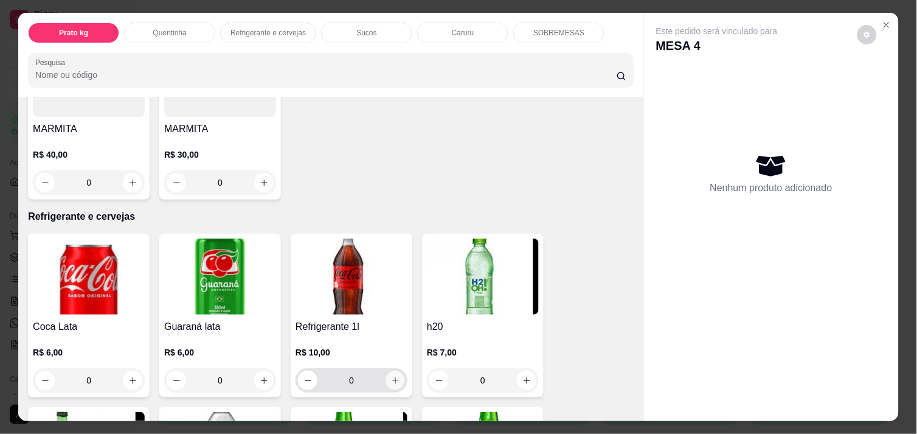
click at [391, 376] on icon "increase-product-quantity" at bounding box center [395, 380] width 9 height 9
type input "1"
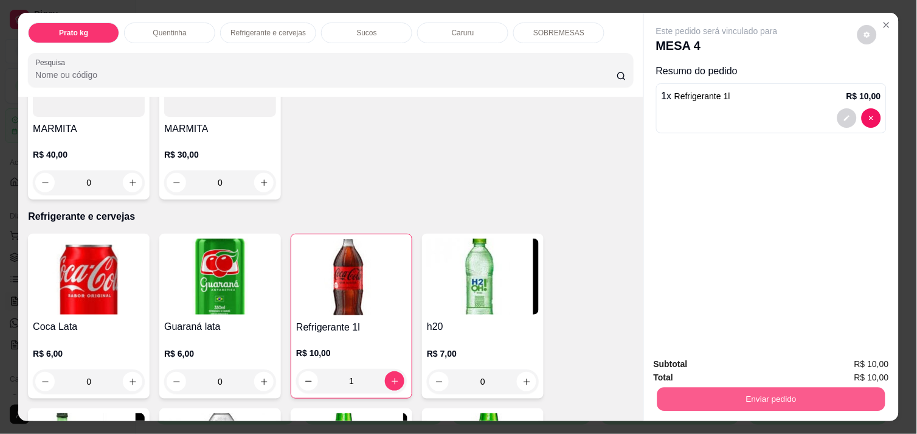
click at [692, 398] on button "Enviar pedido" at bounding box center [772, 399] width 228 height 24
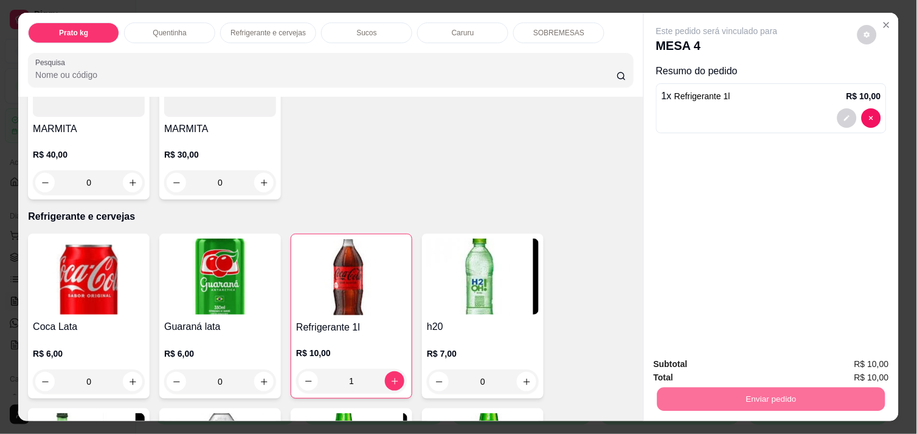
click at [692, 362] on button "Não registrar e enviar pedido" at bounding box center [731, 364] width 123 height 23
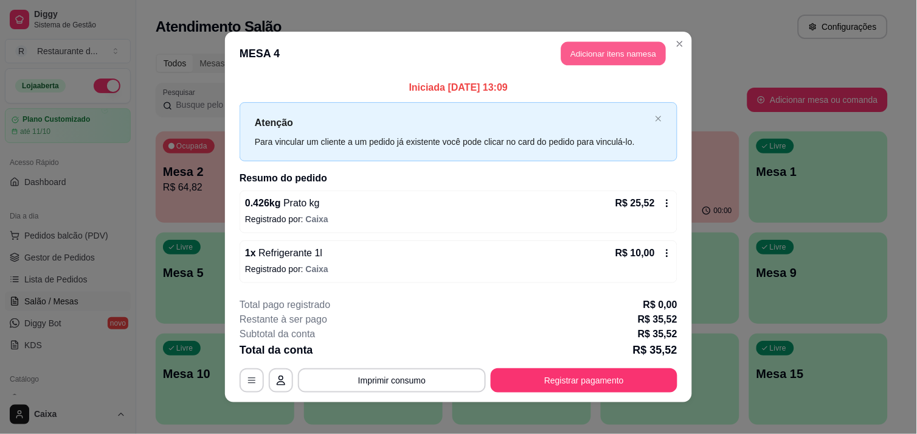
click at [616, 51] on button "Adicionar itens na mesa" at bounding box center [614, 54] width 105 height 24
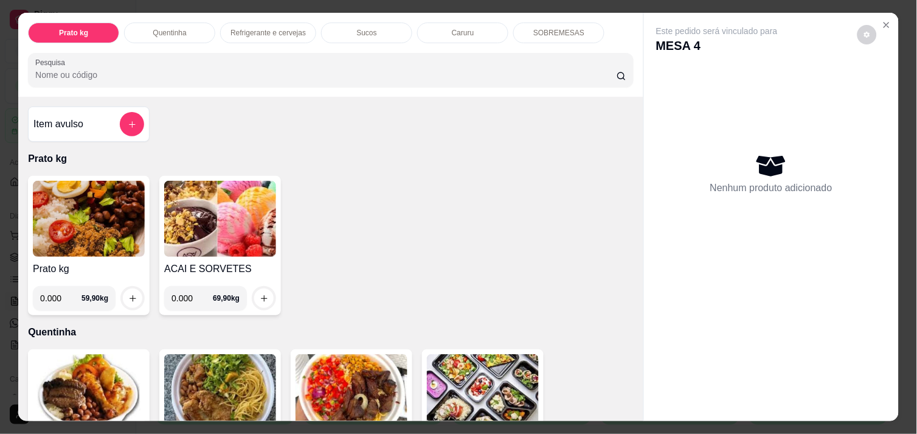
click at [59, 296] on input "0.000" at bounding box center [60, 298] width 41 height 24
type input "0.462"
click at [114, 294] on div "0.462 59,90 kg" at bounding box center [89, 298] width 112 height 24
click at [128, 294] on icon "increase-product-quantity" at bounding box center [132, 298] width 9 height 9
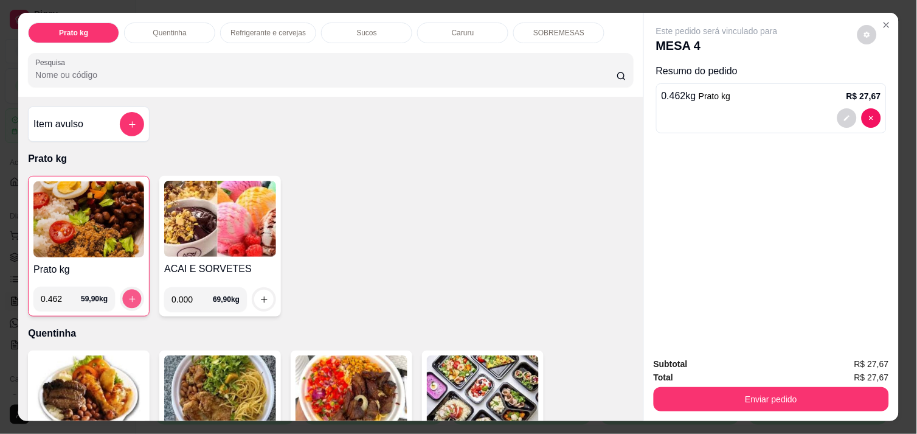
click at [129, 296] on icon "increase-product-quantity" at bounding box center [132, 299] width 6 height 6
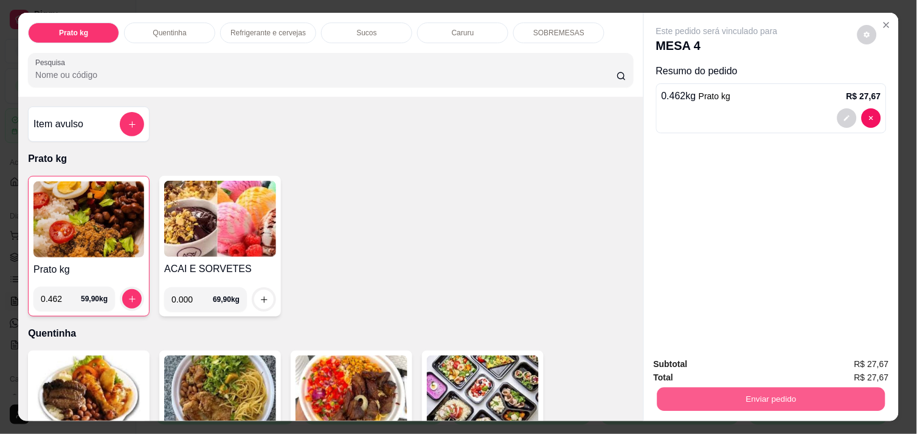
click at [756, 392] on button "Enviar pedido" at bounding box center [772, 399] width 228 height 24
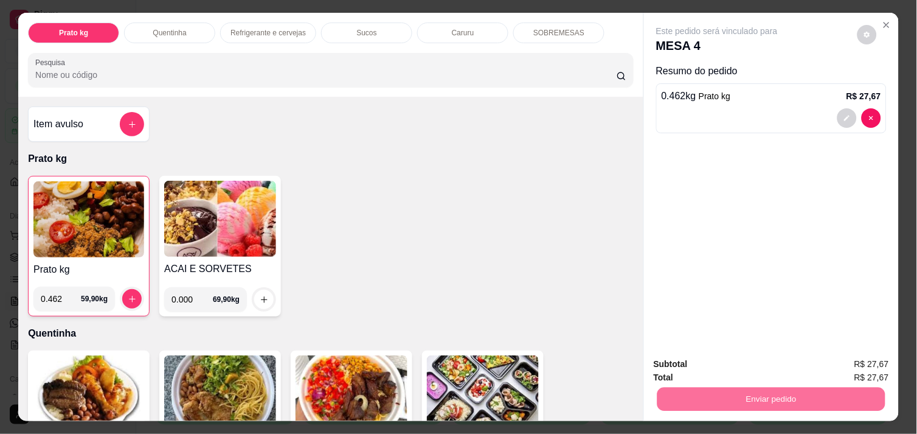
click at [742, 369] on button "Não registrar e enviar pedido" at bounding box center [731, 364] width 123 height 23
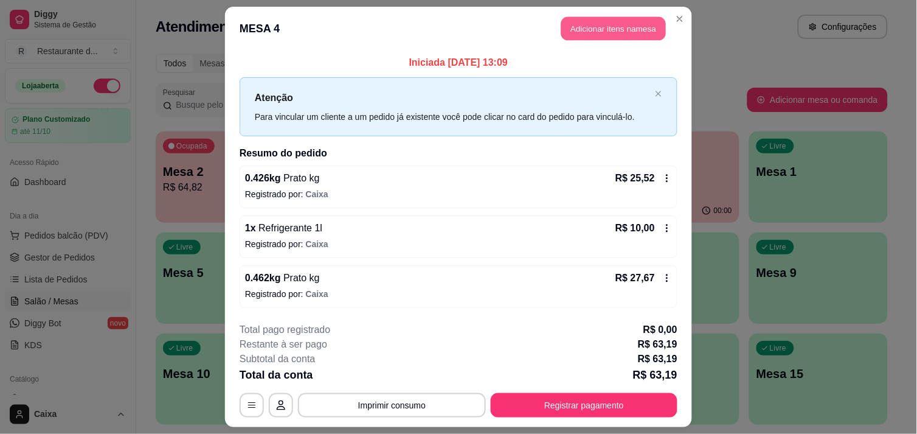
click at [616, 26] on button "Adicionar itens na mesa" at bounding box center [614, 29] width 105 height 24
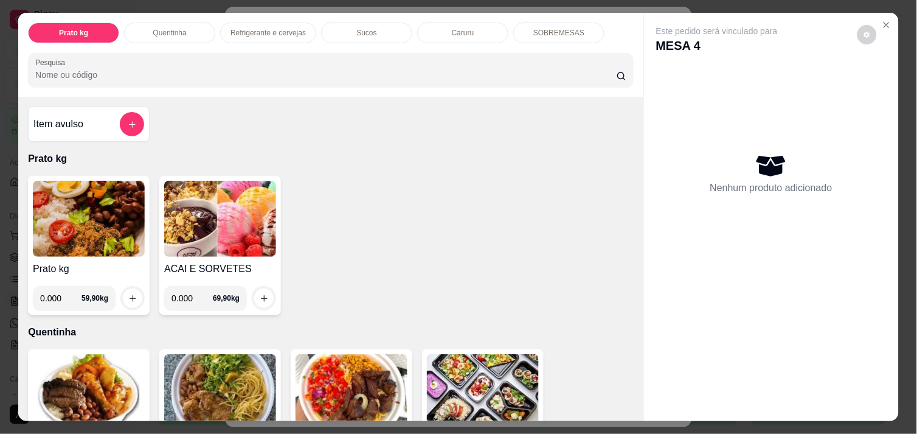
click at [57, 292] on input "0.000" at bounding box center [60, 298] width 41 height 24
type input "0.450"
click at [127, 289] on button "increase-product-quantity" at bounding box center [133, 298] width 19 height 19
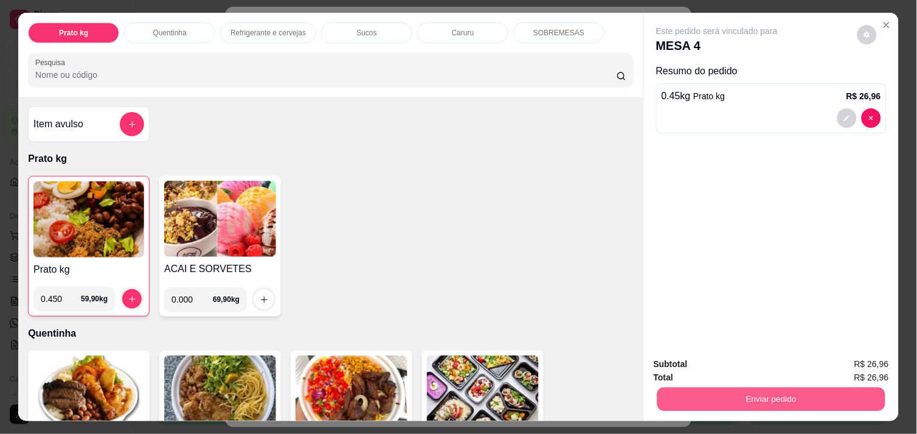
click at [740, 389] on button "Enviar pedido" at bounding box center [772, 399] width 228 height 24
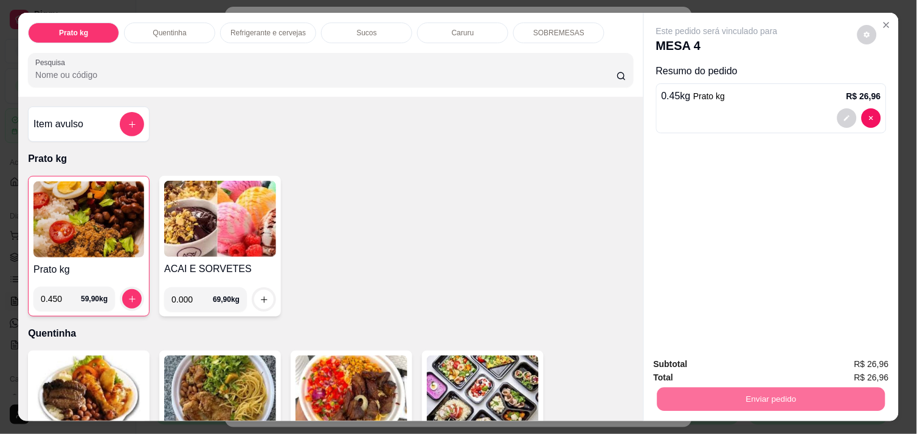
click at [724, 366] on button "Não registrar e enviar pedido" at bounding box center [731, 364] width 123 height 23
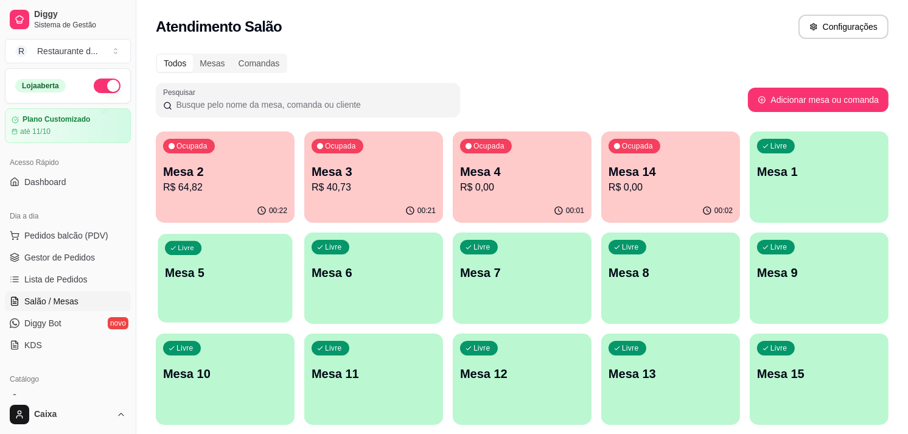
click at [260, 282] on div "Livre Mesa 5" at bounding box center [225, 271] width 134 height 74
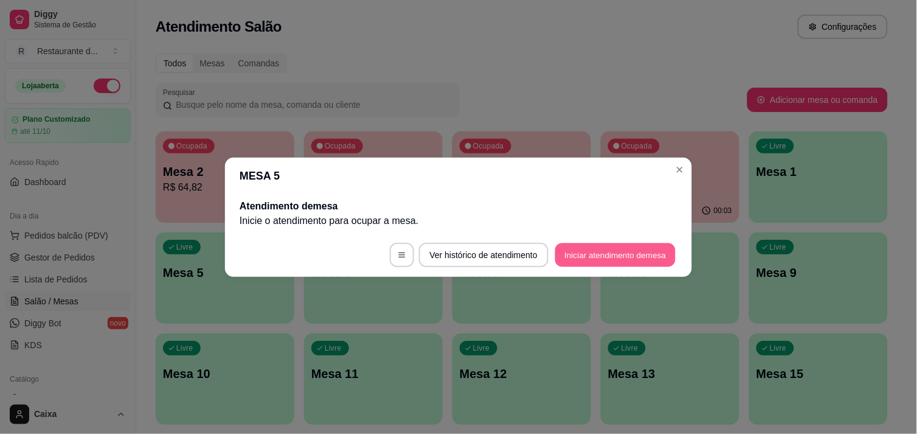
click at [599, 251] on button "Iniciar atendimento de mesa" at bounding box center [615, 255] width 120 height 24
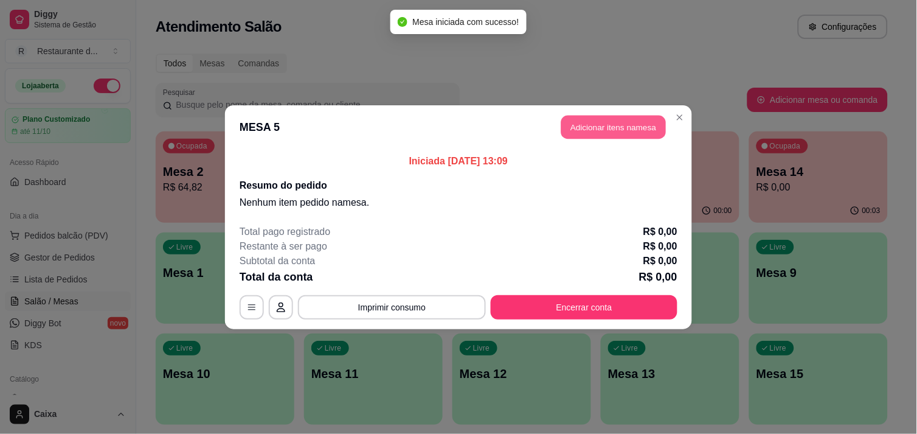
click at [597, 127] on button "Adicionar itens na mesa" at bounding box center [614, 127] width 105 height 24
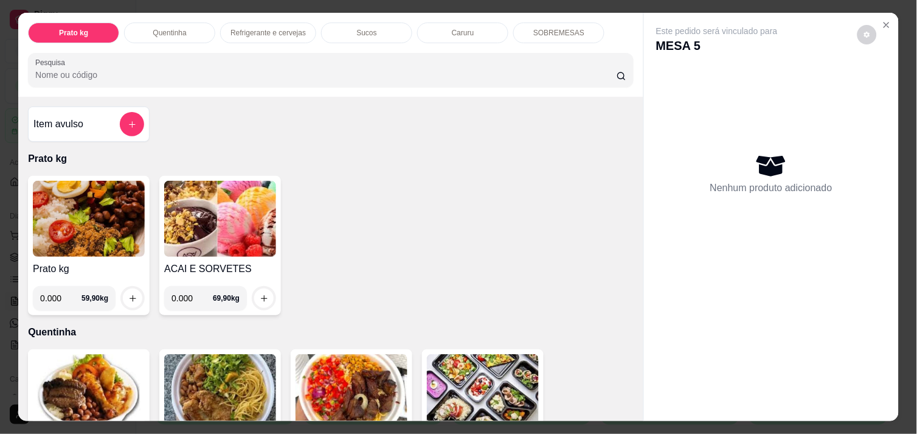
click at [61, 292] on input "0.000" at bounding box center [60, 298] width 41 height 24
type input "0.418"
click at [130, 294] on icon "increase-product-quantity" at bounding box center [132, 298] width 9 height 9
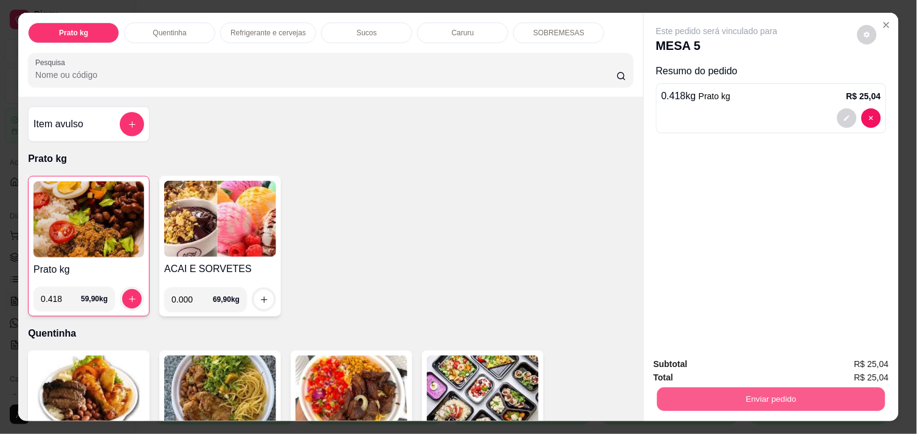
click at [770, 387] on button "Enviar pedido" at bounding box center [772, 399] width 228 height 24
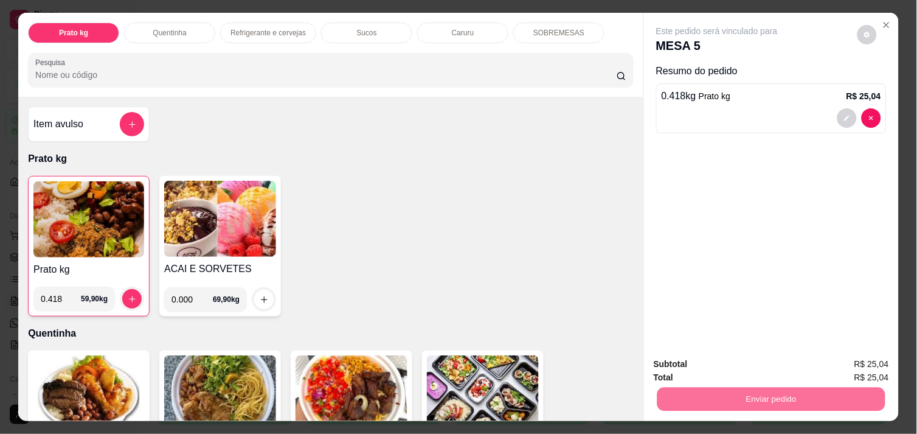
click at [758, 371] on button "Não registrar e enviar pedido" at bounding box center [731, 364] width 123 height 23
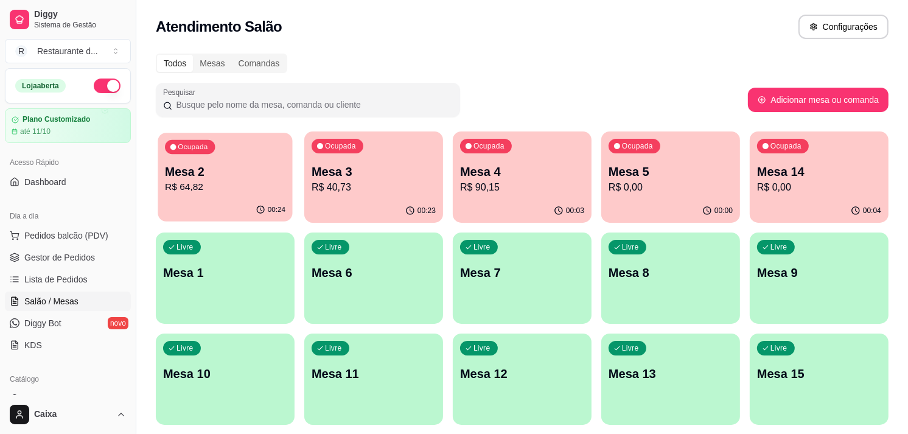
click at [229, 175] on p "Mesa 2" at bounding box center [225, 172] width 120 height 16
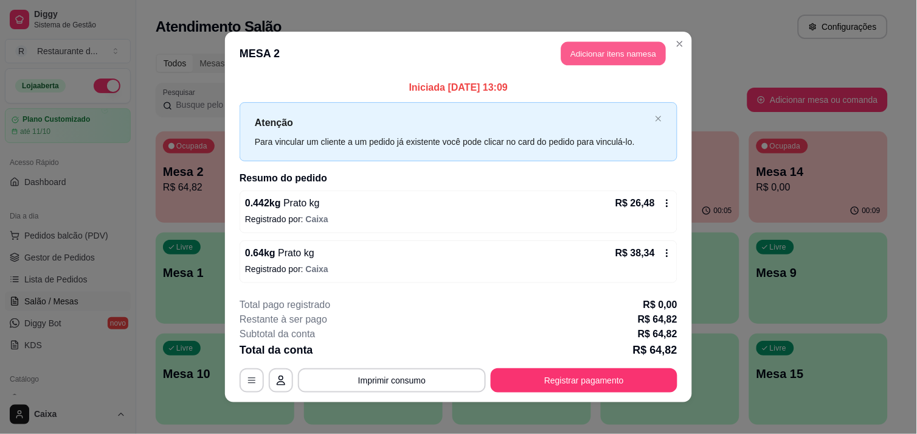
click at [600, 43] on button "Adicionar itens na mesa" at bounding box center [614, 54] width 105 height 24
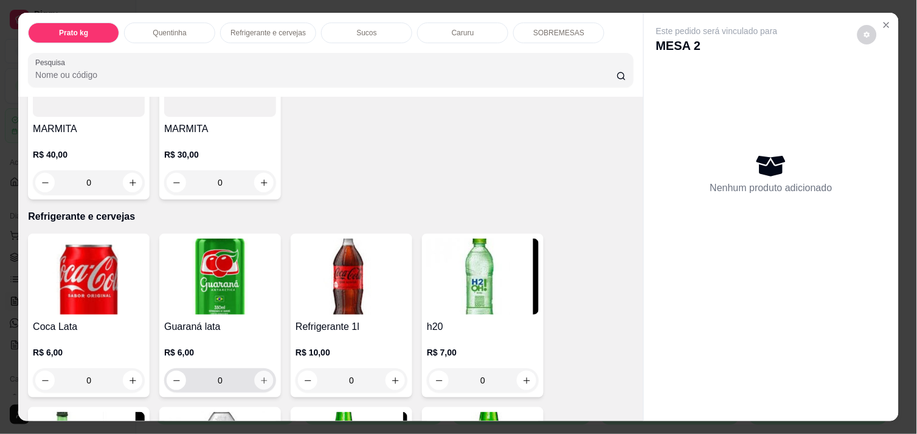
click at [255, 374] on button "increase-product-quantity" at bounding box center [264, 380] width 19 height 19
type input "1"
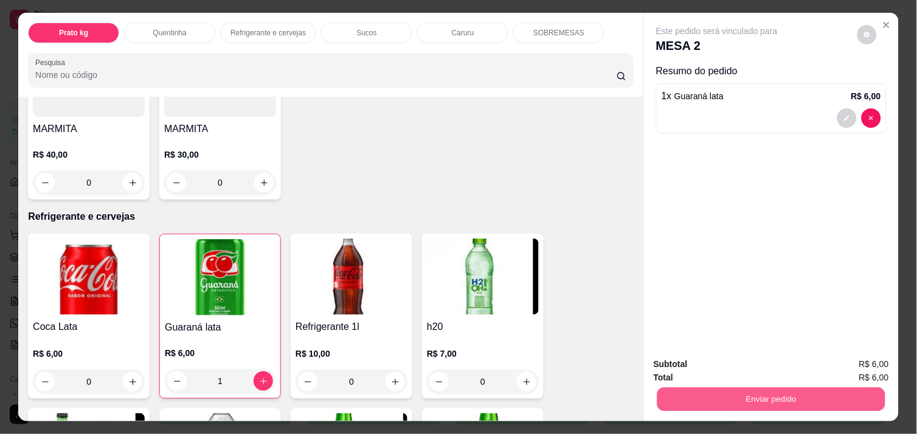
click at [697, 402] on button "Enviar pedido" at bounding box center [772, 399] width 228 height 24
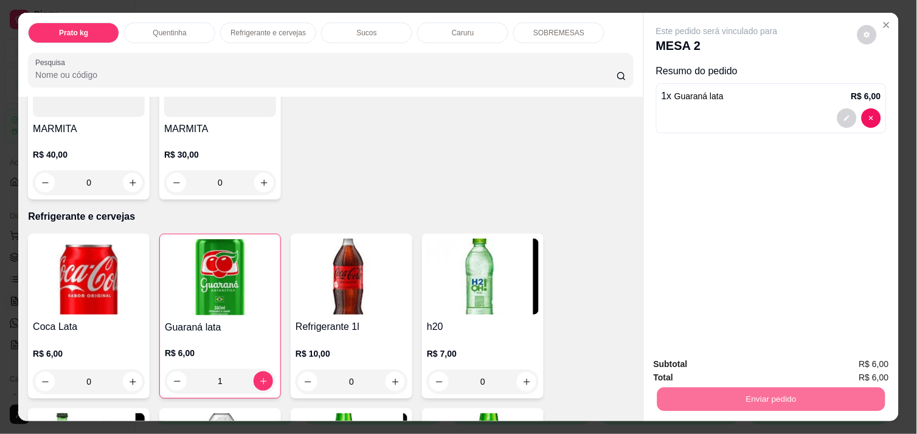
click at [694, 365] on button "Não registrar e enviar pedido" at bounding box center [731, 364] width 123 height 23
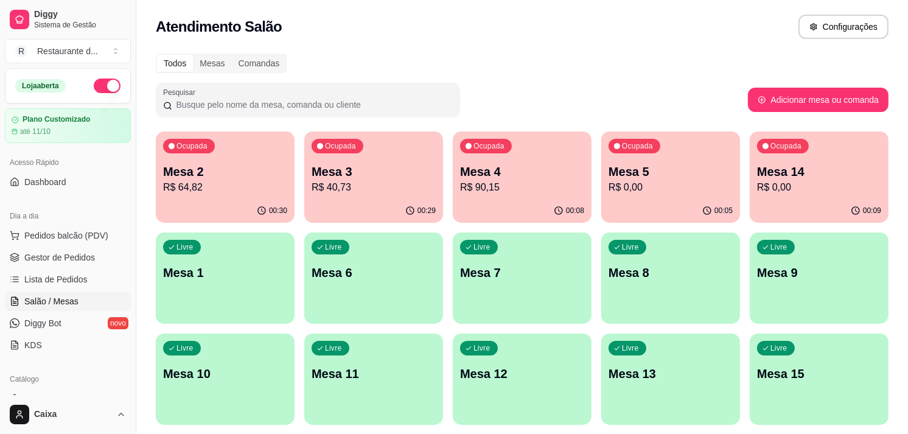
click at [271, 189] on p "R$ 64,82" at bounding box center [225, 187] width 120 height 14
click at [269, 198] on button "Ocupada Mesa 2 R$ 64,82 00:30" at bounding box center [225, 176] width 139 height 91
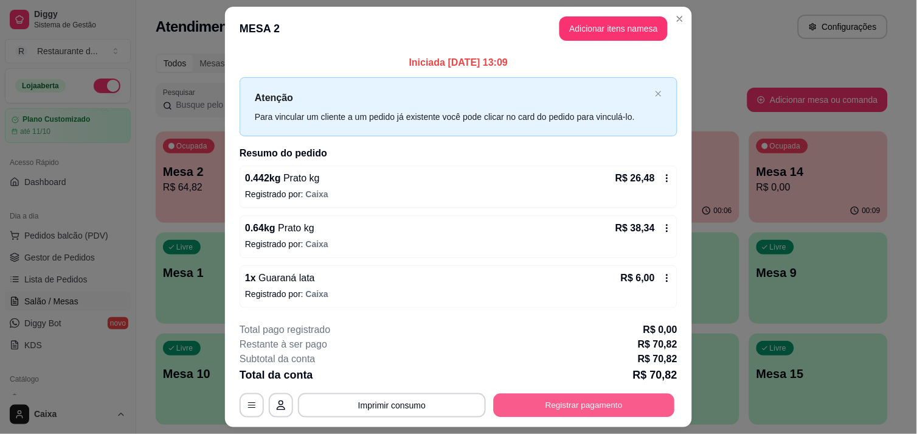
click at [515, 412] on button "Registrar pagamento" at bounding box center [584, 406] width 181 height 24
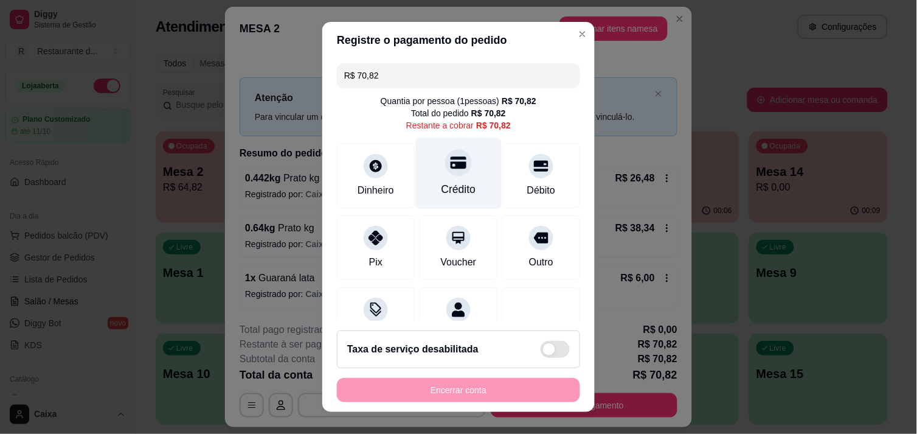
click at [449, 183] on div "Crédito" at bounding box center [459, 189] width 35 height 16
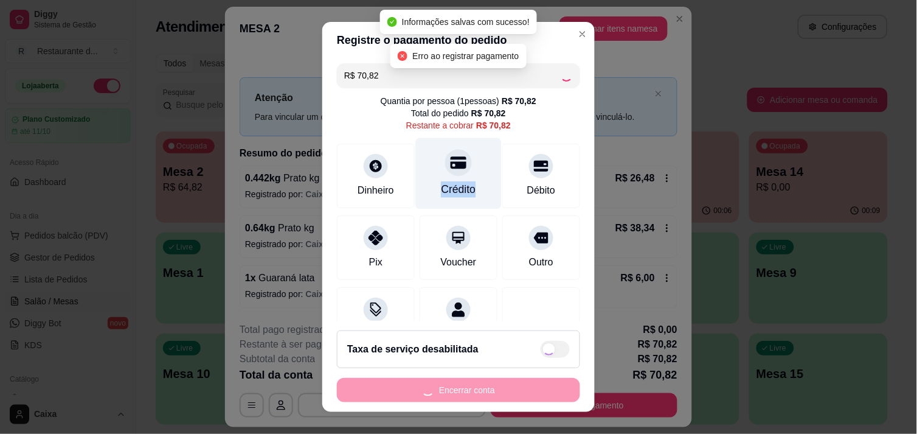
type input "R$ 0,00"
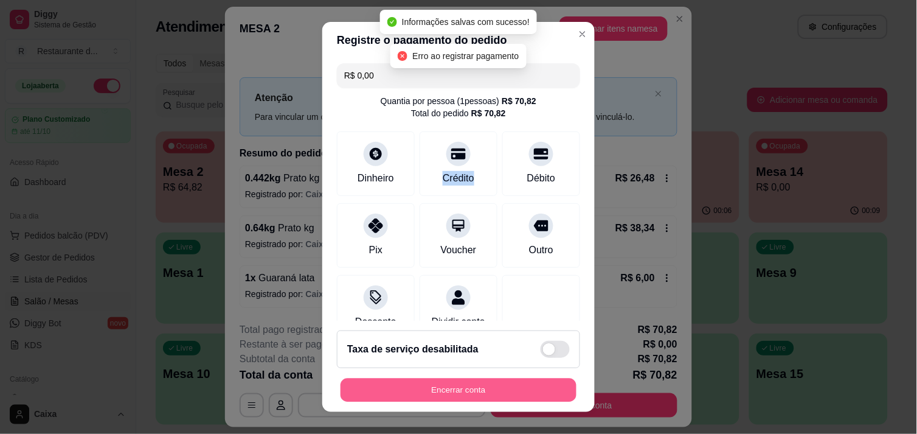
click at [481, 400] on button "Encerrar conta" at bounding box center [459, 390] width 236 height 24
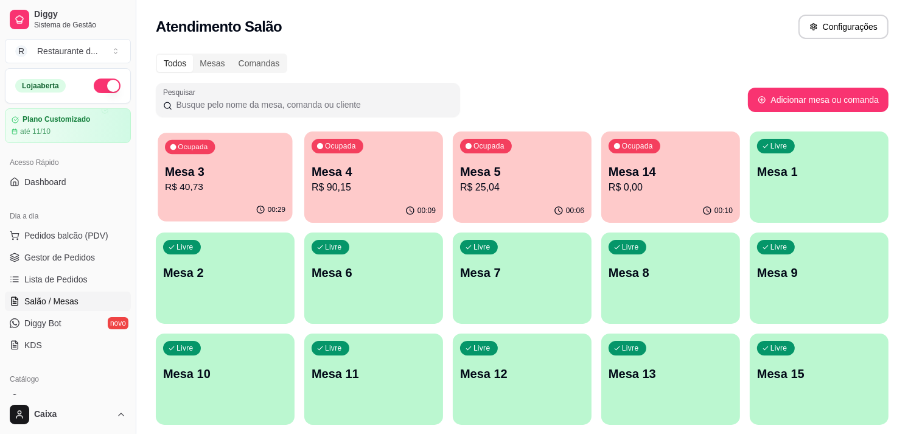
click at [246, 177] on p "Mesa 3" at bounding box center [225, 172] width 120 height 16
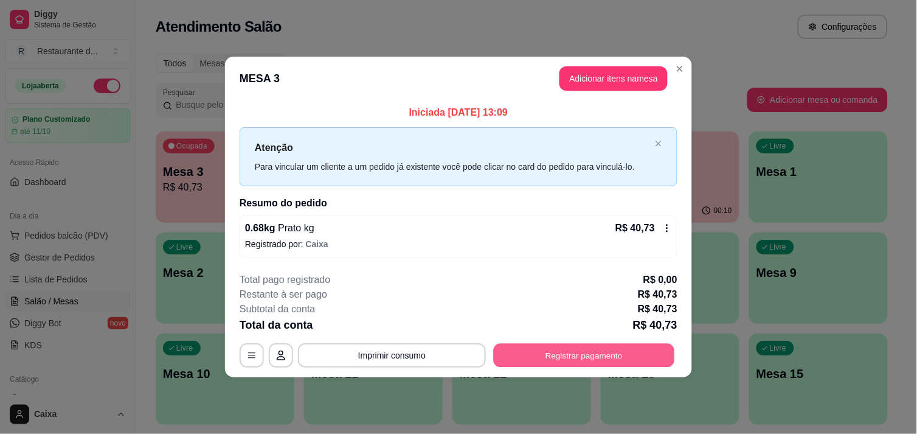
click at [556, 353] on button "Registrar pagamento" at bounding box center [584, 356] width 181 height 24
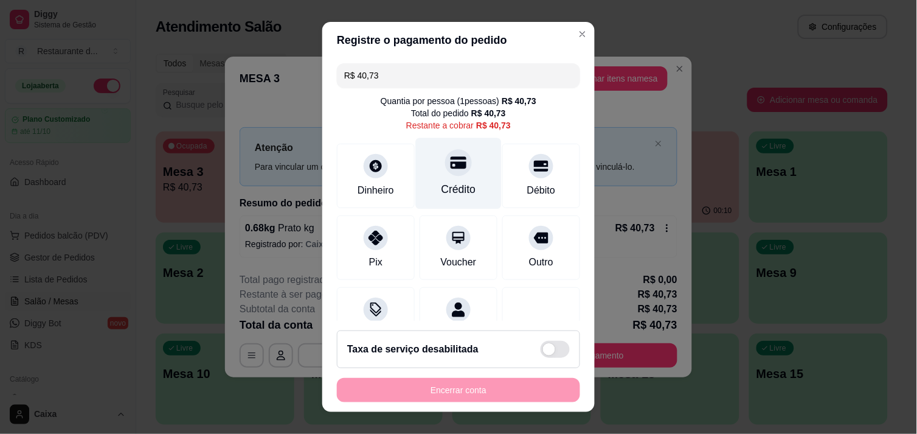
click at [445, 171] on div at bounding box center [458, 162] width 27 height 27
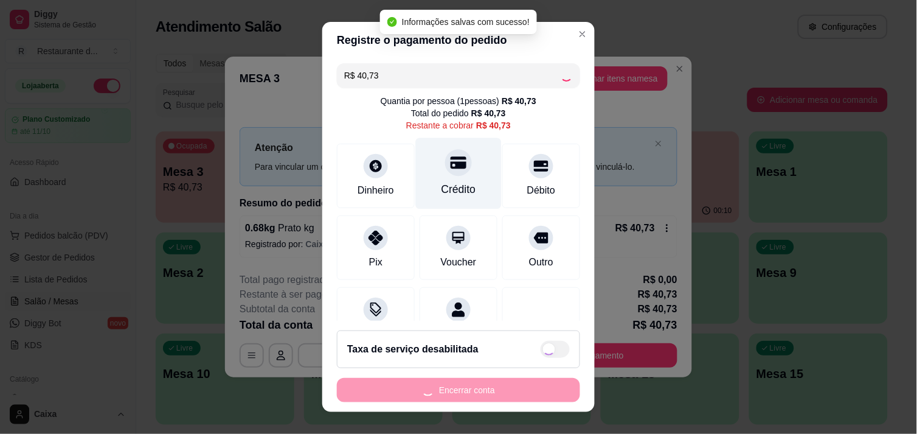
type input "R$ 0,00"
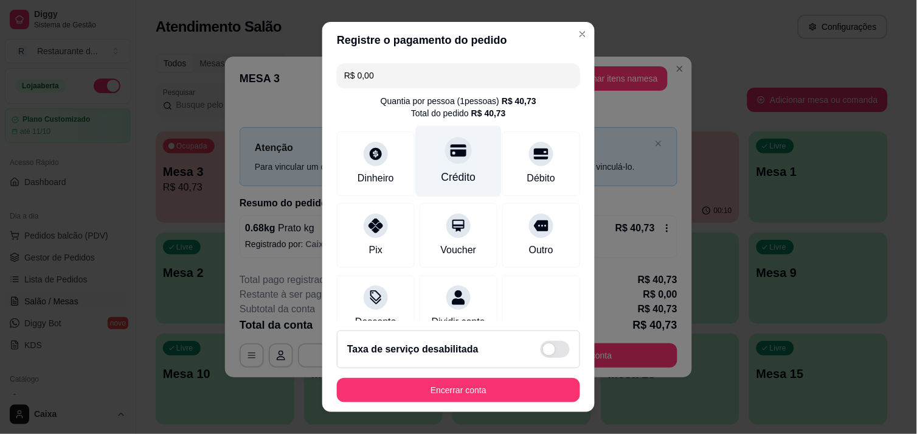
click at [442, 171] on div "Crédito" at bounding box center [459, 177] width 35 height 16
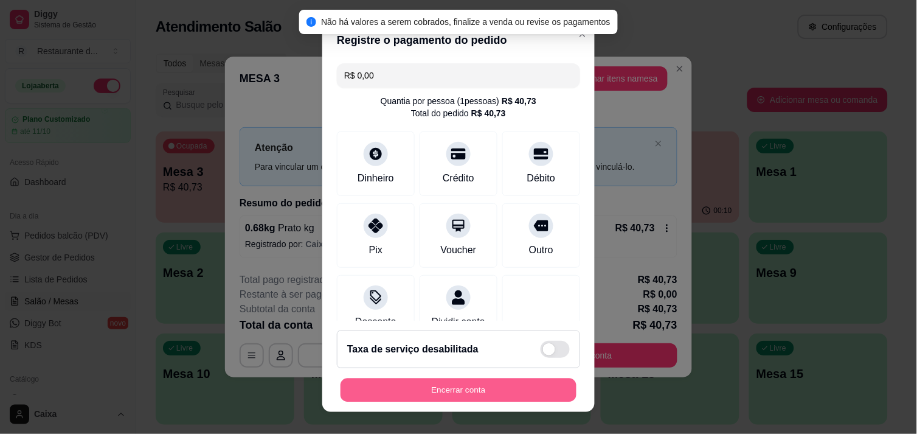
click at [439, 385] on button "Encerrar conta" at bounding box center [459, 390] width 236 height 24
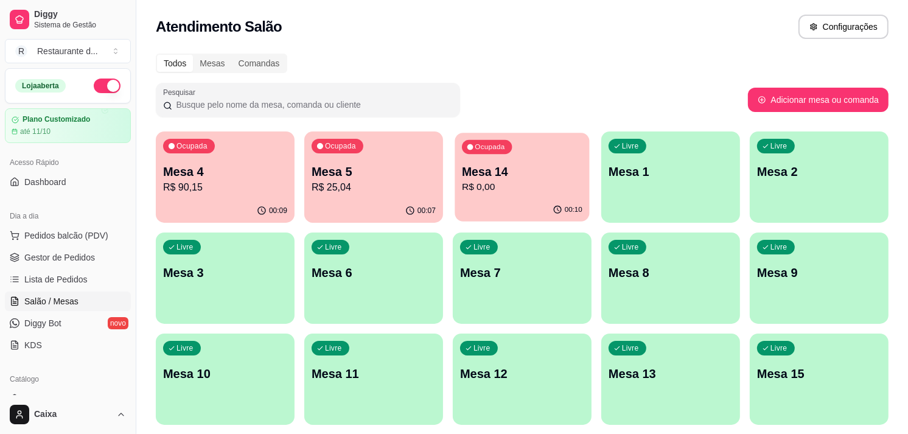
click at [545, 207] on div "00:10" at bounding box center [521, 209] width 134 height 23
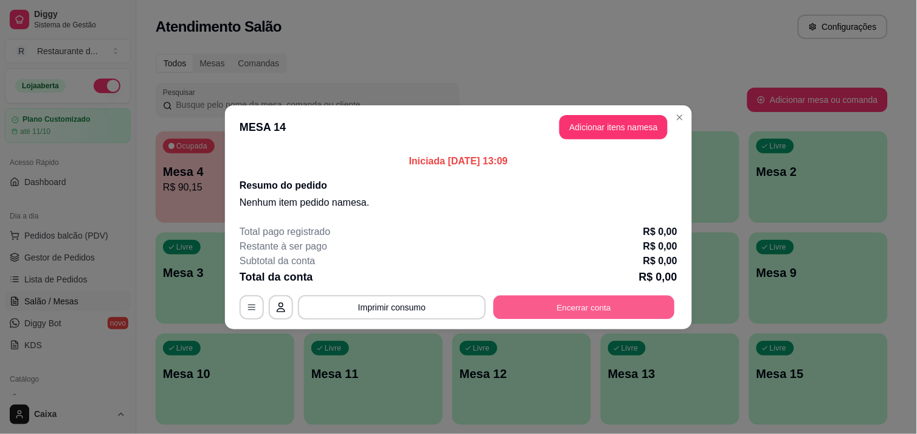
click at [554, 311] on button "Encerrar conta" at bounding box center [584, 307] width 181 height 24
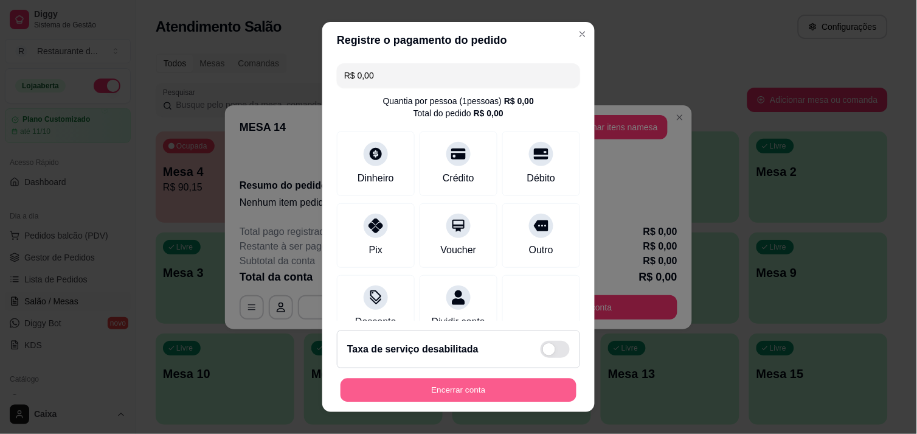
click at [487, 386] on button "Encerrar conta" at bounding box center [459, 390] width 236 height 24
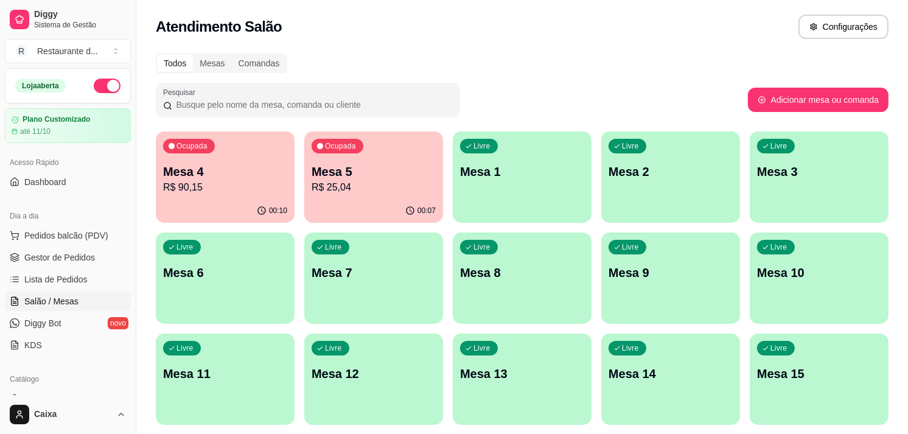
click at [481, 183] on div "Livre Mesa 1" at bounding box center [522, 169] width 139 height 77
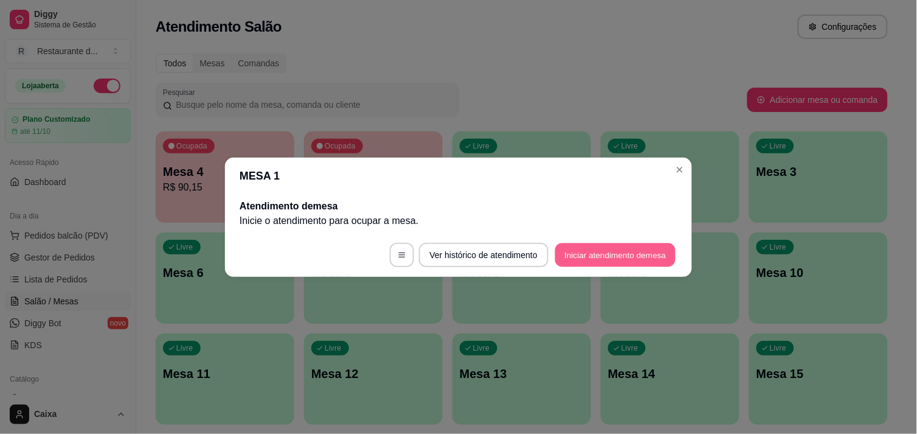
click at [600, 263] on button "Iniciar atendimento de mesa" at bounding box center [615, 255] width 120 height 24
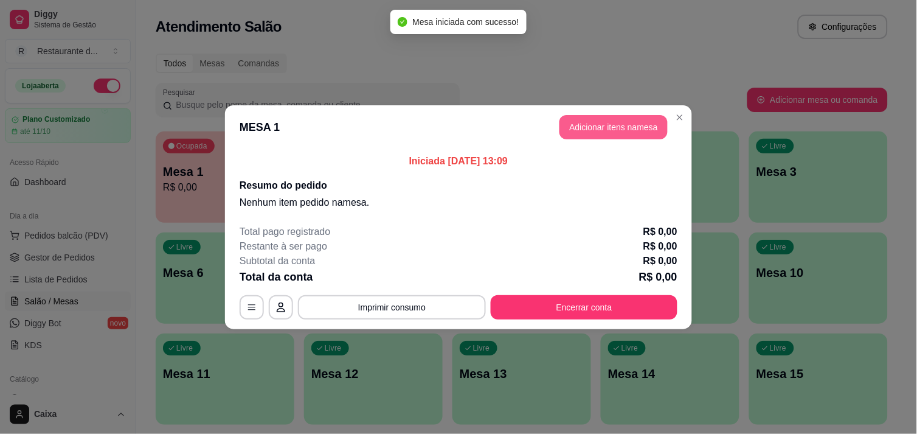
click at [633, 125] on button "Adicionar itens na mesa" at bounding box center [614, 127] width 108 height 24
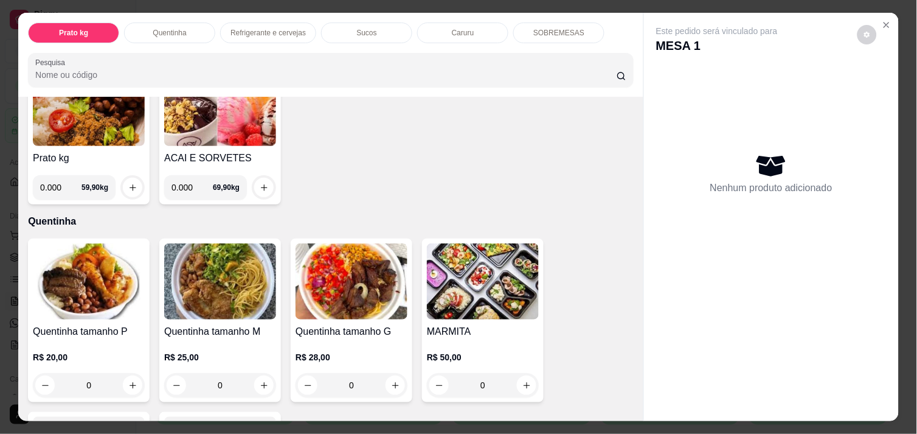
scroll to position [135, 0]
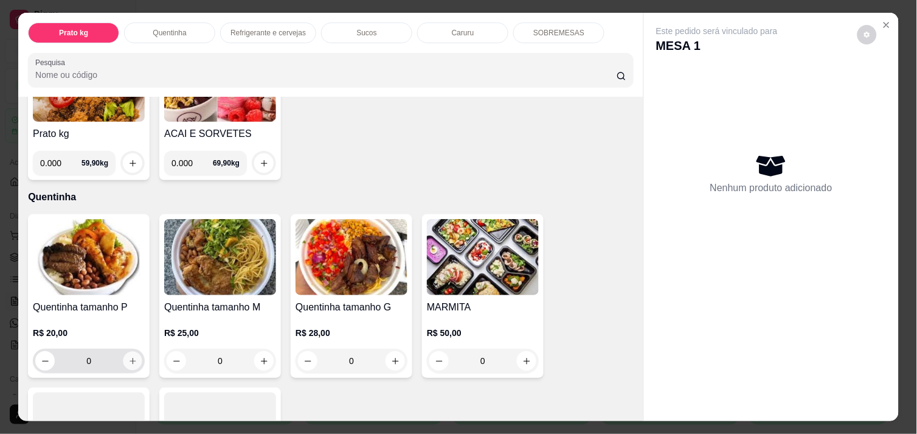
click at [128, 357] on icon "increase-product-quantity" at bounding box center [132, 361] width 9 height 9
type input "1"
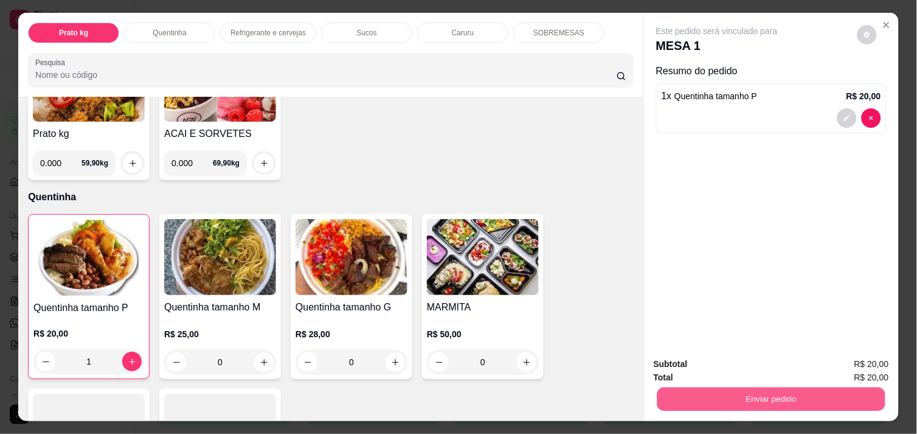
click at [736, 391] on button "Enviar pedido" at bounding box center [772, 399] width 228 height 24
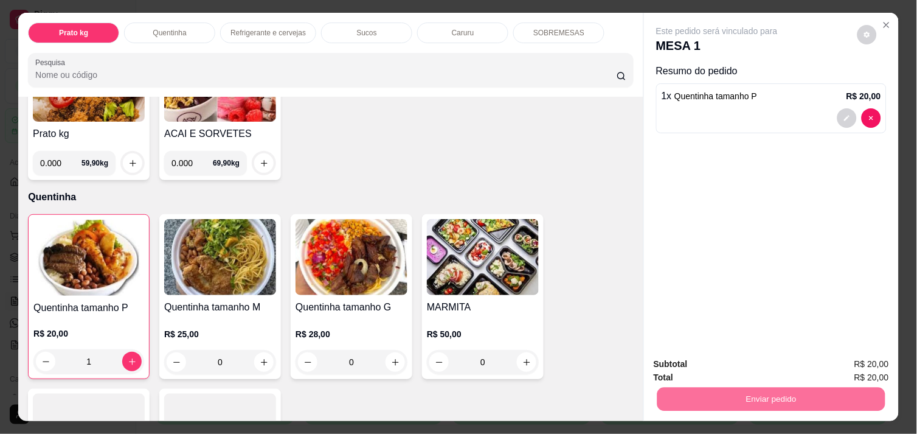
click at [720, 366] on button "Não registrar e enviar pedido" at bounding box center [731, 364] width 123 height 23
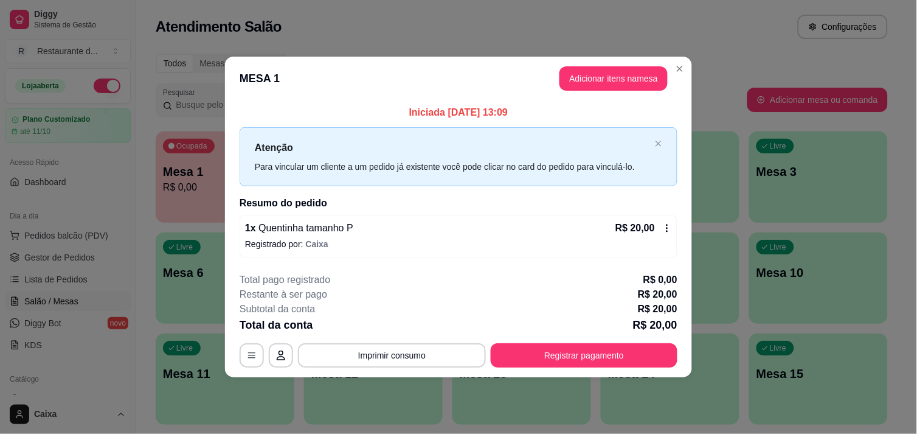
click at [640, 367] on footer "**********" at bounding box center [458, 320] width 467 height 114
click at [637, 364] on footer "**********" at bounding box center [458, 320] width 467 height 114
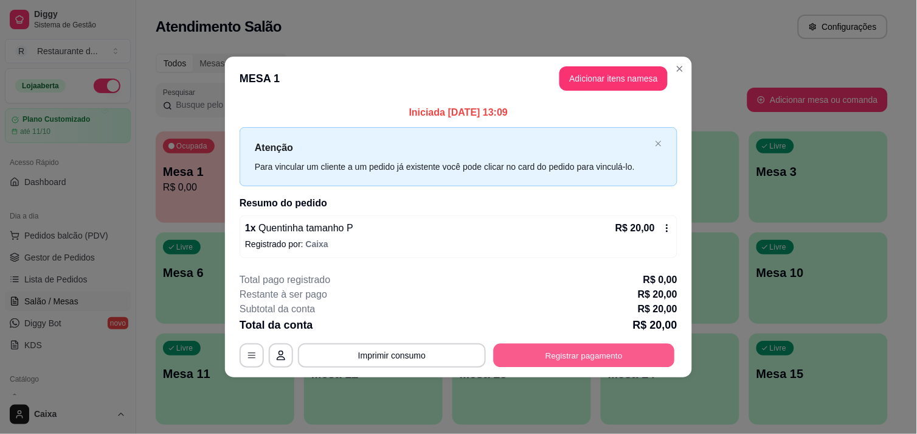
click at [637, 364] on button "Registrar pagamento" at bounding box center [584, 356] width 181 height 24
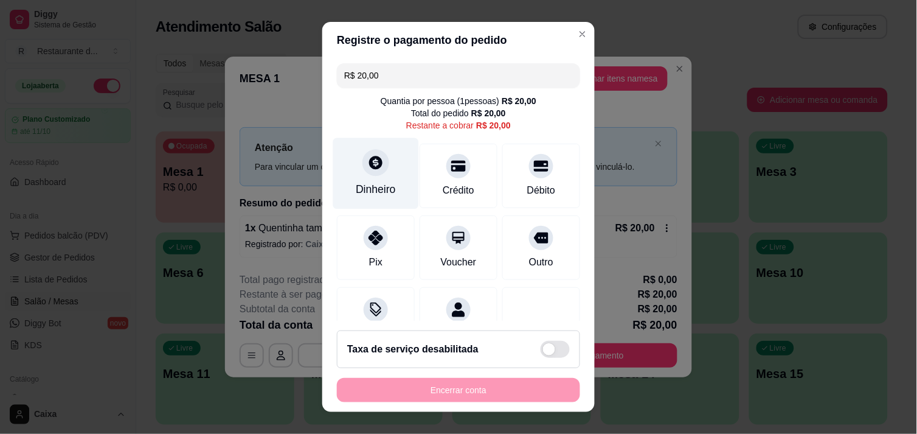
click at [397, 162] on div "Dinheiro" at bounding box center [376, 172] width 86 height 71
type input "R$ 0,00"
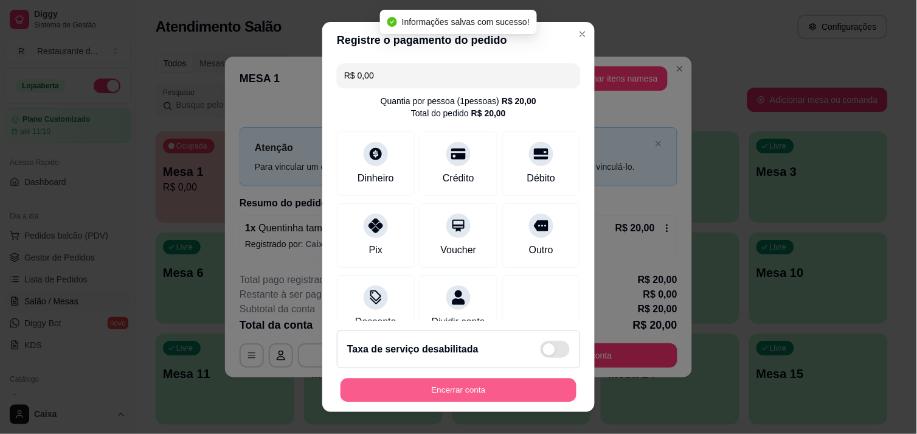
click at [435, 384] on button "Encerrar conta" at bounding box center [459, 390] width 236 height 24
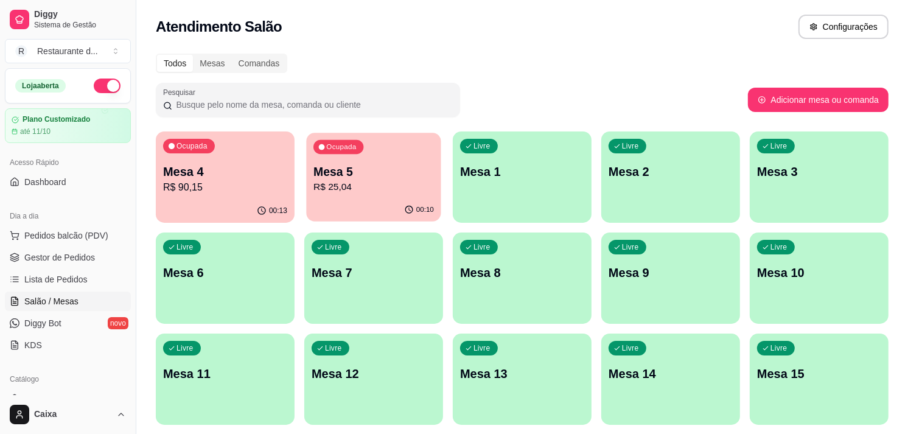
click at [421, 175] on p "Mesa 5" at bounding box center [373, 172] width 120 height 16
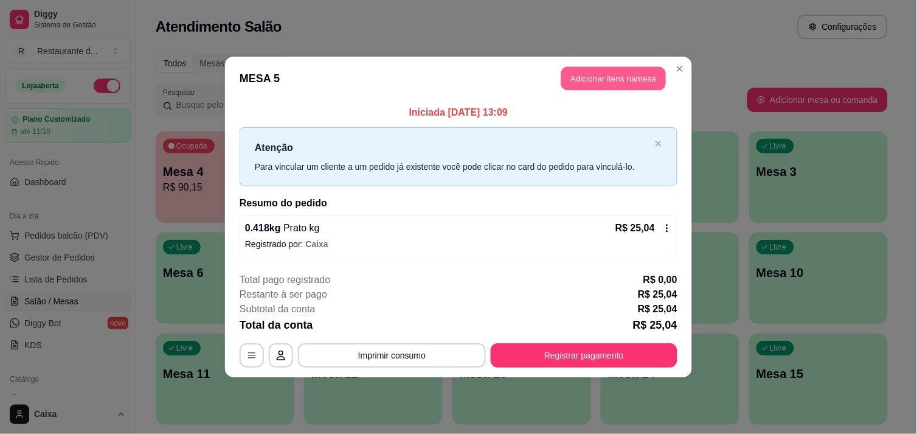
click at [611, 85] on button "Adicionar itens na mesa" at bounding box center [614, 79] width 105 height 24
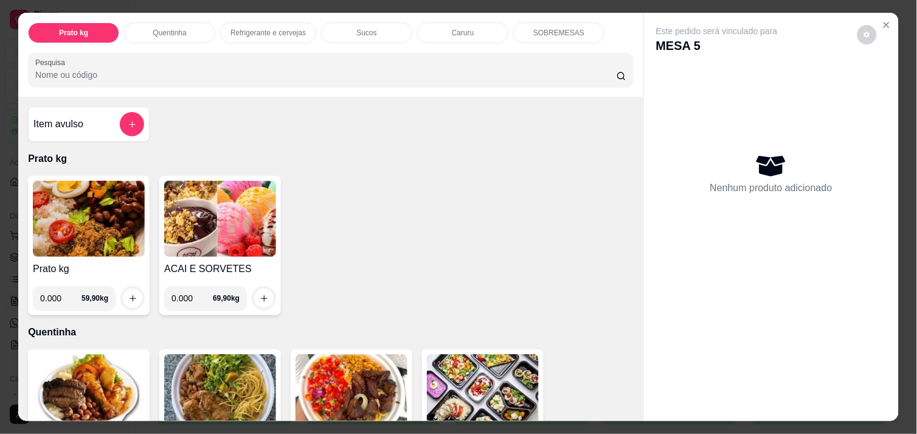
click at [192, 294] on input "0.000" at bounding box center [192, 298] width 41 height 24
type input "0.222"
click at [255, 293] on button "increase-product-quantity" at bounding box center [264, 298] width 19 height 19
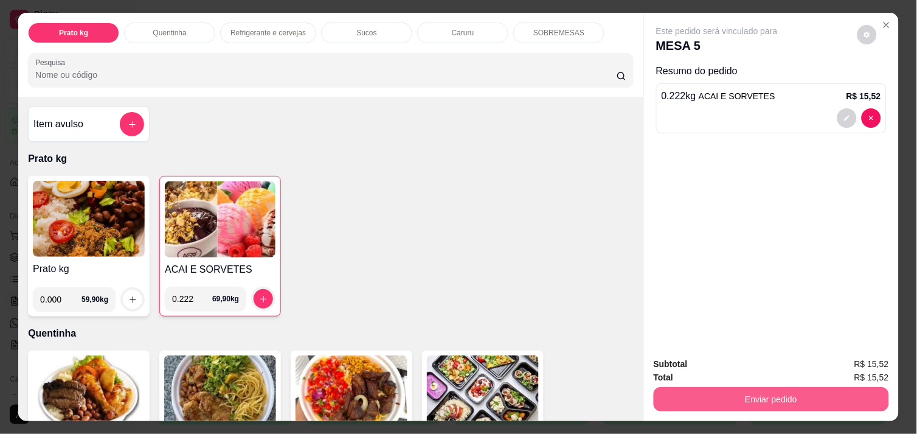
click at [697, 402] on button "Enviar pedido" at bounding box center [771, 399] width 235 height 24
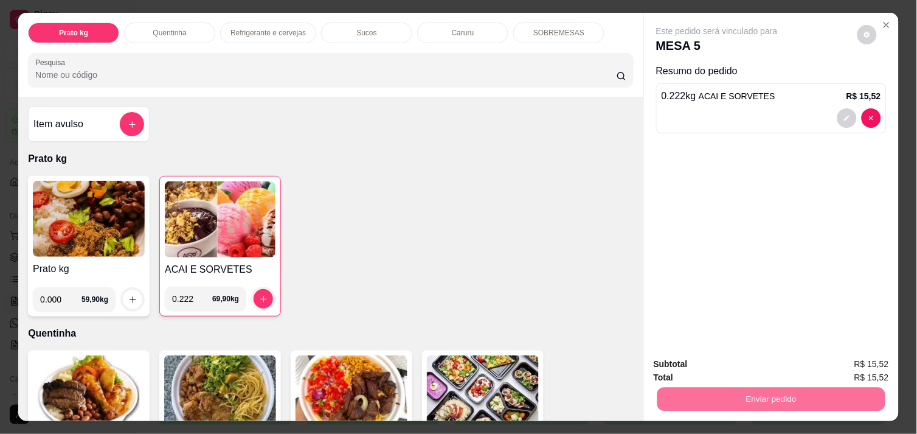
click at [714, 359] on button "Não registrar e enviar pedido" at bounding box center [731, 364] width 123 height 23
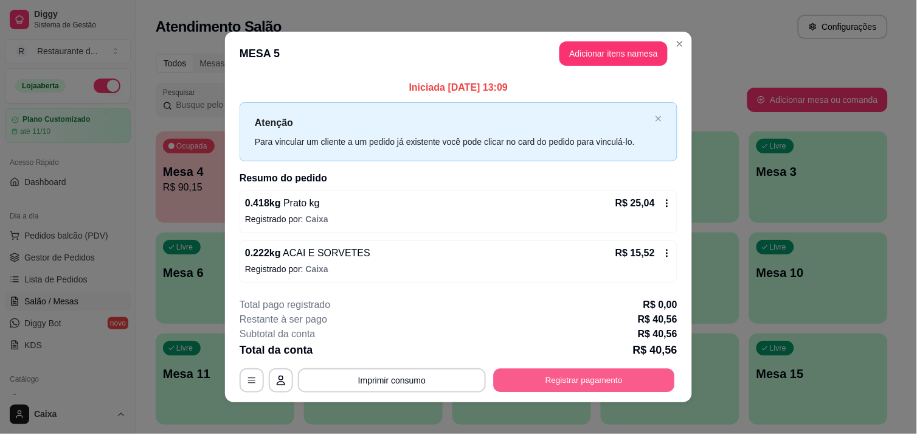
click at [543, 378] on button "Registrar pagamento" at bounding box center [584, 381] width 181 height 24
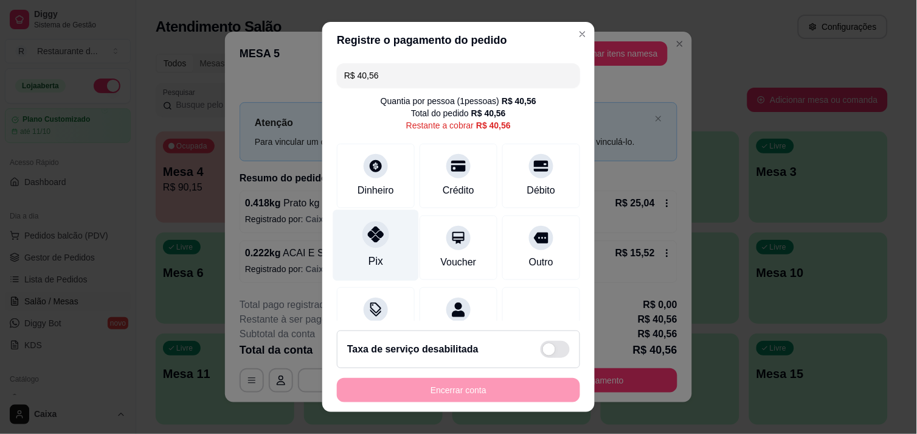
click at [375, 231] on icon at bounding box center [376, 234] width 16 height 16
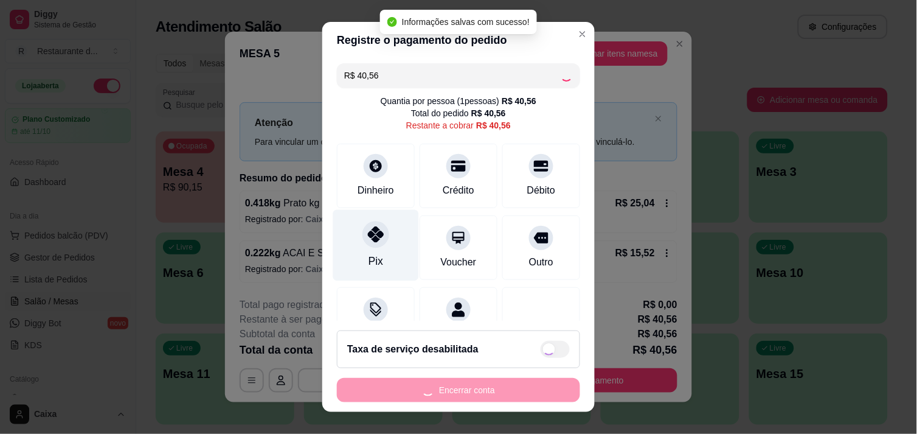
type input "R$ 0,00"
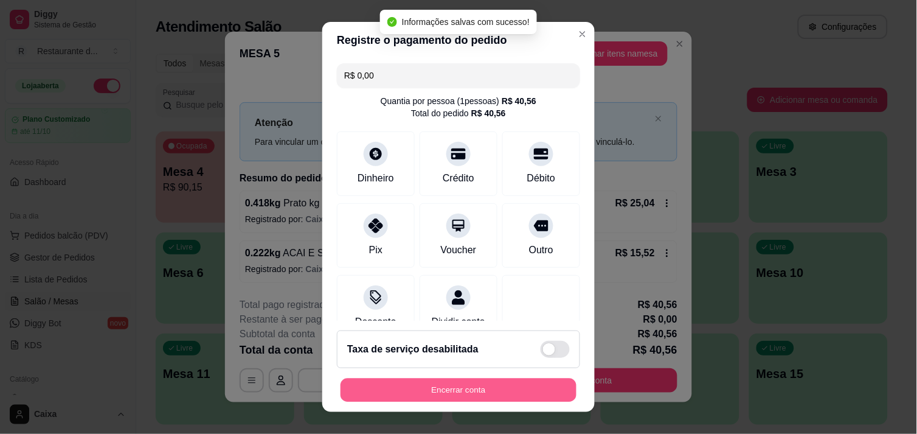
click at [387, 392] on button "Encerrar conta" at bounding box center [459, 390] width 236 height 24
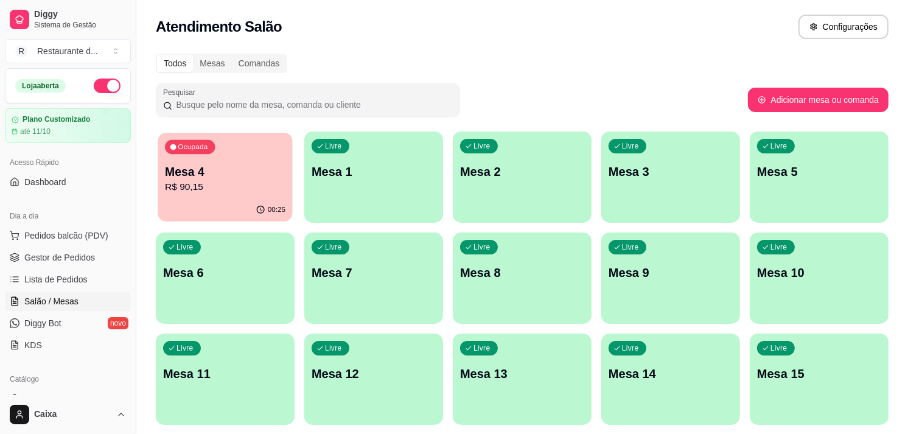
click at [223, 184] on p "R$ 90,15" at bounding box center [225, 187] width 120 height 14
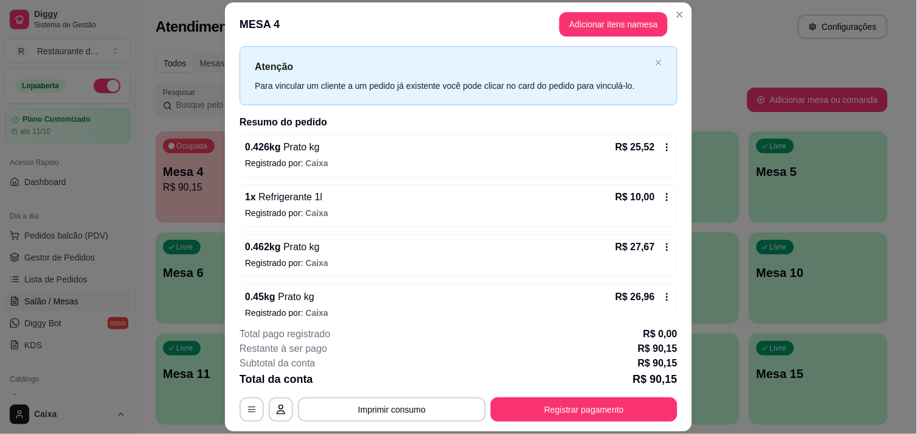
scroll to position [41, 0]
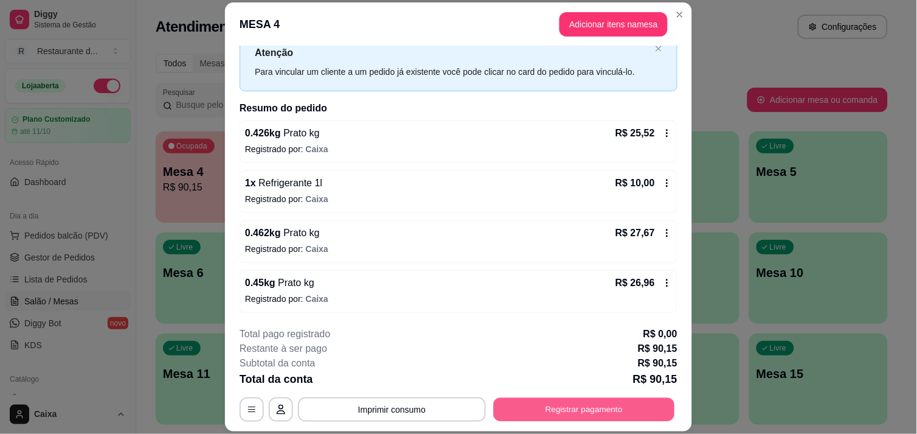
click at [568, 414] on button "Registrar pagamento" at bounding box center [584, 410] width 181 height 24
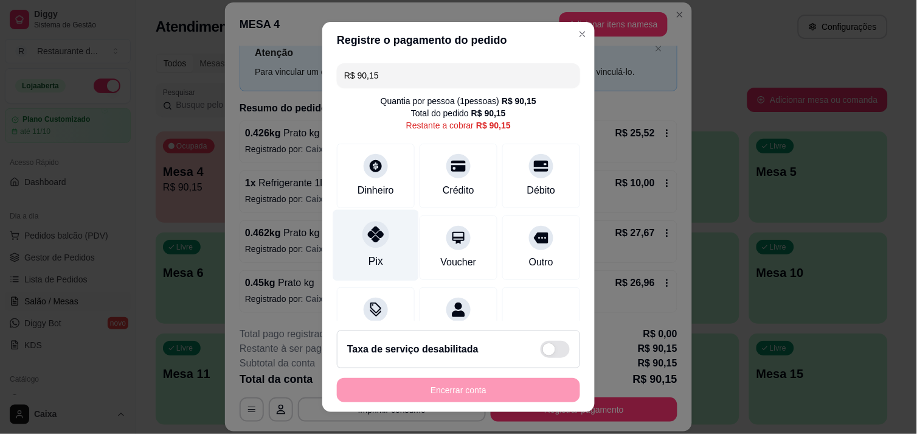
click at [368, 238] on icon at bounding box center [376, 234] width 16 height 16
type input "R$ 0,00"
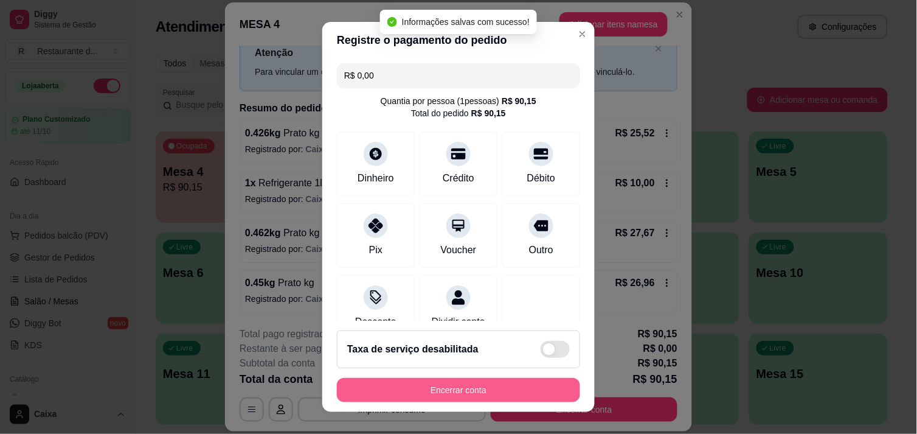
click at [406, 380] on button "Encerrar conta" at bounding box center [458, 390] width 243 height 24
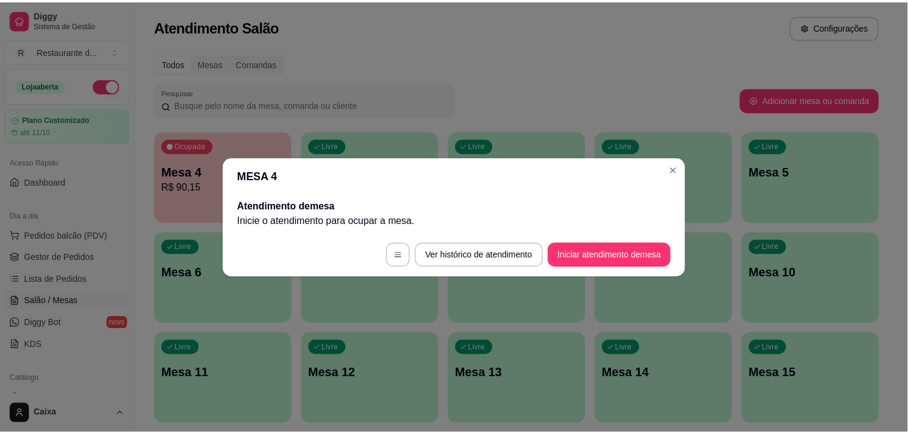
scroll to position [0, 0]
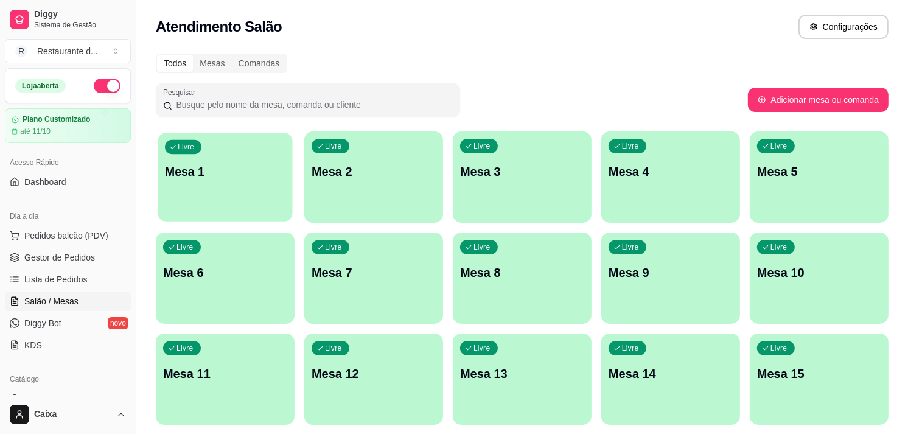
click at [207, 178] on p "Mesa 1" at bounding box center [225, 172] width 120 height 16
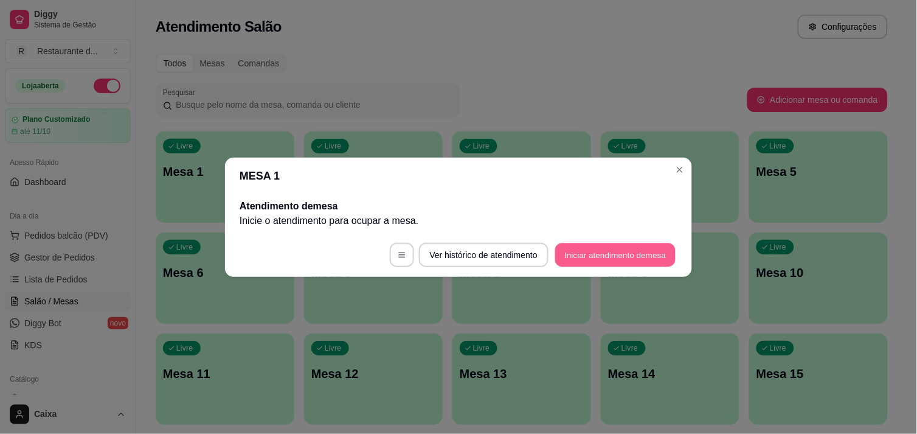
click at [589, 248] on button "Iniciar atendimento de mesa" at bounding box center [615, 255] width 120 height 24
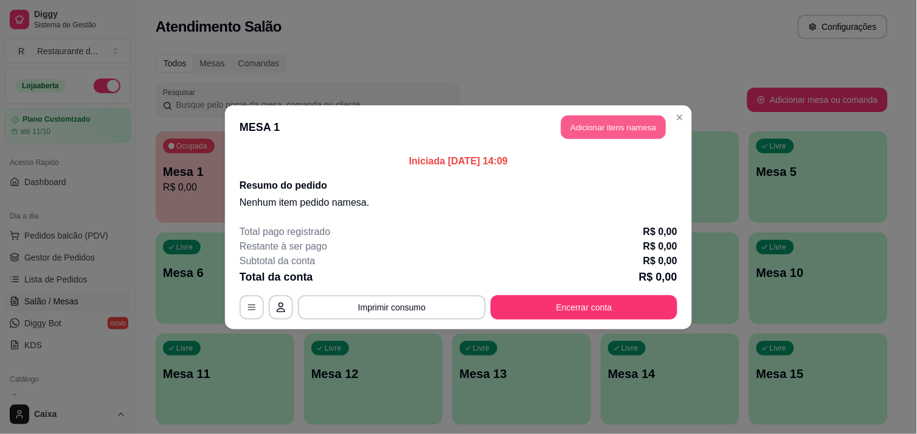
click at [617, 119] on button "Adicionar itens na mesa" at bounding box center [614, 127] width 105 height 24
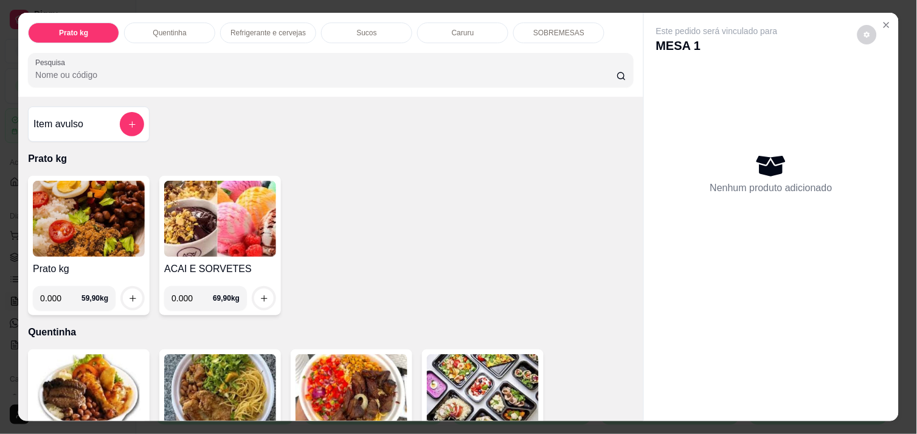
click at [191, 297] on input "0.000" at bounding box center [192, 298] width 41 height 24
type input "0.176"
click at [260, 294] on icon "increase-product-quantity" at bounding box center [264, 298] width 9 height 9
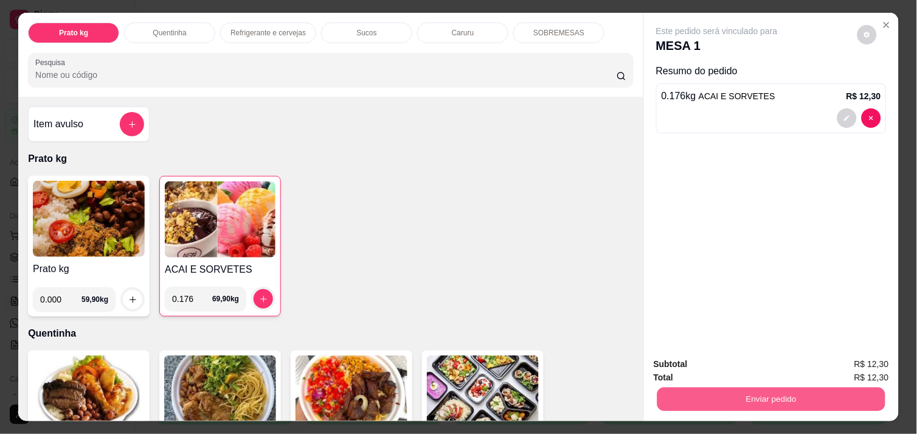
click at [765, 395] on button "Enviar pedido" at bounding box center [772, 399] width 228 height 24
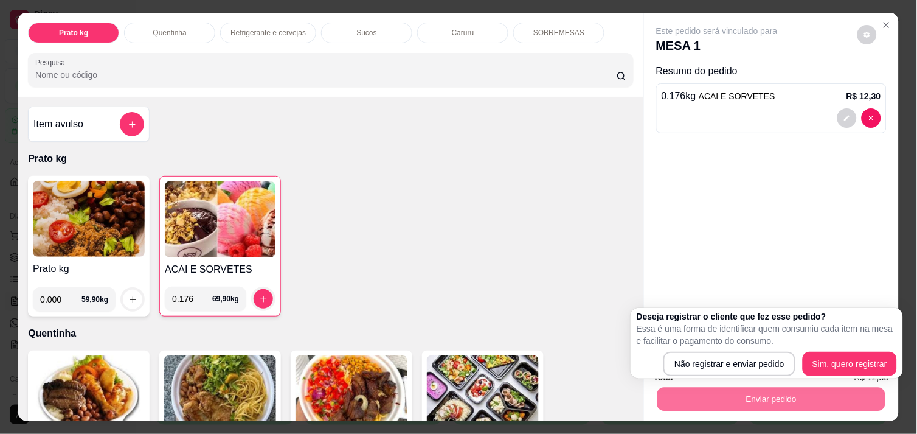
click at [692, 345] on p "Essa é uma forma de identificar quem consumiu cada item na mesa e facilitar o p…" at bounding box center [767, 334] width 260 height 24
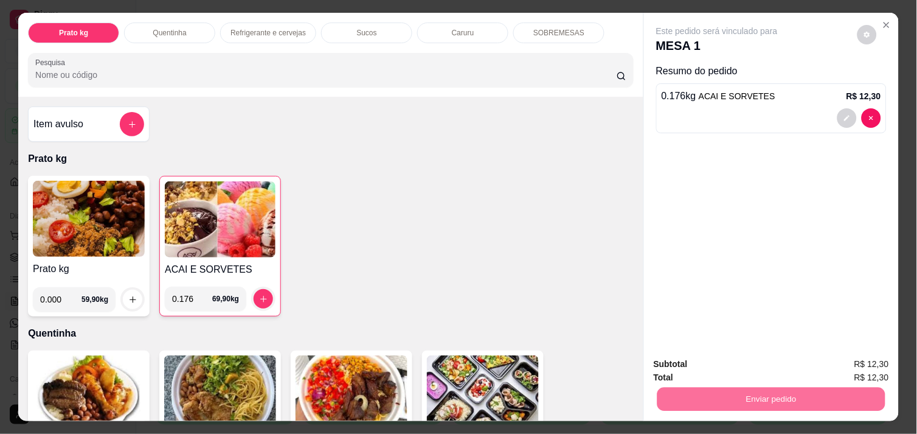
click at [690, 353] on button "Não registrar e enviar pedido" at bounding box center [731, 364] width 123 height 23
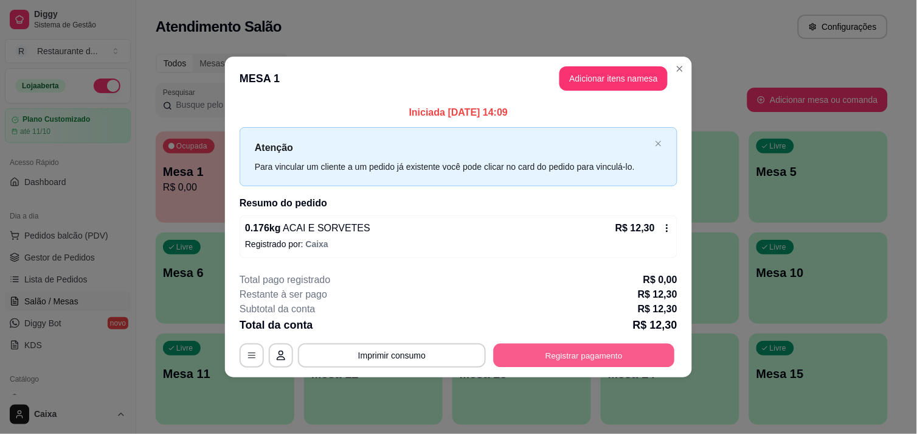
click at [572, 353] on button "Registrar pagamento" at bounding box center [584, 356] width 181 height 24
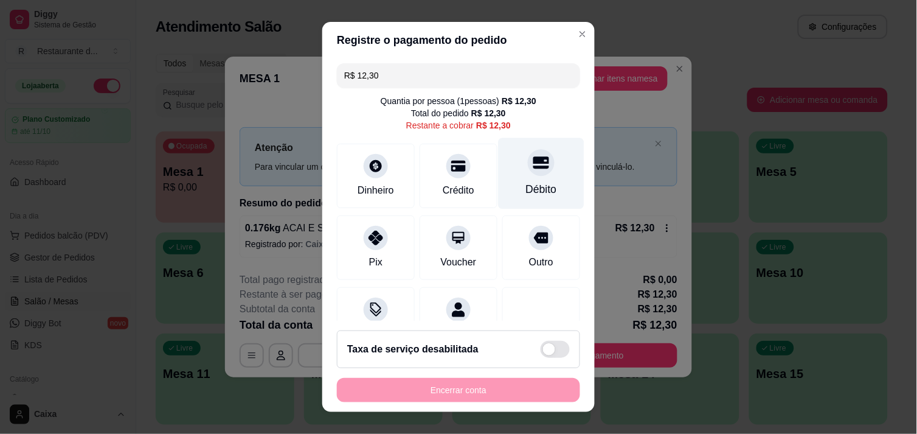
click at [526, 181] on div "Débito" at bounding box center [541, 189] width 31 height 16
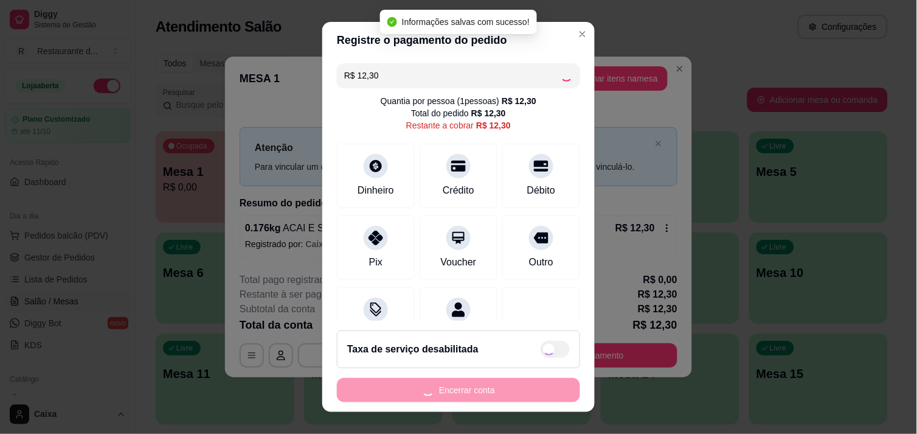
type input "R$ 0,00"
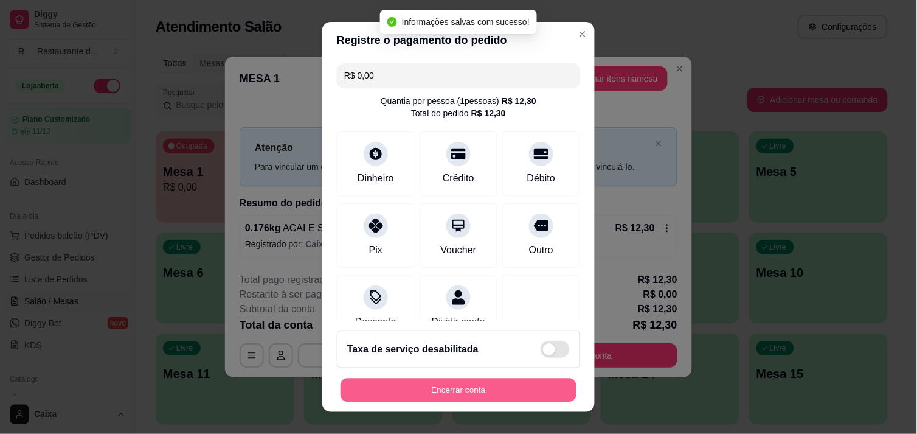
click at [447, 388] on button "Encerrar conta" at bounding box center [459, 390] width 236 height 24
